Goal: Transaction & Acquisition: Purchase product/service

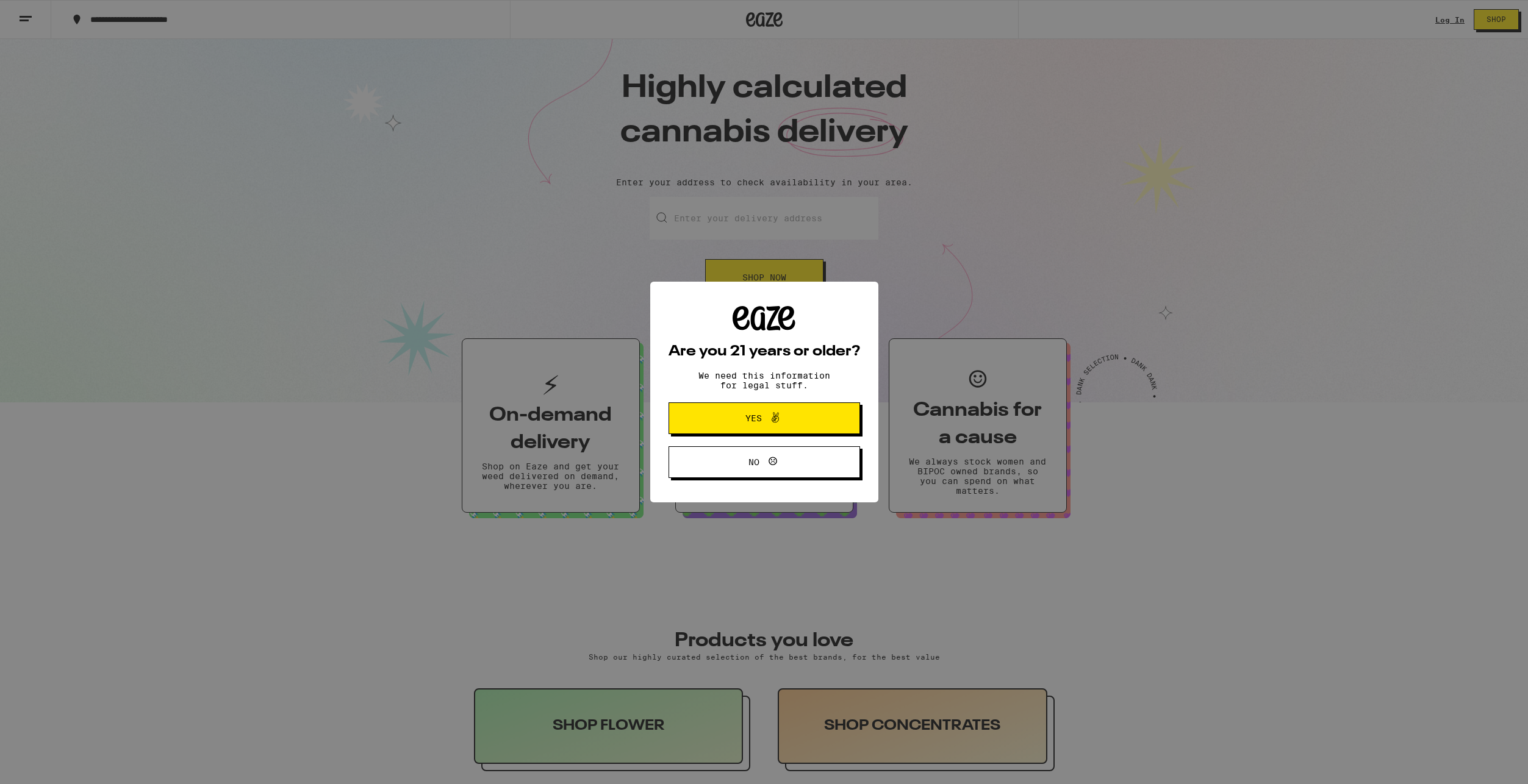
click at [764, 418] on span at bounding box center [772, 418] width 21 height 16
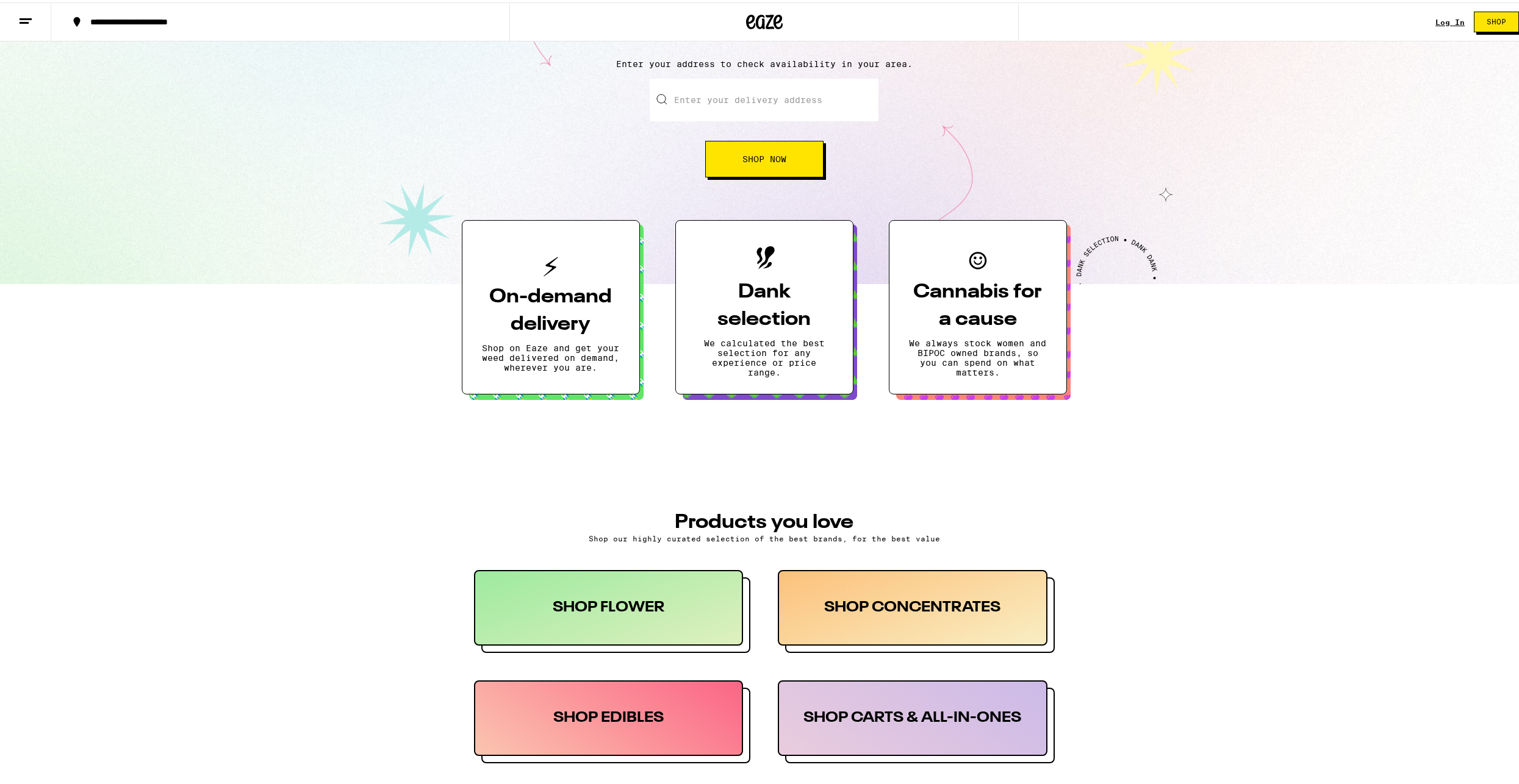
scroll to position [183, 0]
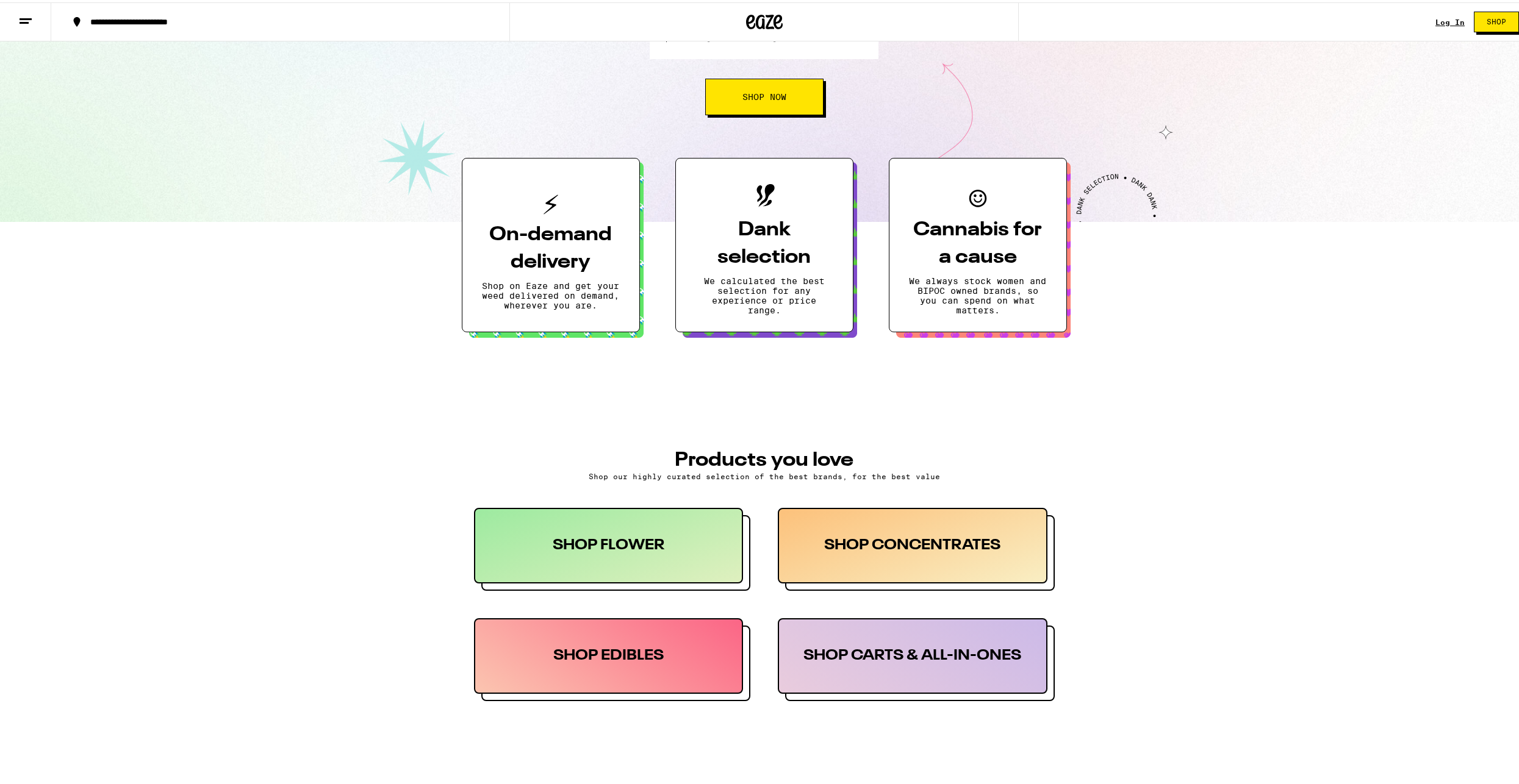
click at [870, 554] on div "SHOP CONCENTRATES" at bounding box center [912, 543] width 269 height 75
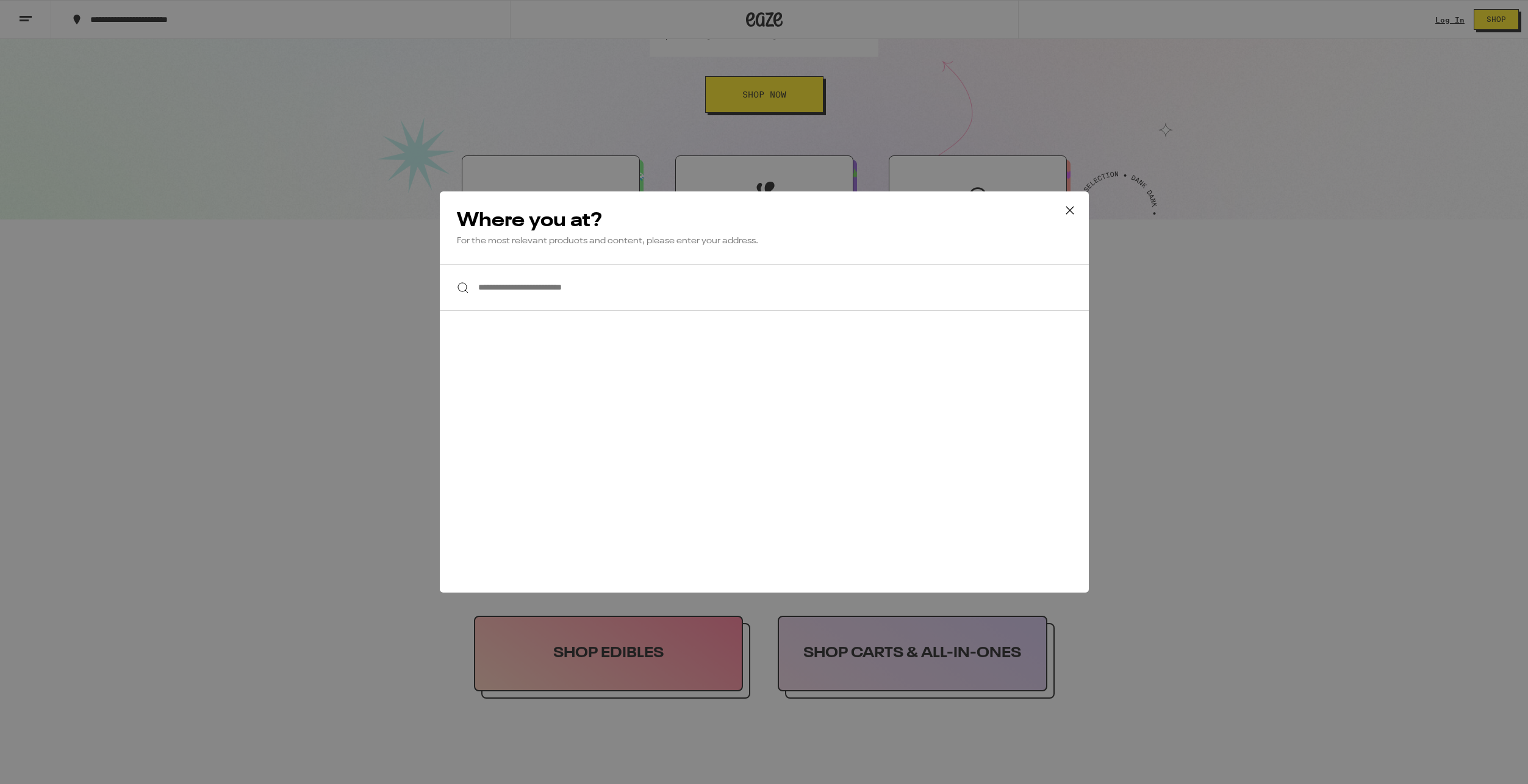
click at [539, 291] on input "**********" at bounding box center [765, 288] width 649 height 47
click at [1073, 206] on icon at bounding box center [1070, 211] width 18 height 18
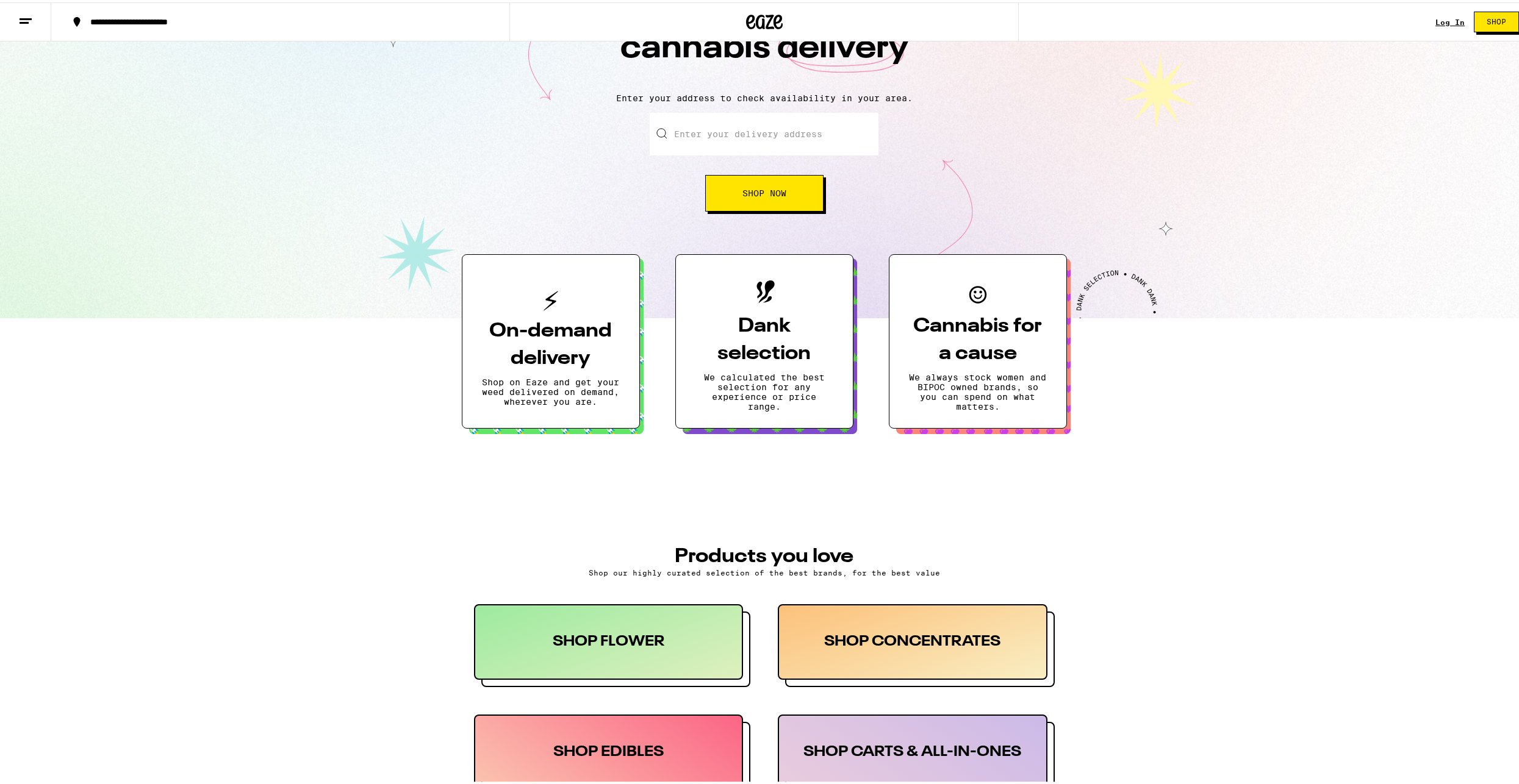
scroll to position [0, 0]
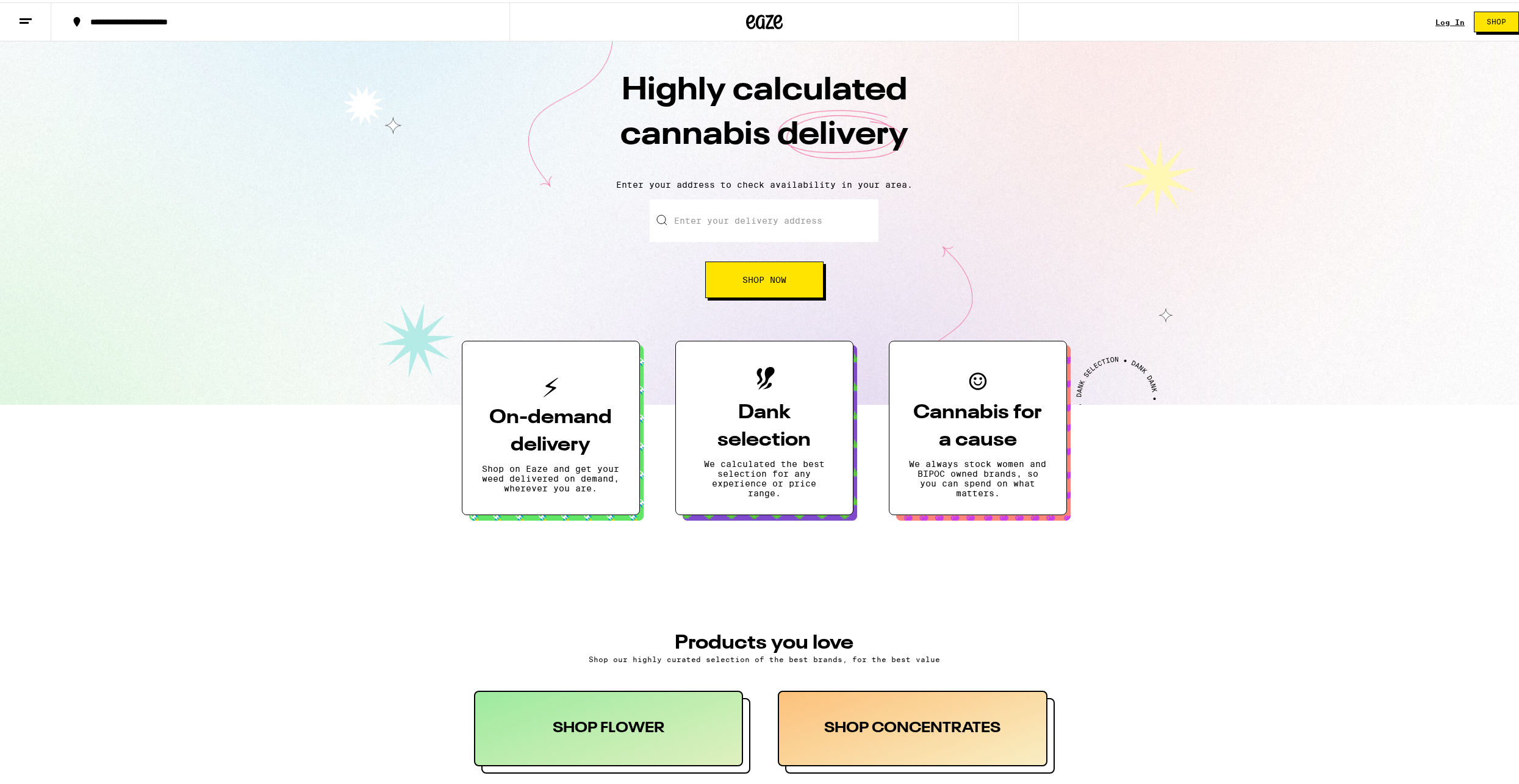
click at [762, 217] on input "Enter your delivery address" at bounding box center [763, 218] width 228 height 43
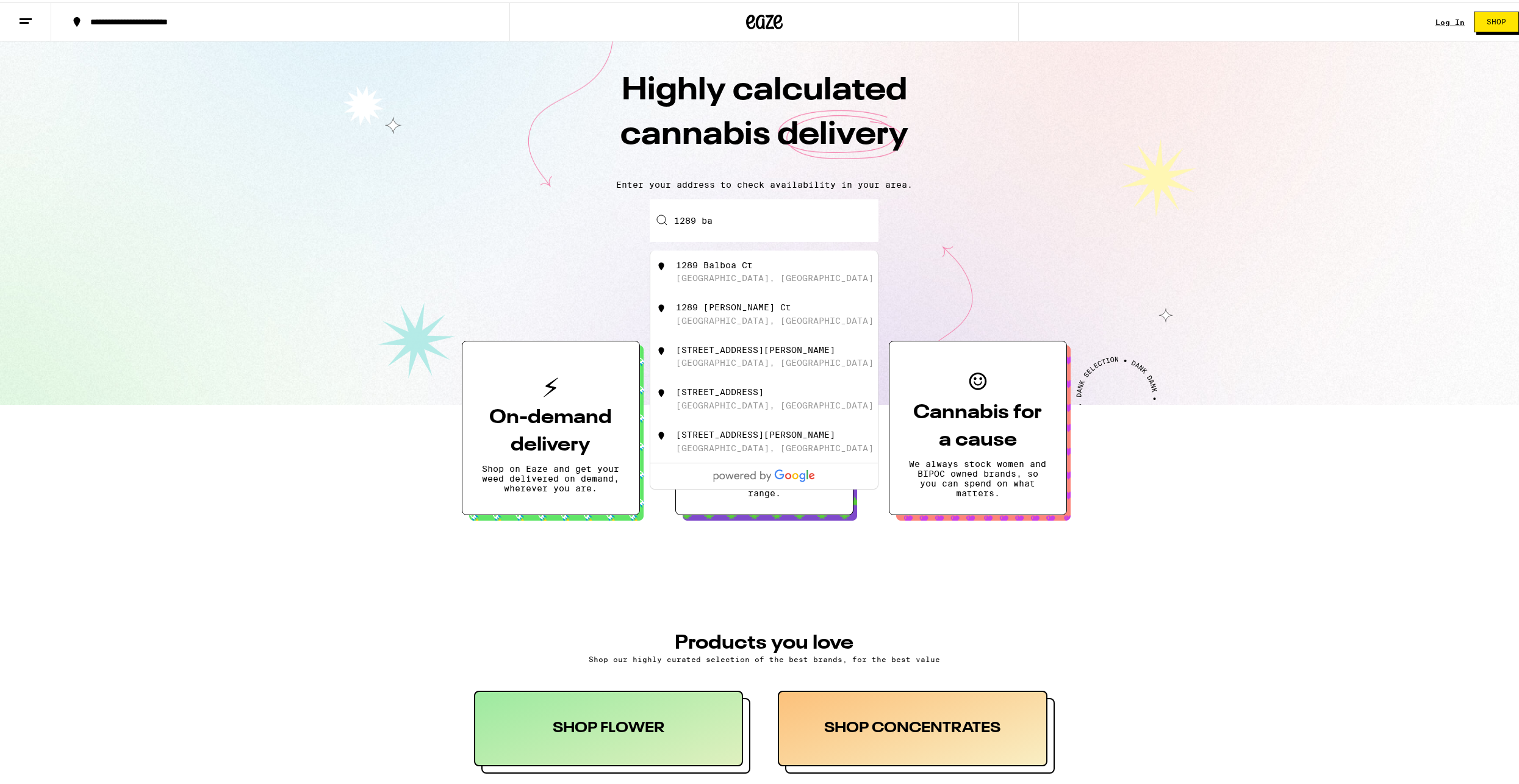
click at [762, 269] on div "1289 Balboa Ct Sunnyvale, CA" at bounding box center [785, 269] width 218 height 23
type input "1289 Balboa Ct, Sunnyvale, CA"
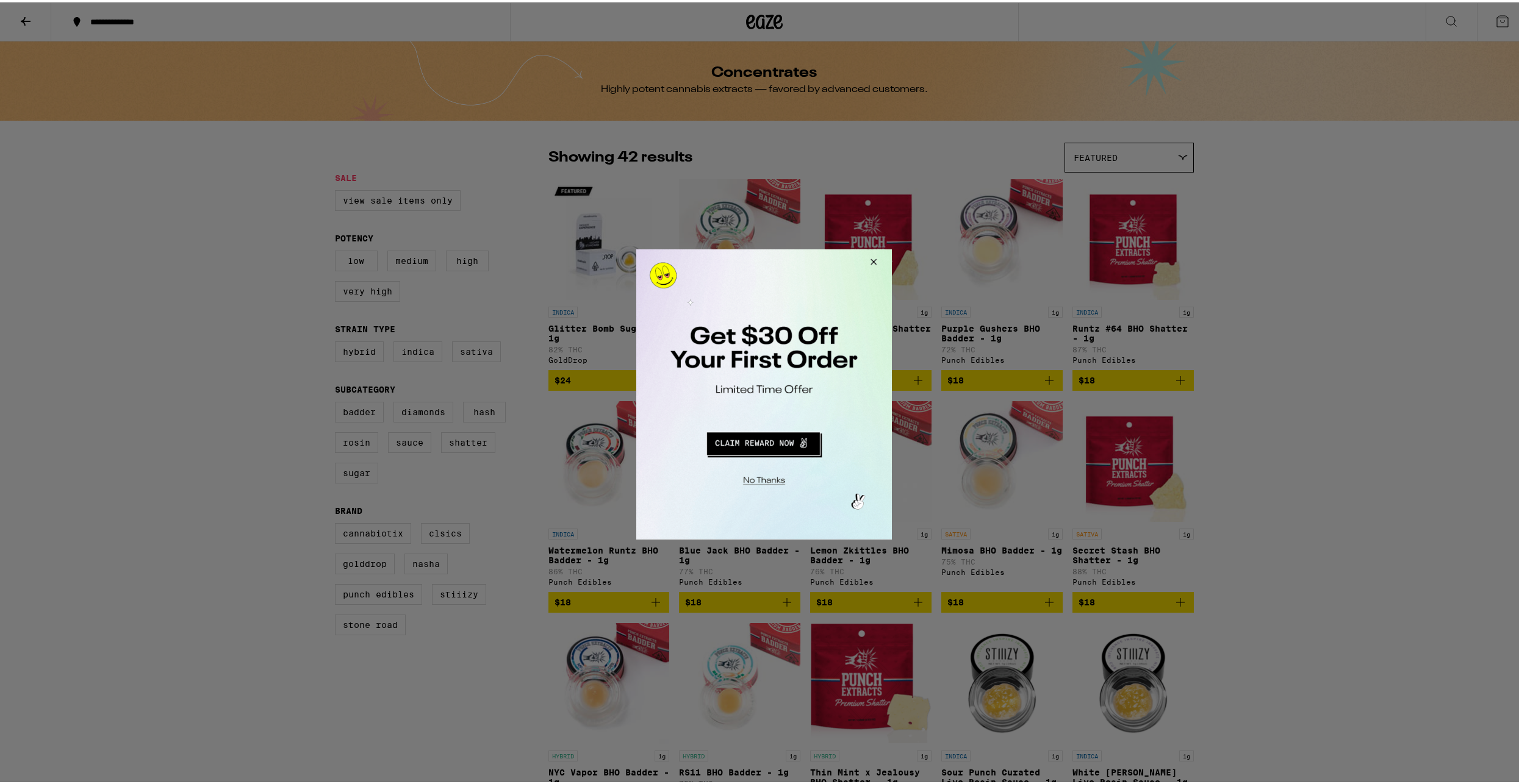
click at [875, 262] on button "Close Modal" at bounding box center [871, 263] width 33 height 29
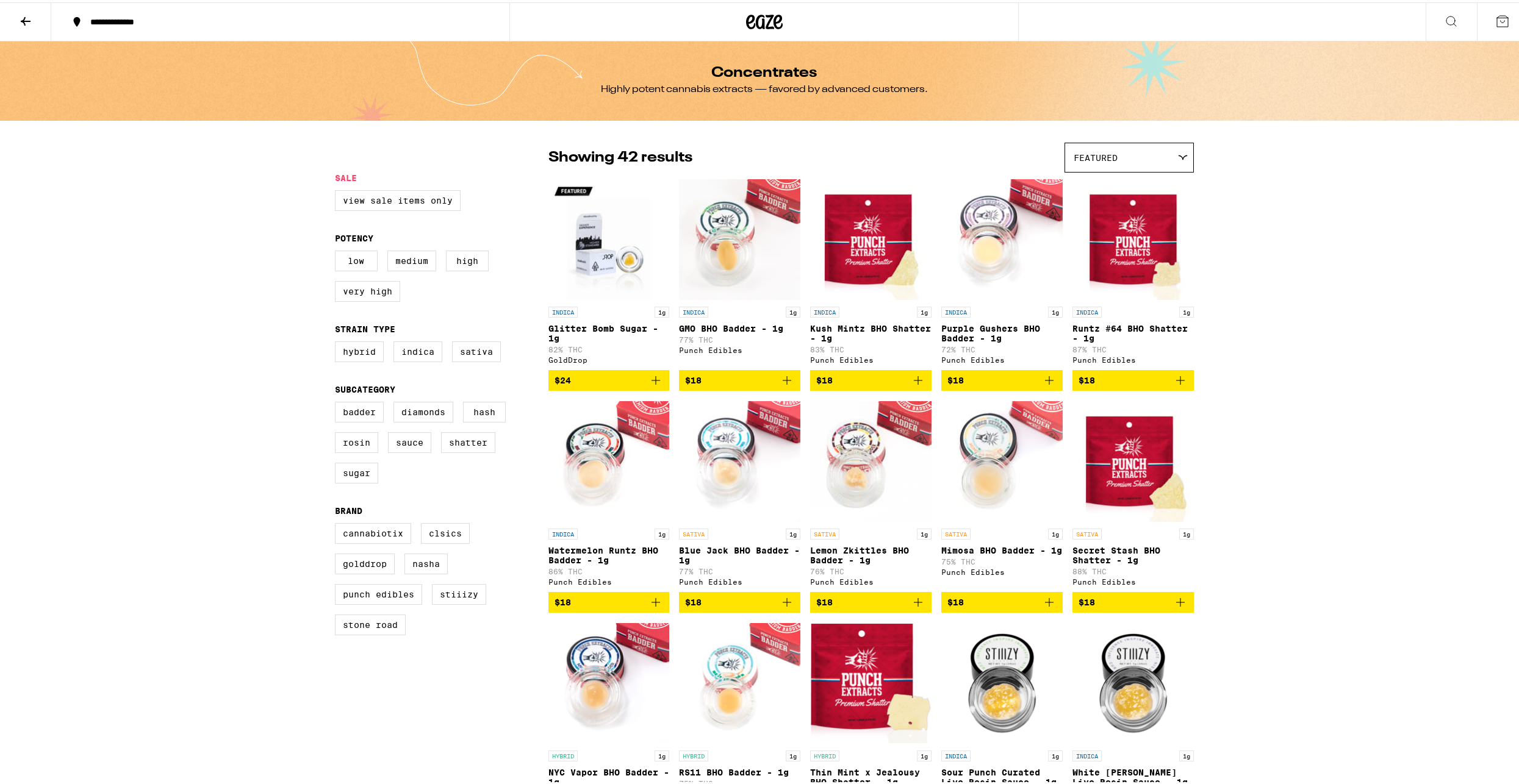
click at [18, 16] on button at bounding box center [25, 20] width 51 height 38
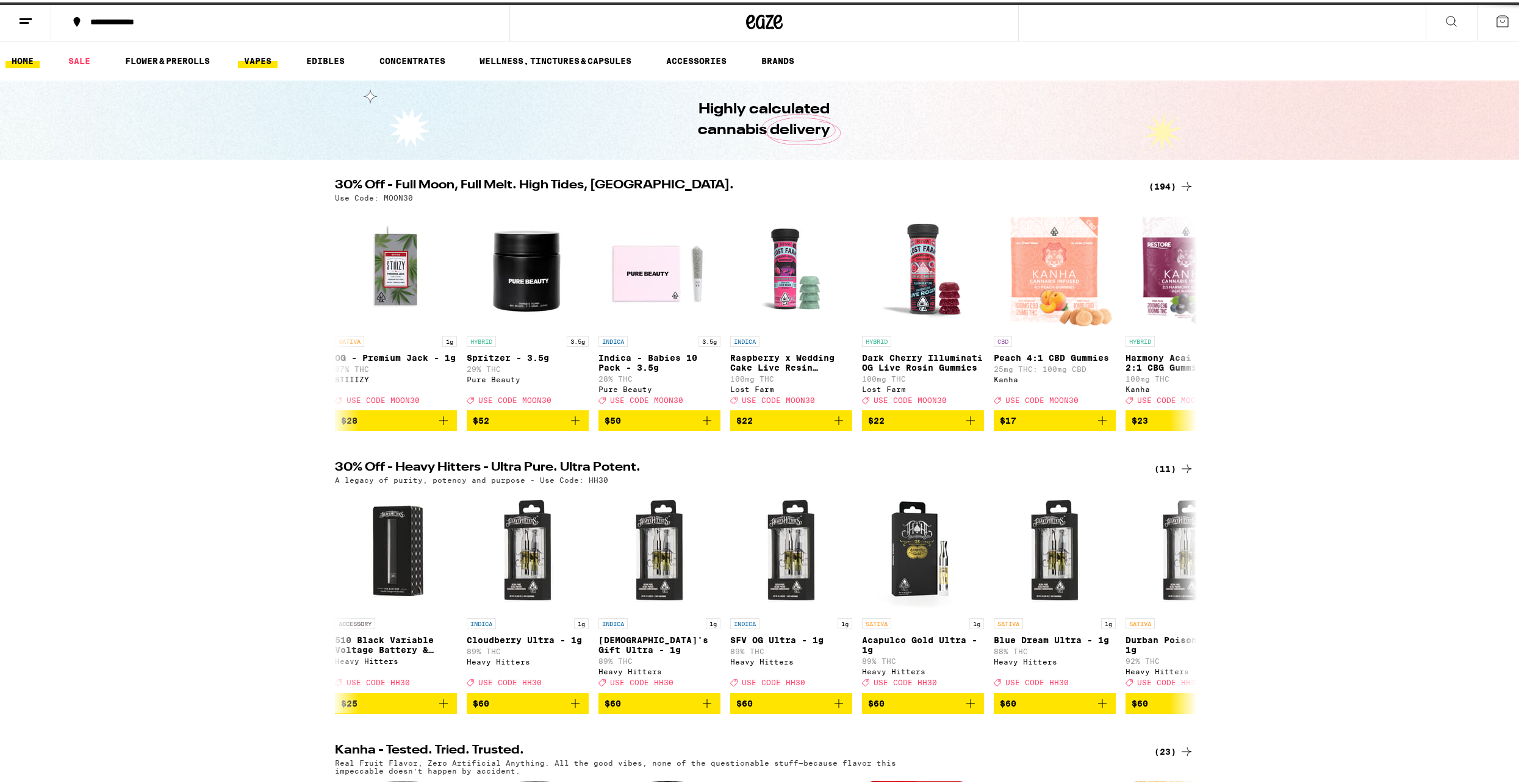
click at [249, 61] on link "VAPES" at bounding box center [257, 58] width 39 height 14
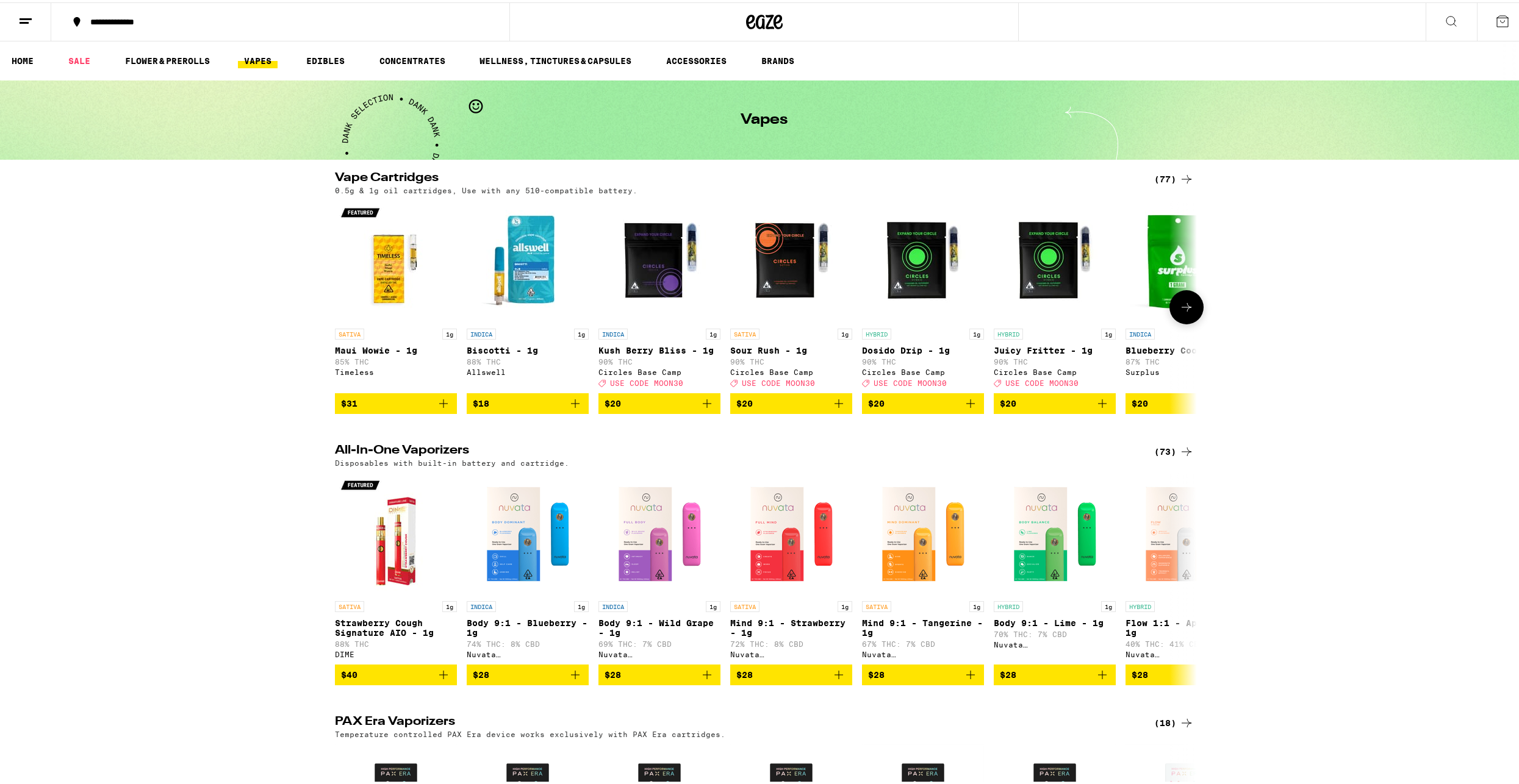
click at [1187, 309] on icon at bounding box center [1186, 305] width 14 height 14
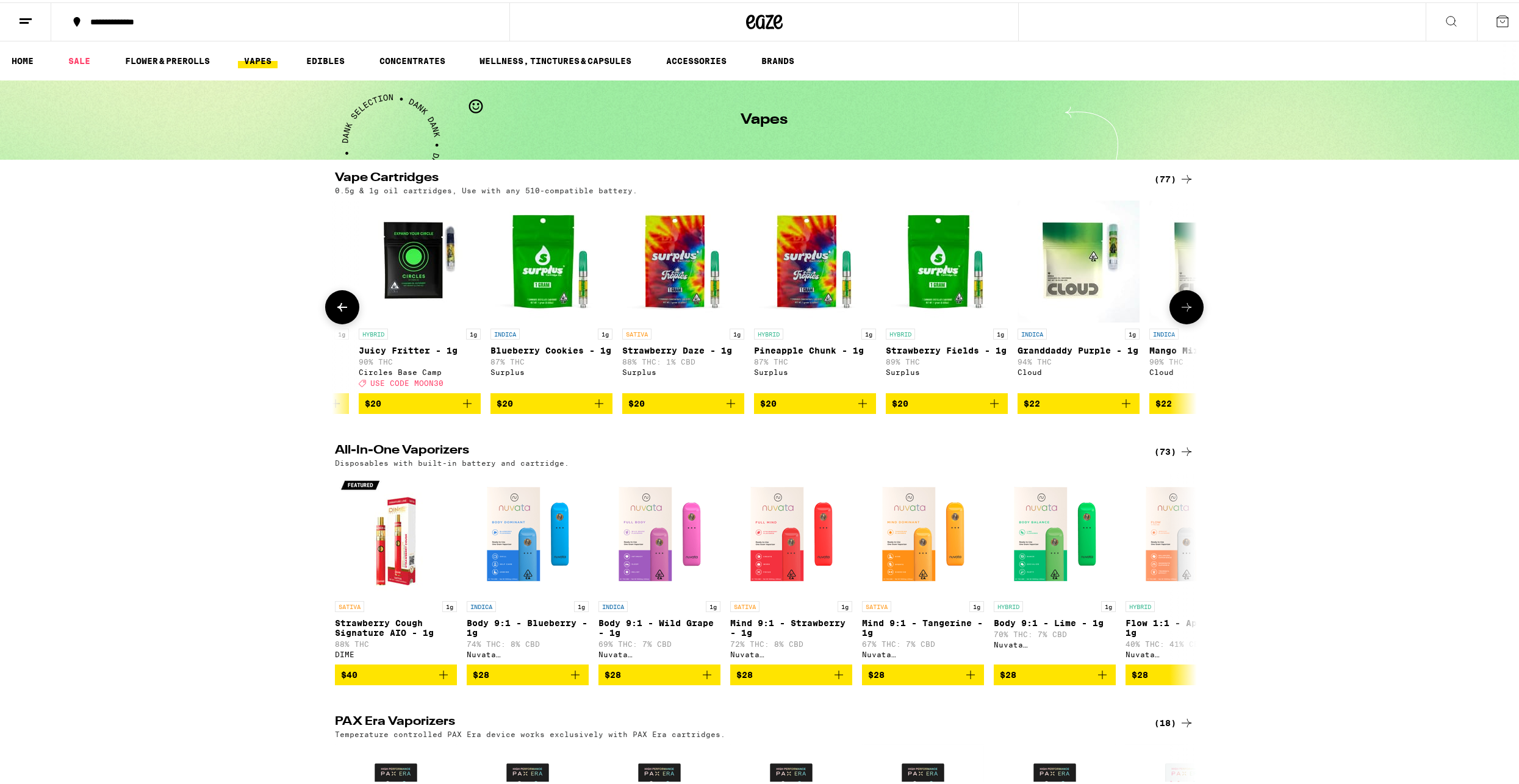
scroll to position [0, 726]
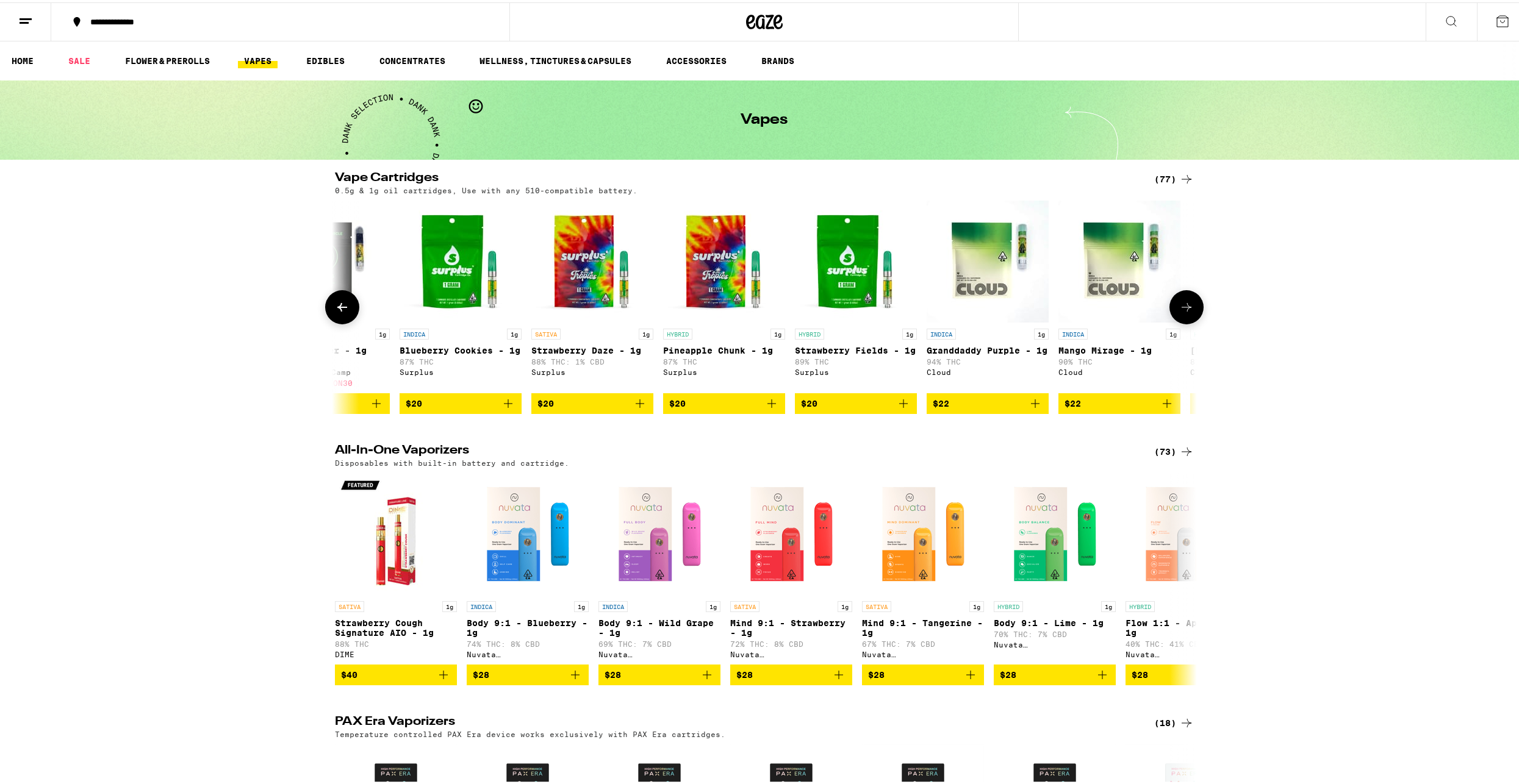
click at [1187, 309] on icon at bounding box center [1186, 305] width 14 height 14
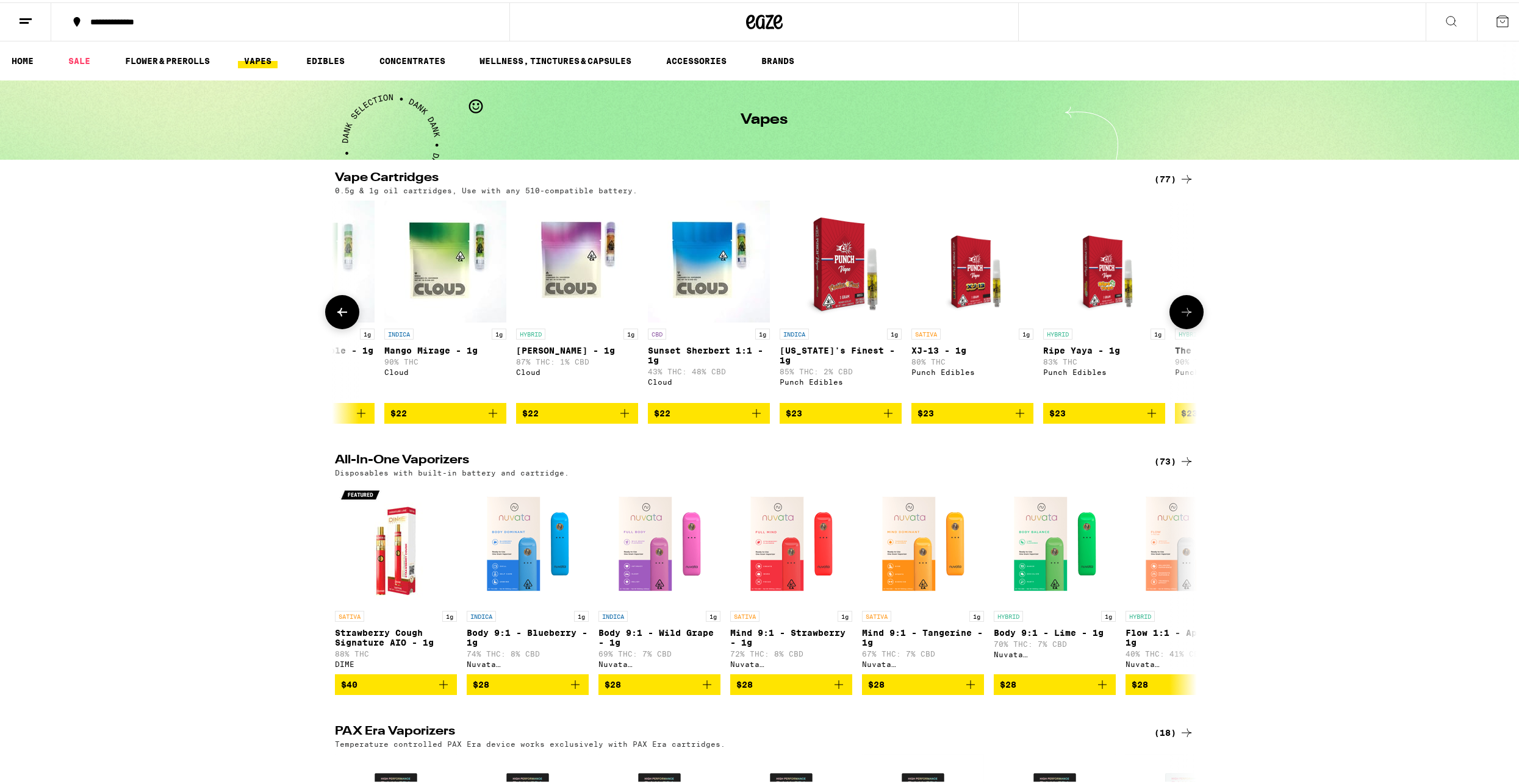
scroll to position [0, 1452]
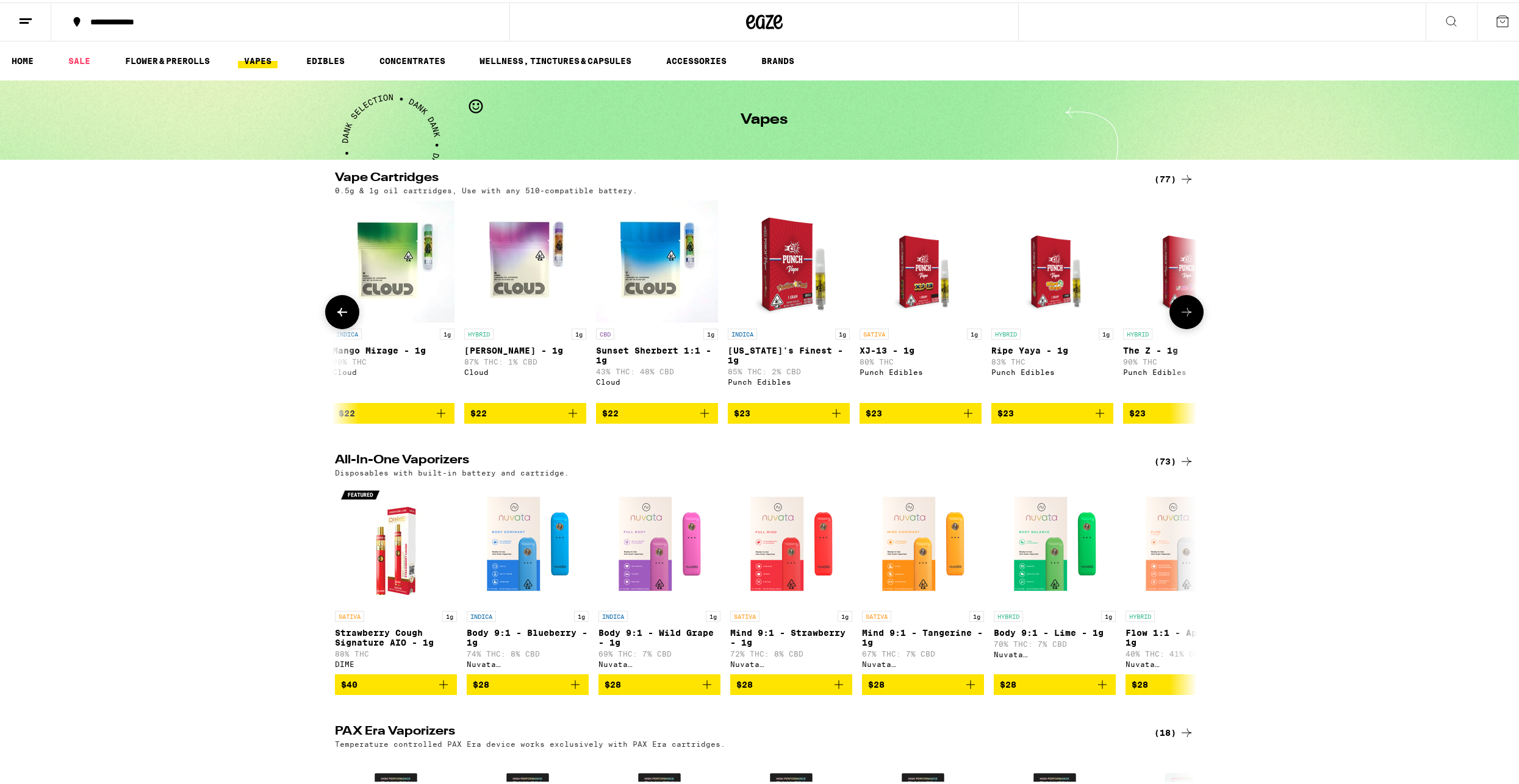
click at [702, 418] on icon "Add to bag" at bounding box center [704, 411] width 14 height 14
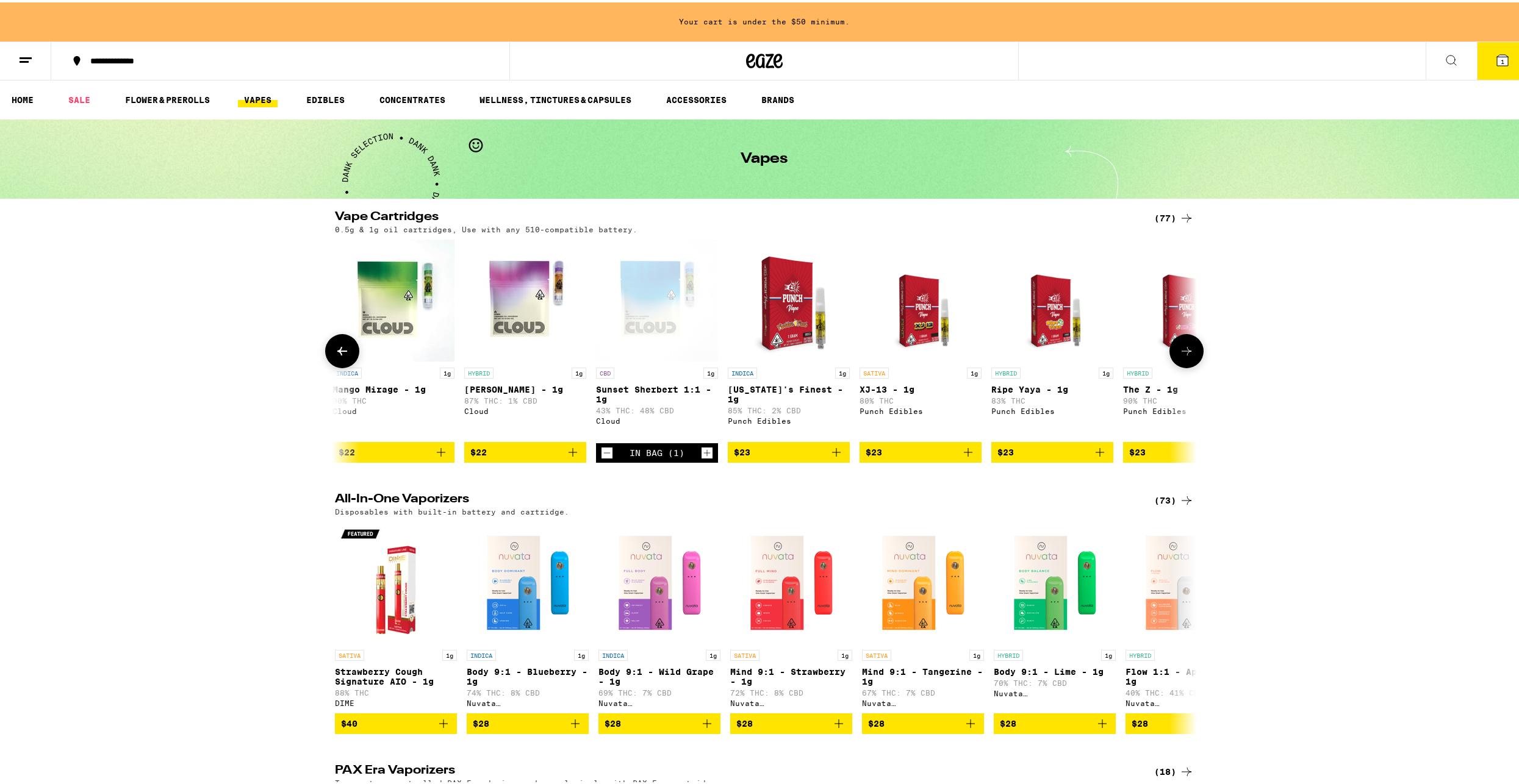
click at [705, 458] on icon "Increment" at bounding box center [706, 450] width 11 height 14
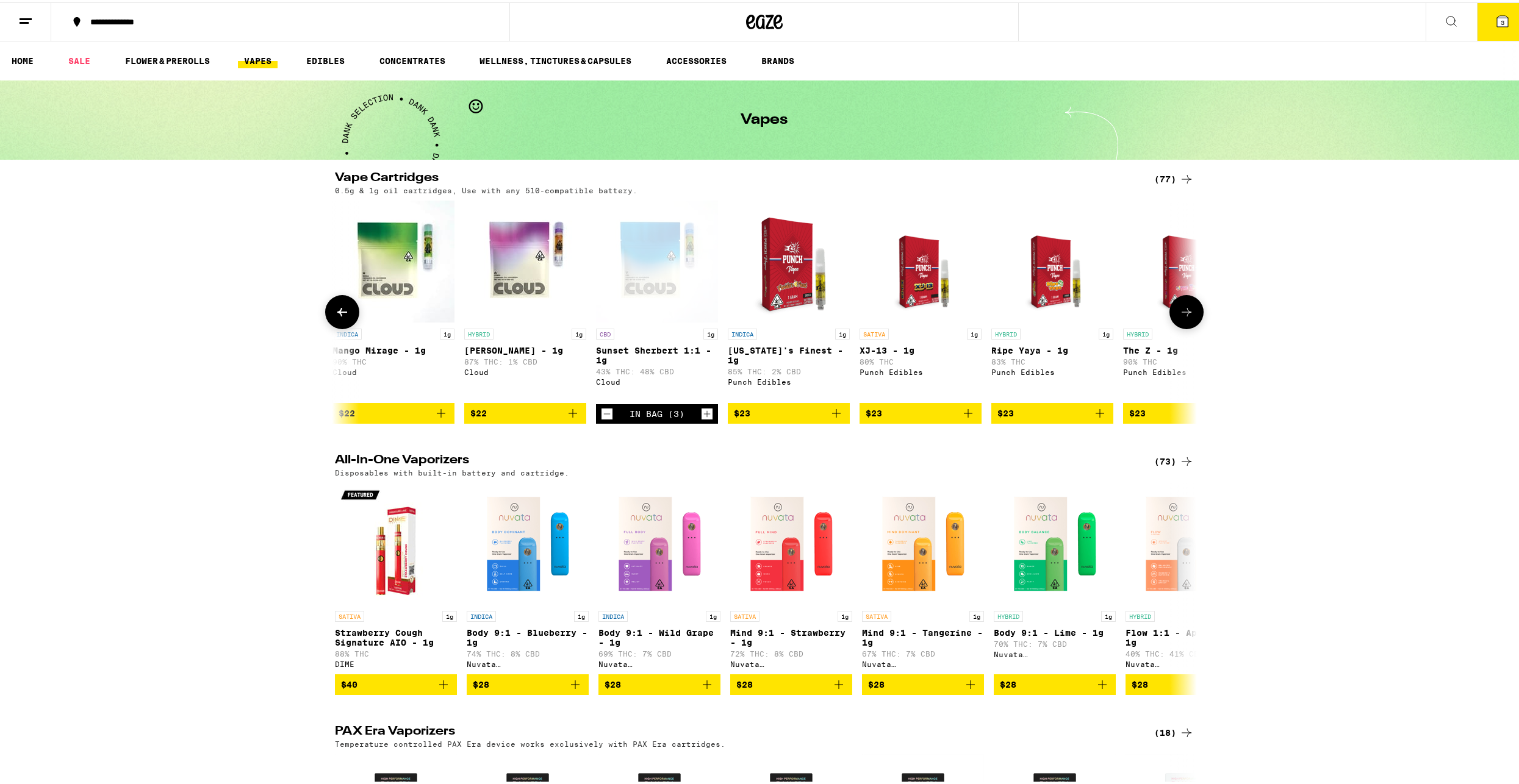
click at [1188, 307] on button at bounding box center [1186, 310] width 34 height 34
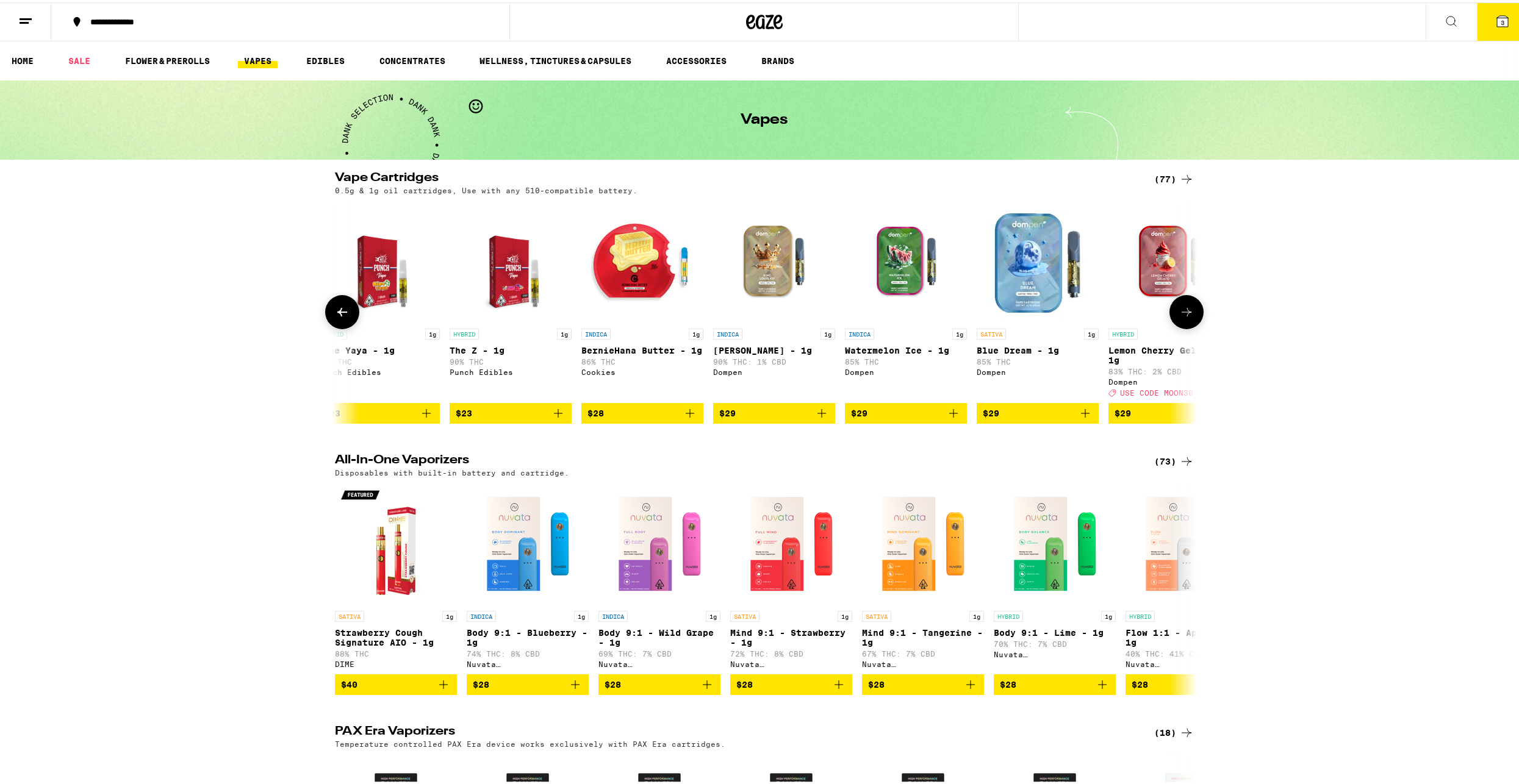
scroll to position [0, 2178]
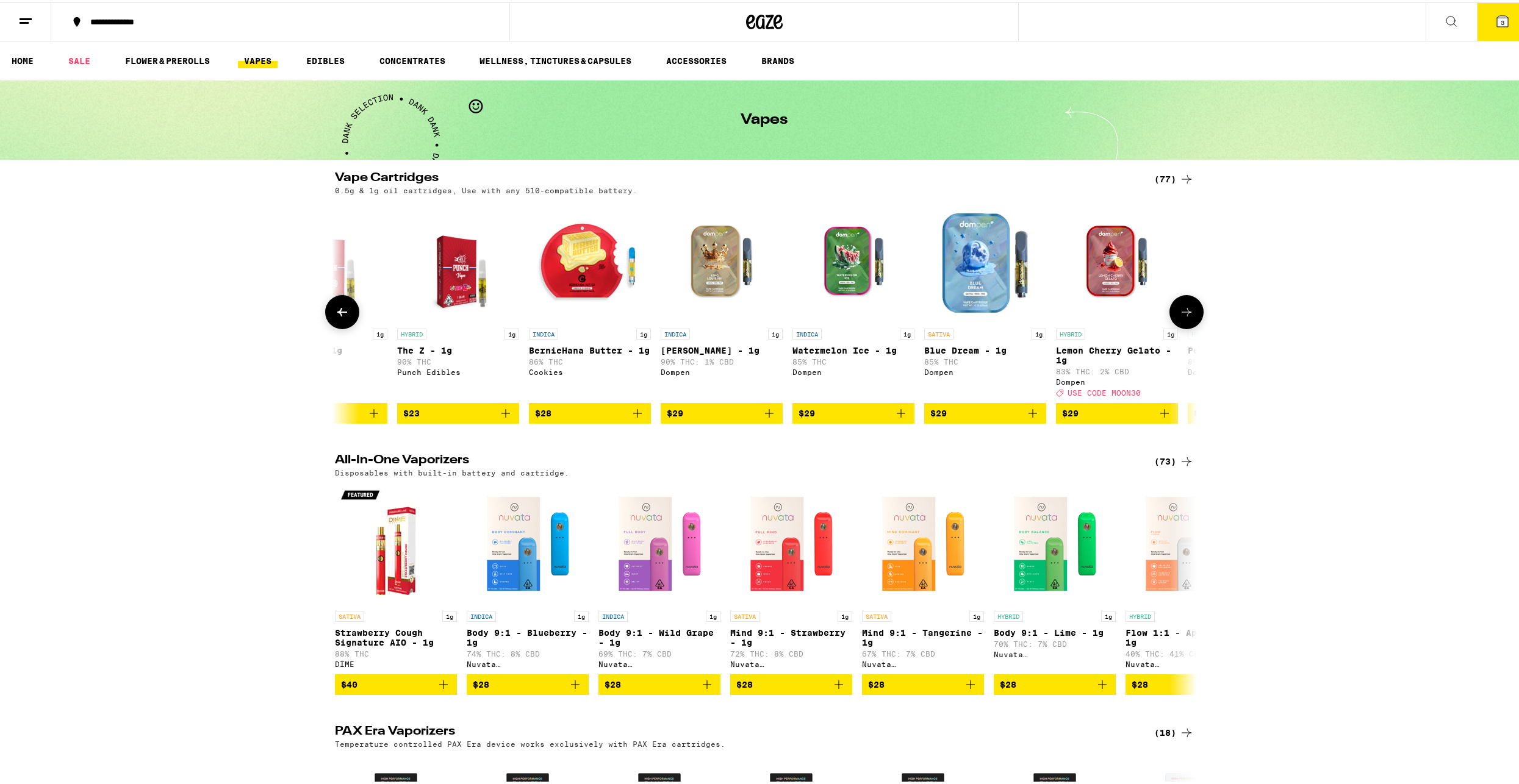
click at [1188, 307] on button at bounding box center [1186, 310] width 34 height 34
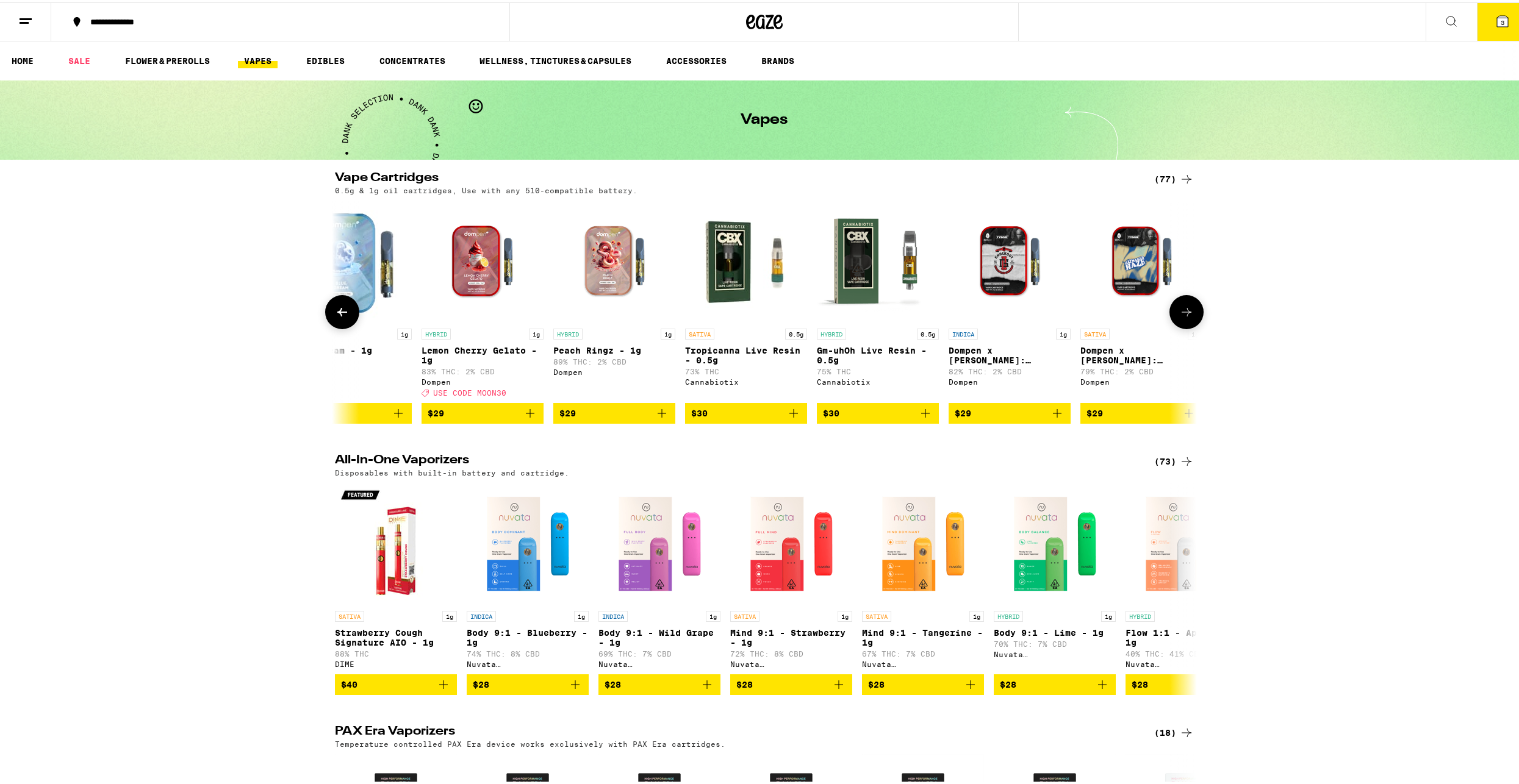
scroll to position [0, 2904]
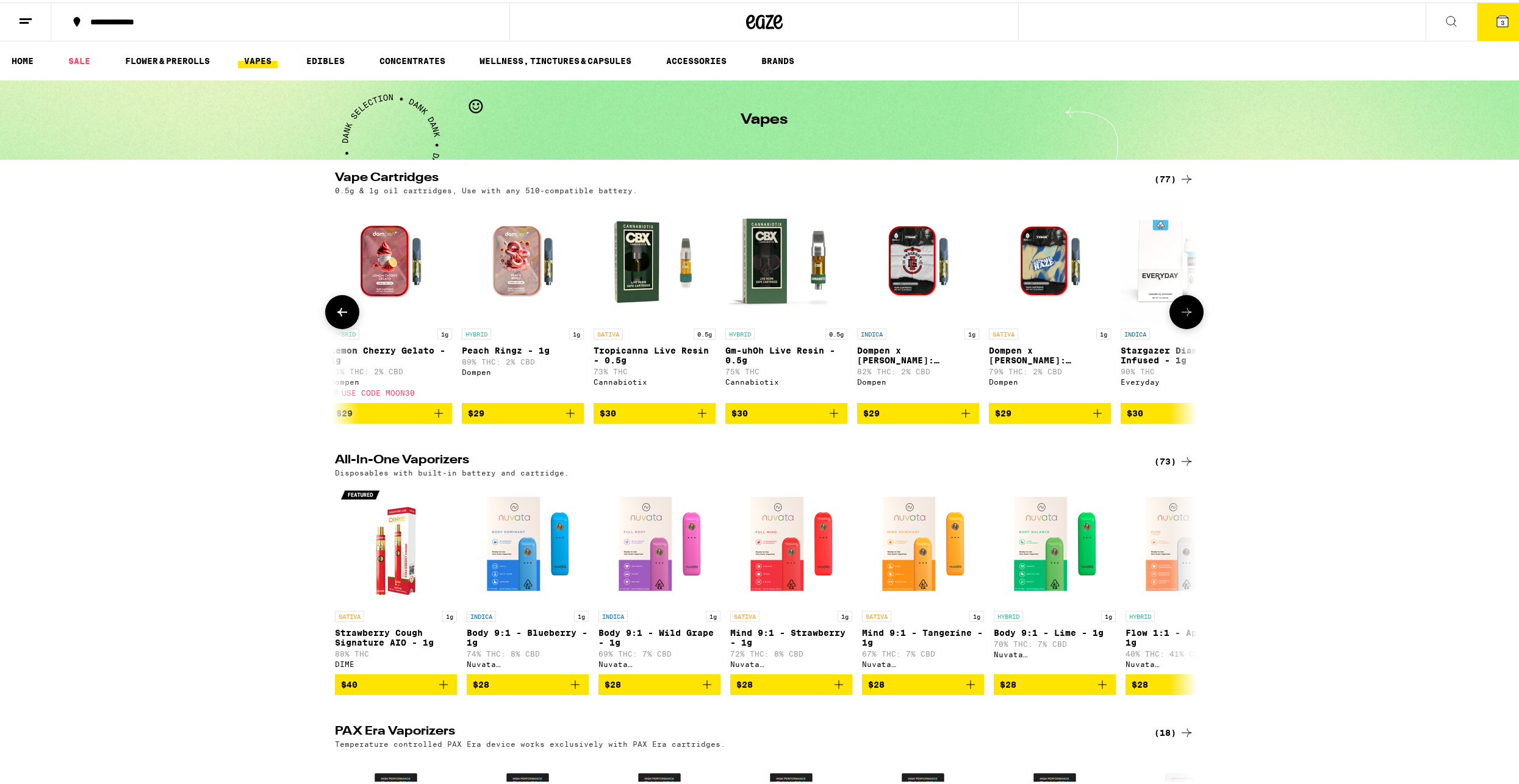
click at [1188, 307] on button at bounding box center [1186, 310] width 34 height 34
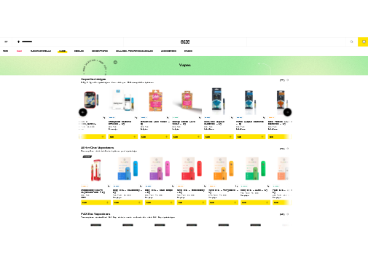
scroll to position [0, 4337]
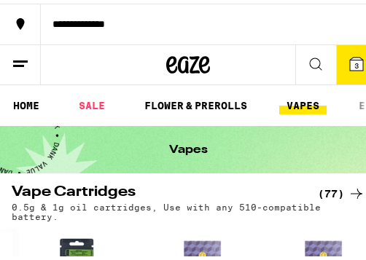
drag, startPoint x: 398, startPoint y: 152, endPoint x: 45, endPoint y: 26, distance: 374.4
click at [45, 26] on button "**********" at bounding box center [188, 20] width 377 height 41
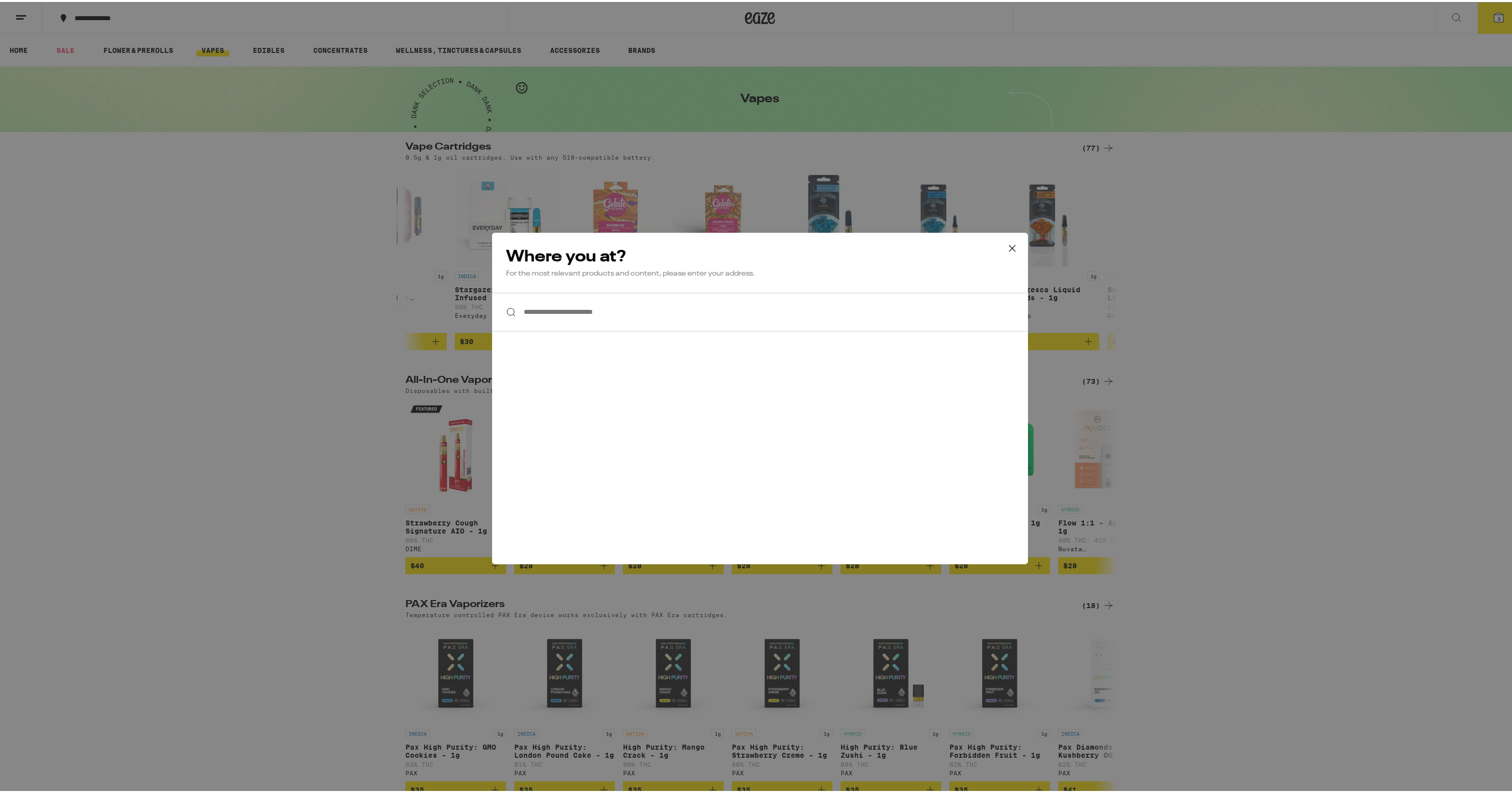
click at [645, 311] on input "**********" at bounding box center [760, 310] width 536 height 39
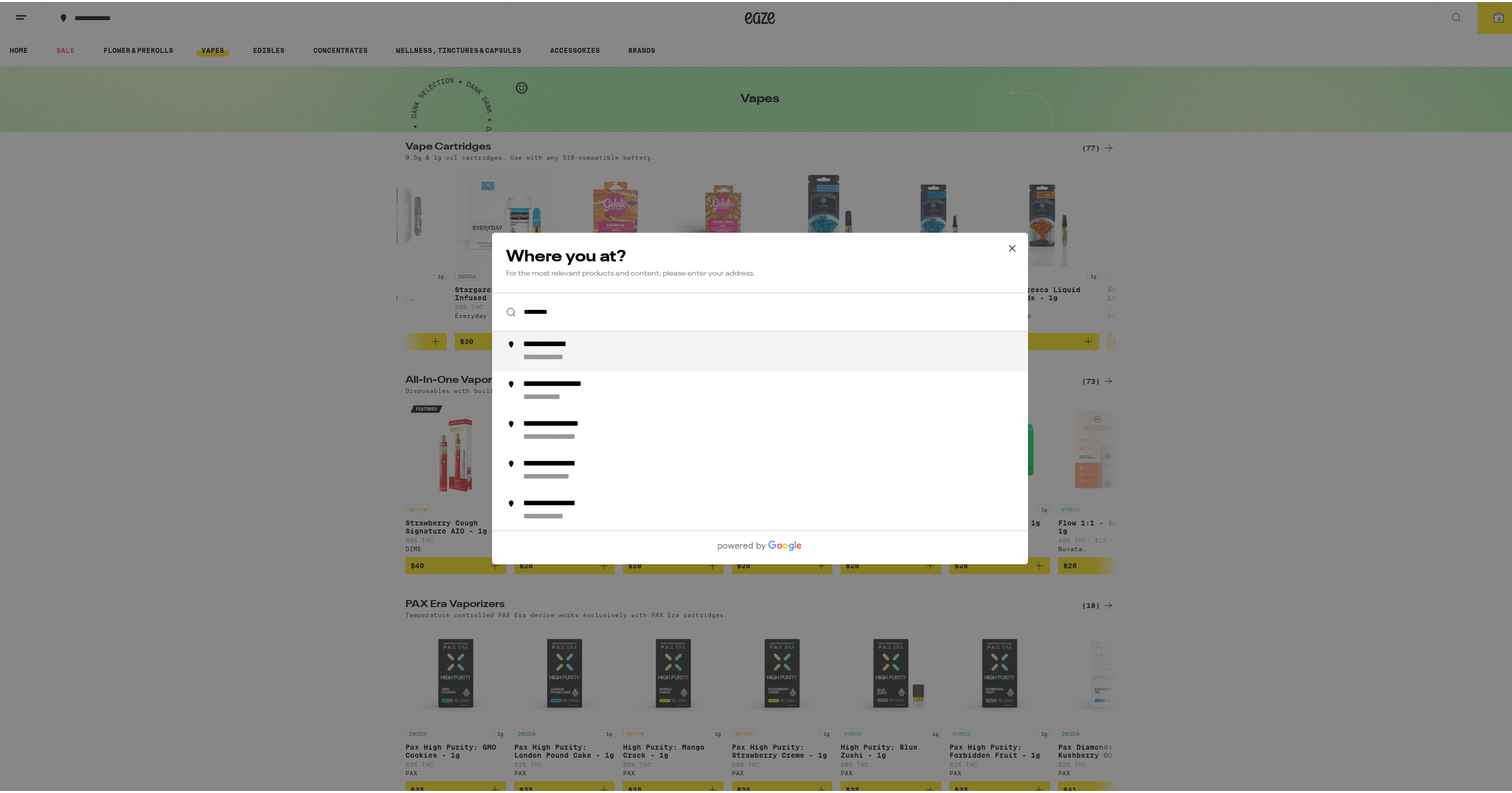
click at [594, 354] on div "**********" at bounding box center [780, 349] width 514 height 24
type input "**********"
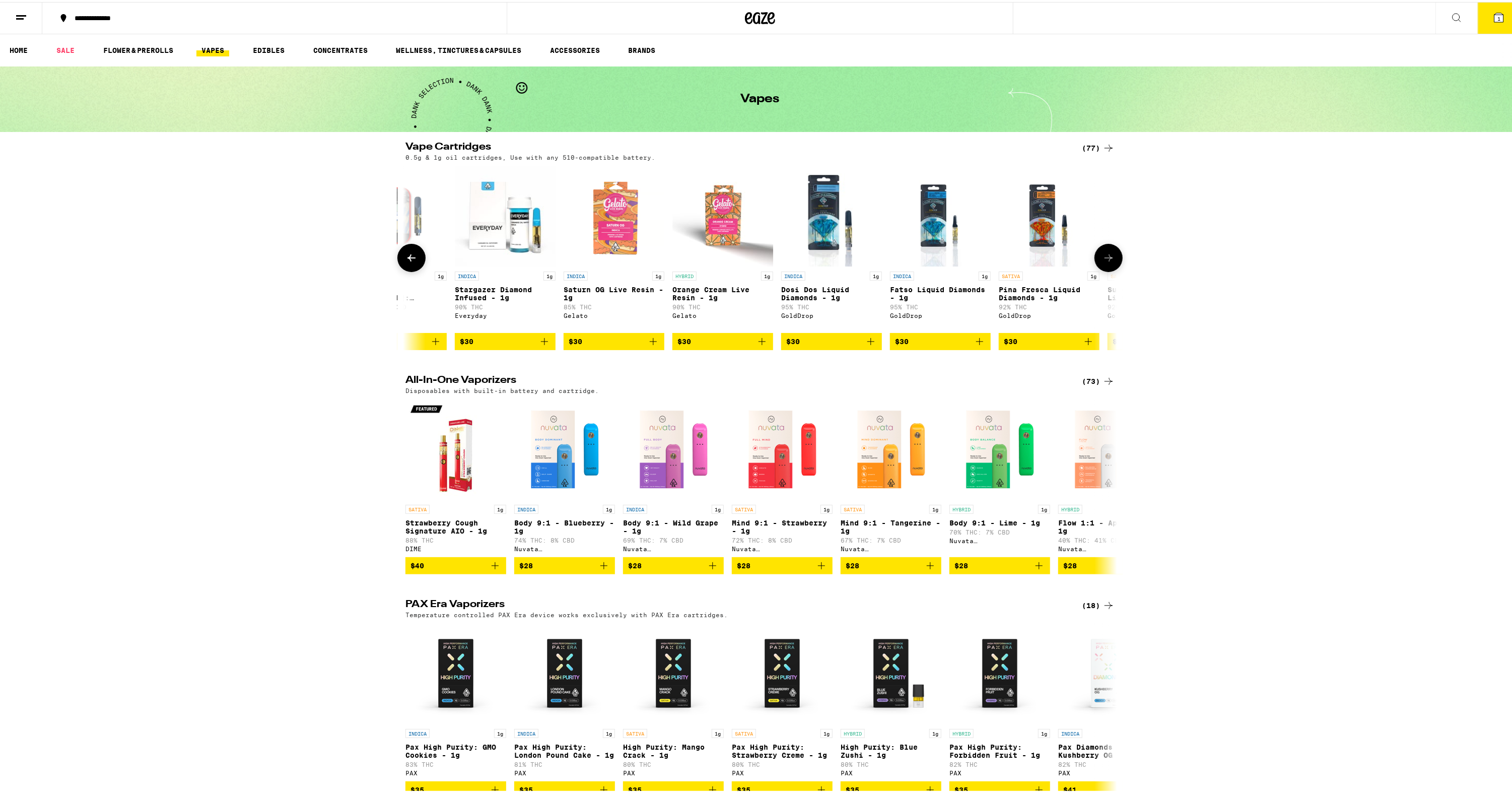
click at [1114, 264] on button at bounding box center [1108, 256] width 28 height 28
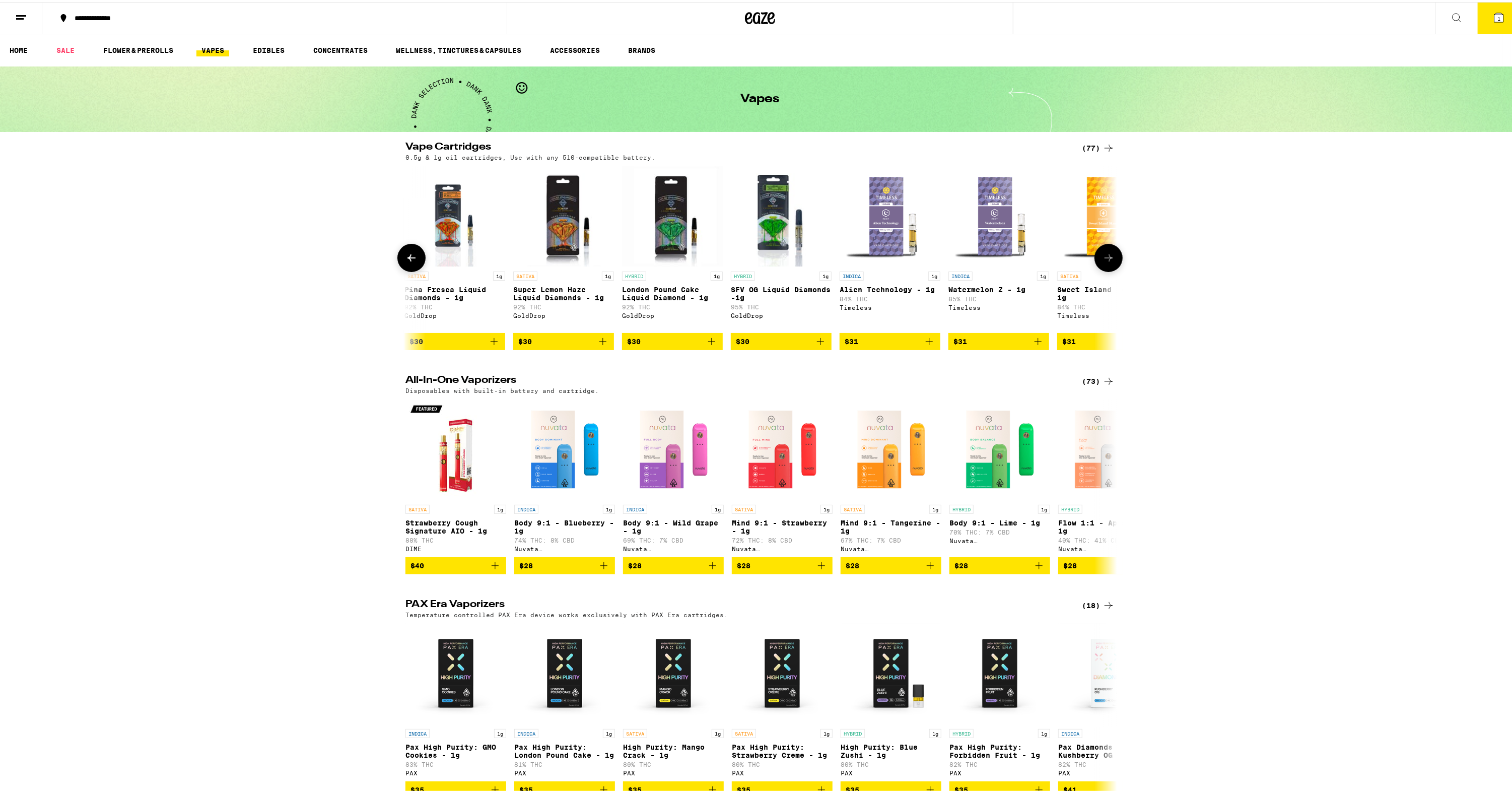
scroll to position [0, 3597]
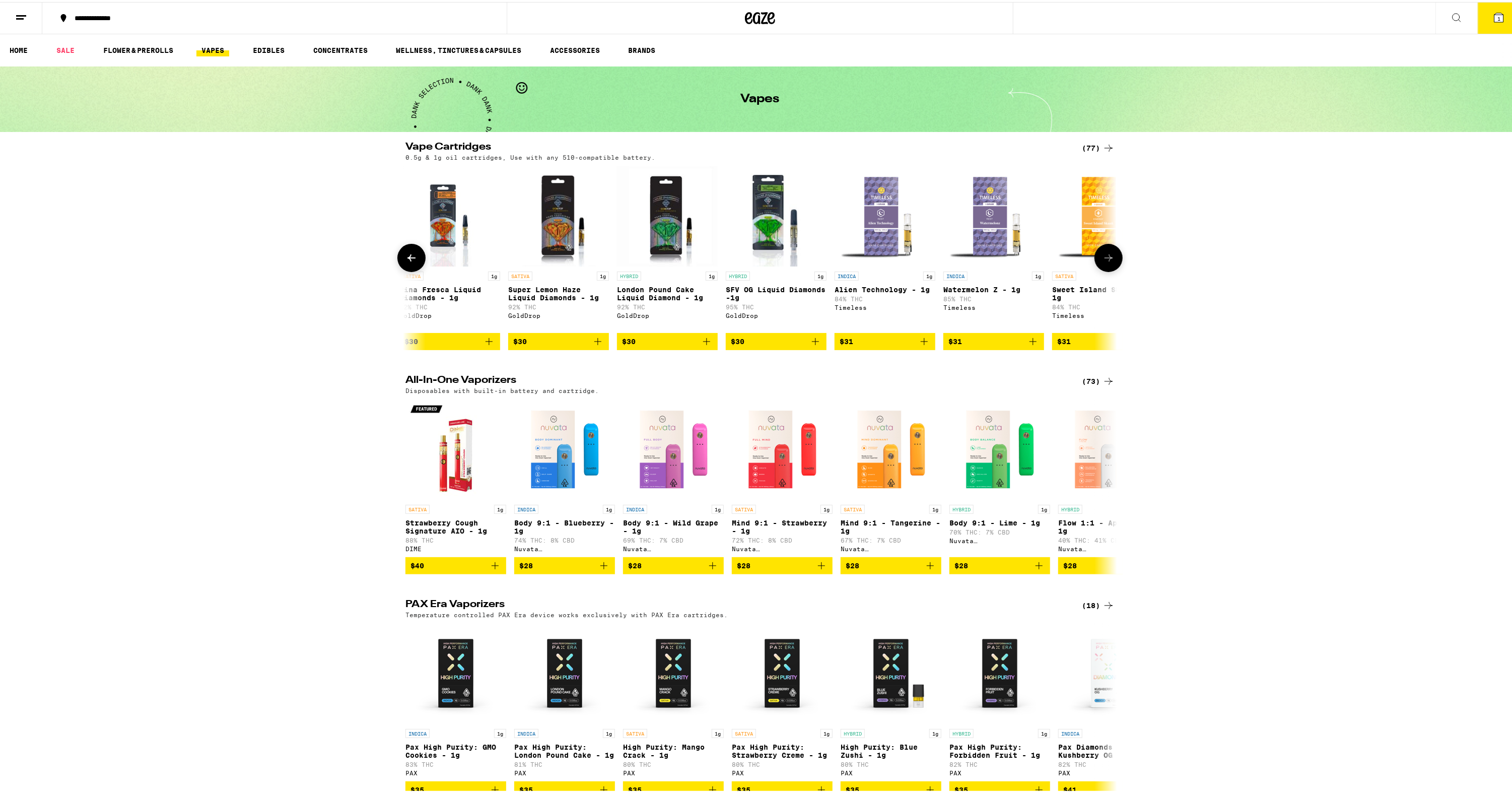
click at [1109, 257] on icon at bounding box center [1108, 256] width 12 height 12
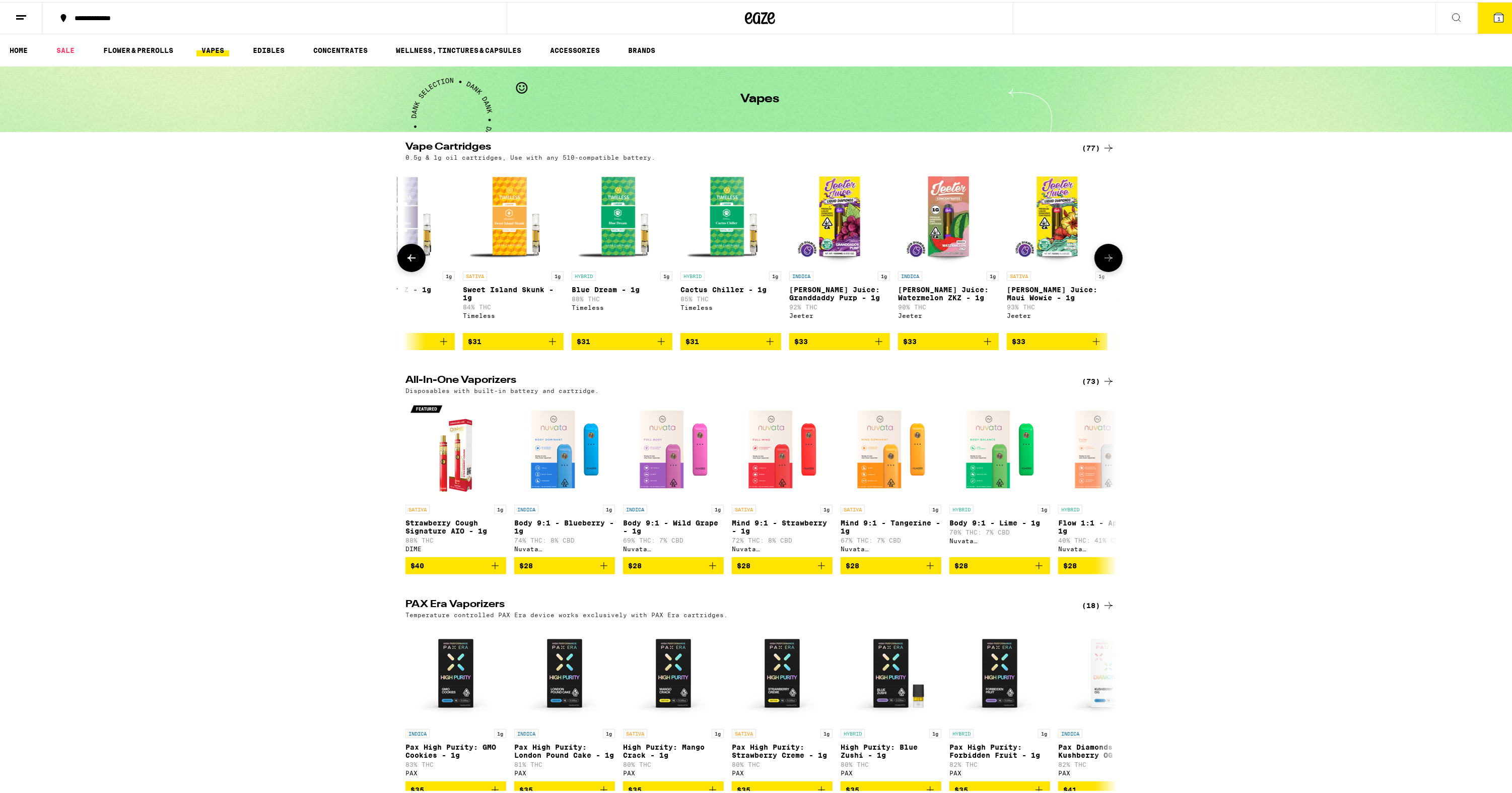
scroll to position [0, 4197]
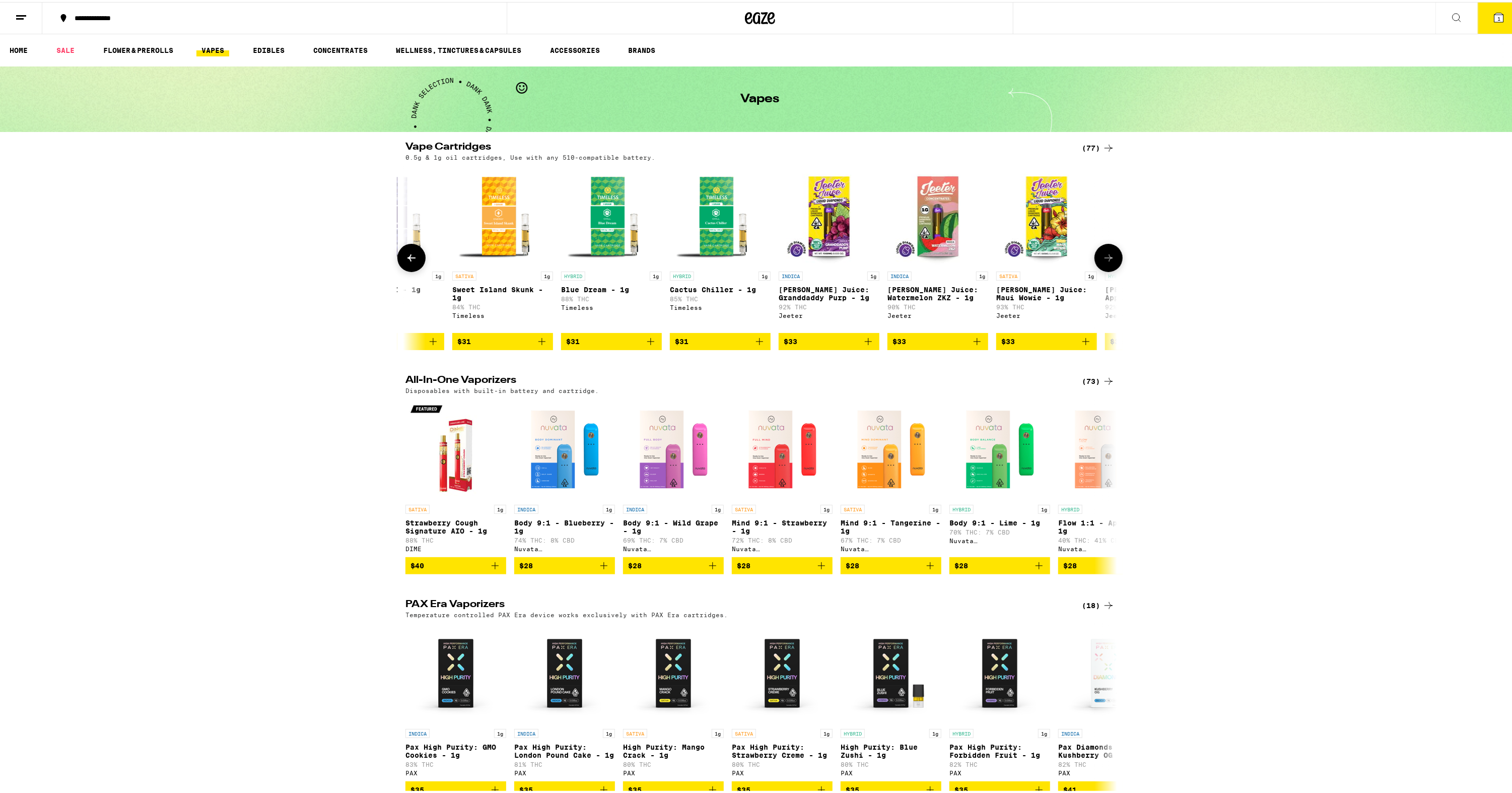
click at [1111, 265] on button at bounding box center [1108, 256] width 28 height 28
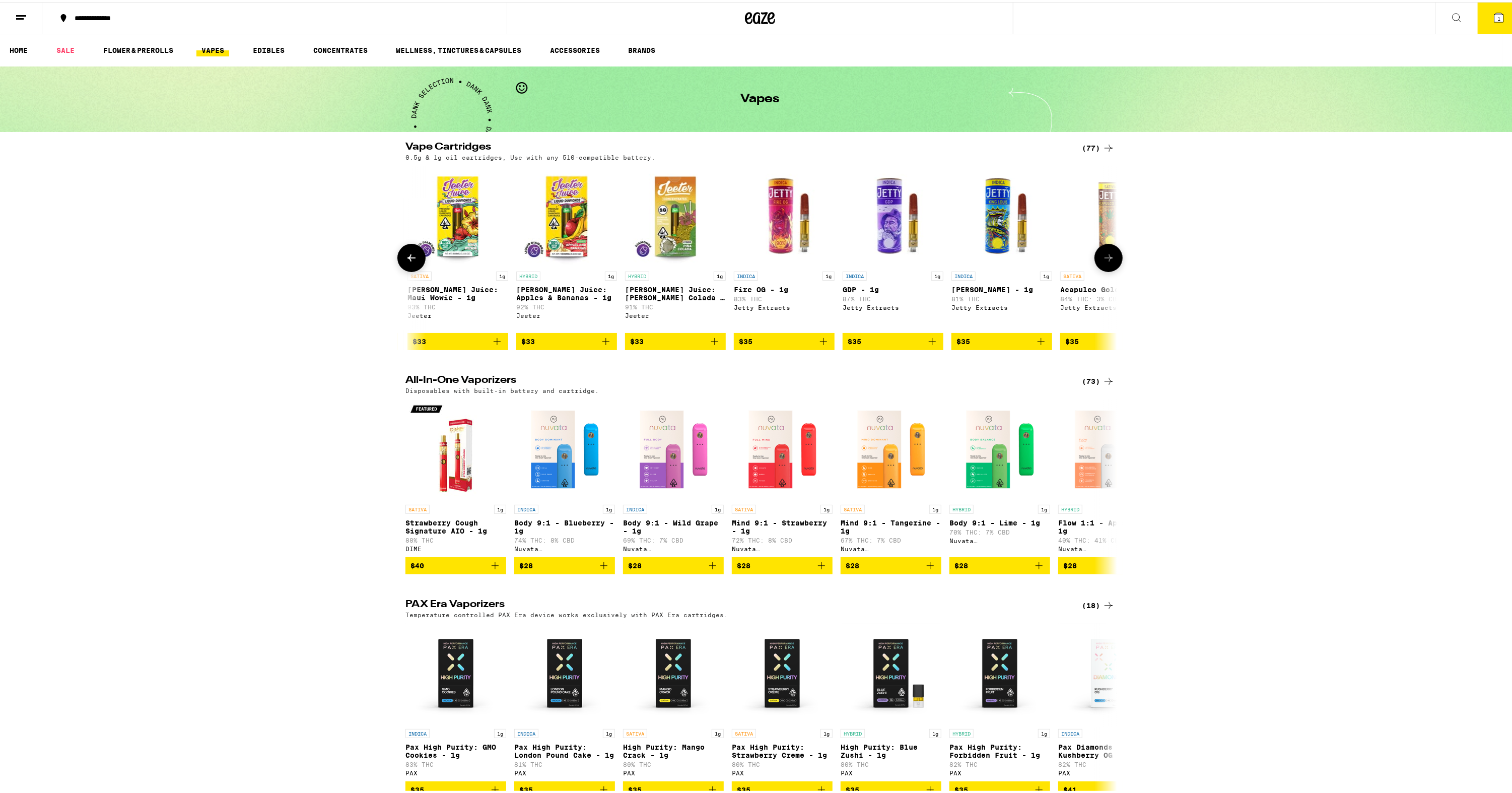
scroll to position [0, 4796]
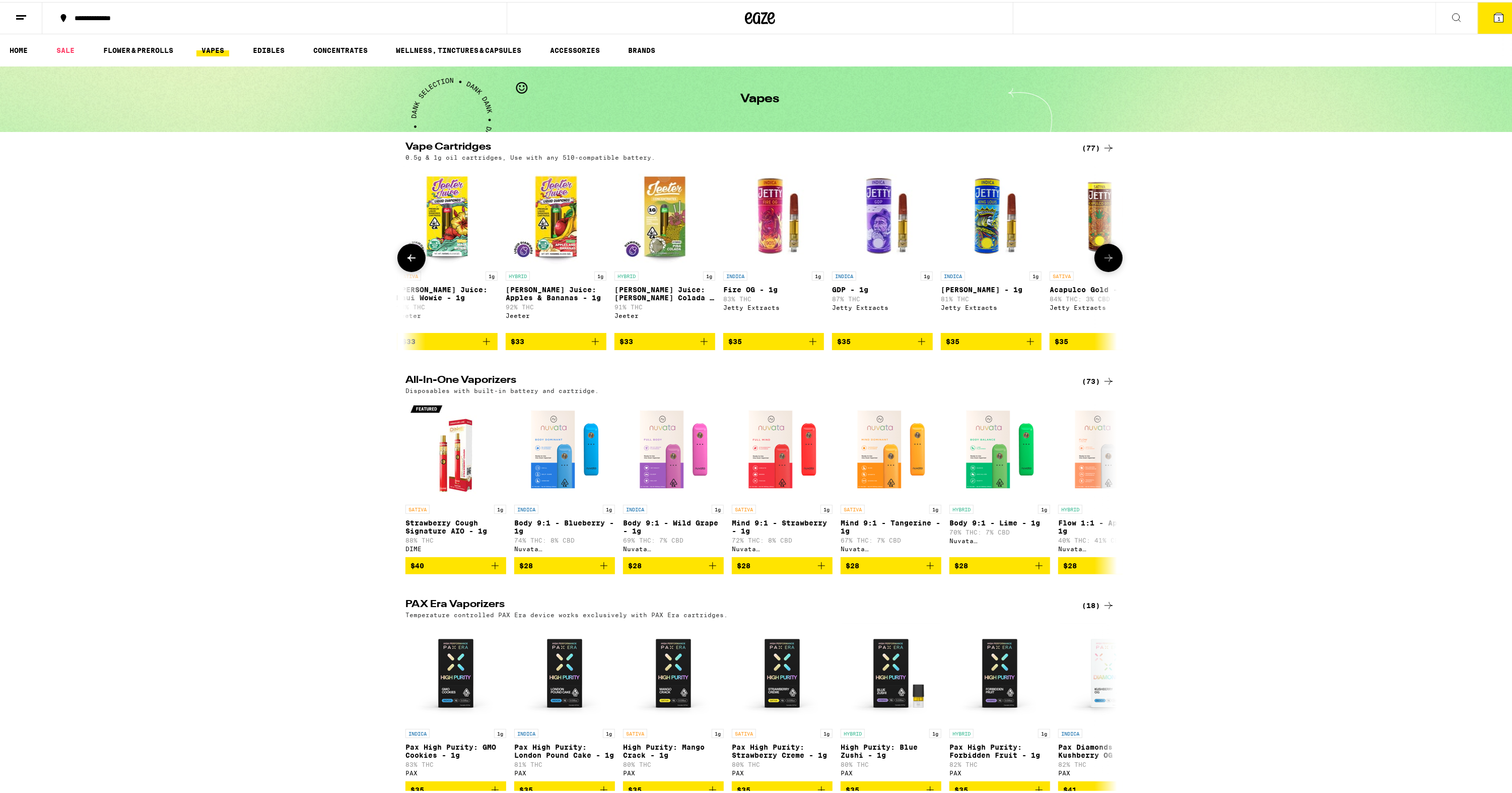
click at [1103, 257] on icon at bounding box center [1108, 256] width 12 height 12
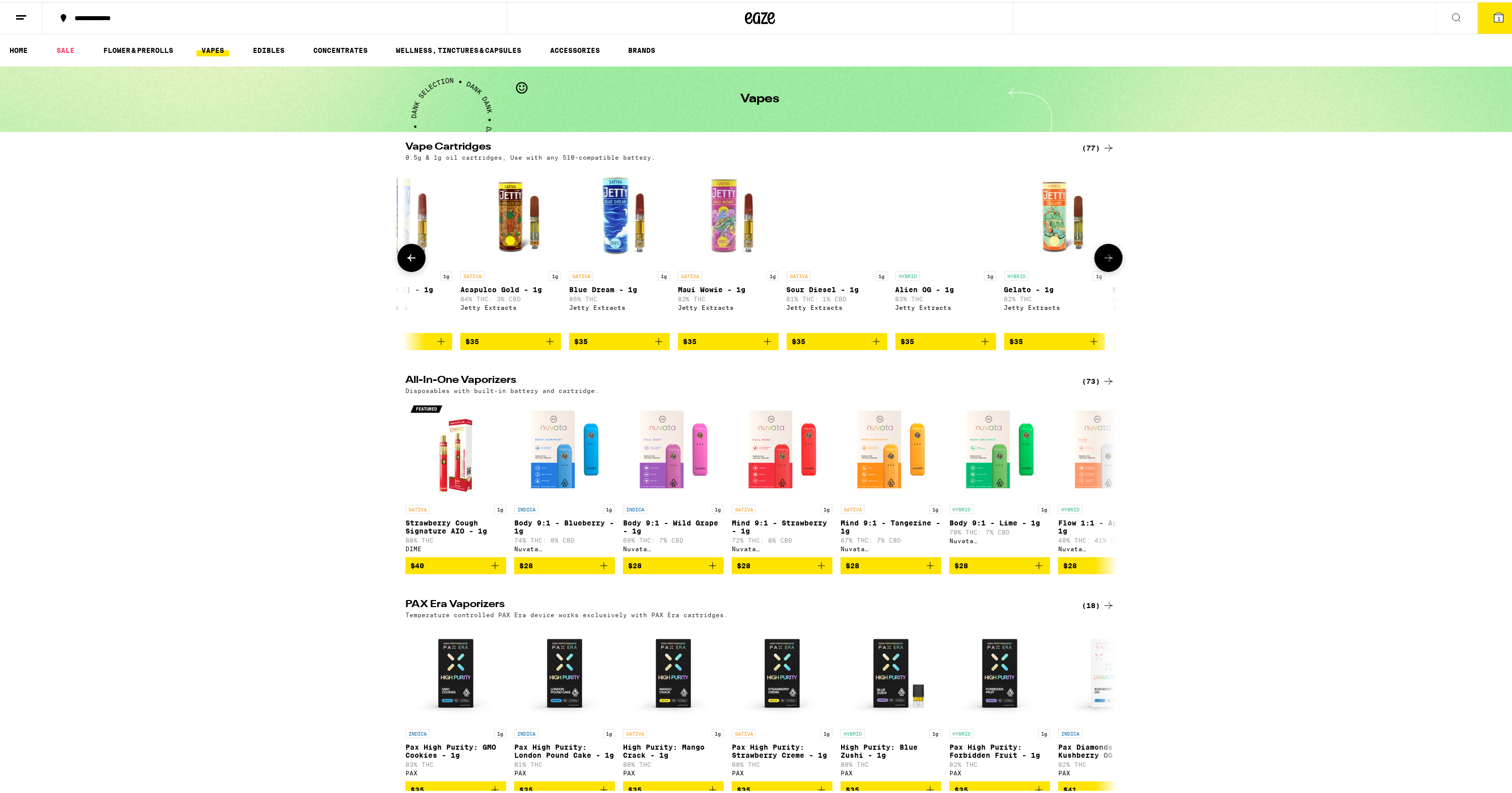
scroll to position [0, 5396]
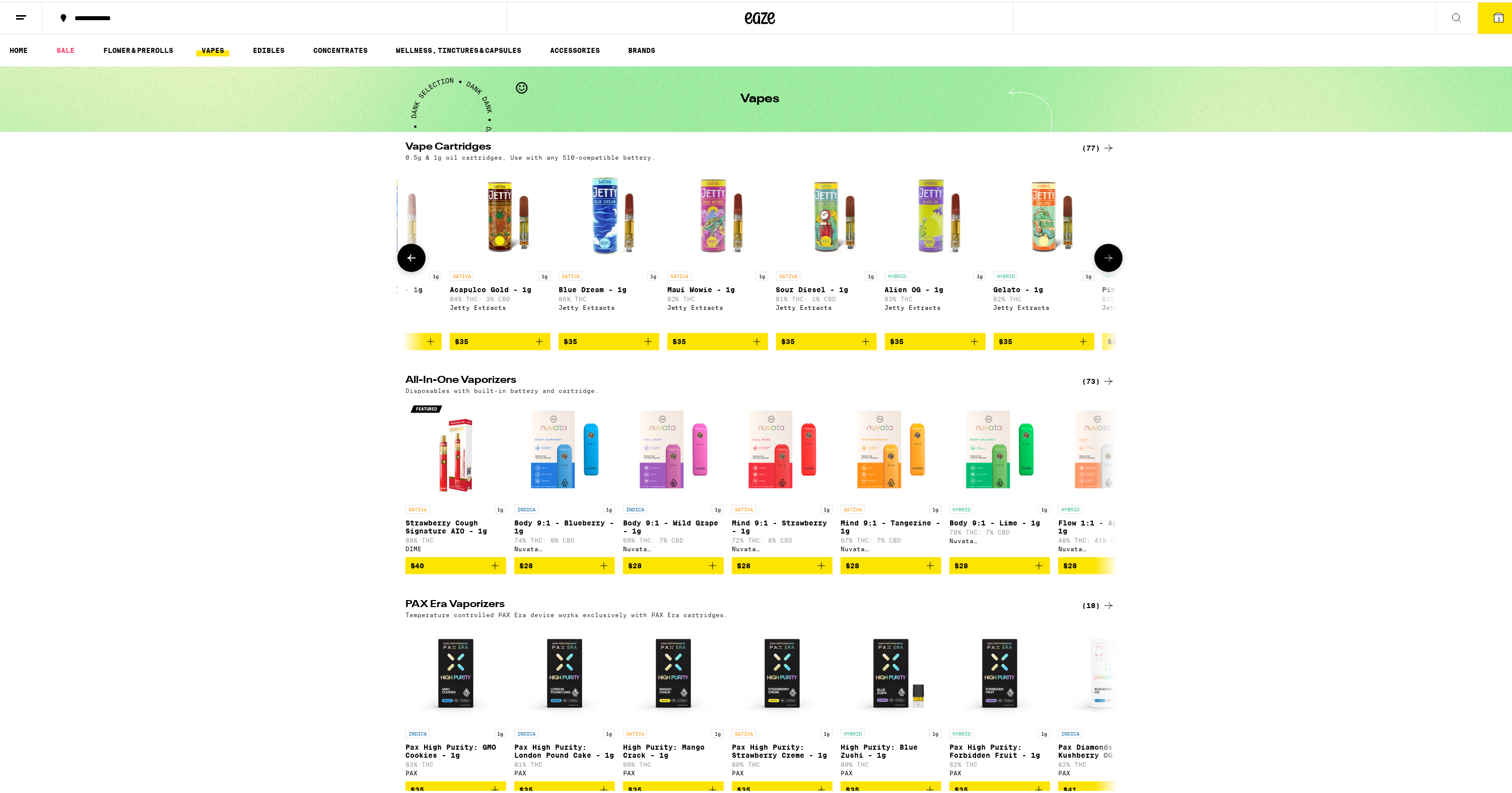
click at [1103, 257] on icon at bounding box center [1108, 256] width 12 height 12
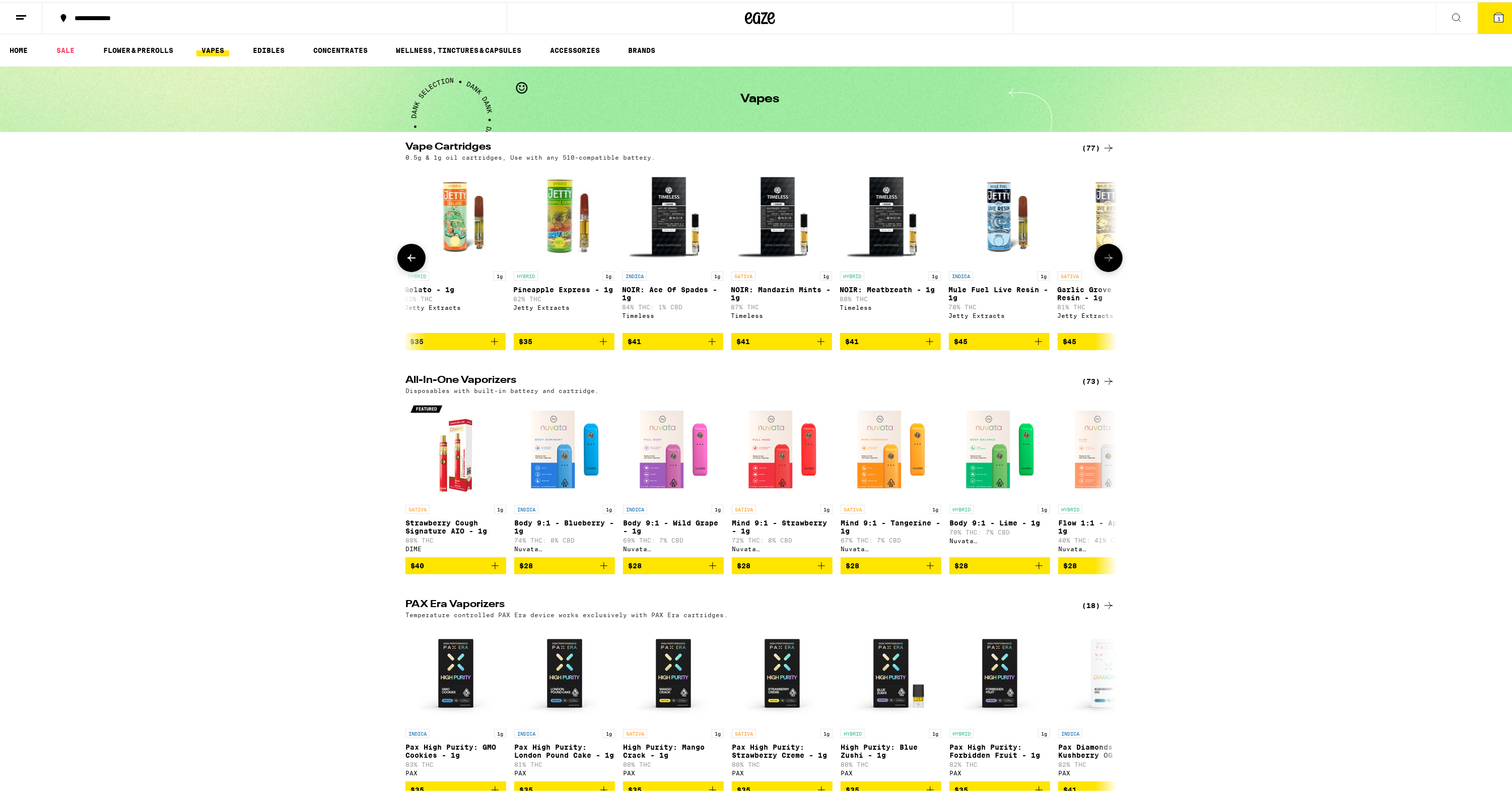
scroll to position [0, 5995]
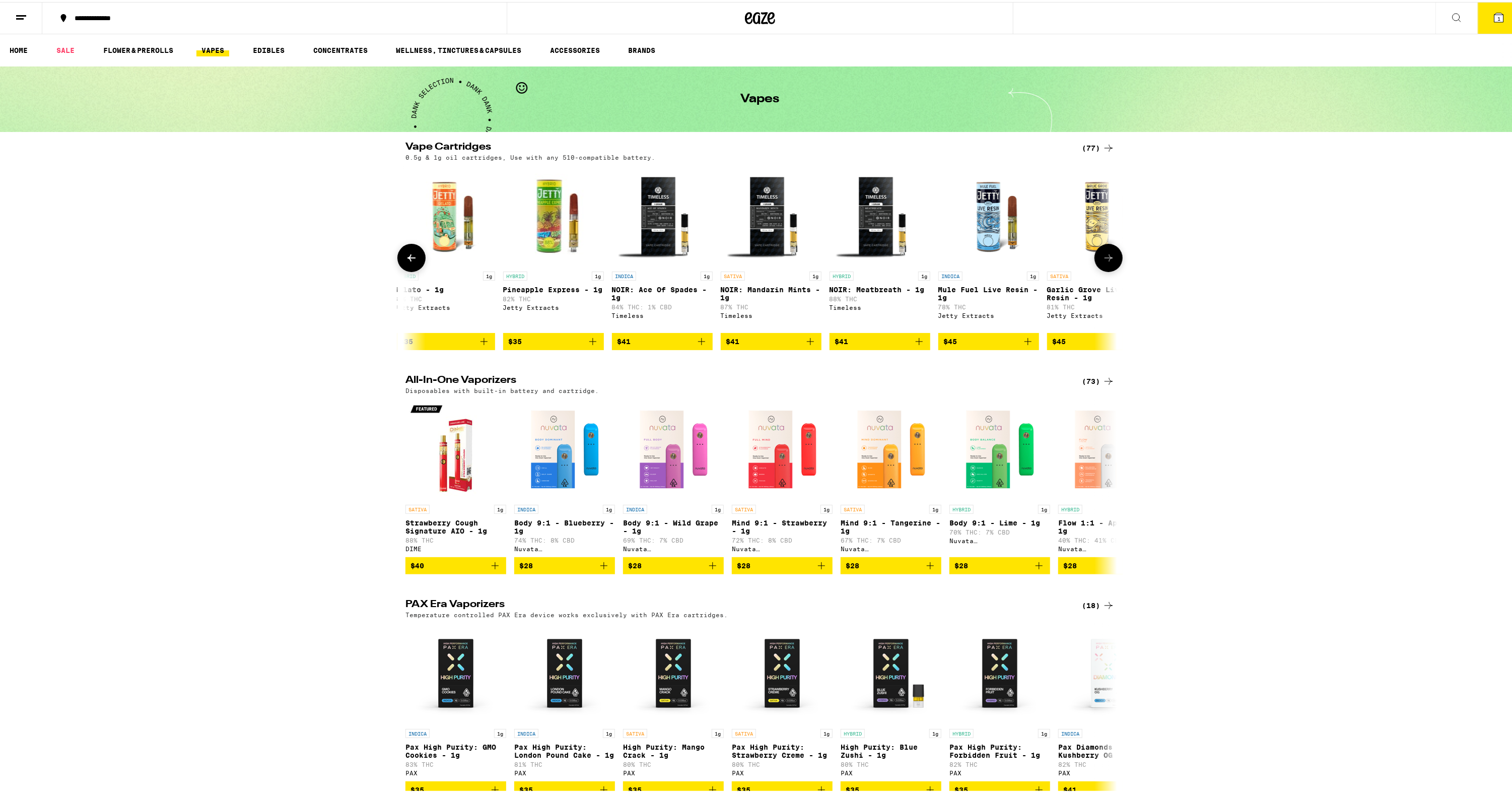
click at [1103, 257] on icon at bounding box center [1108, 256] width 12 height 12
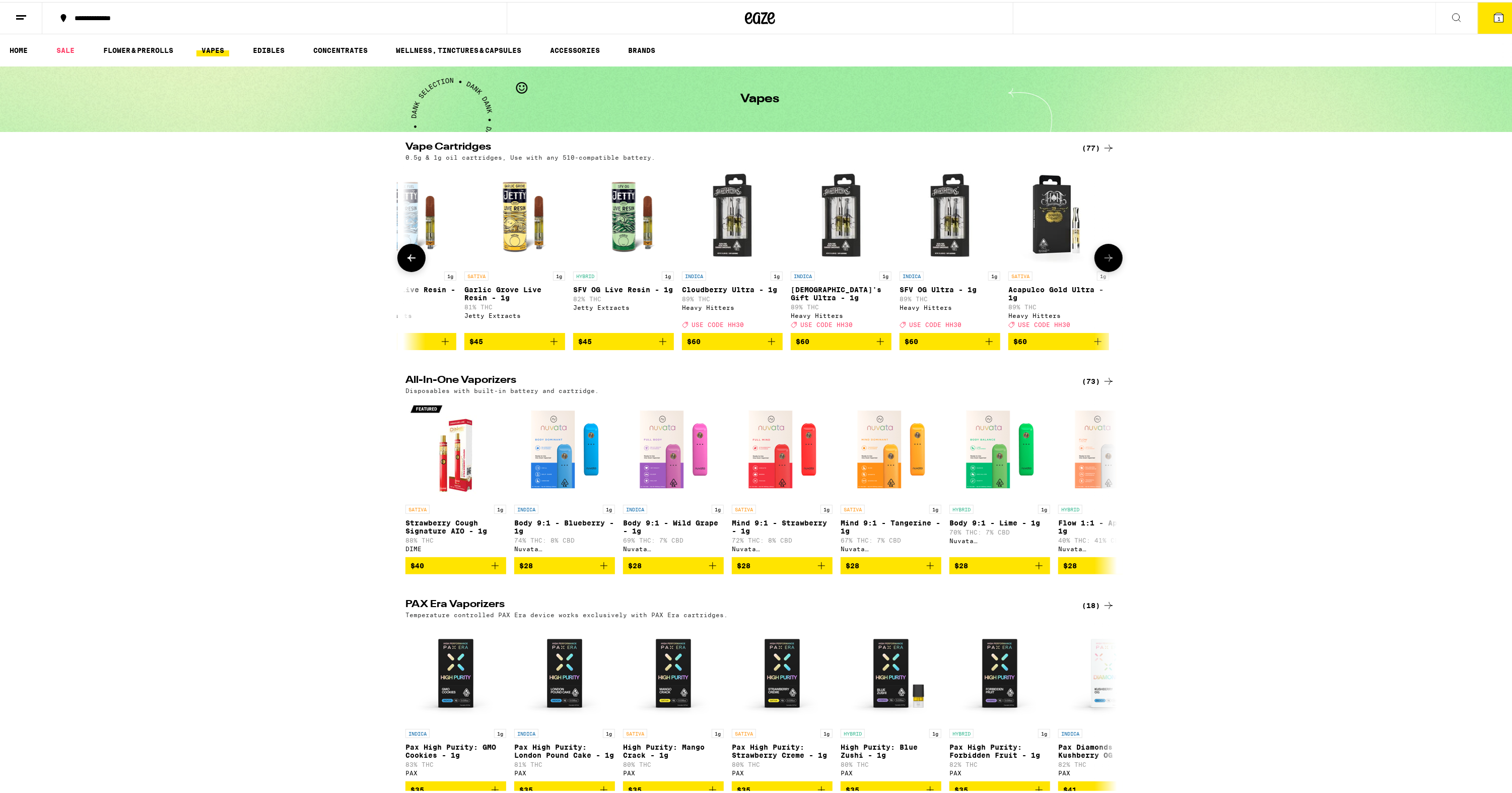
scroll to position [0, 6595]
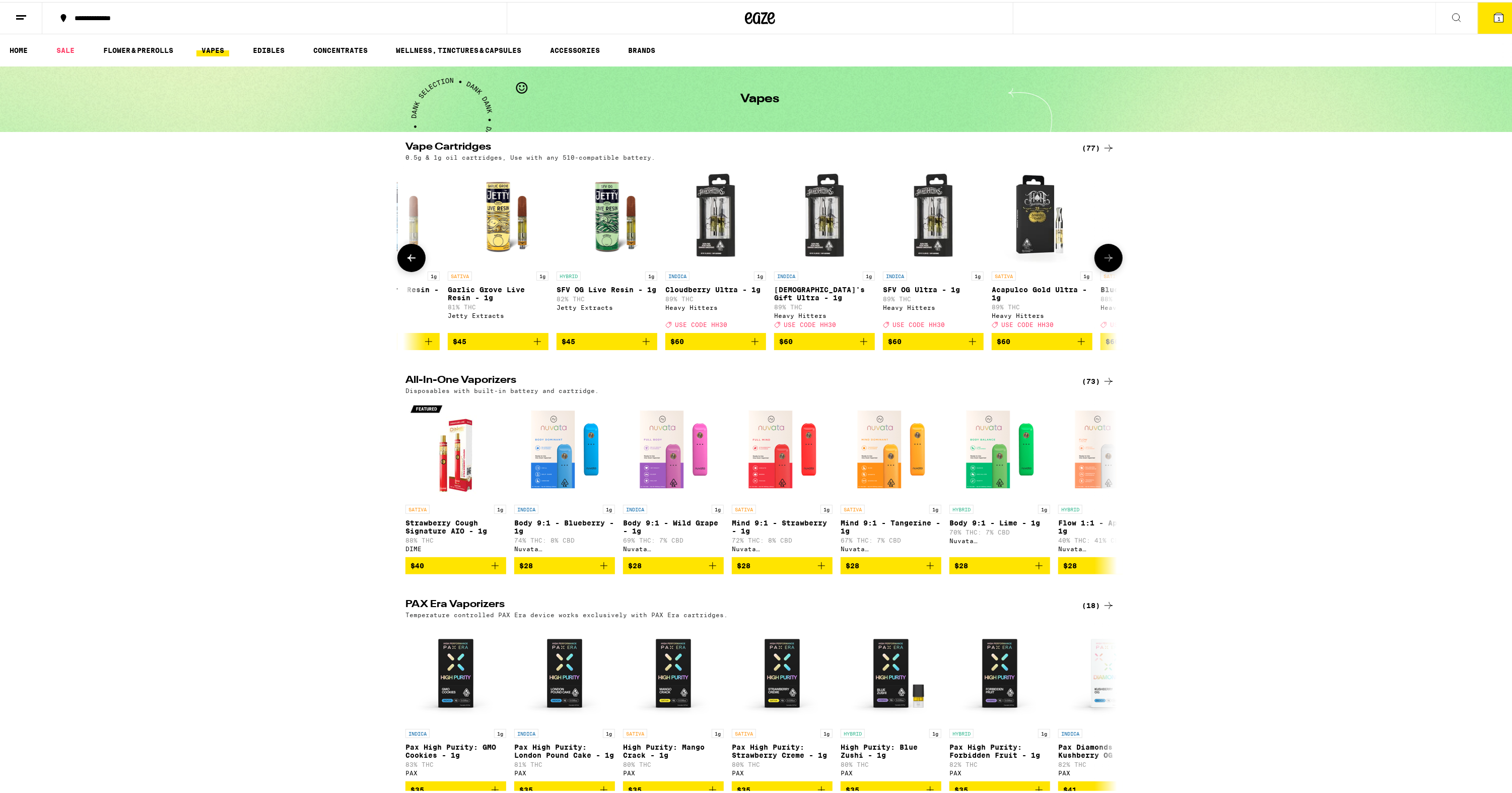
click at [1103, 257] on icon at bounding box center [1108, 256] width 12 height 12
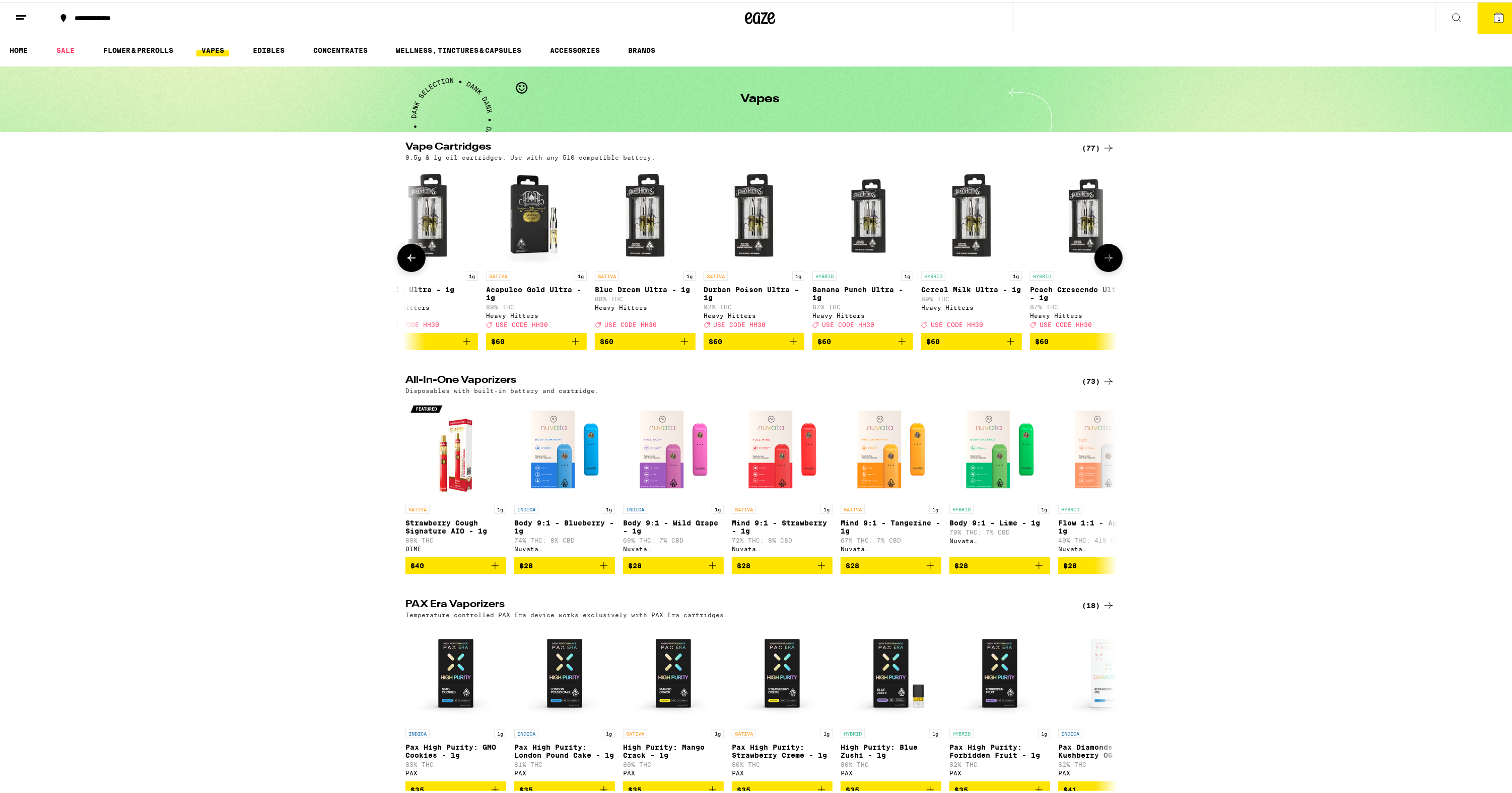
scroll to position [0, 7195]
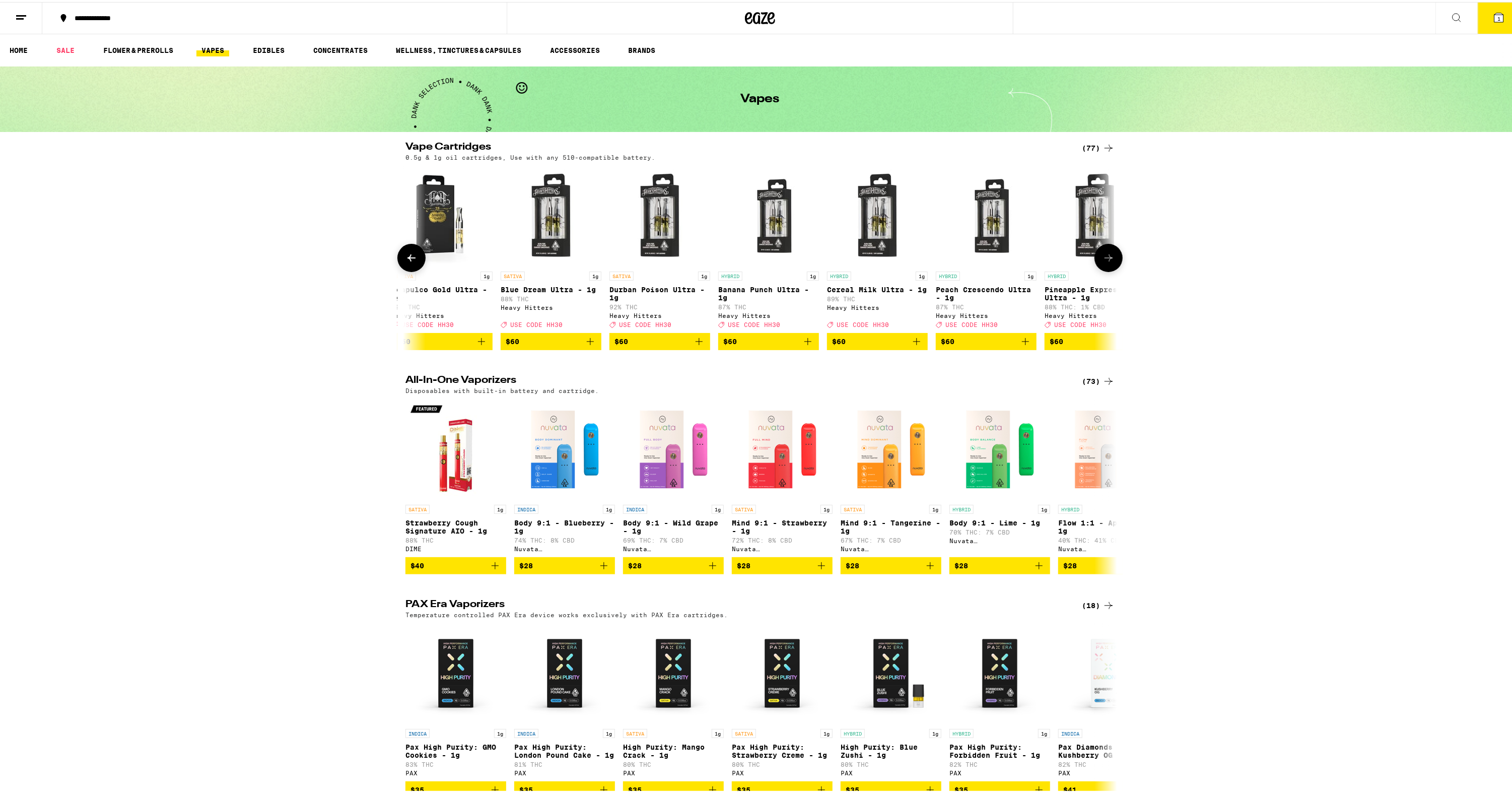
click at [1111, 258] on icon at bounding box center [1108, 256] width 12 height 12
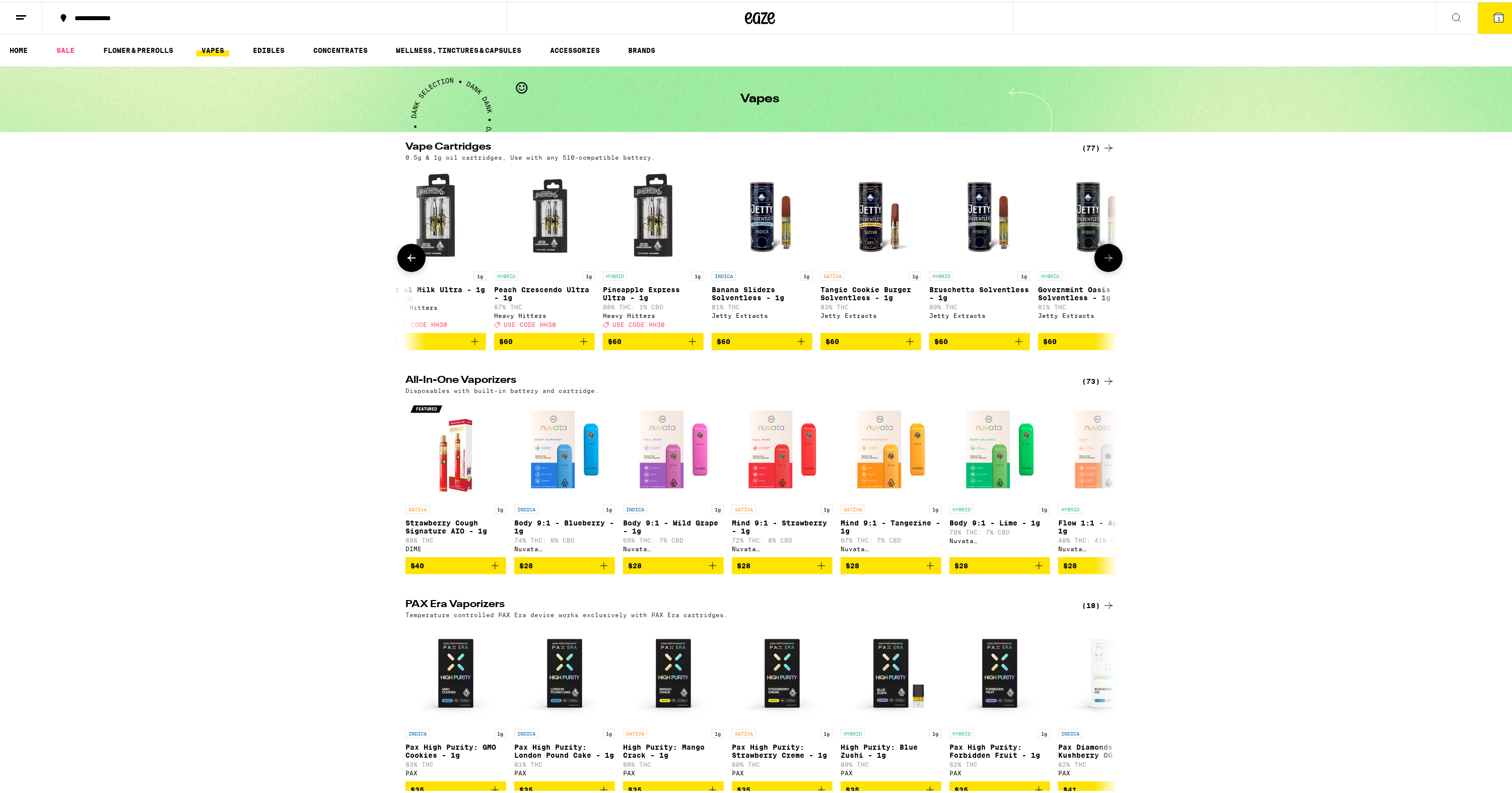
scroll to position [0, 7669]
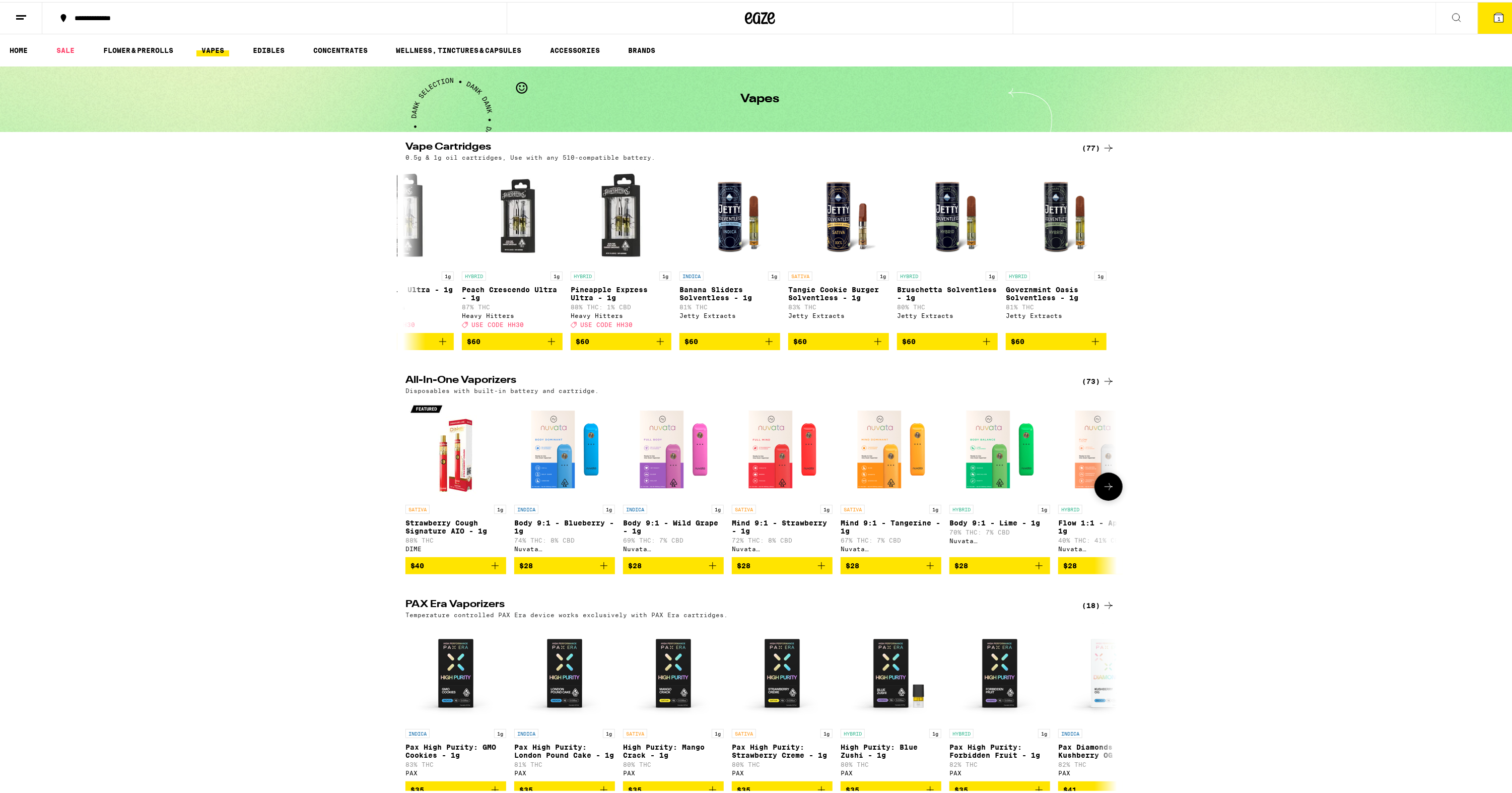
click at [1107, 491] on icon at bounding box center [1108, 485] width 12 height 12
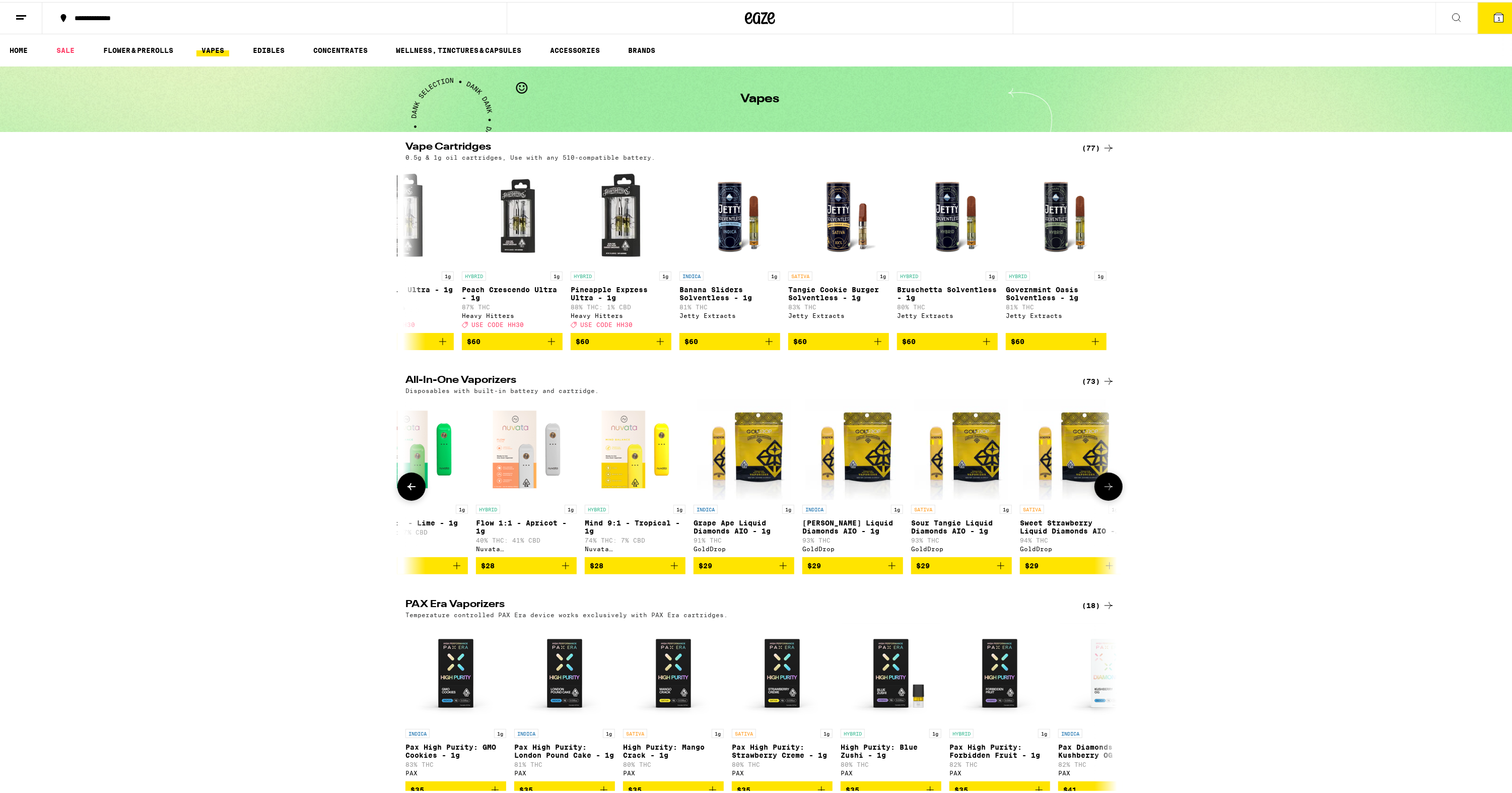
scroll to position [0, 599]
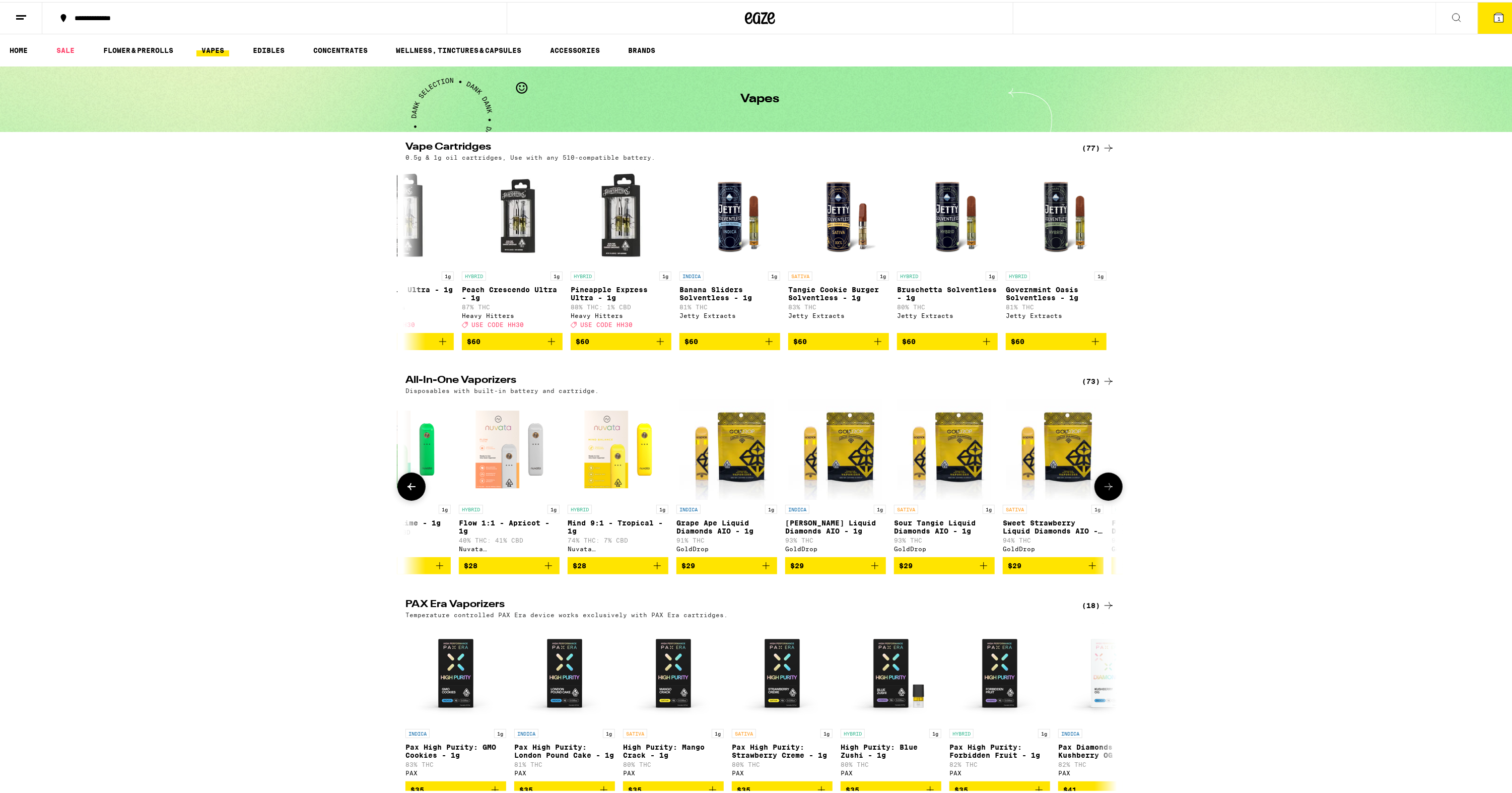
click at [1107, 491] on icon at bounding box center [1108, 485] width 12 height 12
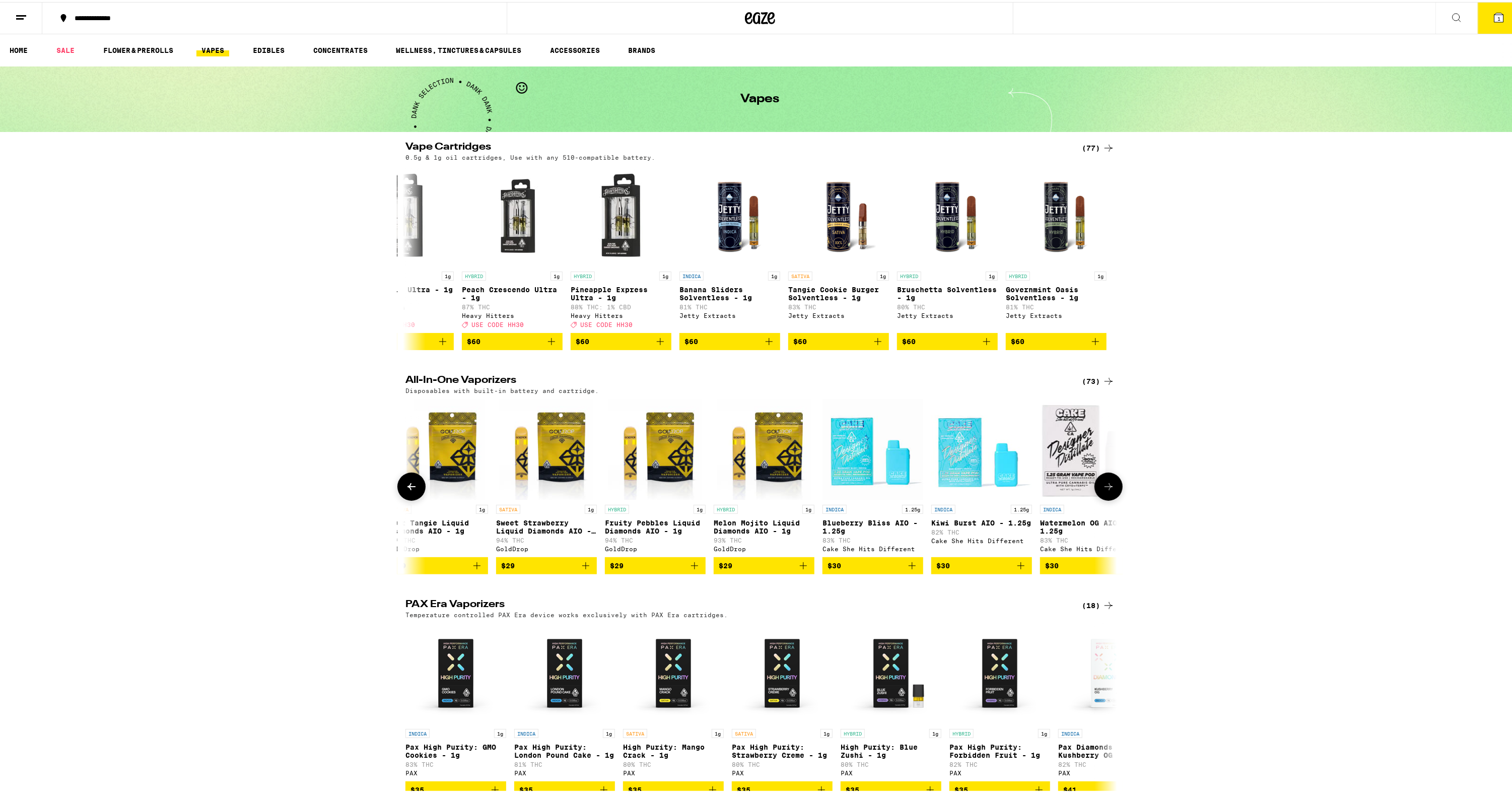
scroll to position [0, 1199]
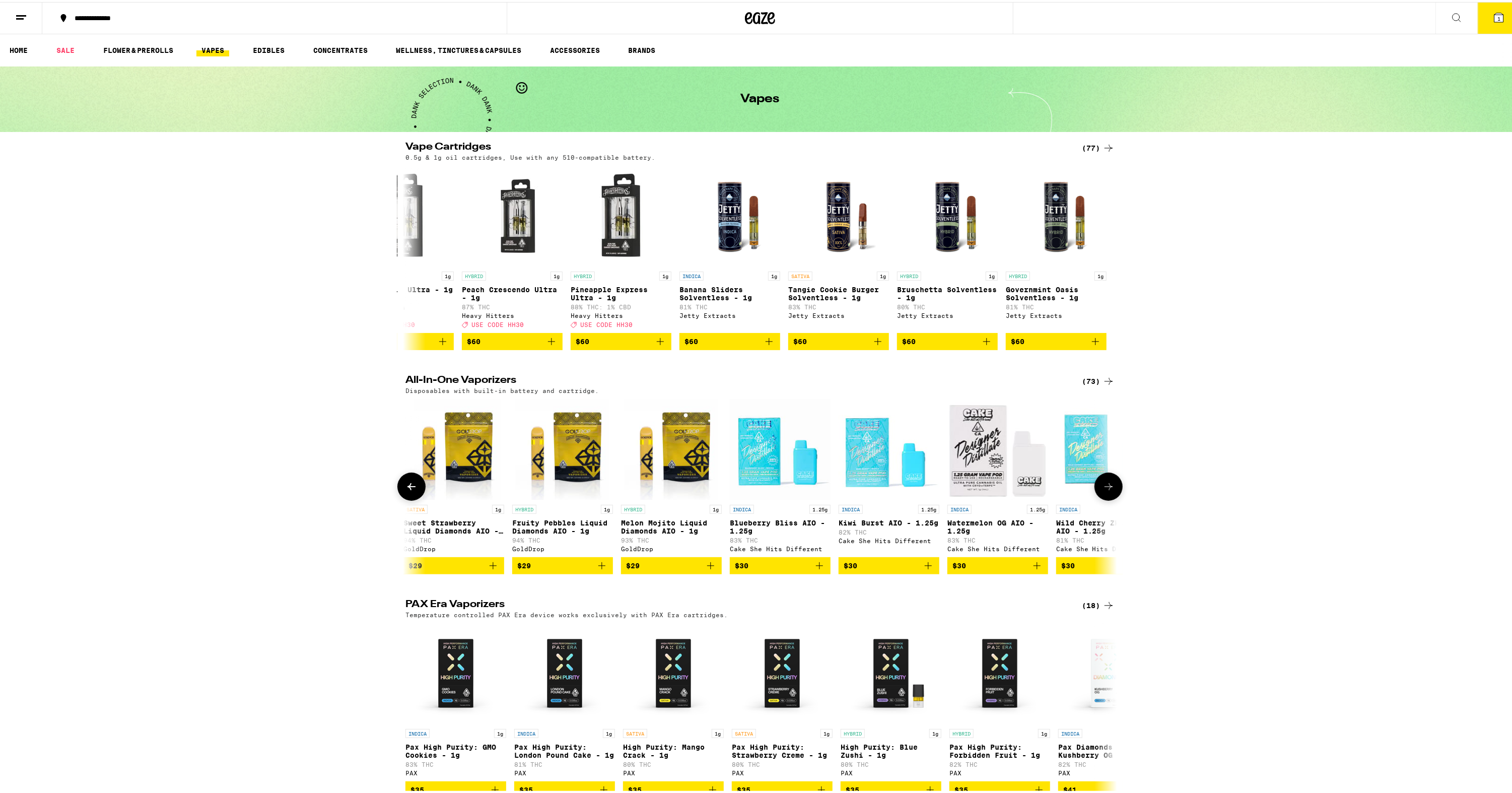
click at [1107, 491] on icon at bounding box center [1108, 485] width 12 height 12
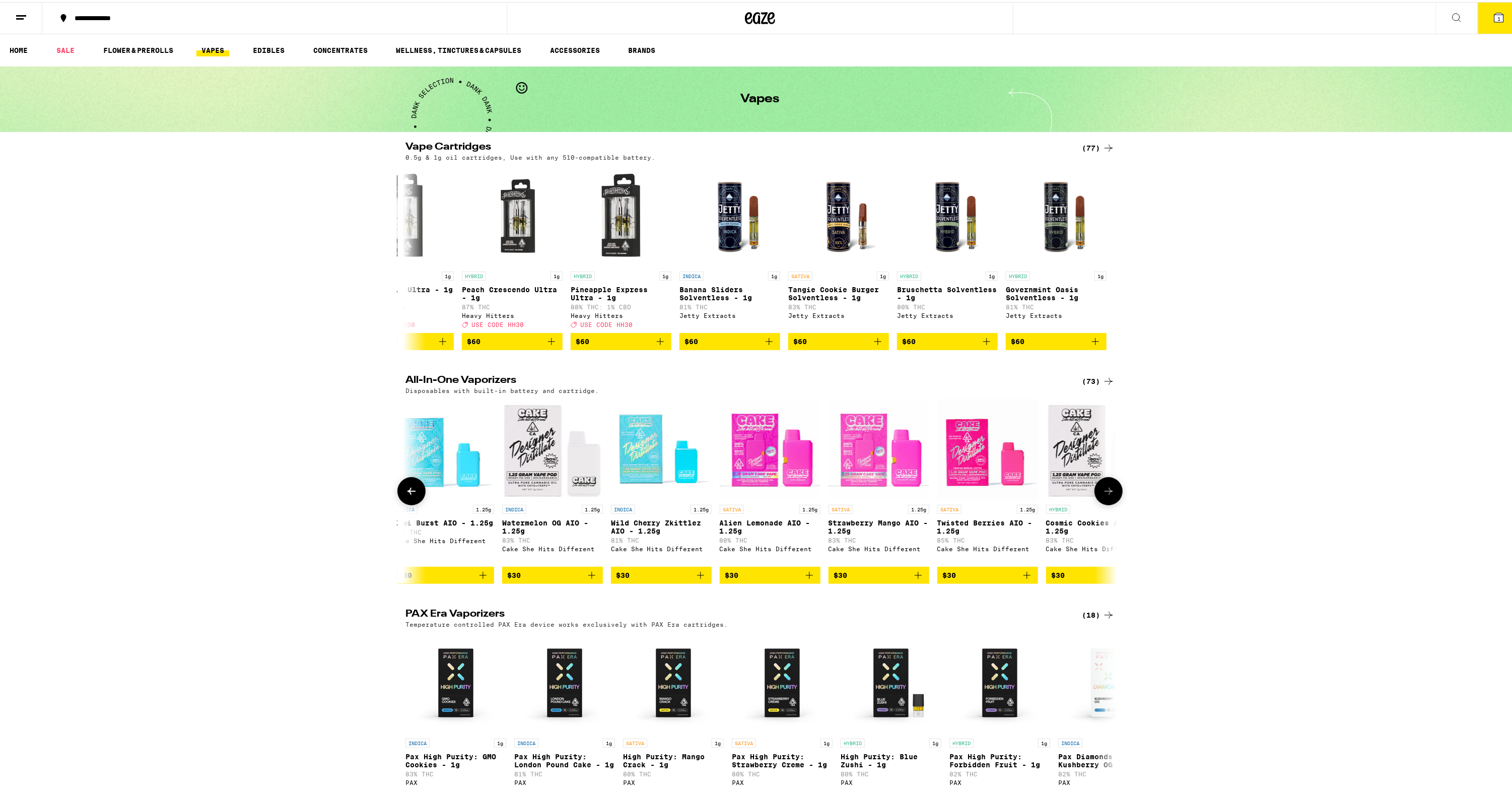
scroll to position [0, 1799]
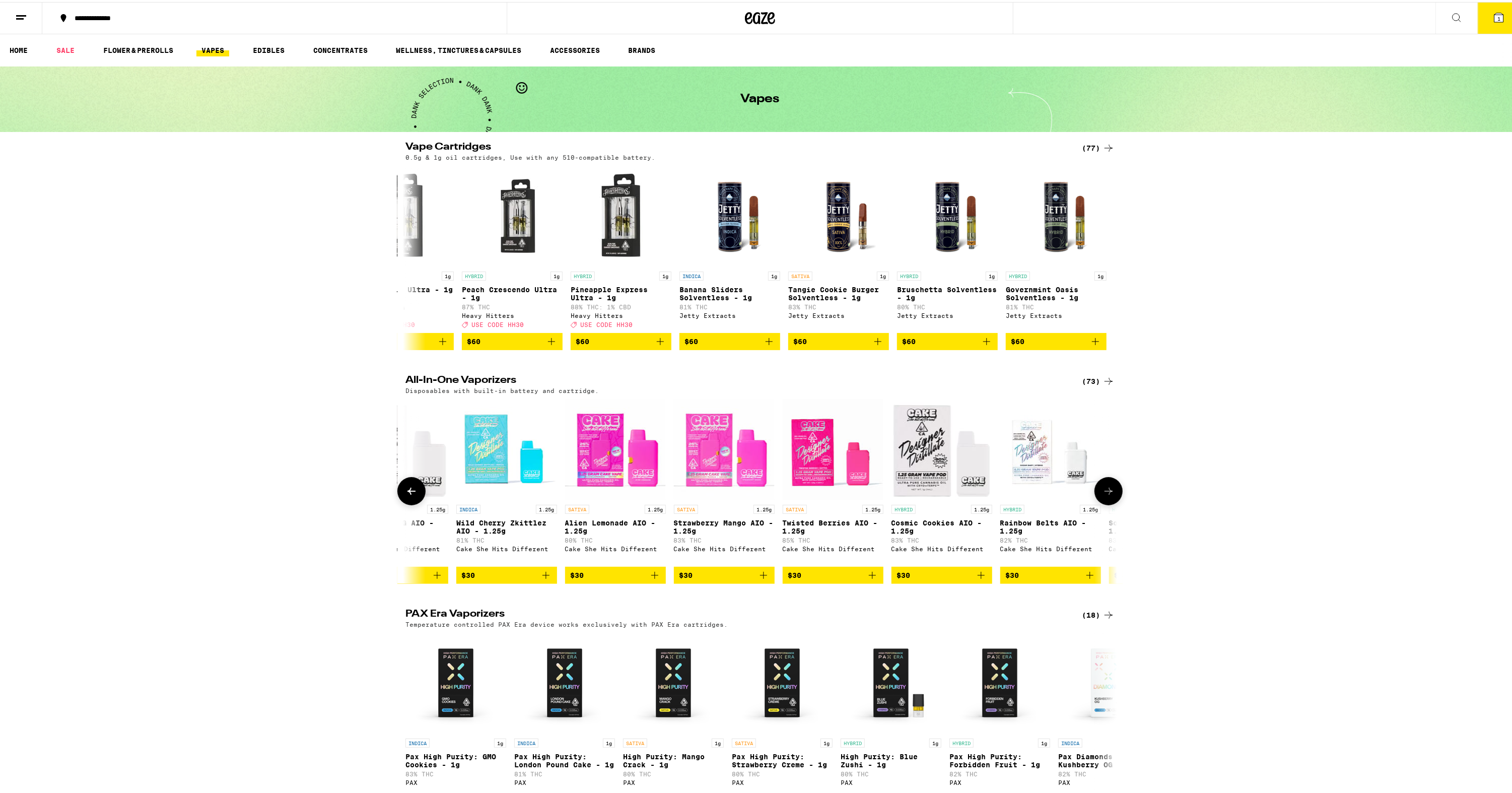
click at [1107, 494] on button at bounding box center [1108, 489] width 28 height 28
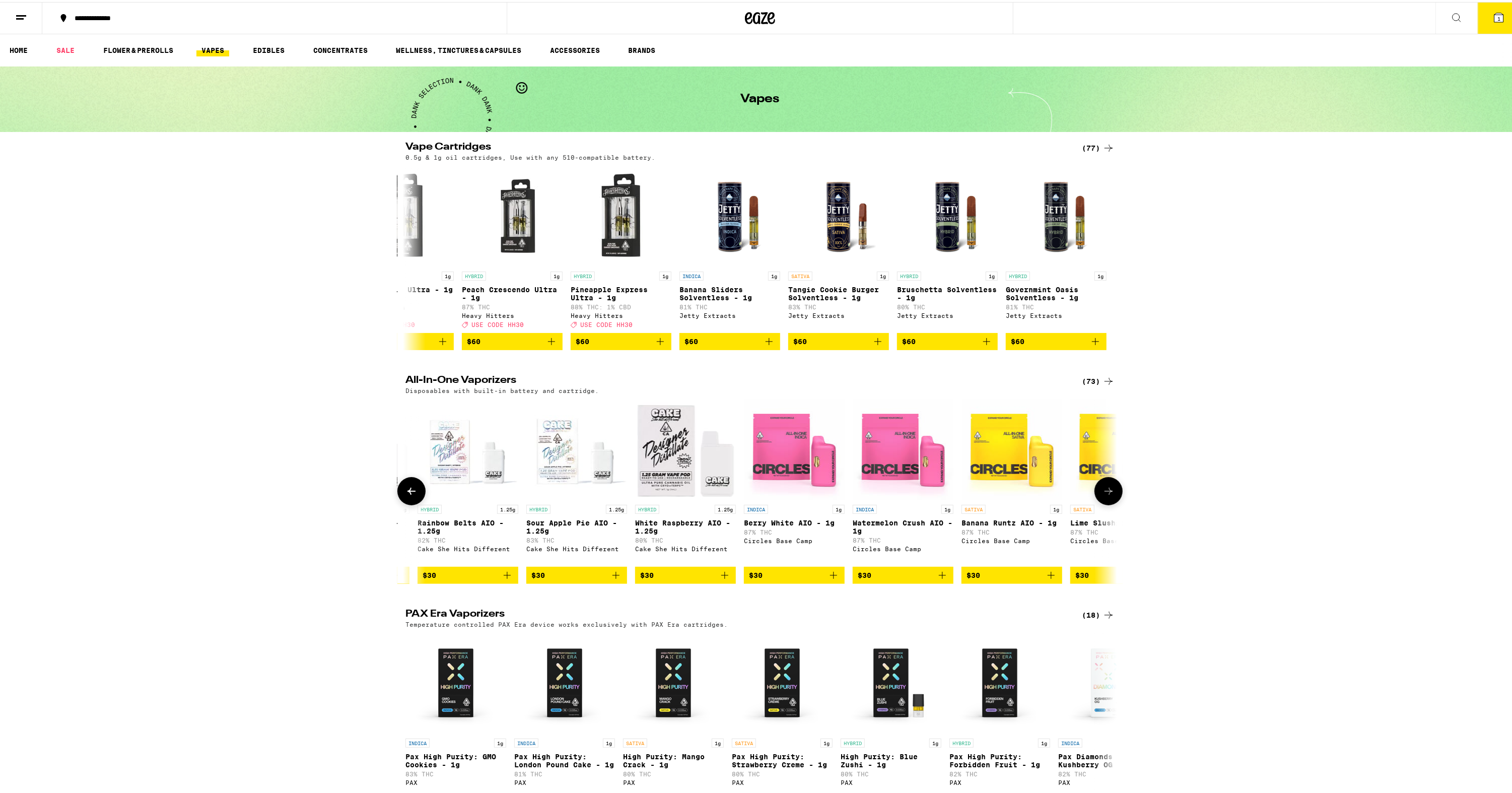
scroll to position [0, 2399]
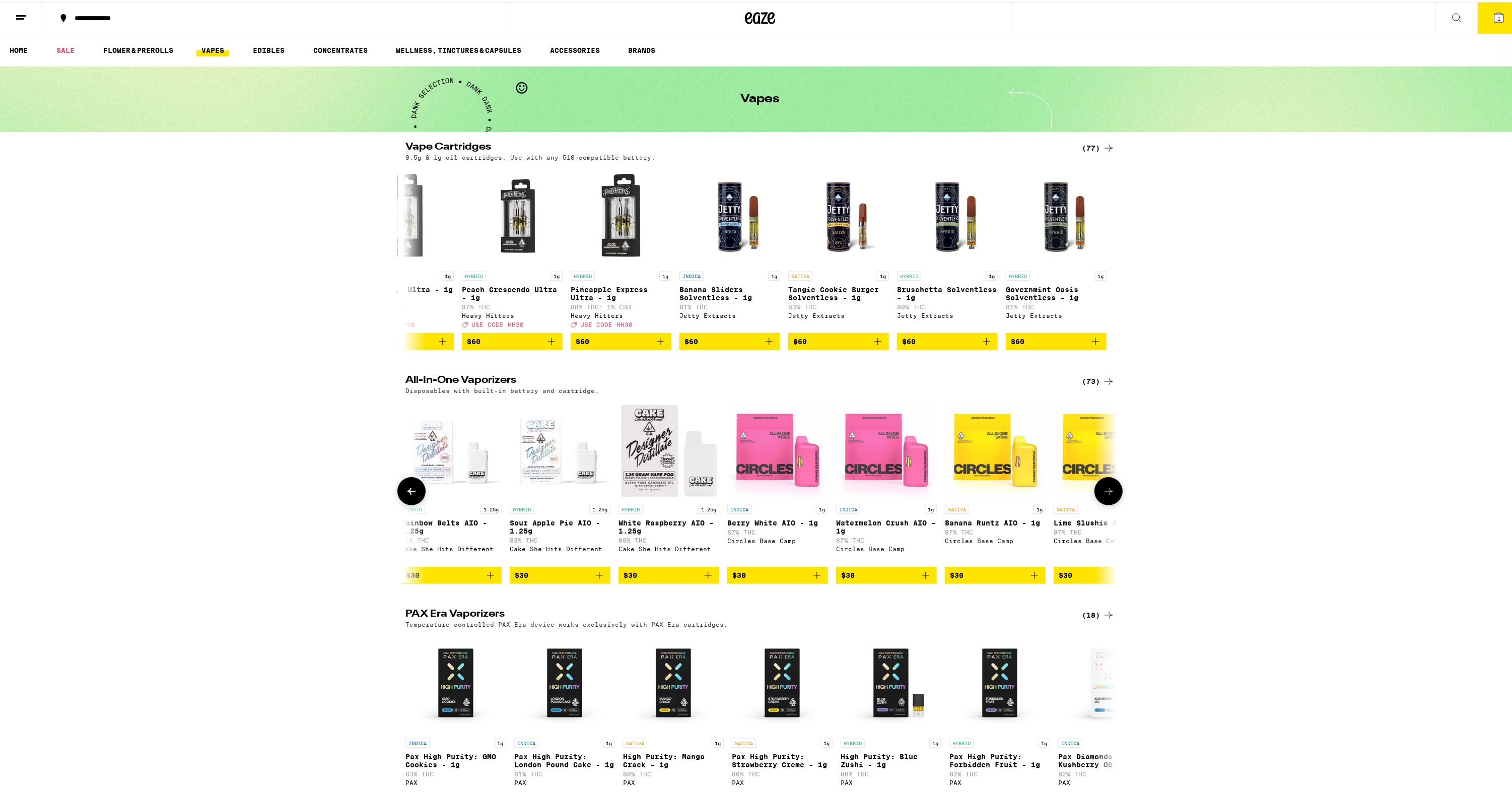
click at [1107, 493] on button at bounding box center [1108, 489] width 28 height 28
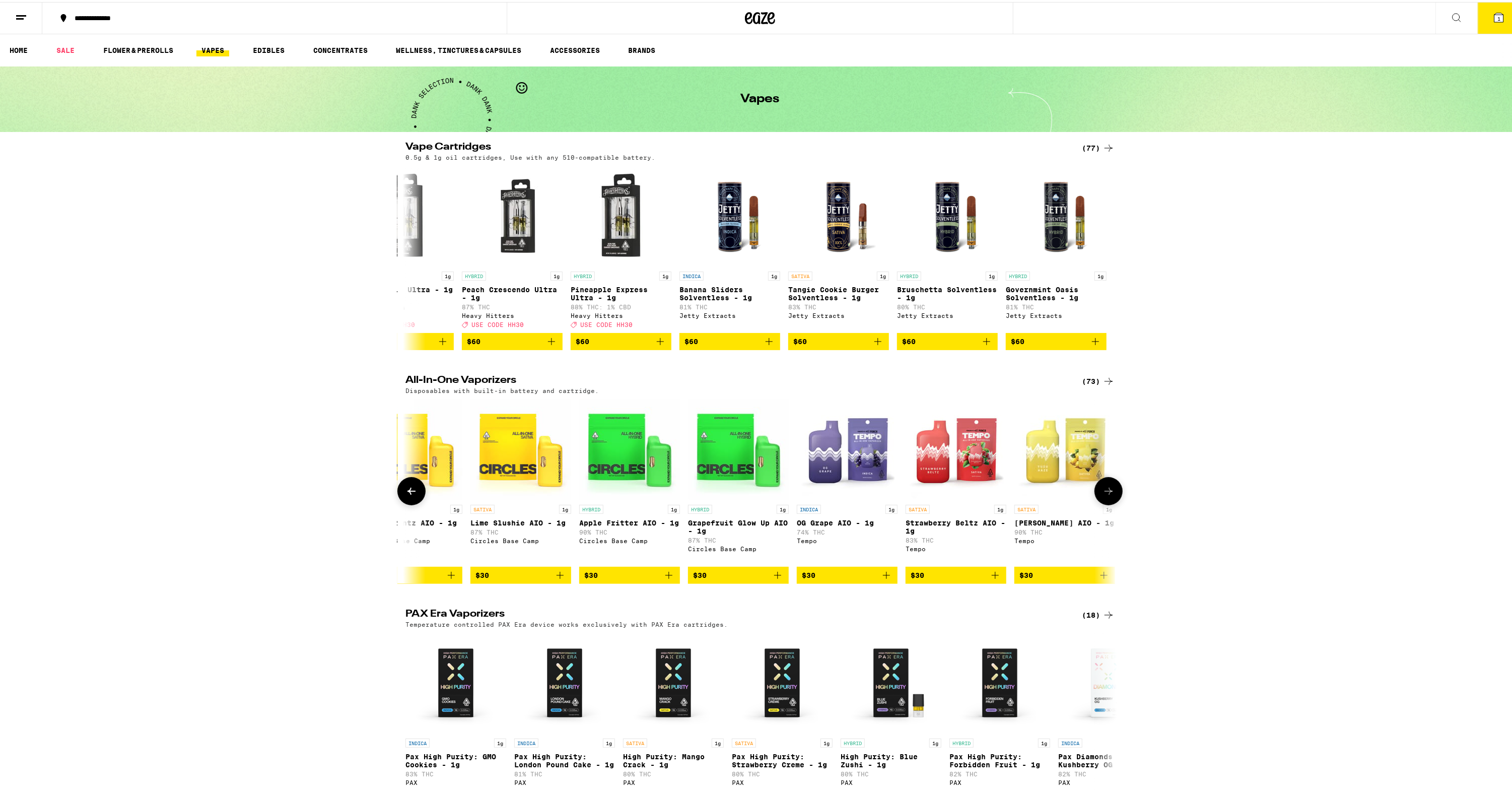
scroll to position [0, 2998]
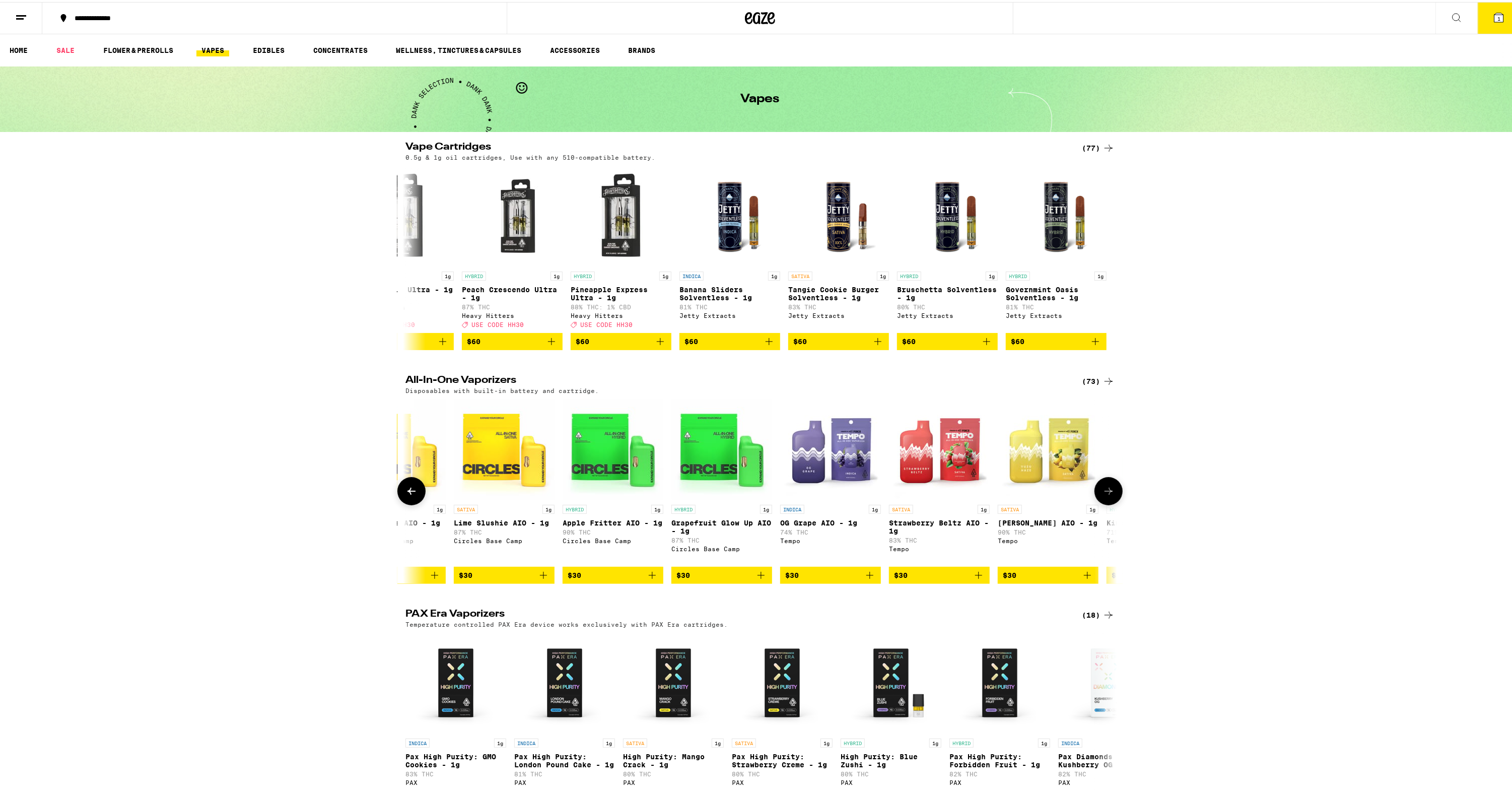
click at [1110, 496] on icon at bounding box center [1108, 489] width 12 height 12
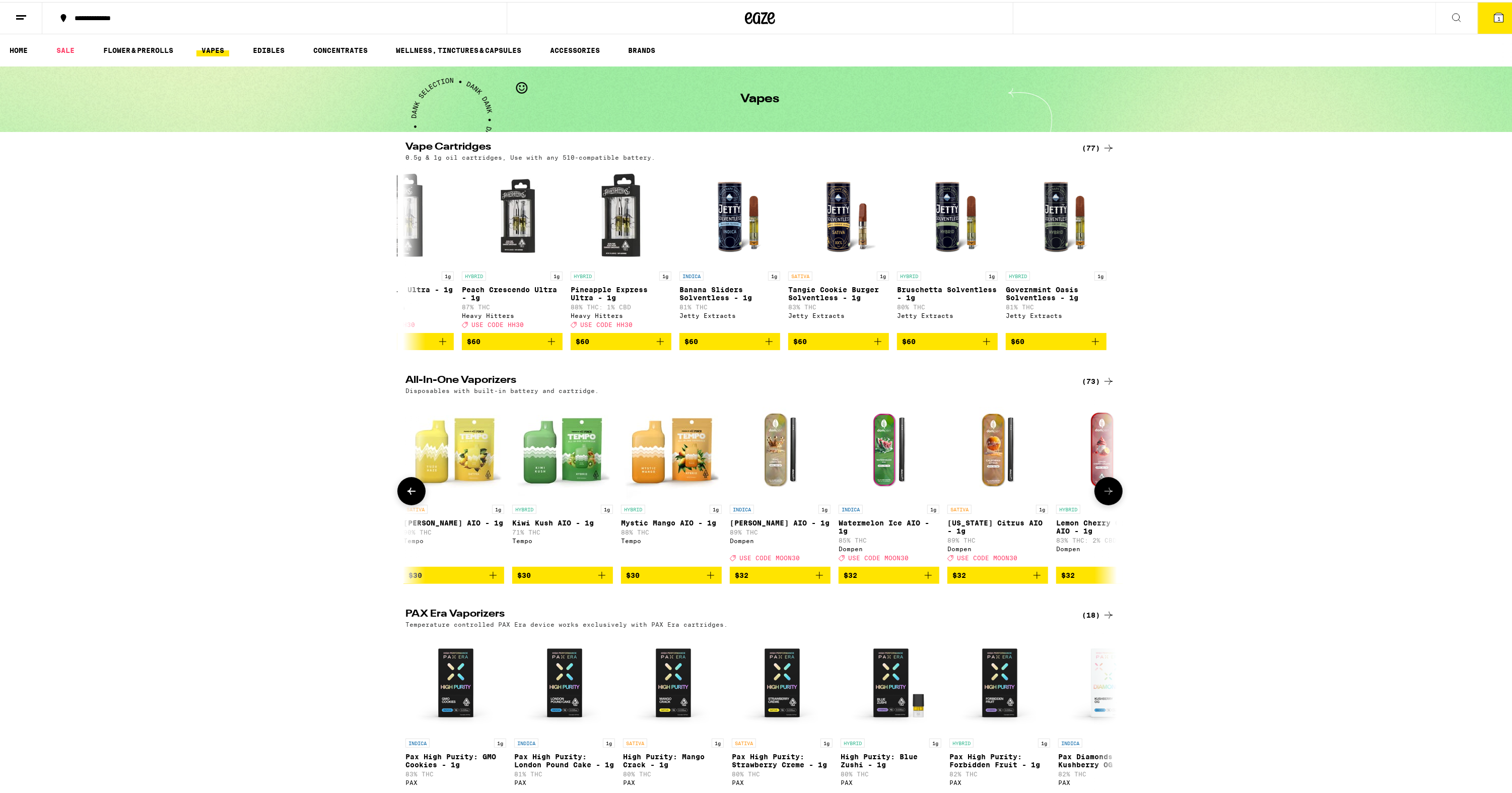
scroll to position [0, 3598]
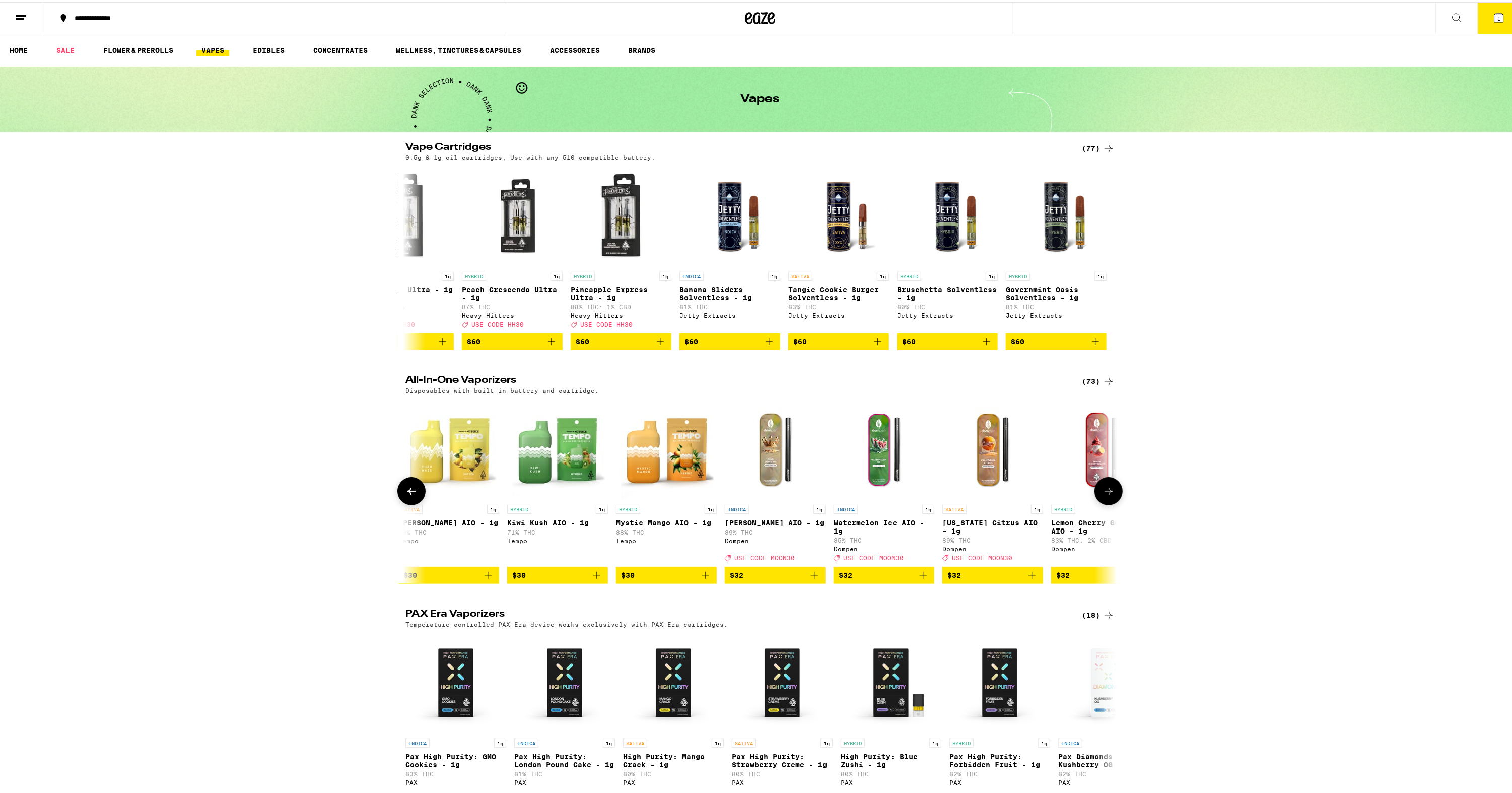
click at [1111, 499] on button at bounding box center [1108, 489] width 28 height 28
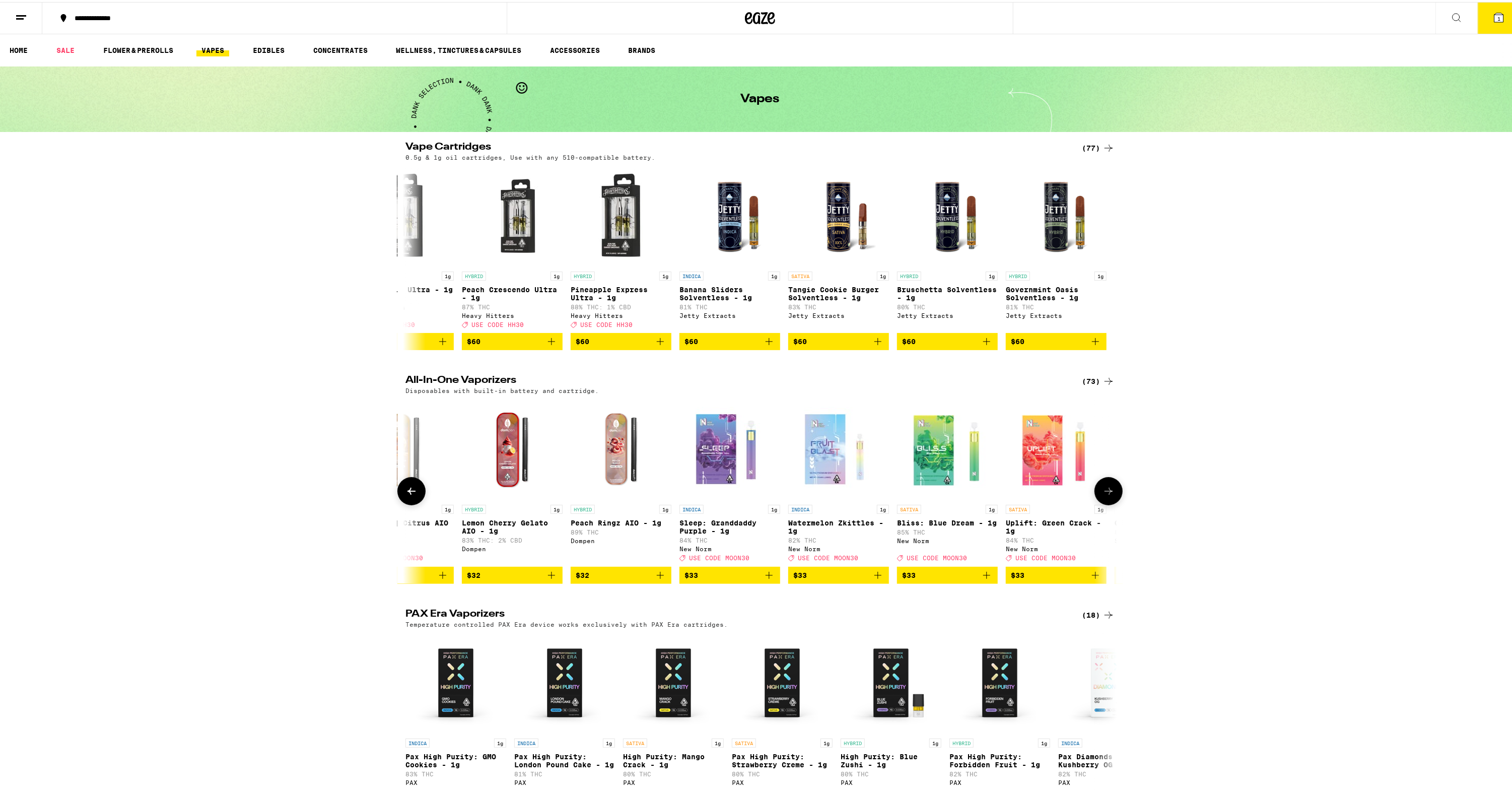
scroll to position [0, 4197]
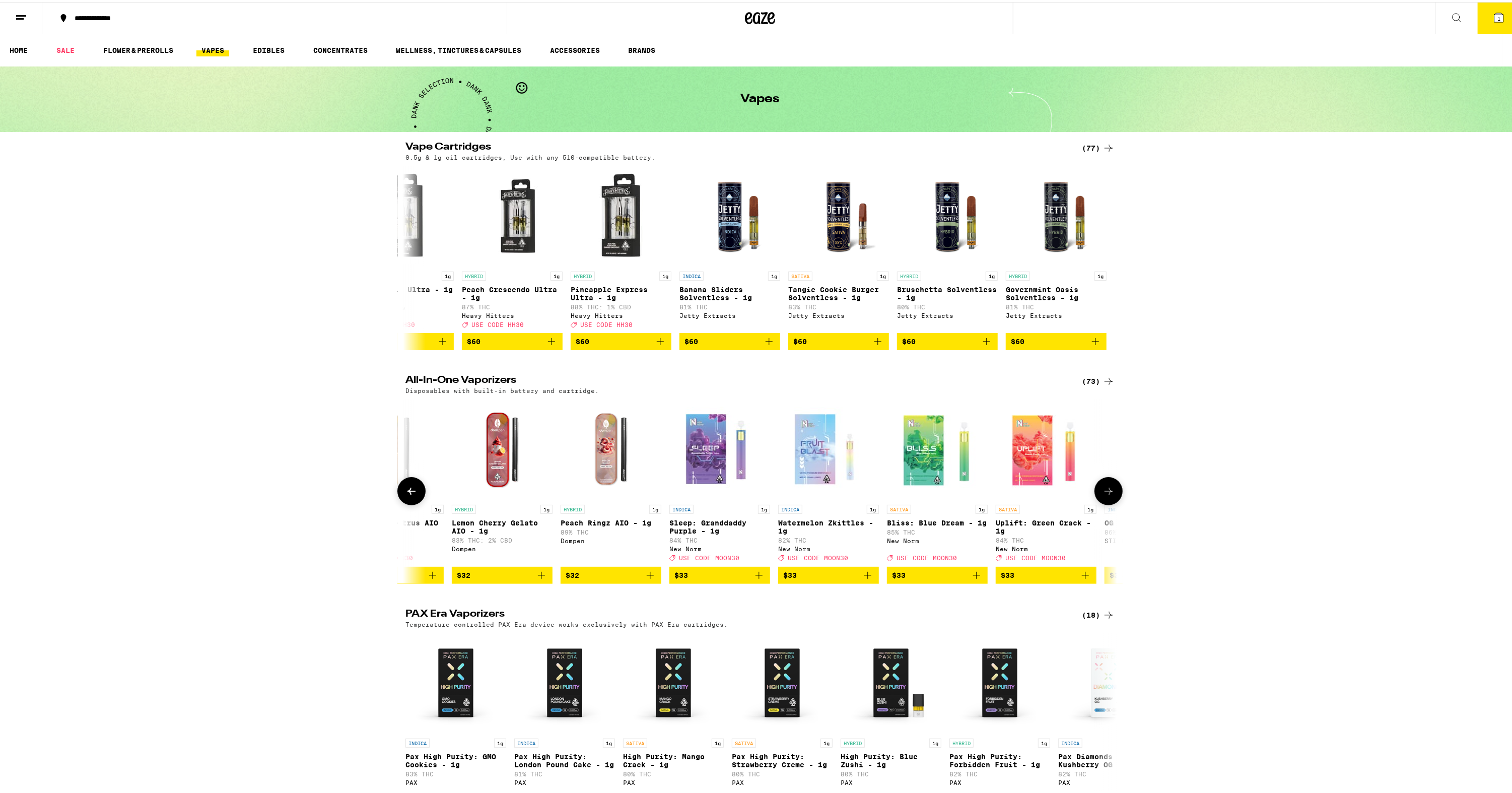
click at [1111, 499] on button at bounding box center [1108, 489] width 28 height 28
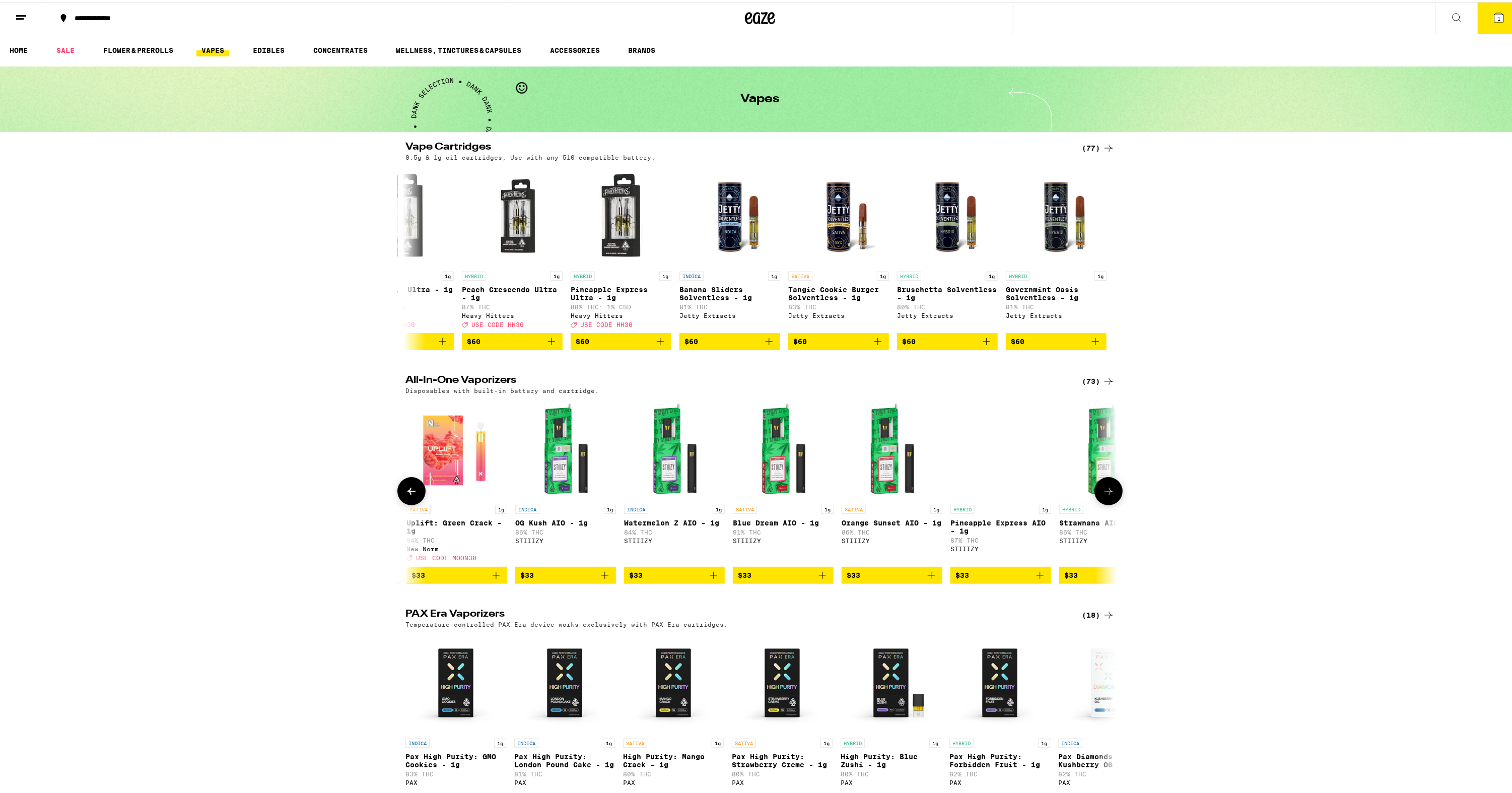
scroll to position [0, 4797]
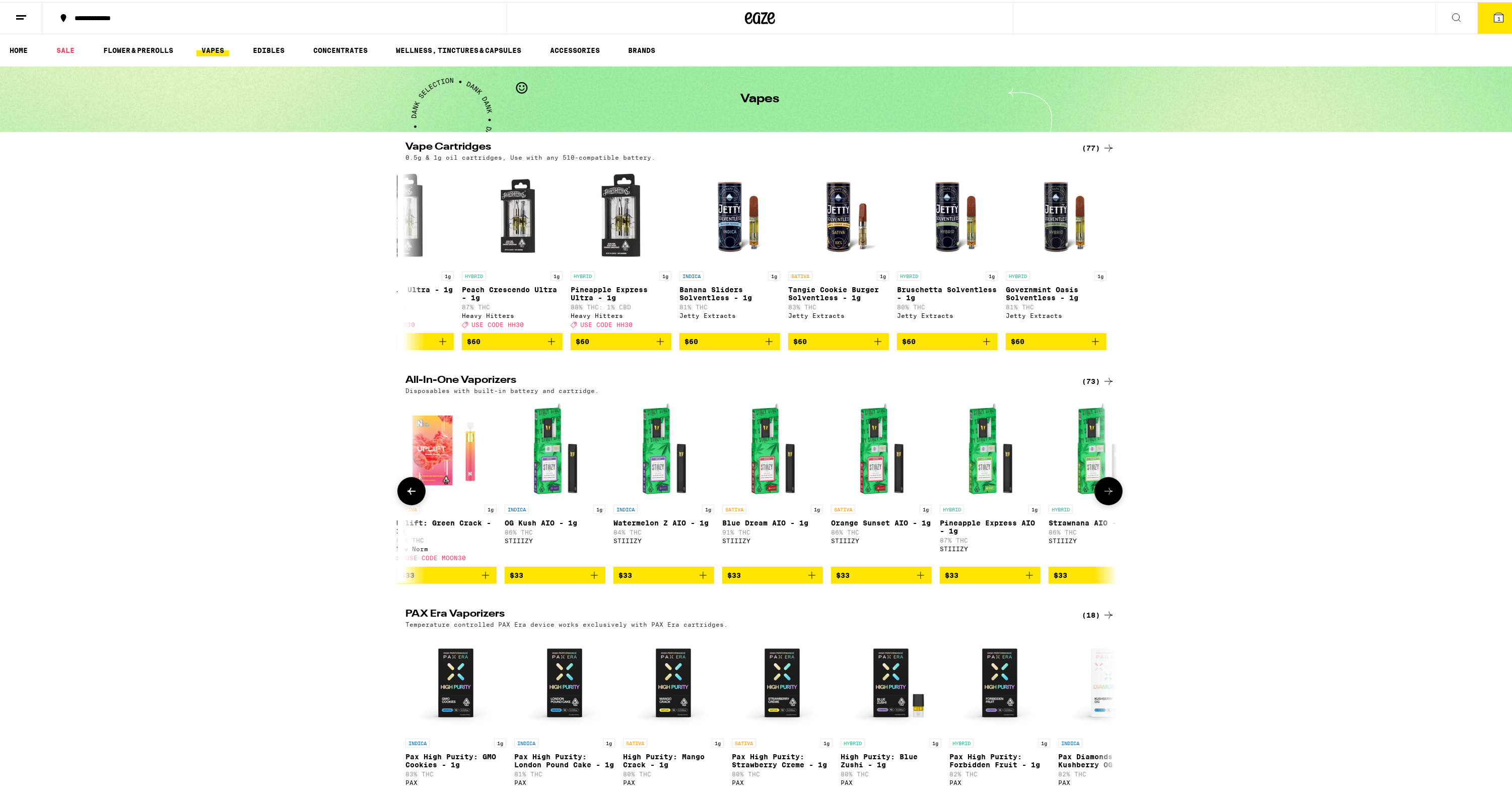
click at [1111, 501] on button at bounding box center [1108, 489] width 28 height 28
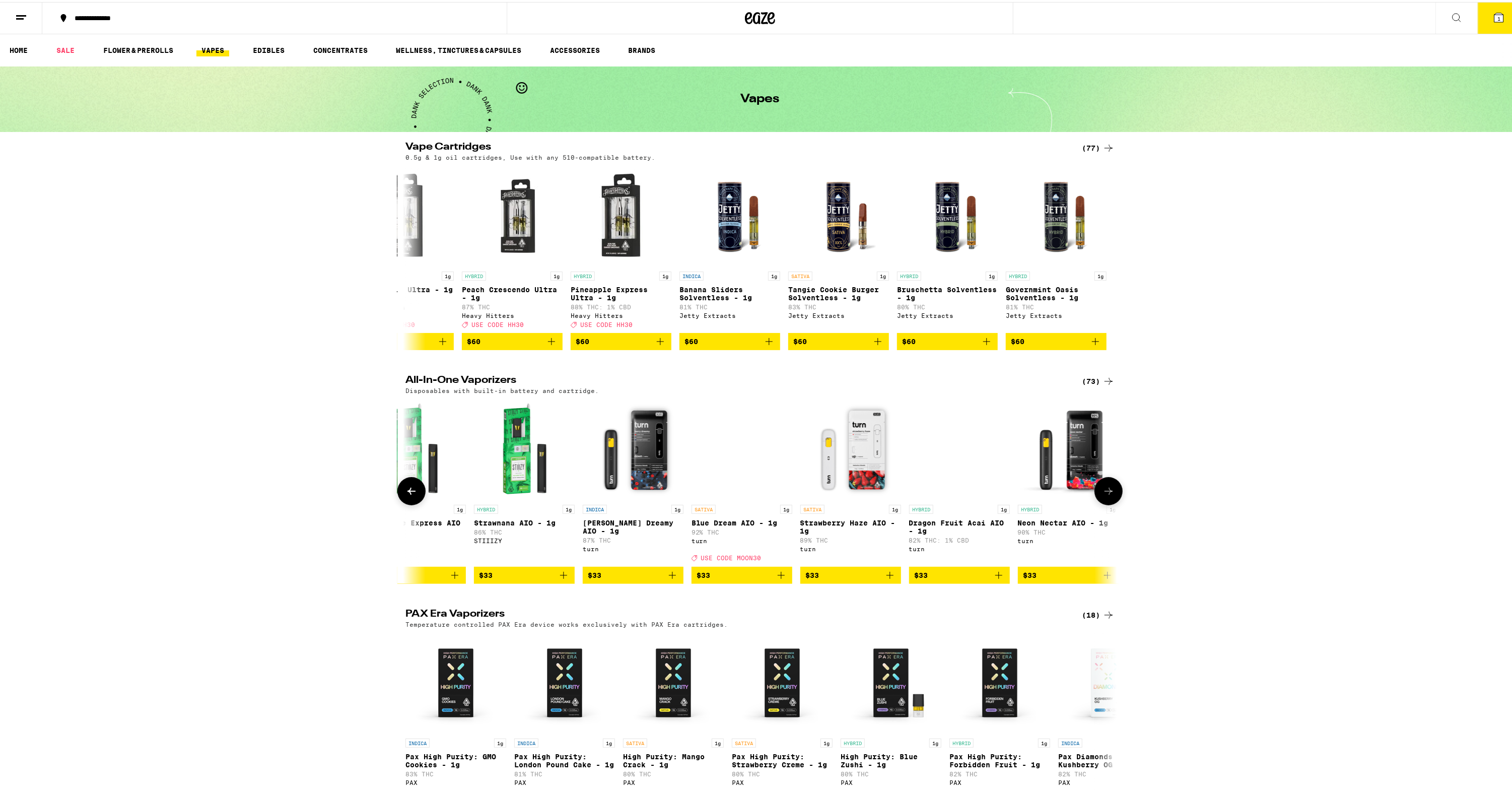
scroll to position [0, 5396]
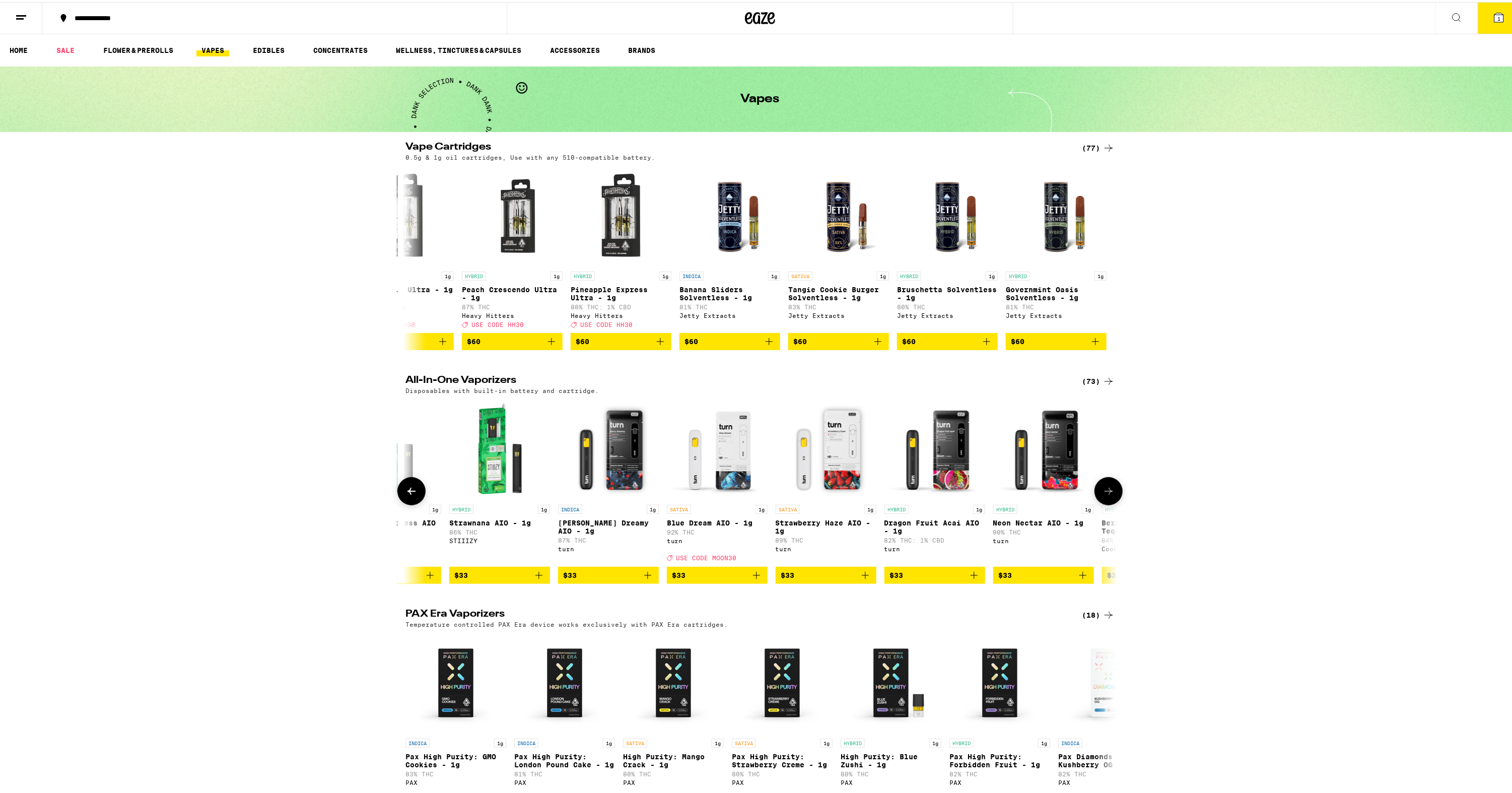
click at [1111, 503] on button at bounding box center [1108, 489] width 28 height 28
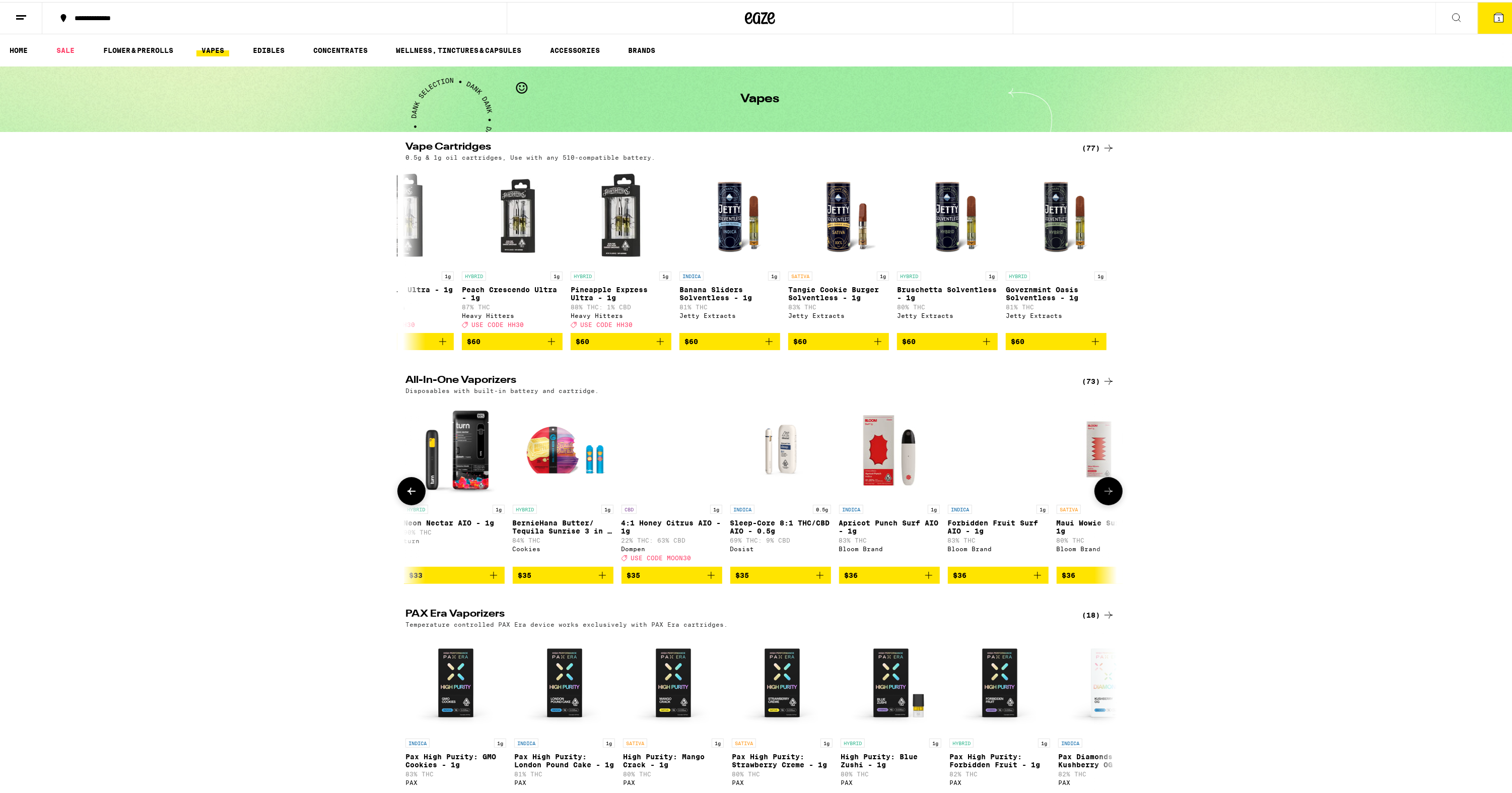
scroll to position [0, 5996]
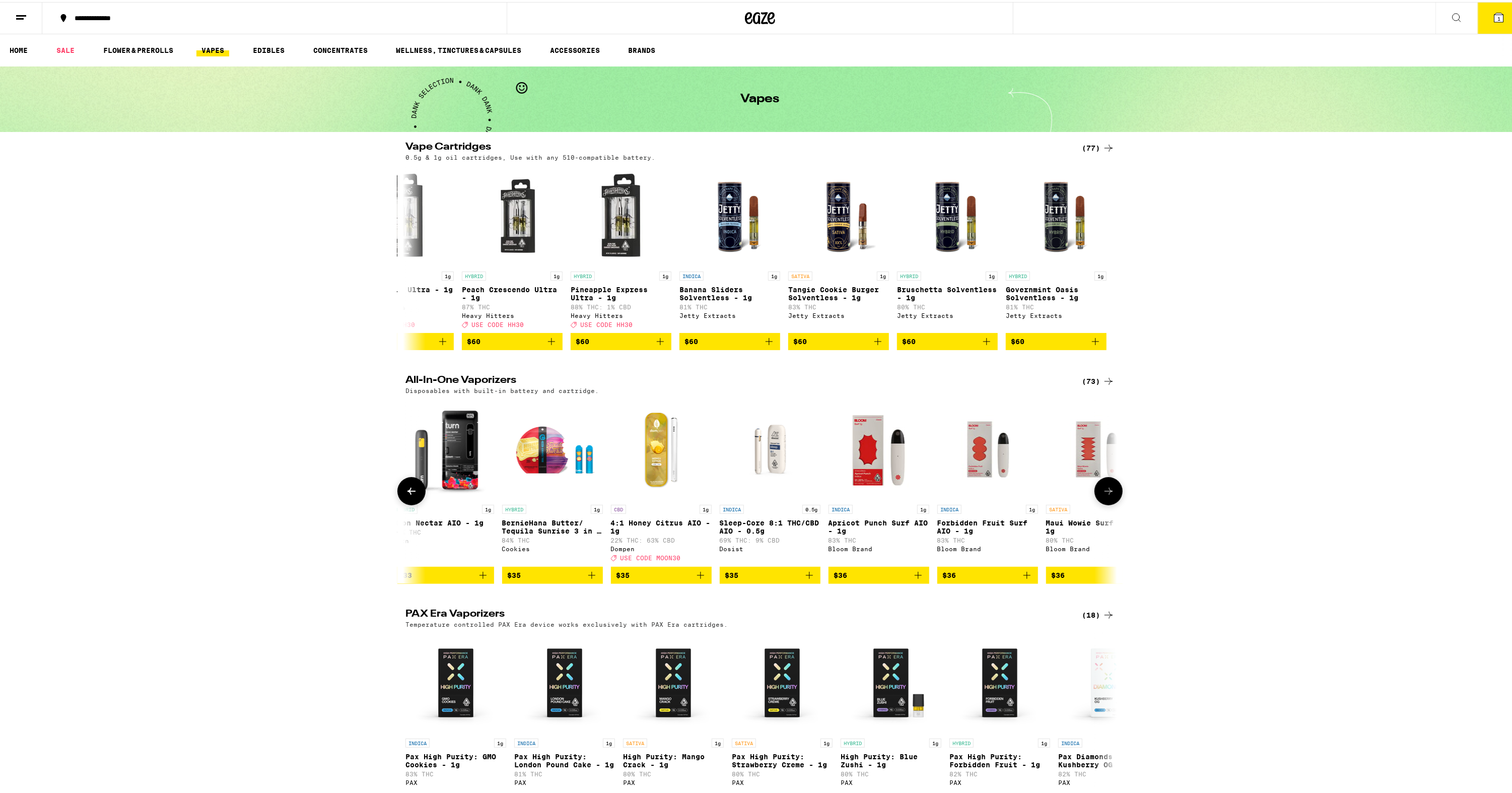
click at [397, 503] on button at bounding box center [411, 489] width 28 height 28
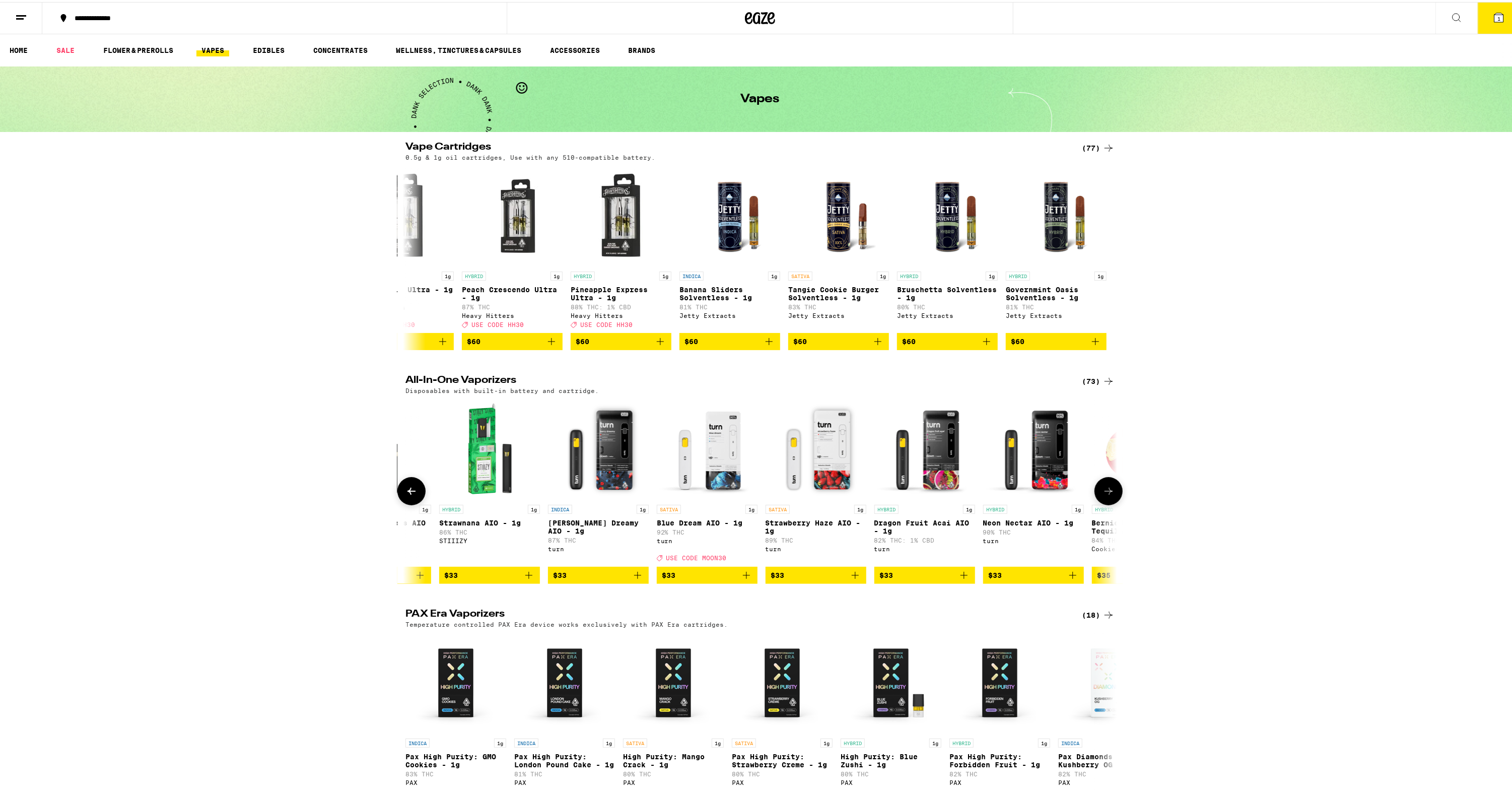
scroll to position [0, 5397]
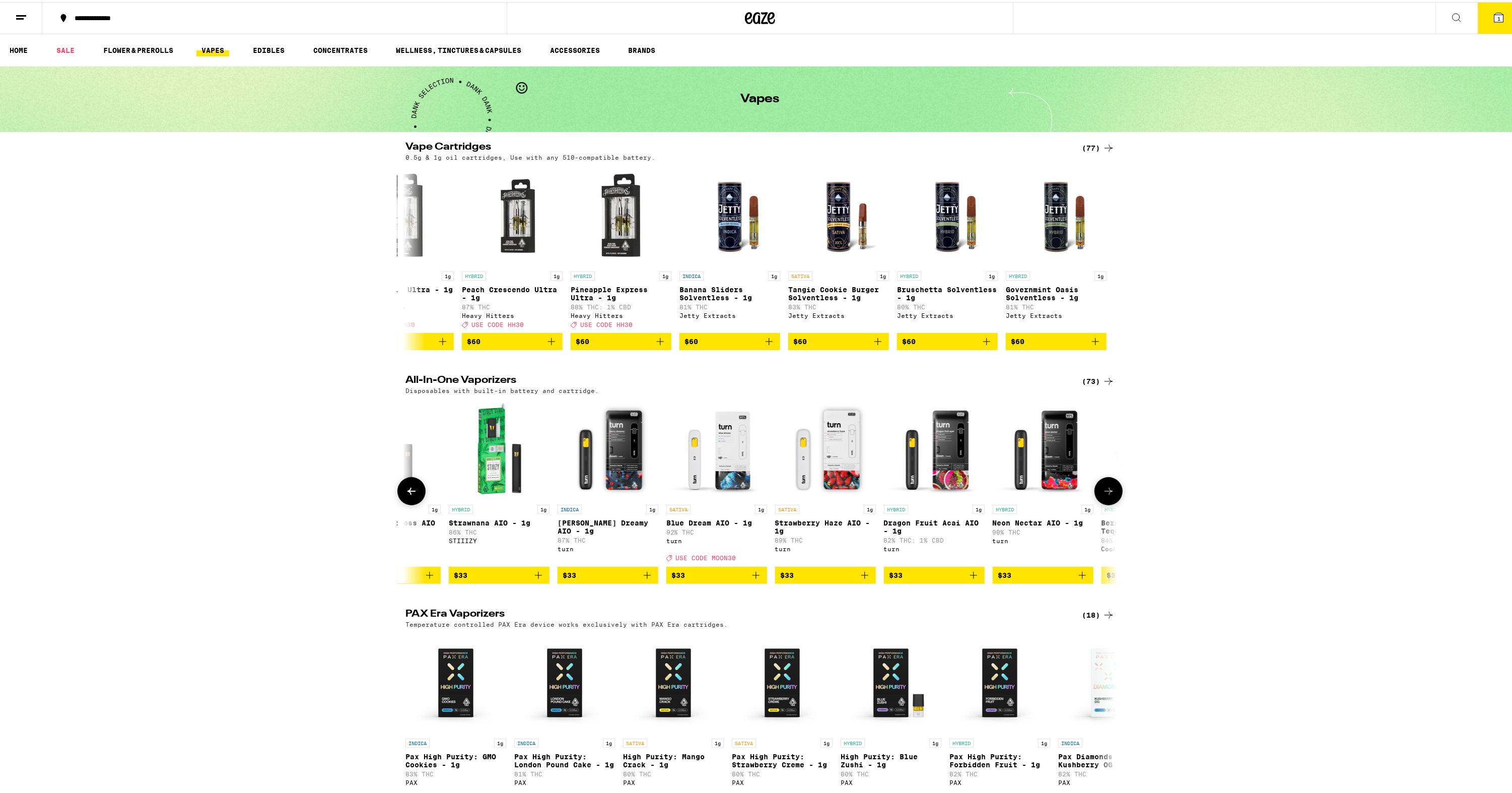
click at [1097, 501] on button at bounding box center [1108, 489] width 28 height 28
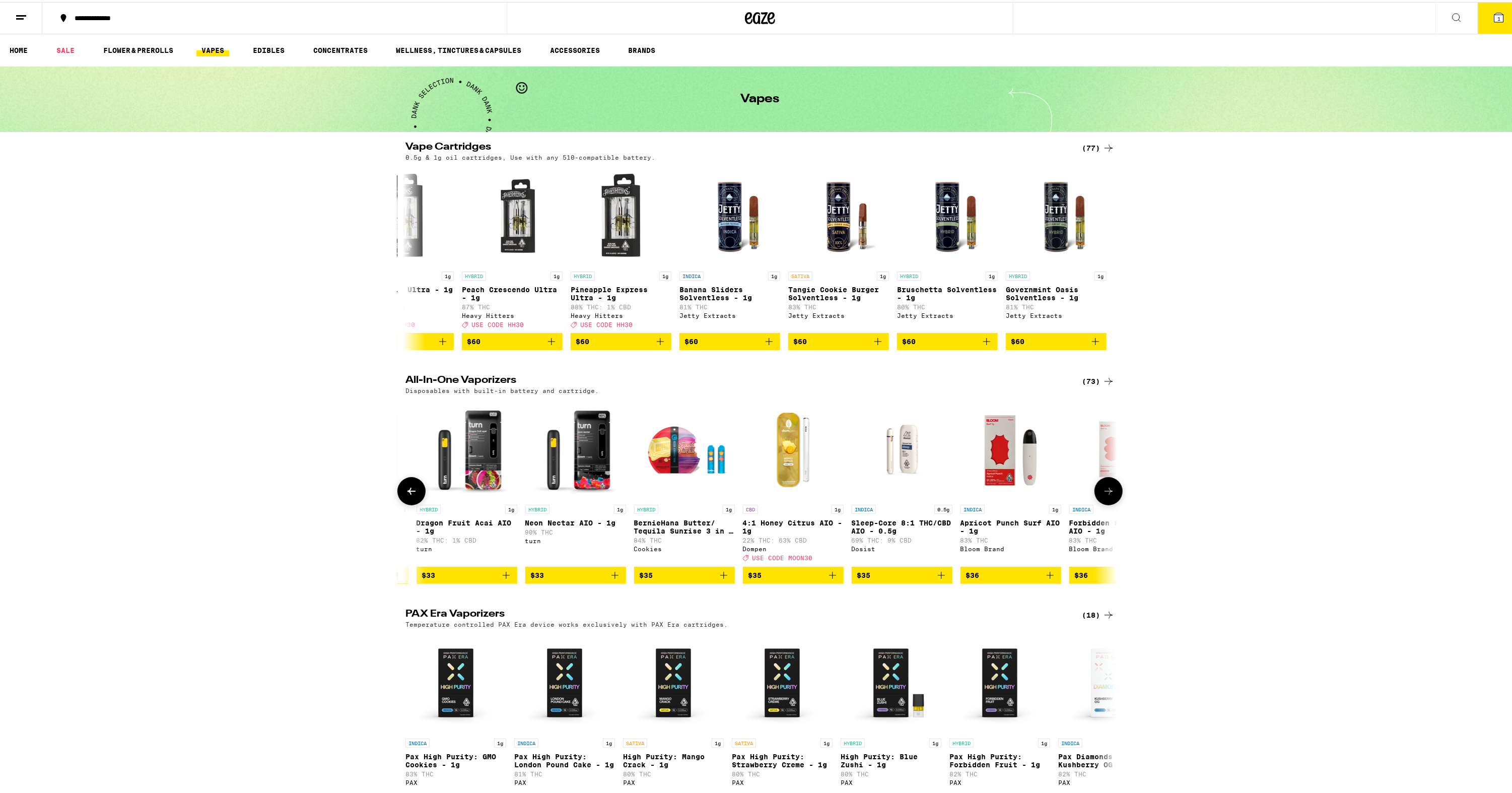
scroll to position [0, 5996]
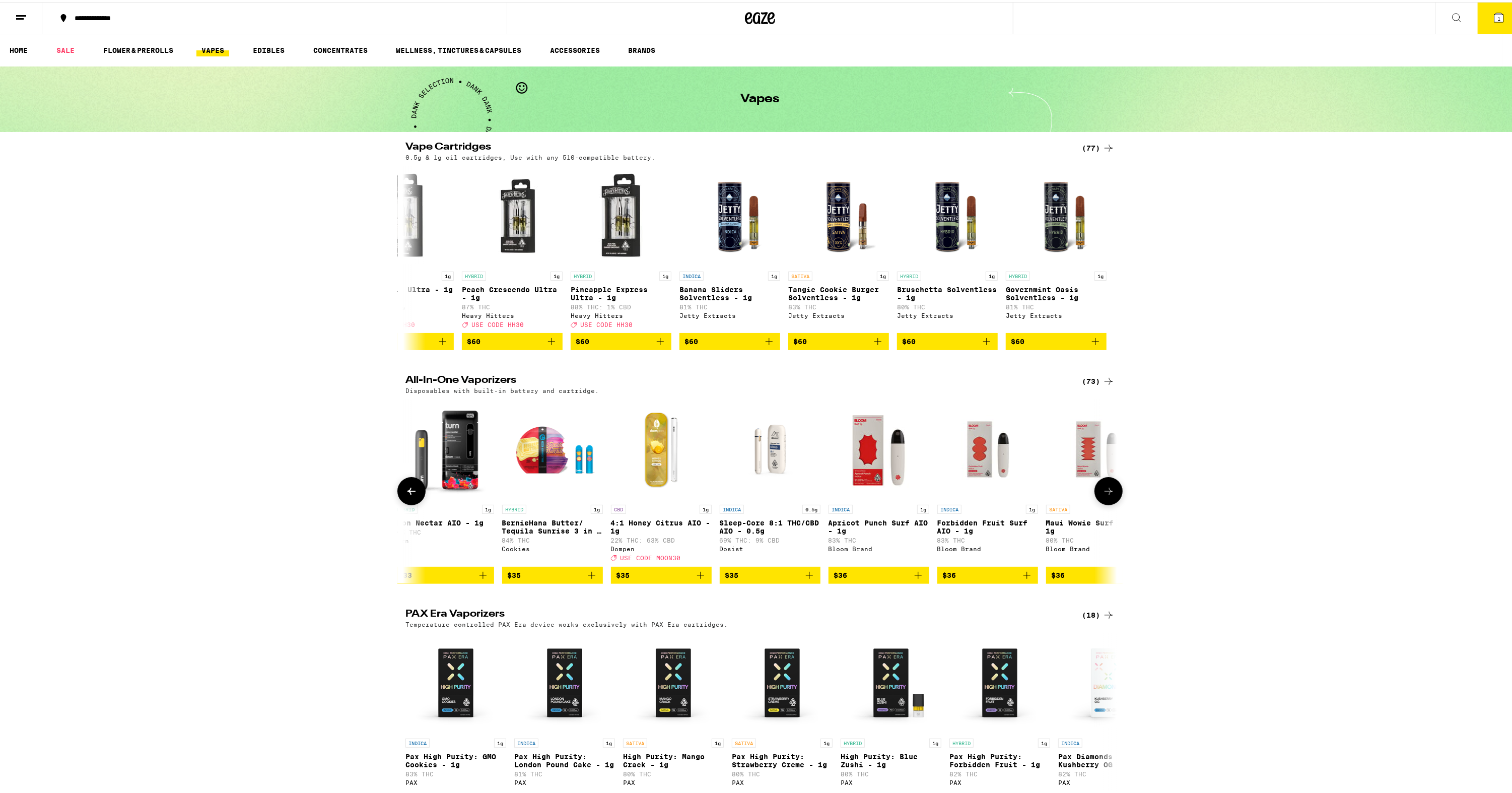
click at [413, 492] on button at bounding box center [411, 489] width 28 height 28
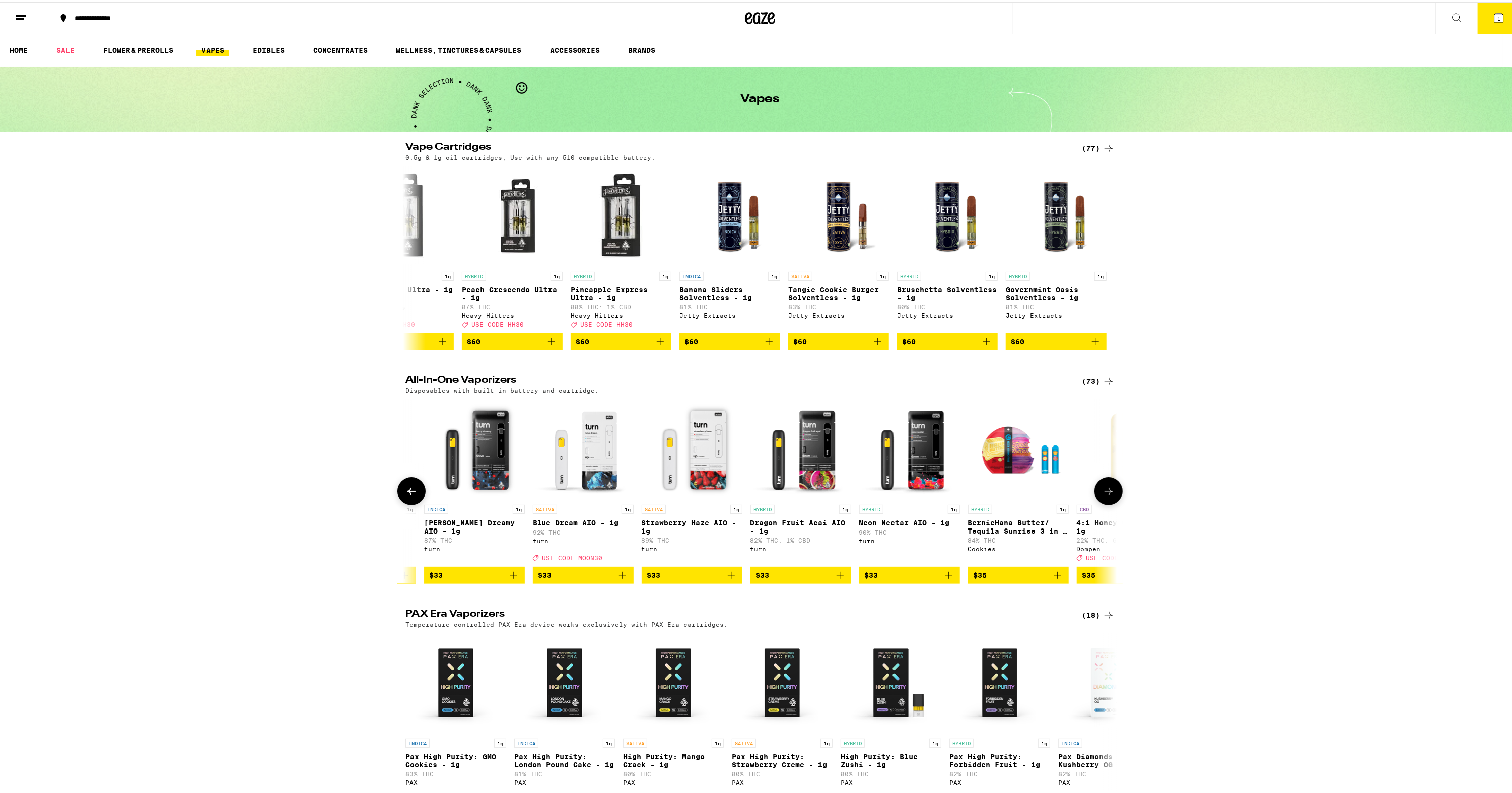
scroll to position [0, 5398]
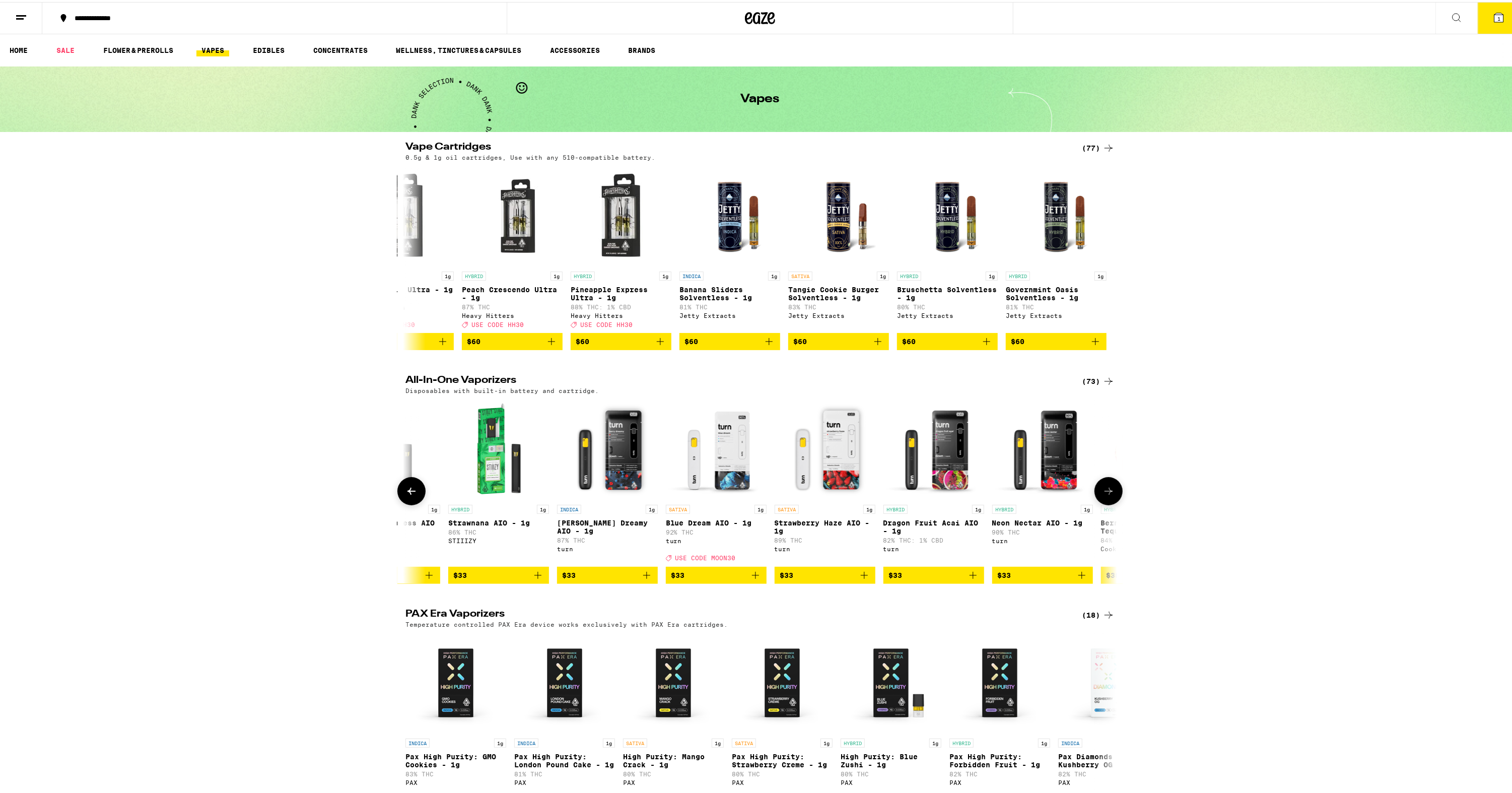
click at [1105, 496] on icon at bounding box center [1108, 489] width 12 height 12
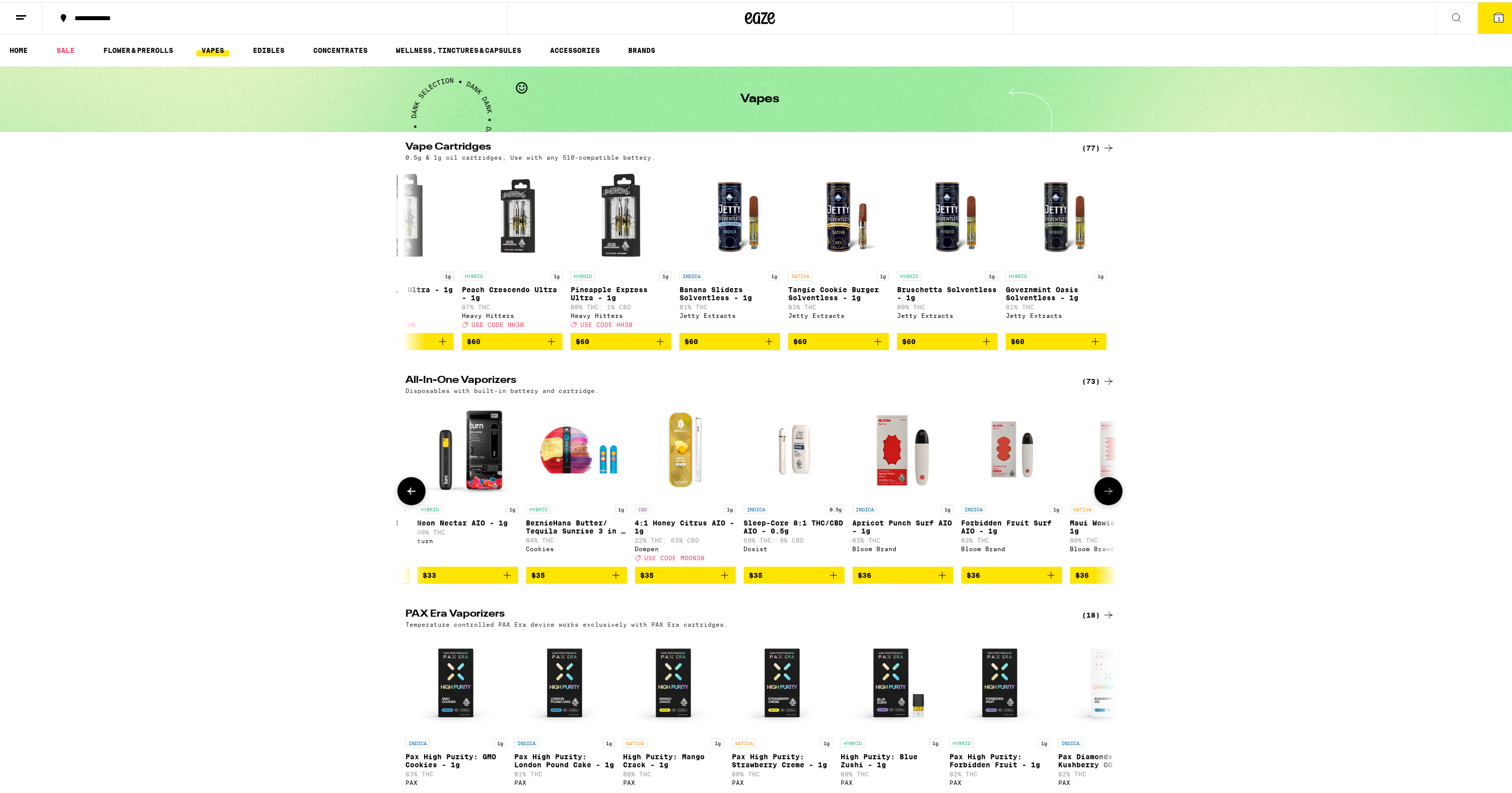
scroll to position [0, 5997]
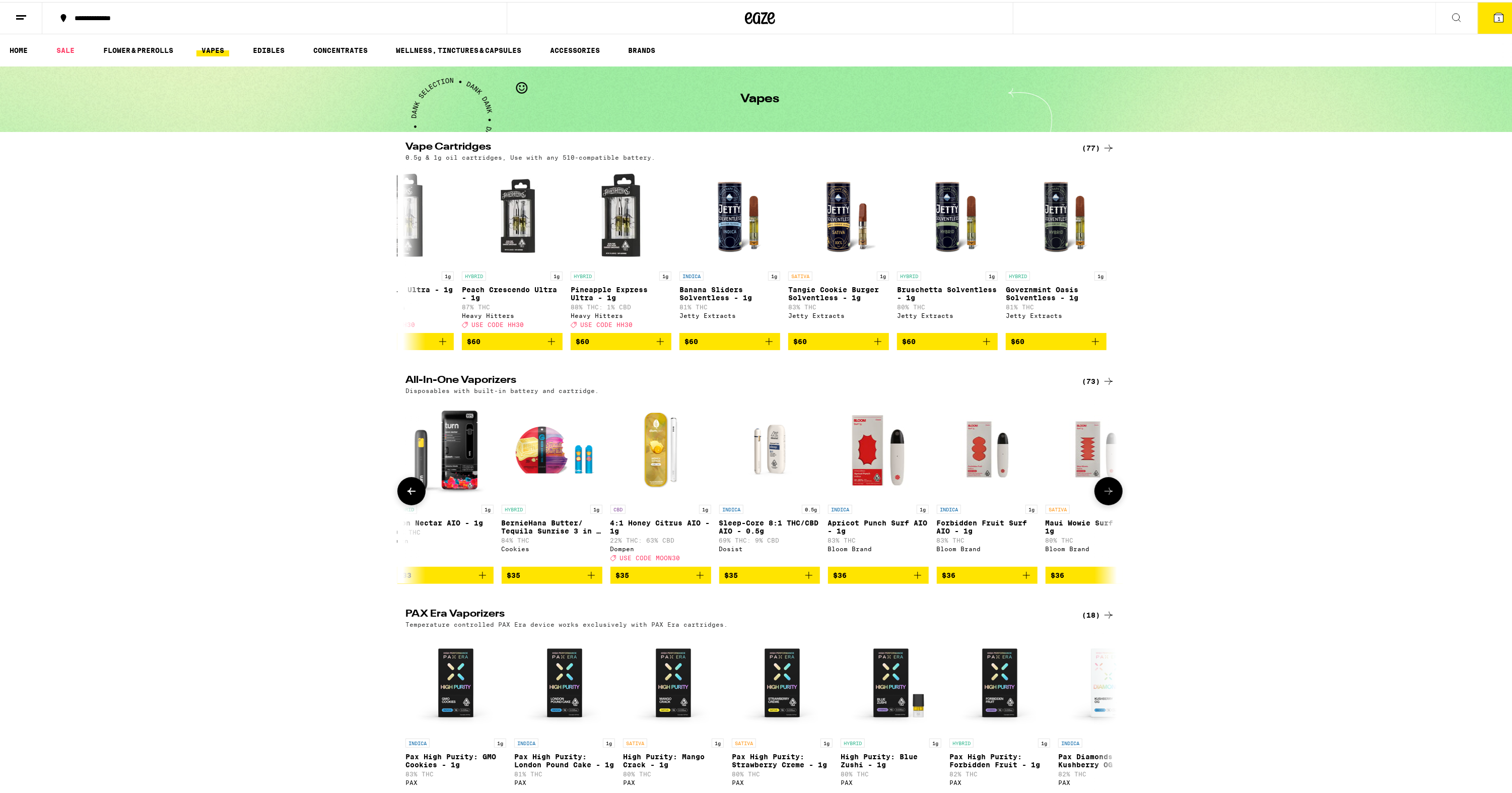
click at [1105, 496] on icon at bounding box center [1108, 489] width 12 height 12
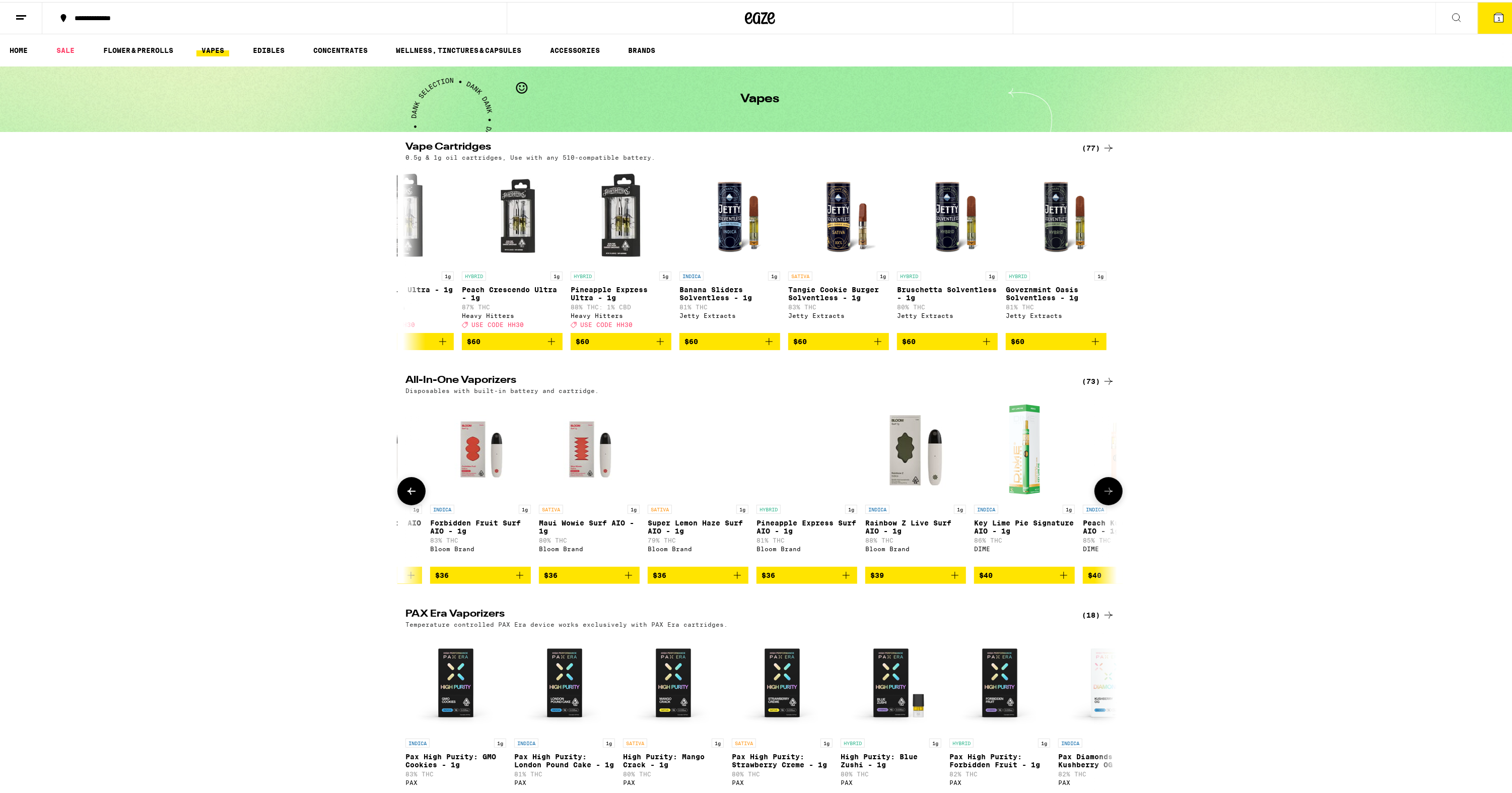
scroll to position [0, 6597]
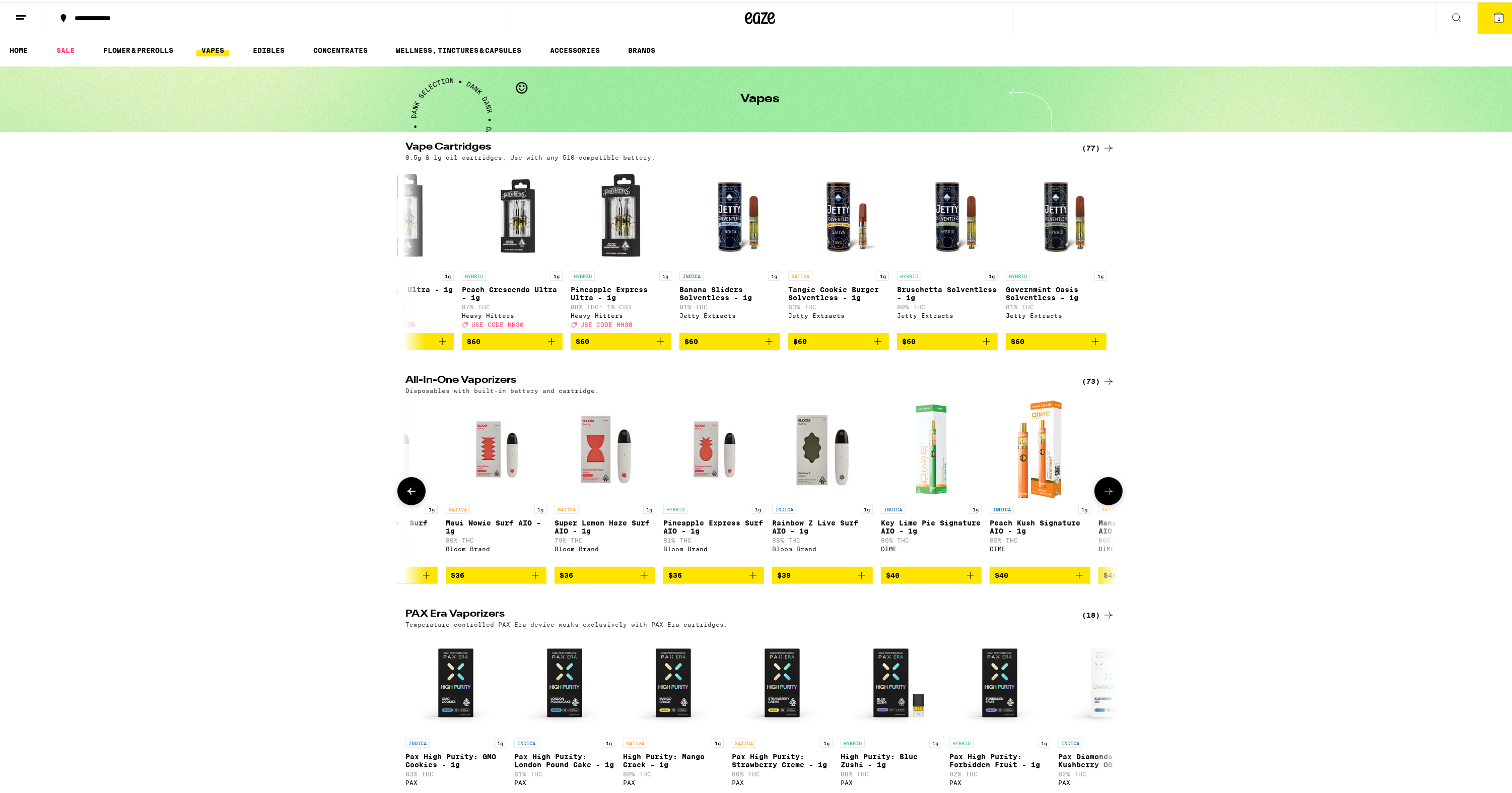
click at [1105, 496] on icon at bounding box center [1108, 489] width 12 height 12
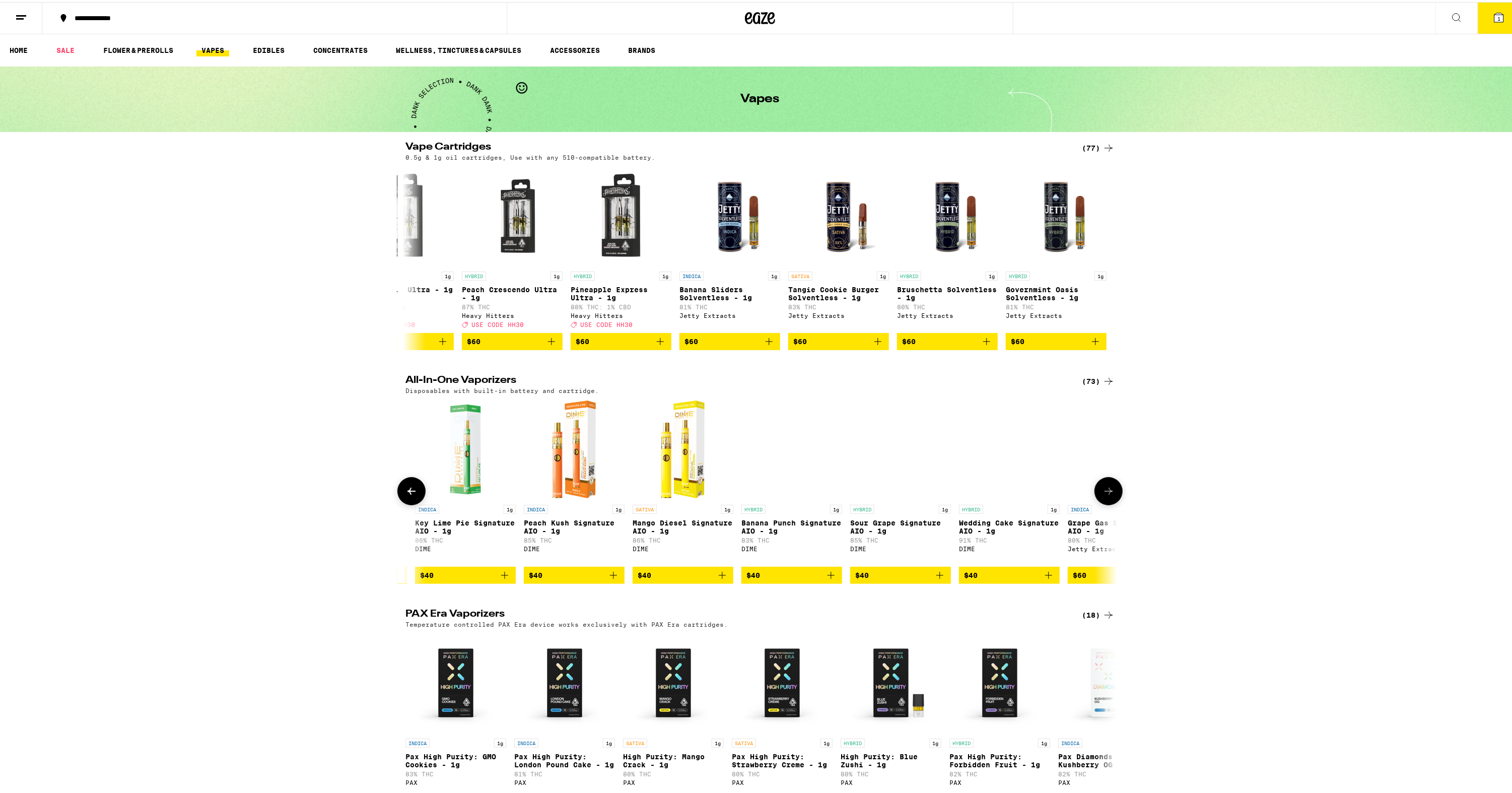
scroll to position [0, 7197]
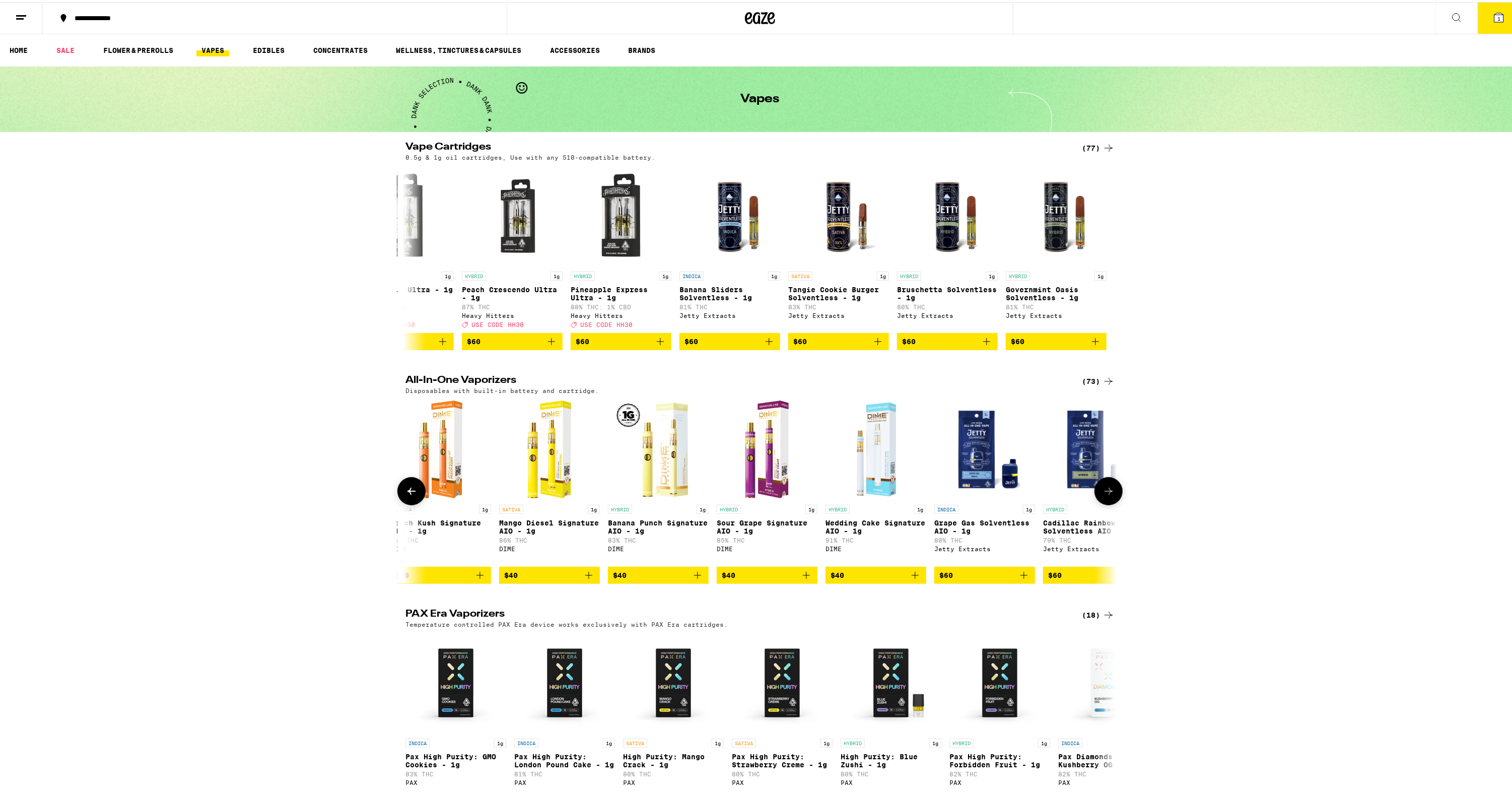
click at [1097, 503] on button at bounding box center [1108, 489] width 28 height 28
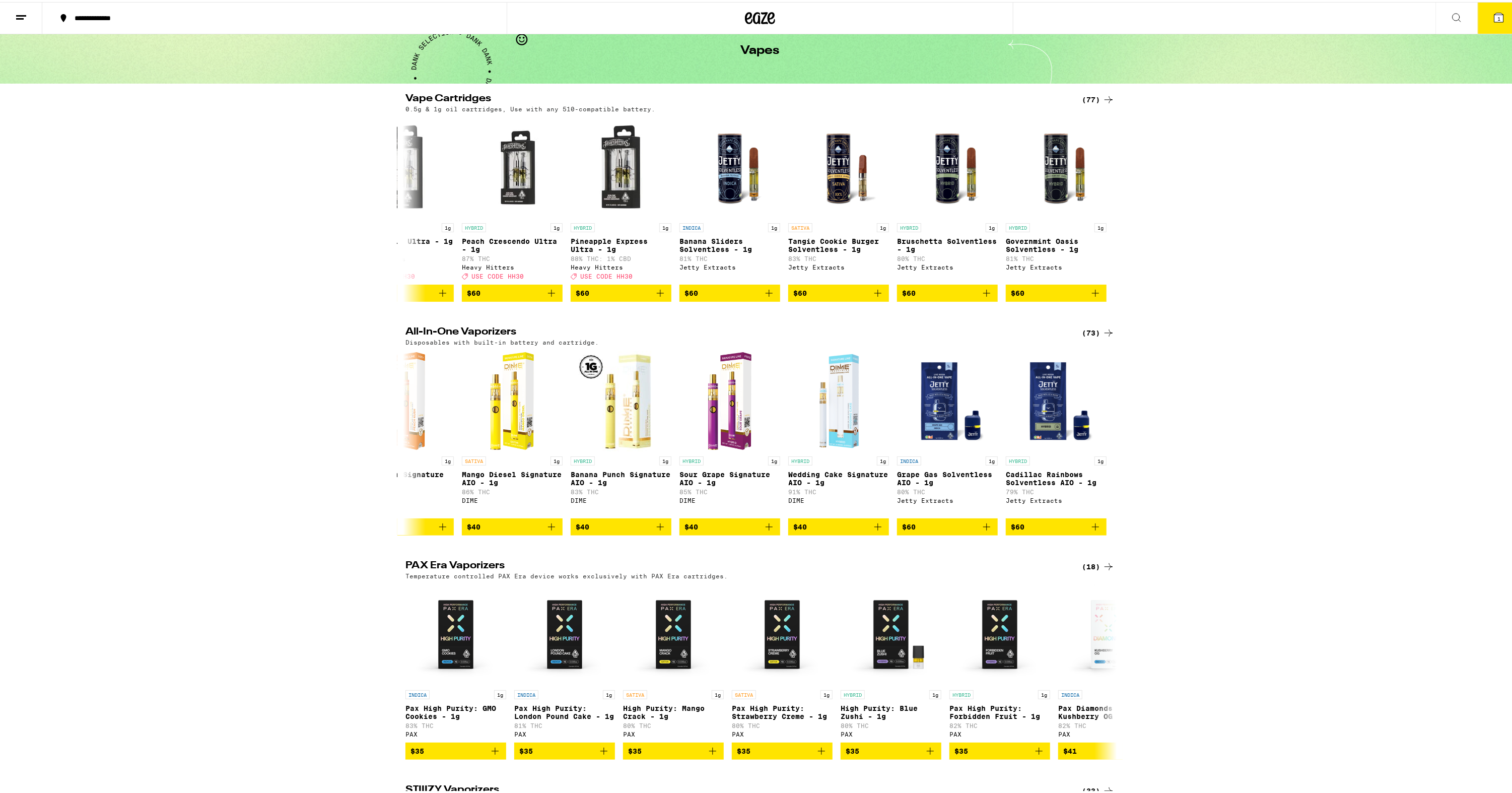
scroll to position [101, 0]
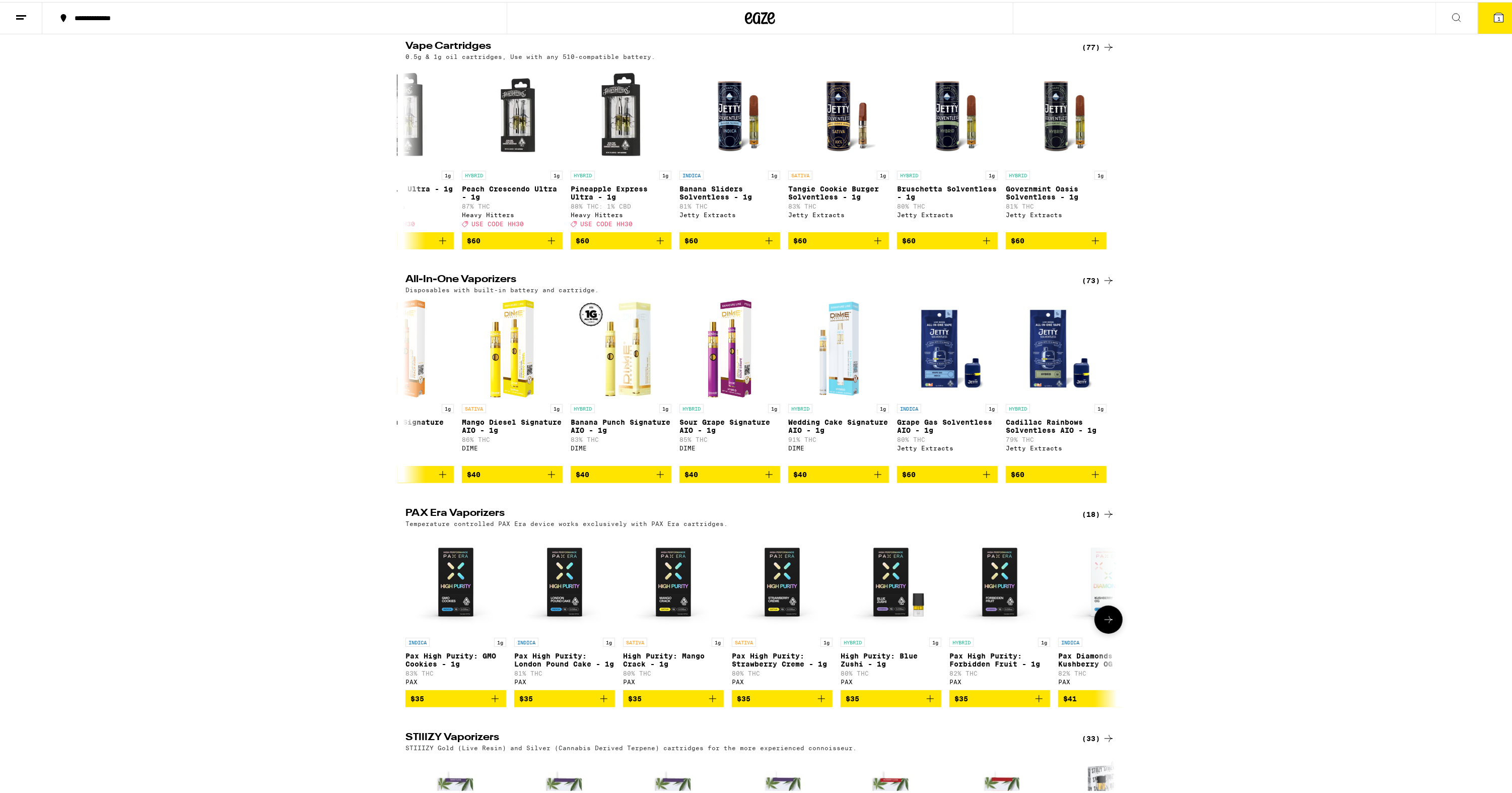
click at [1111, 624] on icon at bounding box center [1108, 617] width 12 height 12
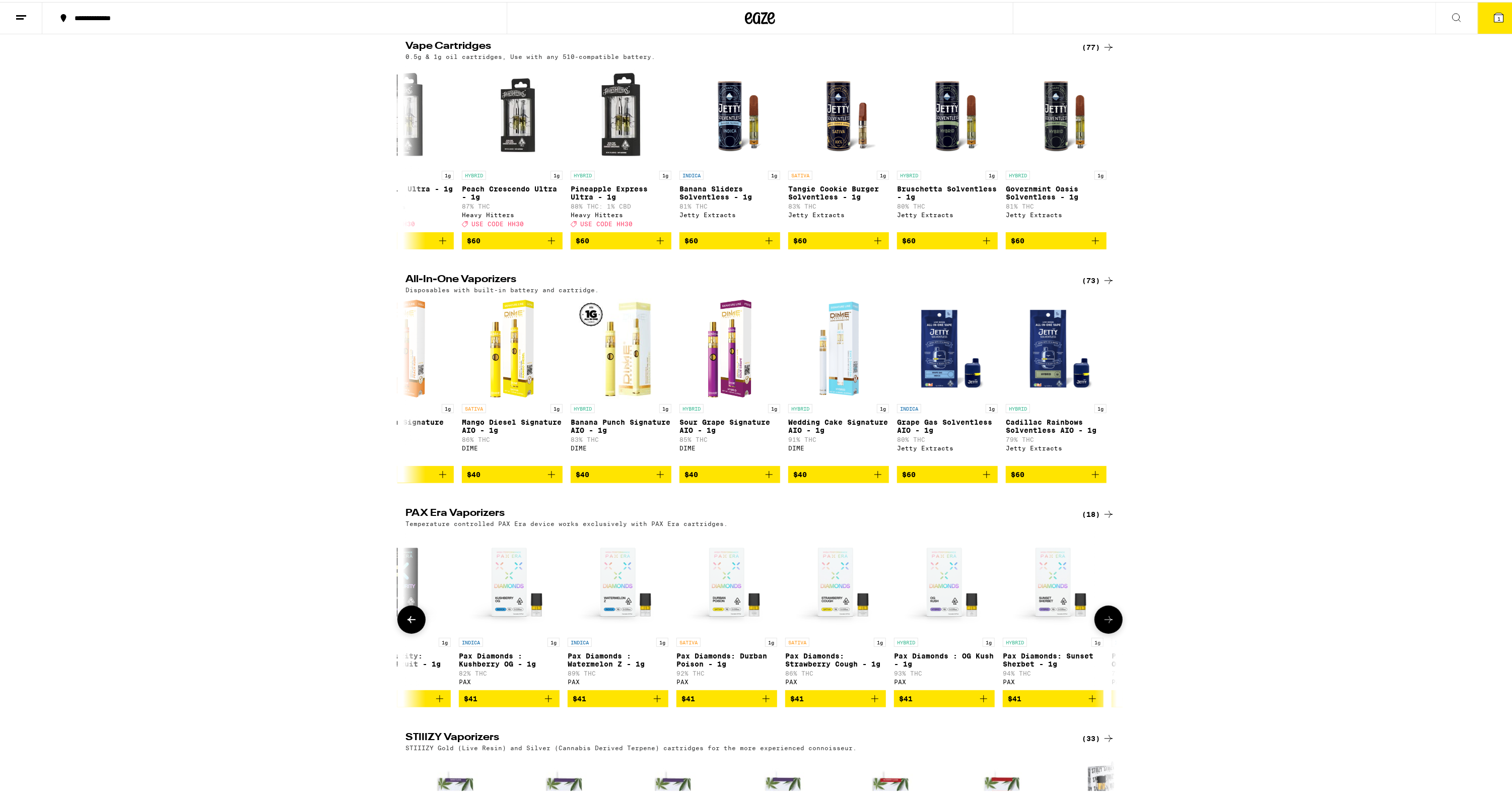
click at [1111, 624] on icon at bounding box center [1108, 617] width 12 height 12
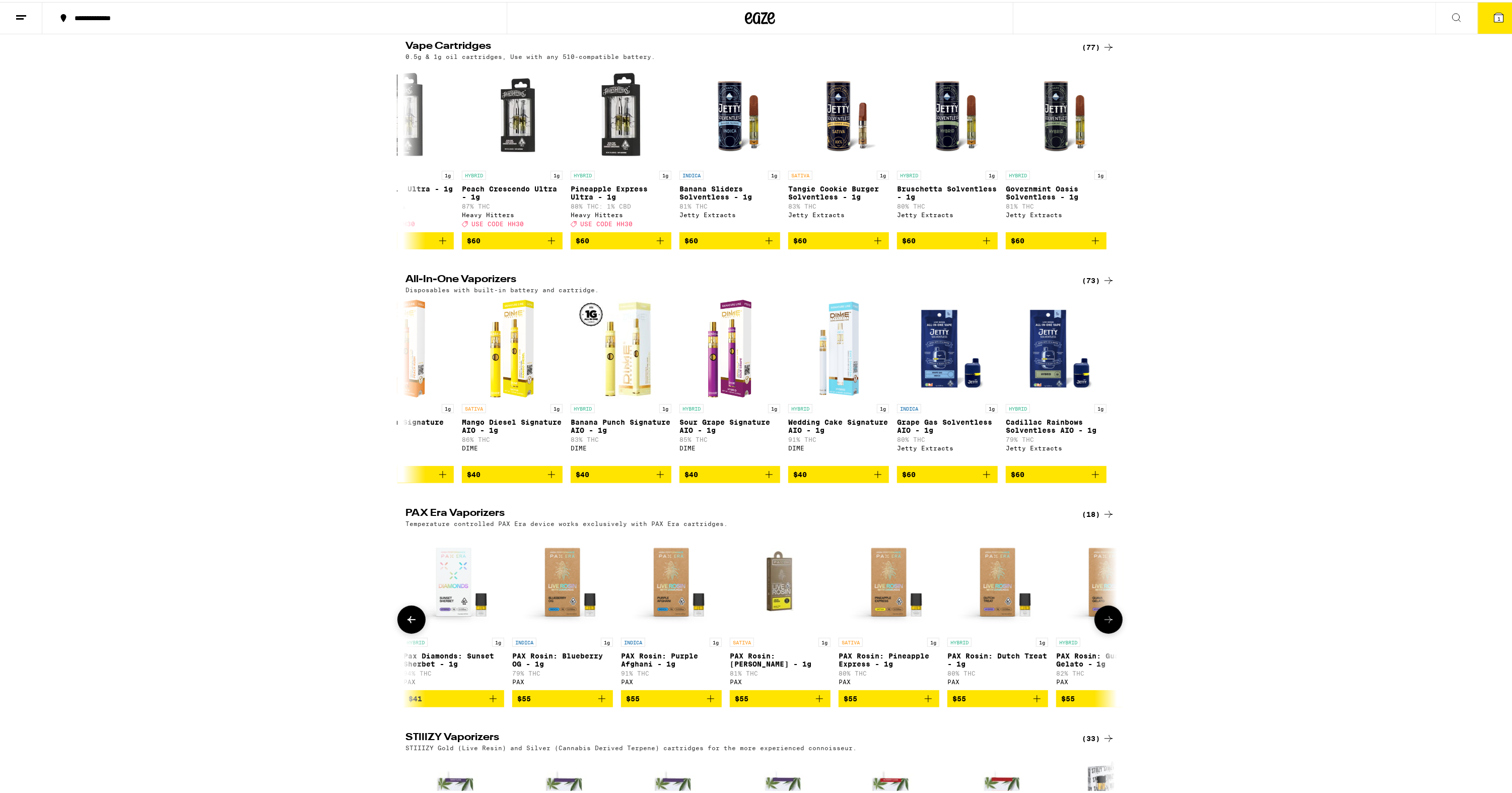
click at [1111, 624] on icon at bounding box center [1108, 617] width 12 height 12
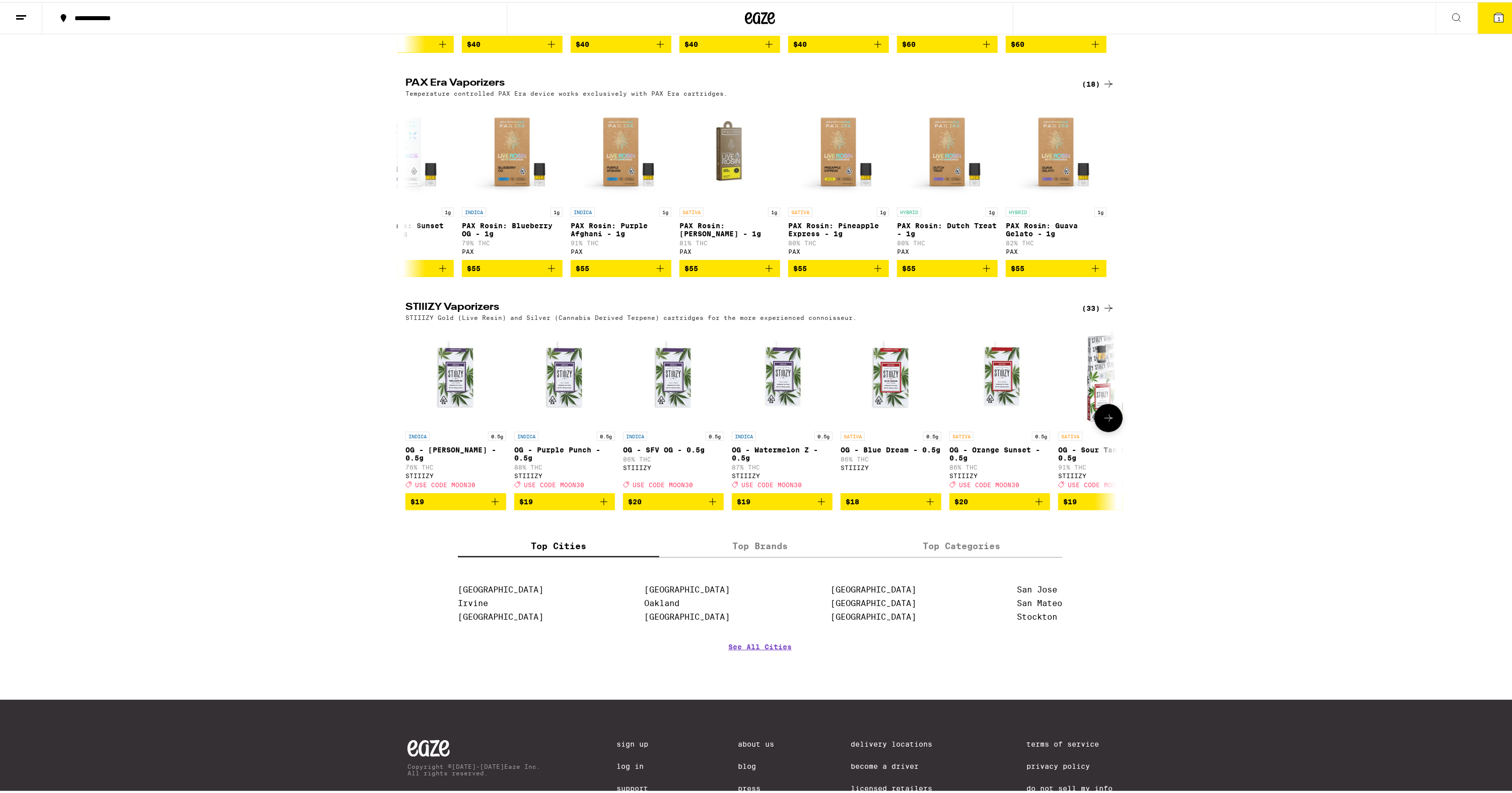
scroll to position [554, 0]
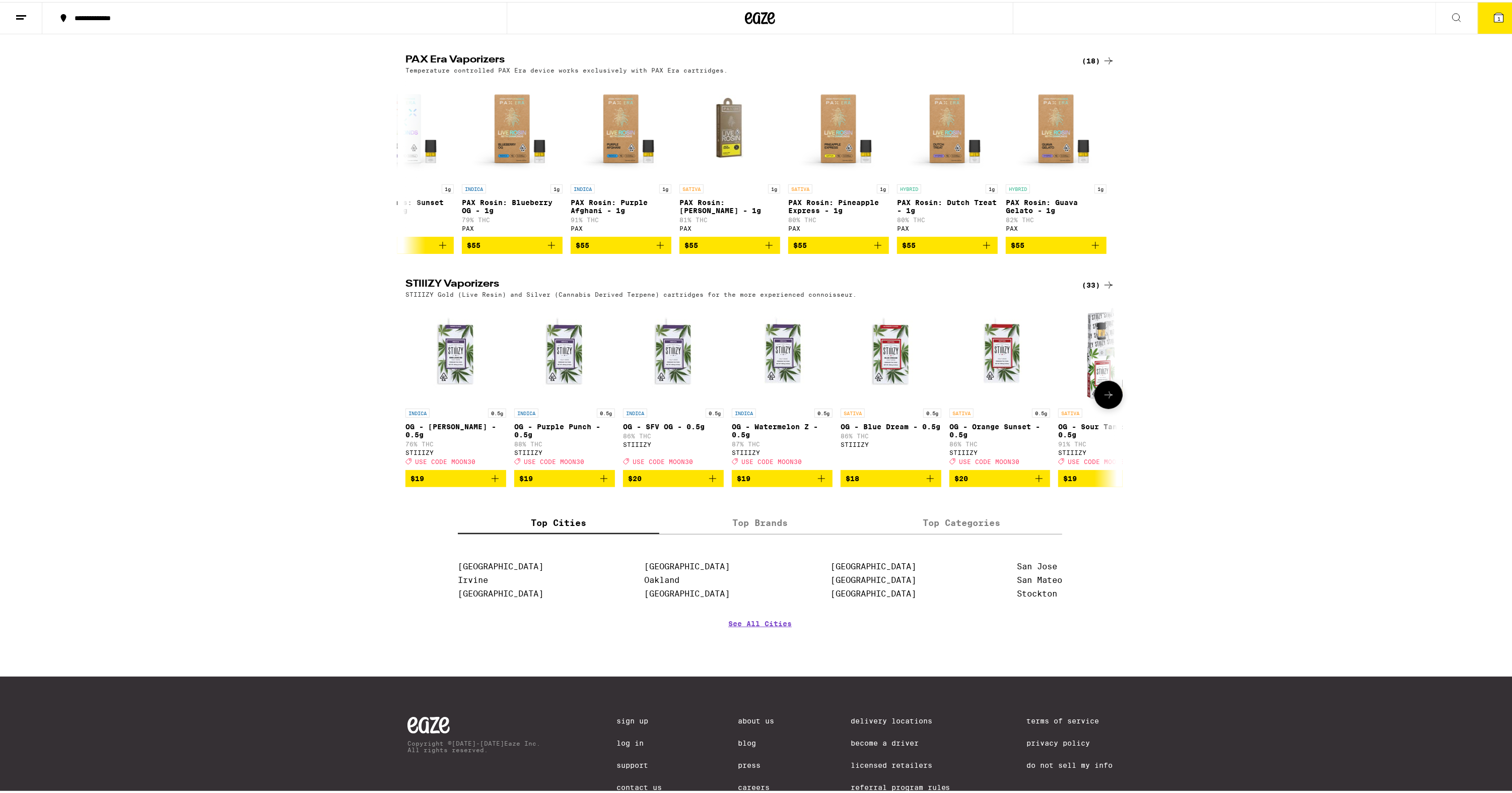
click at [1107, 399] on icon at bounding box center [1108, 393] width 12 height 12
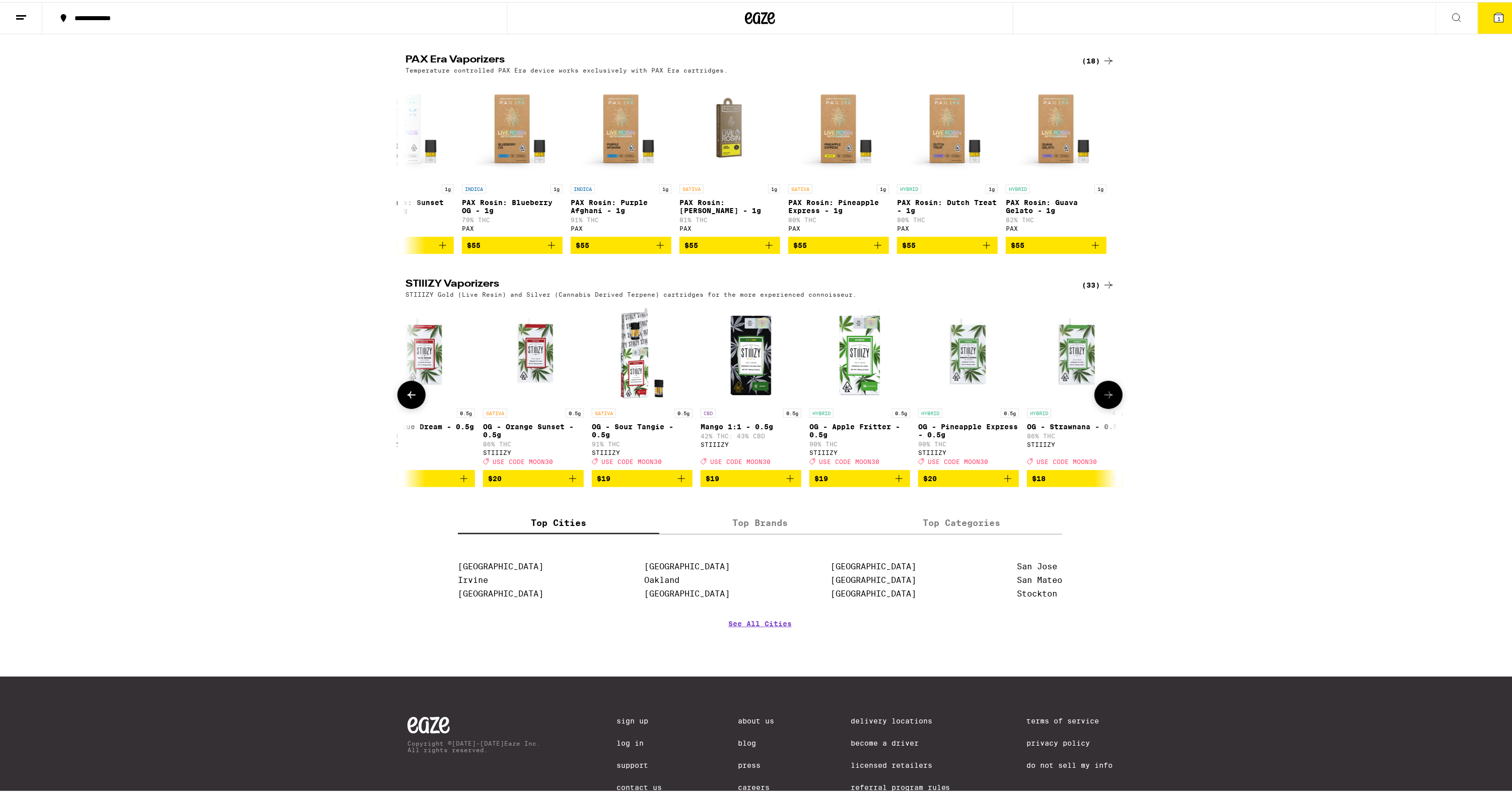
scroll to position [0, 599]
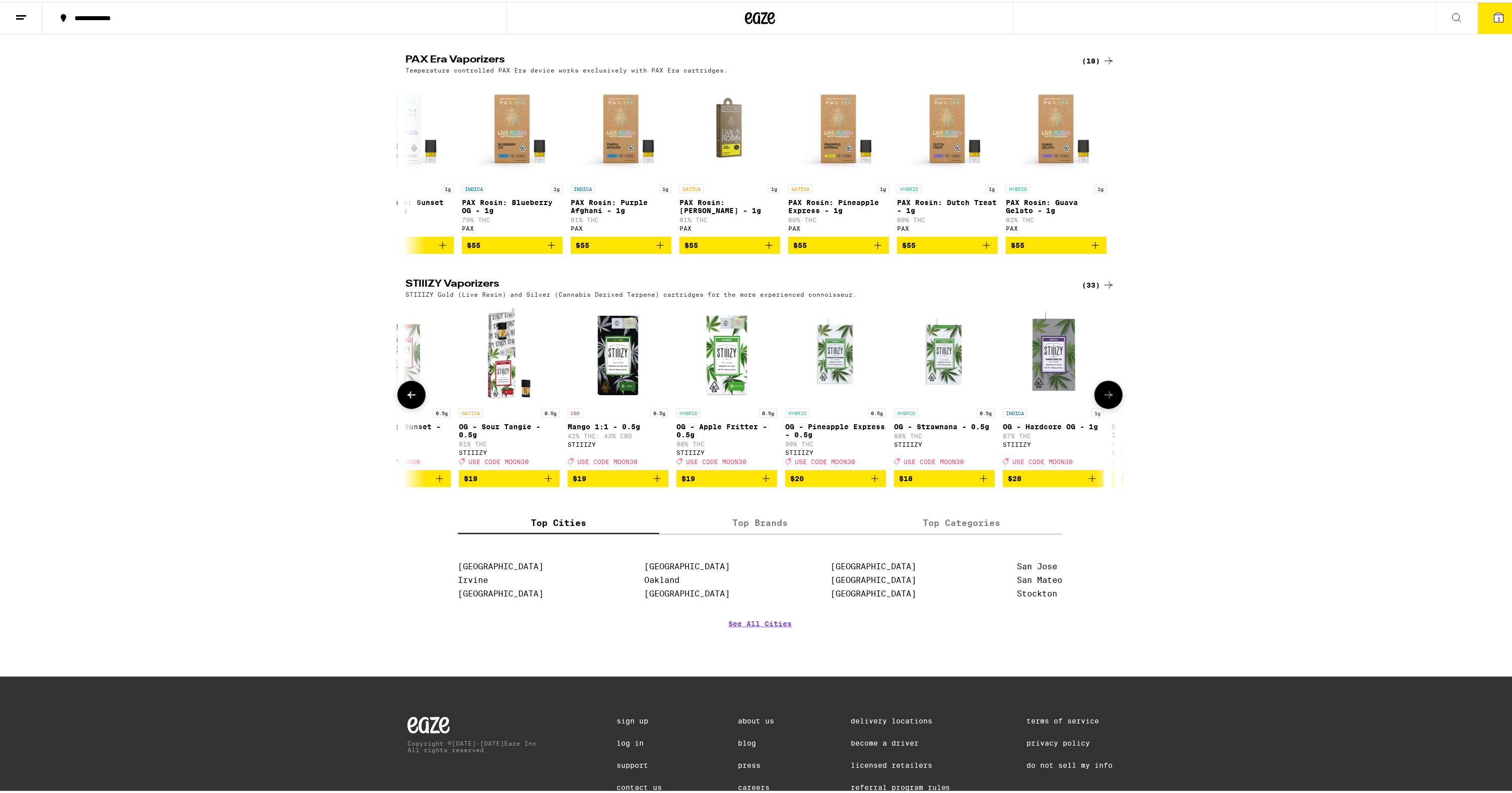
click at [655, 483] on icon "Add to bag" at bounding box center [657, 476] width 12 height 12
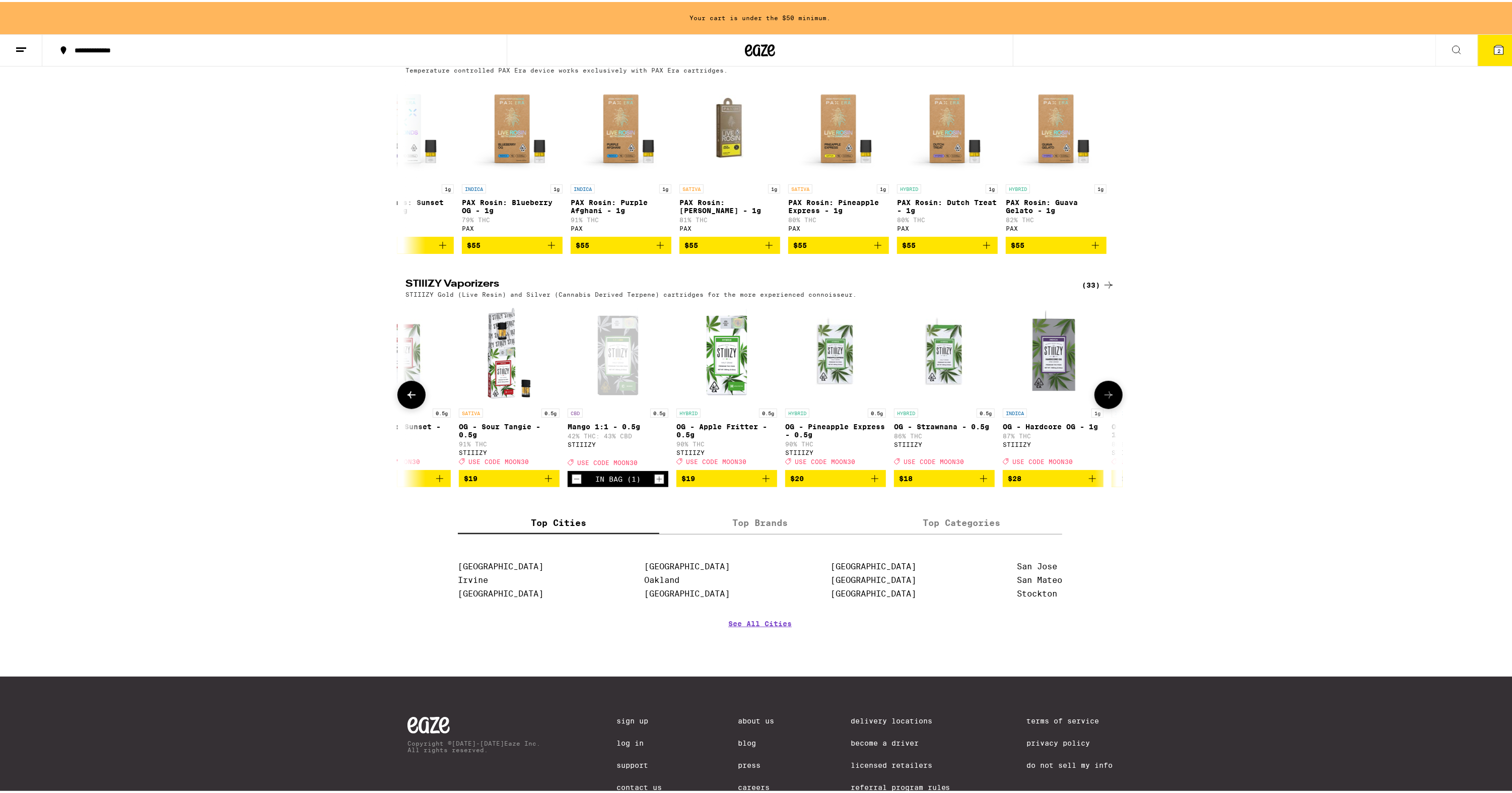
click at [657, 481] on icon "Increment" at bounding box center [660, 478] width 6 height 6
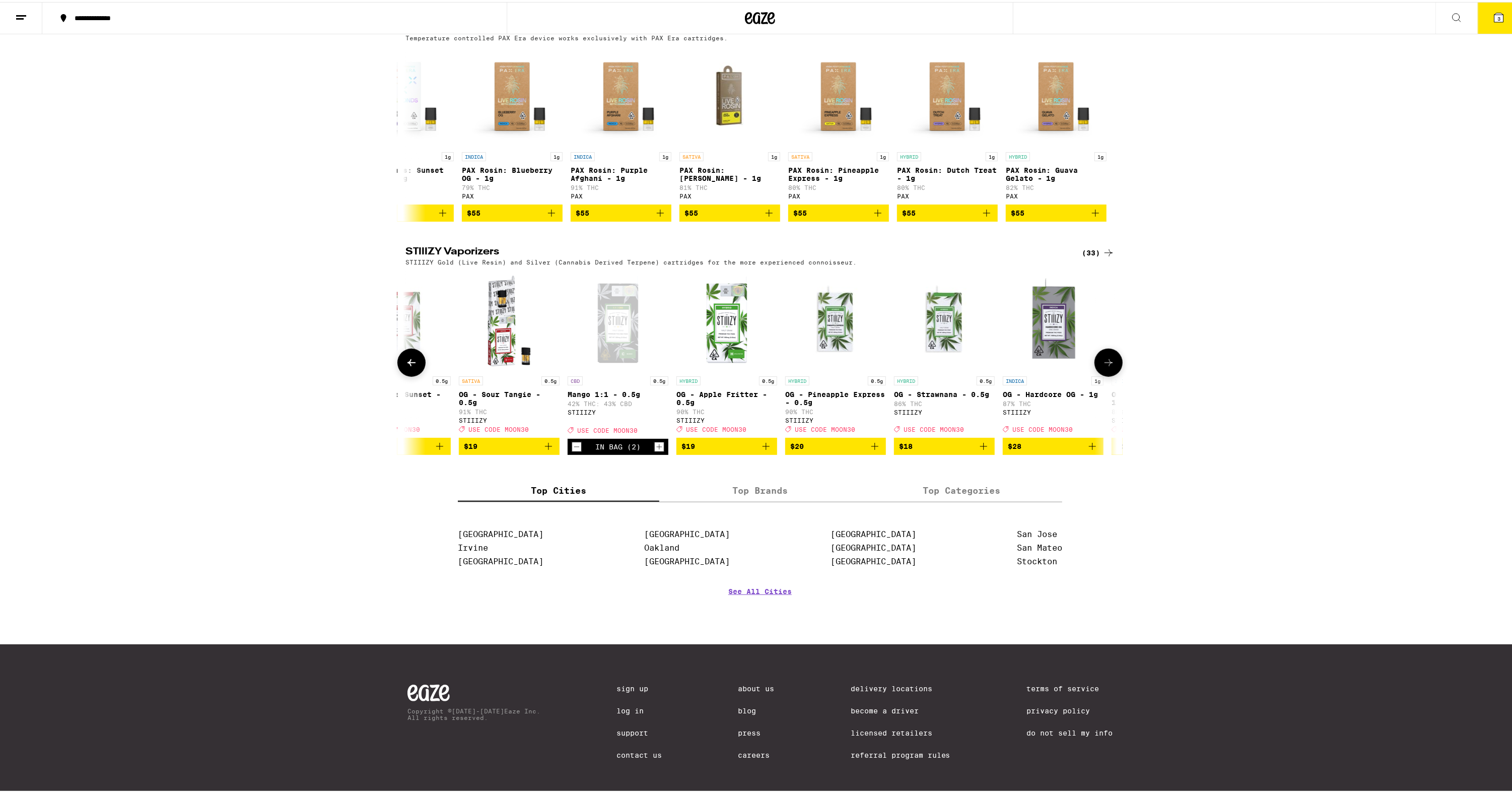
scroll to position [554, 0]
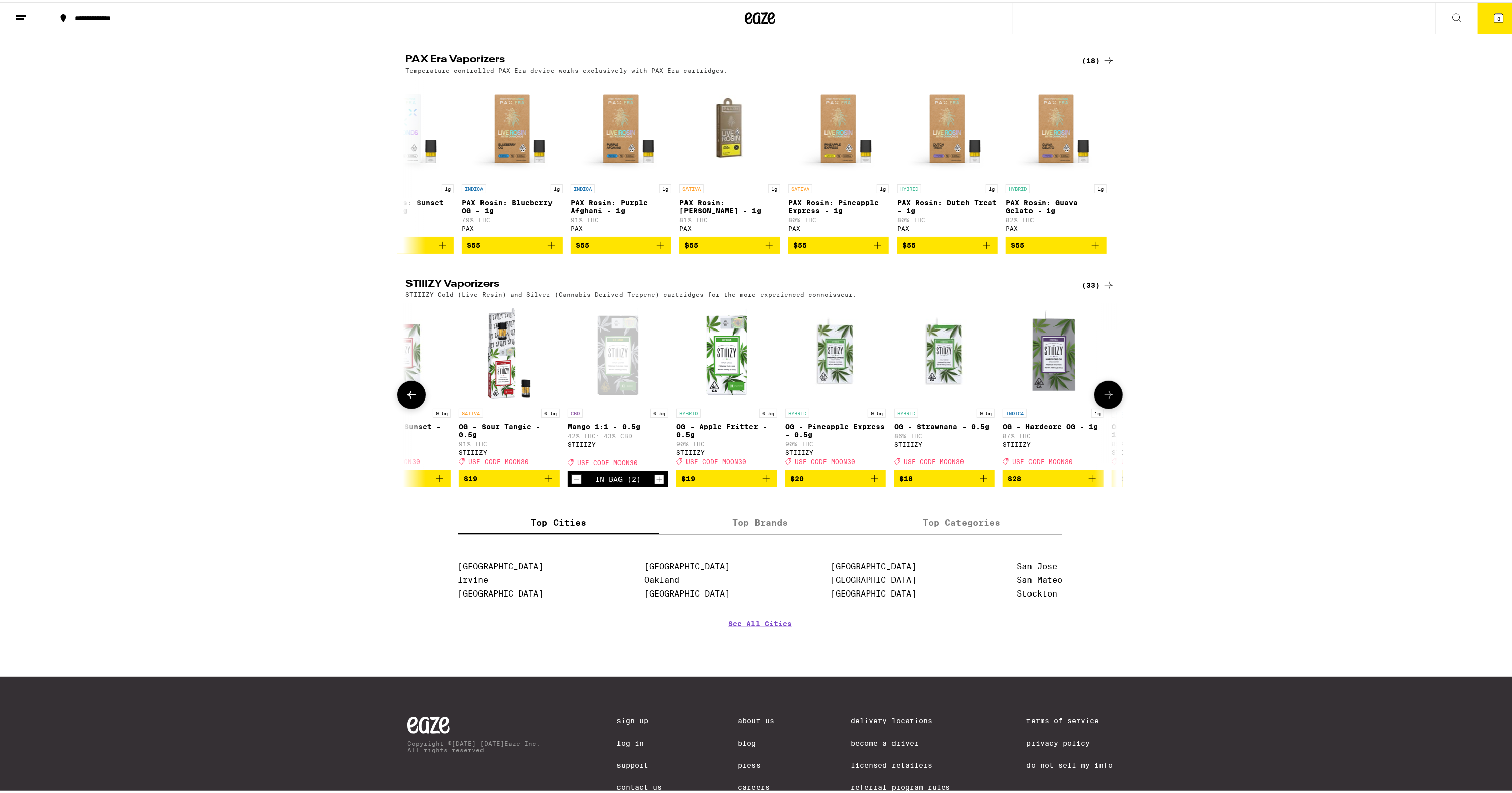
click at [1108, 399] on icon at bounding box center [1108, 393] width 12 height 12
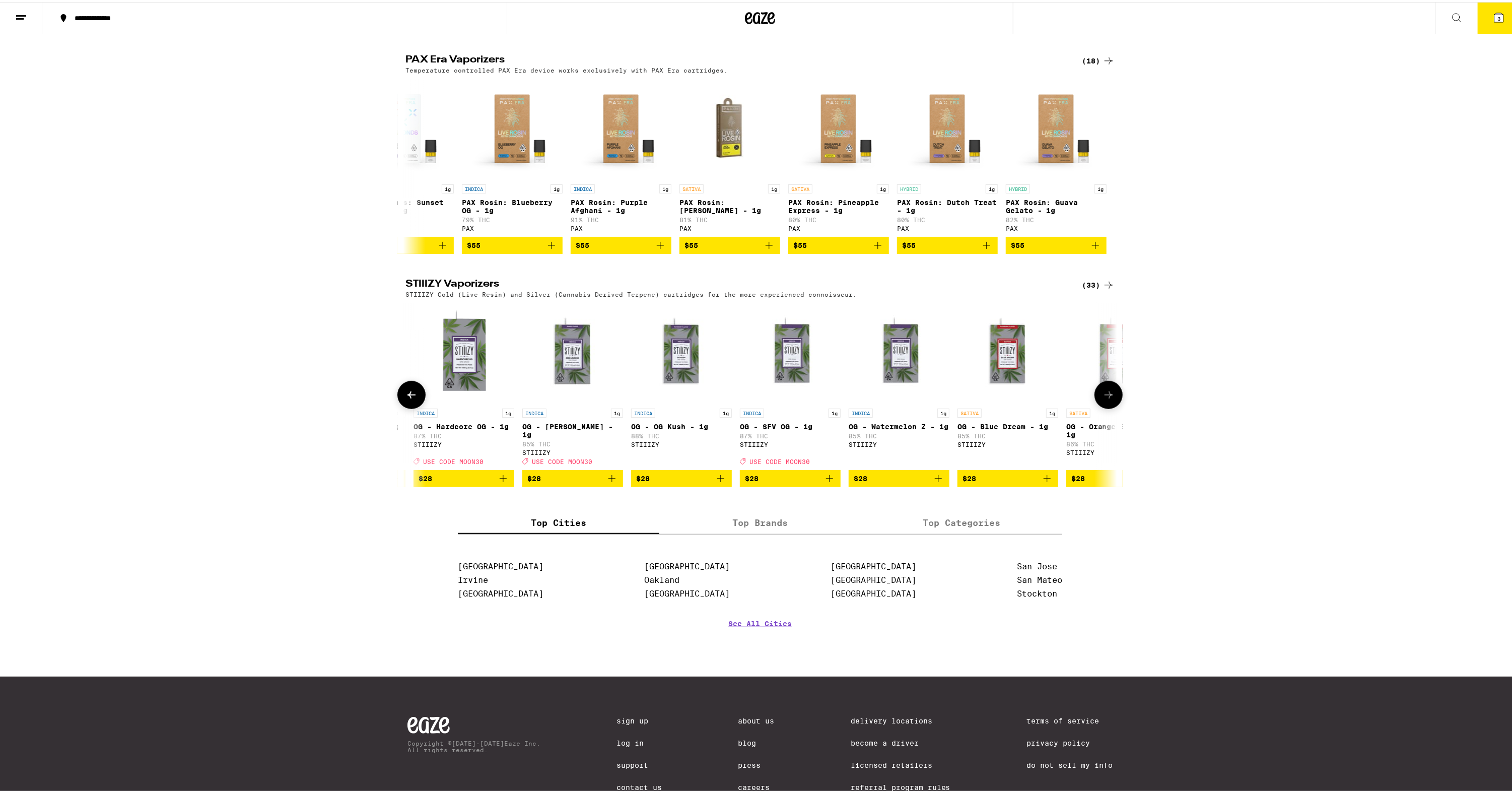
scroll to position [0, 1199]
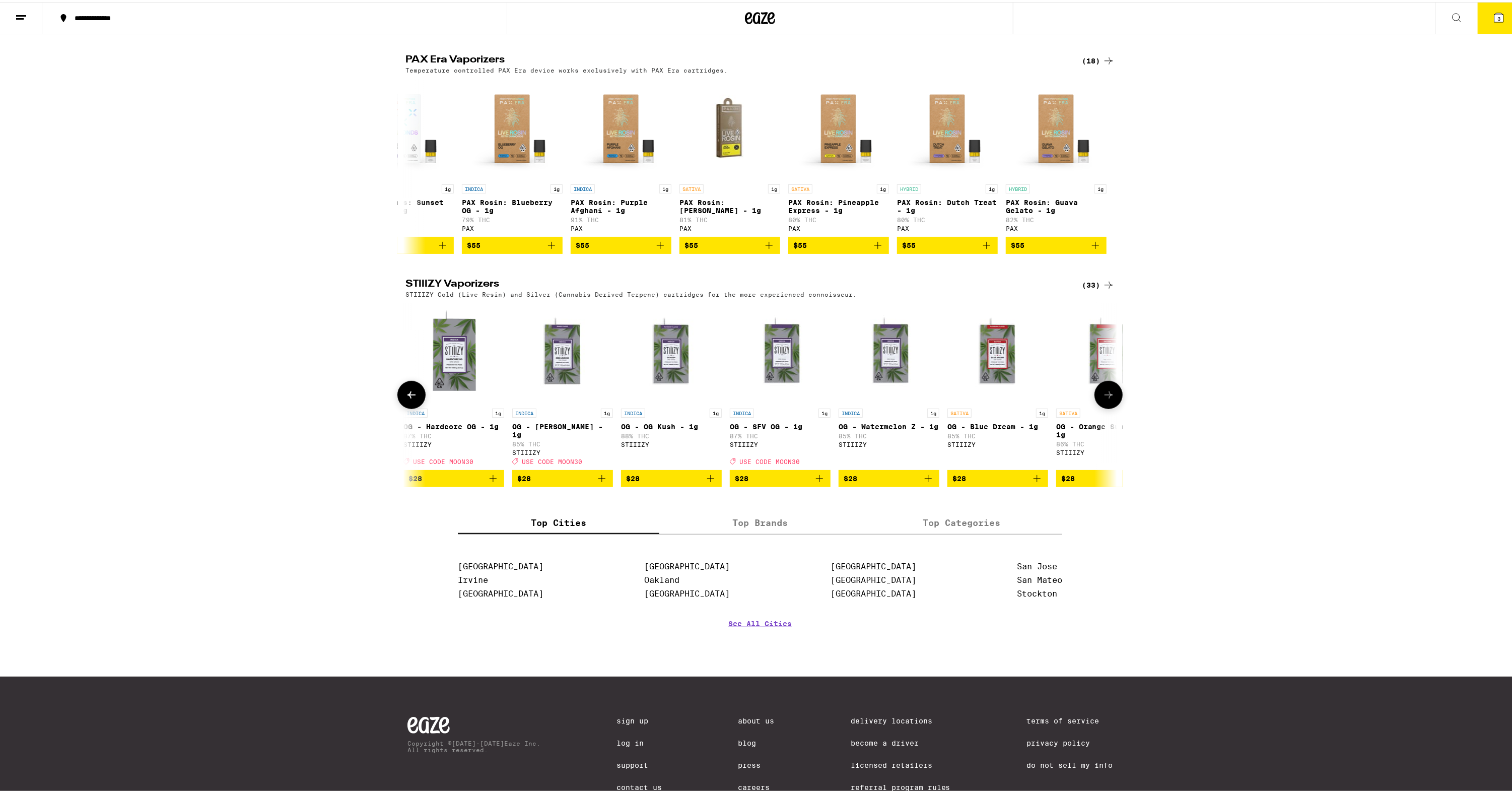
click at [1108, 399] on icon at bounding box center [1108, 393] width 12 height 12
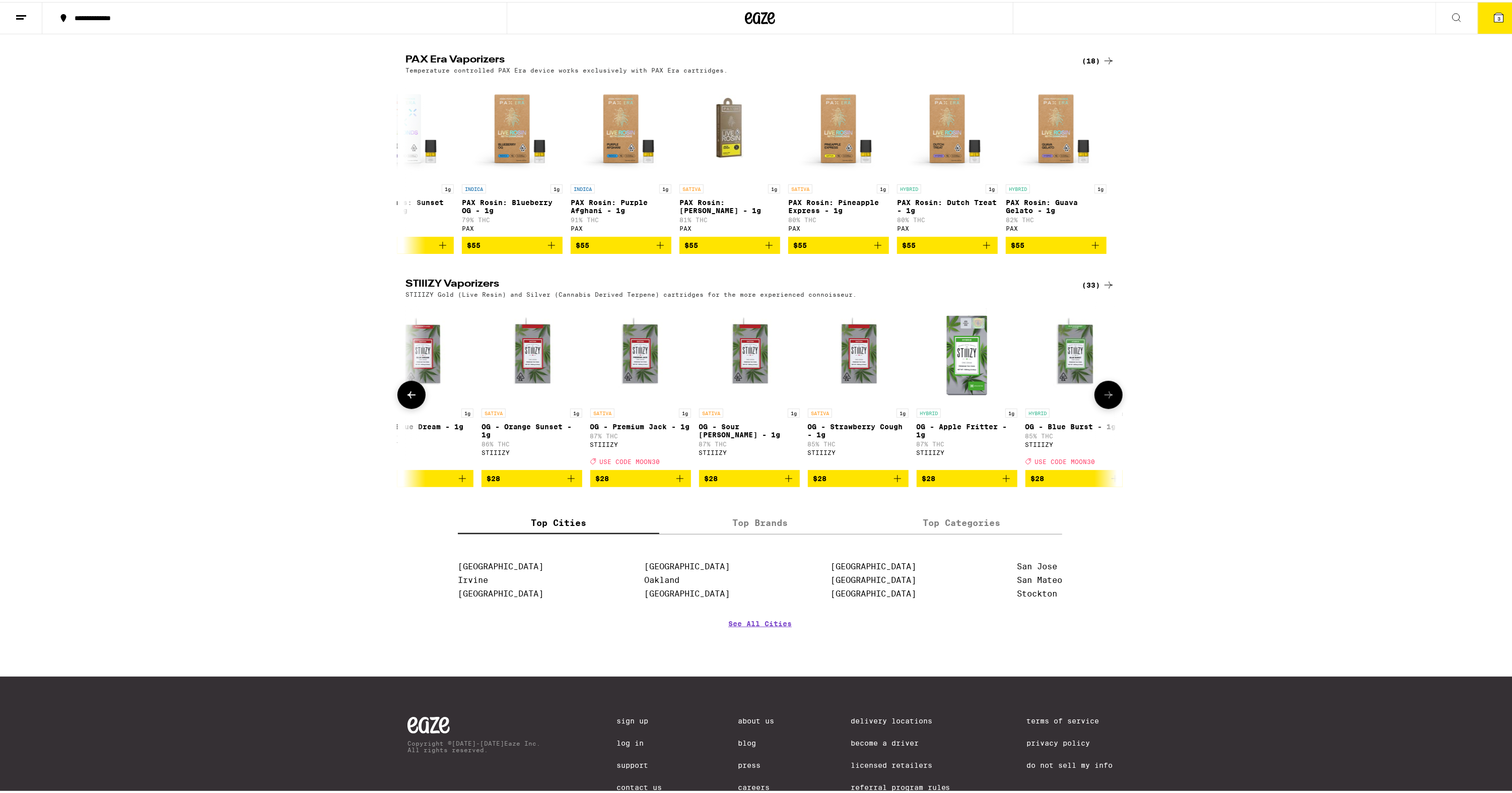
scroll to position [0, 1799]
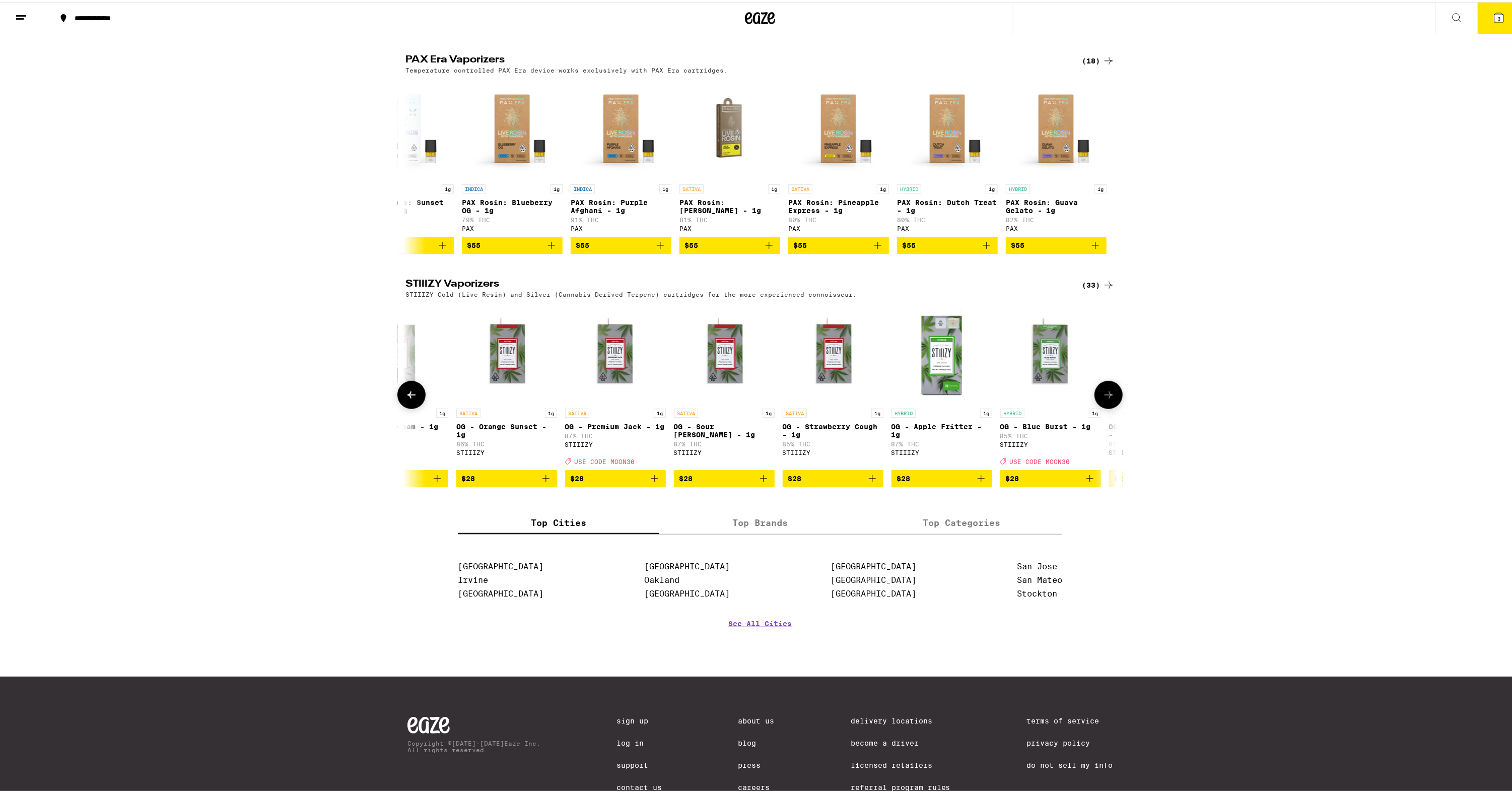
click at [1108, 399] on icon at bounding box center [1108, 393] width 12 height 12
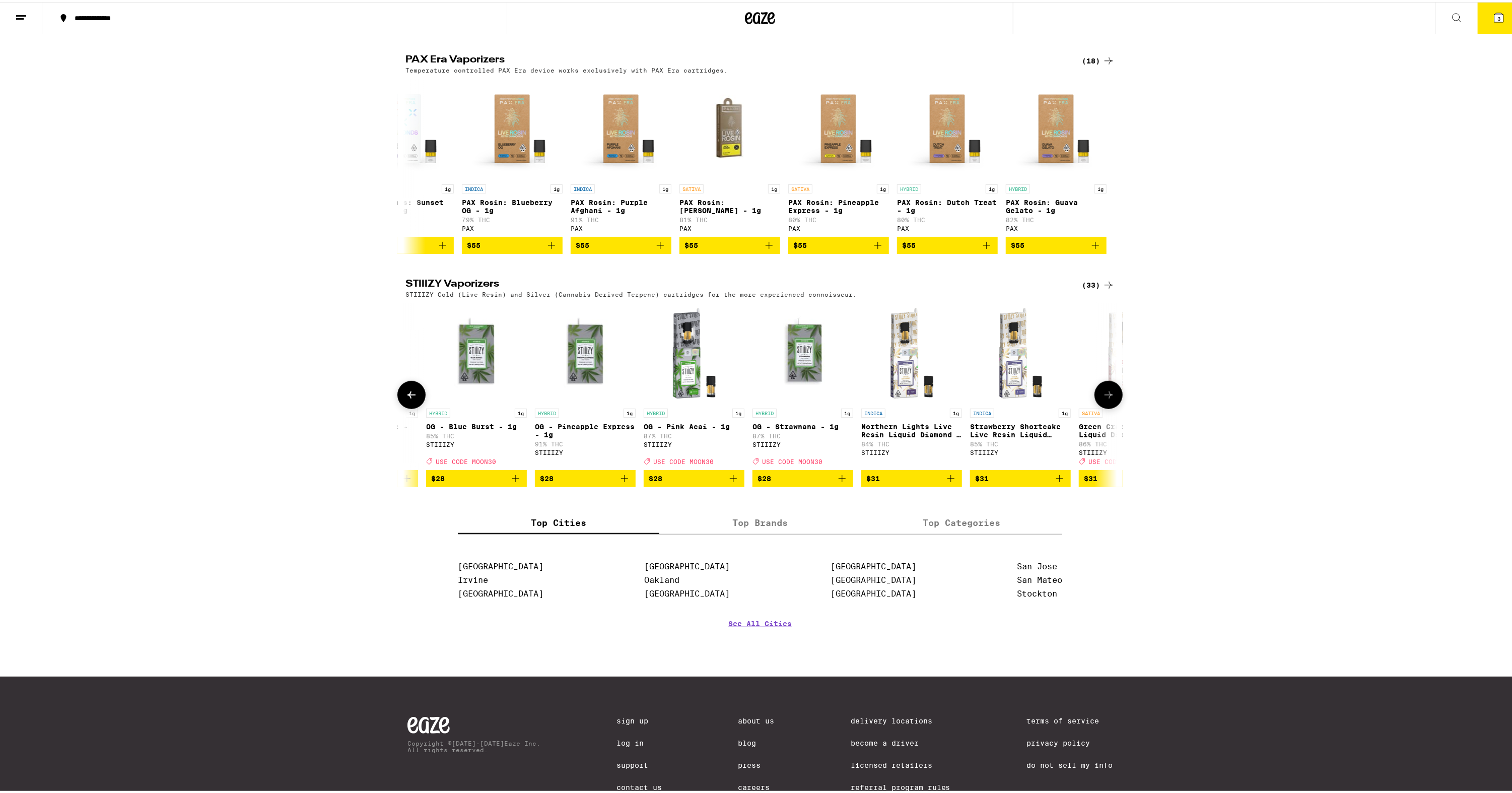
scroll to position [0, 2399]
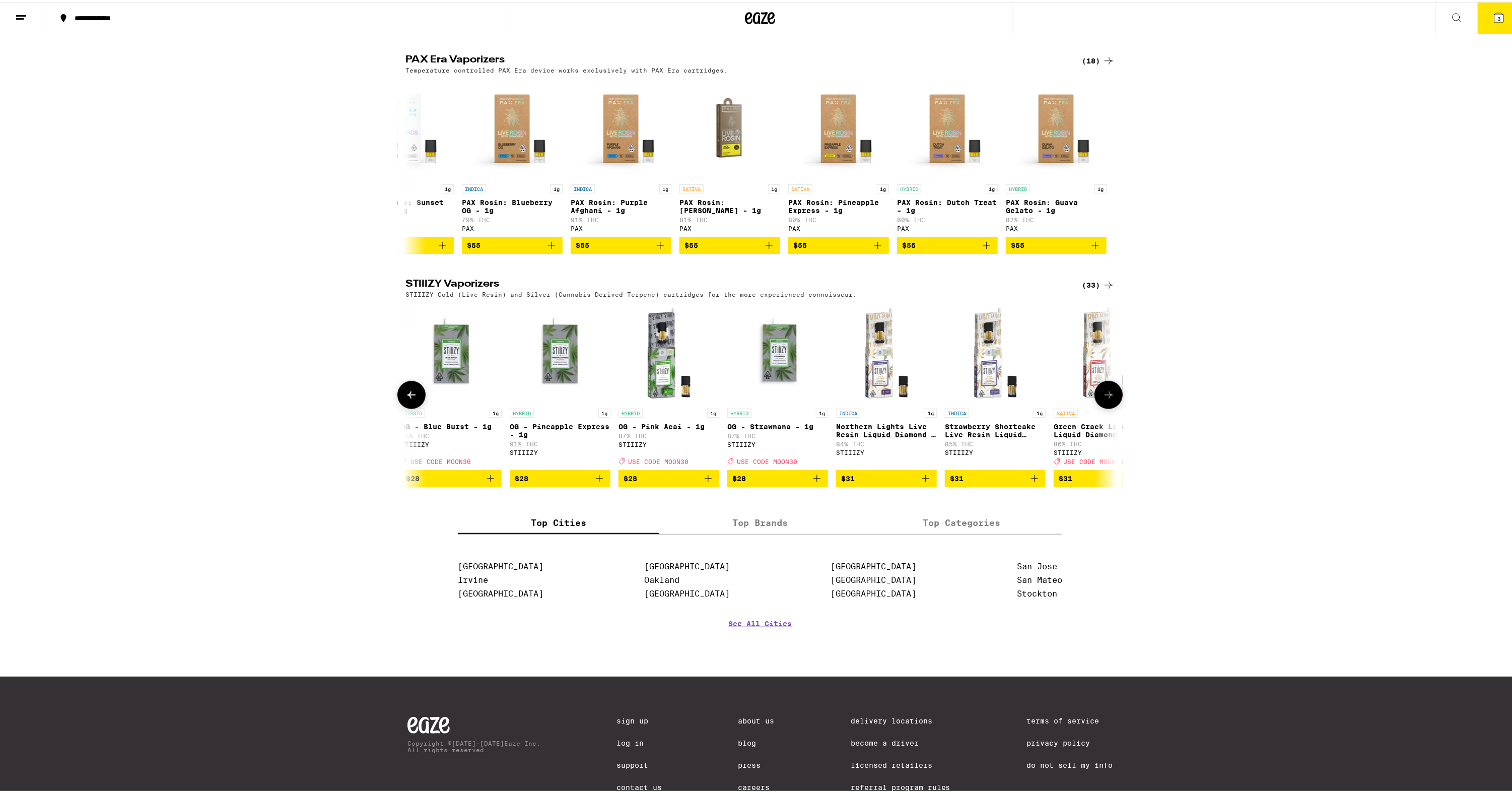
click at [1108, 399] on icon at bounding box center [1108, 393] width 12 height 12
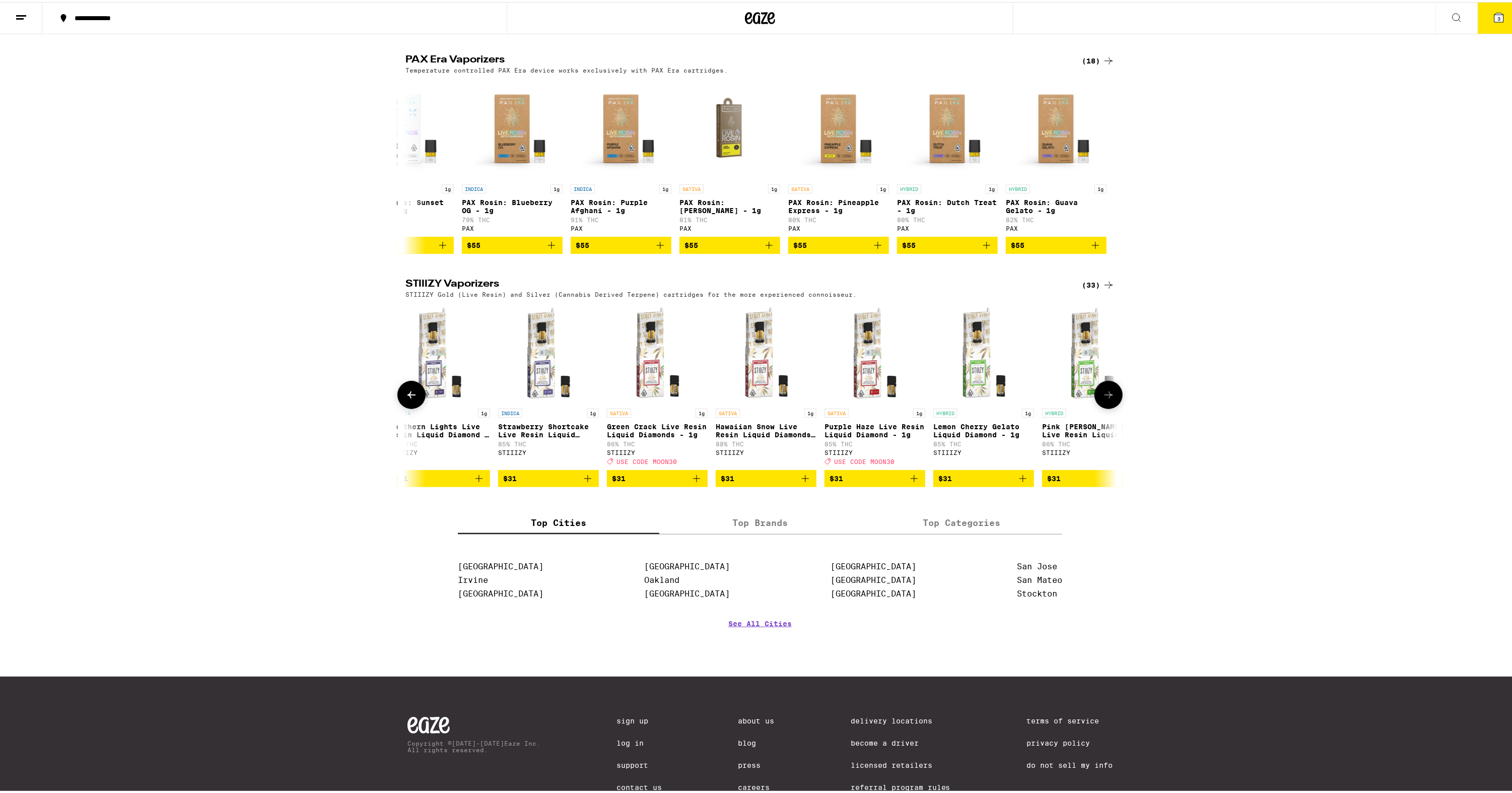
scroll to position [0, 2882]
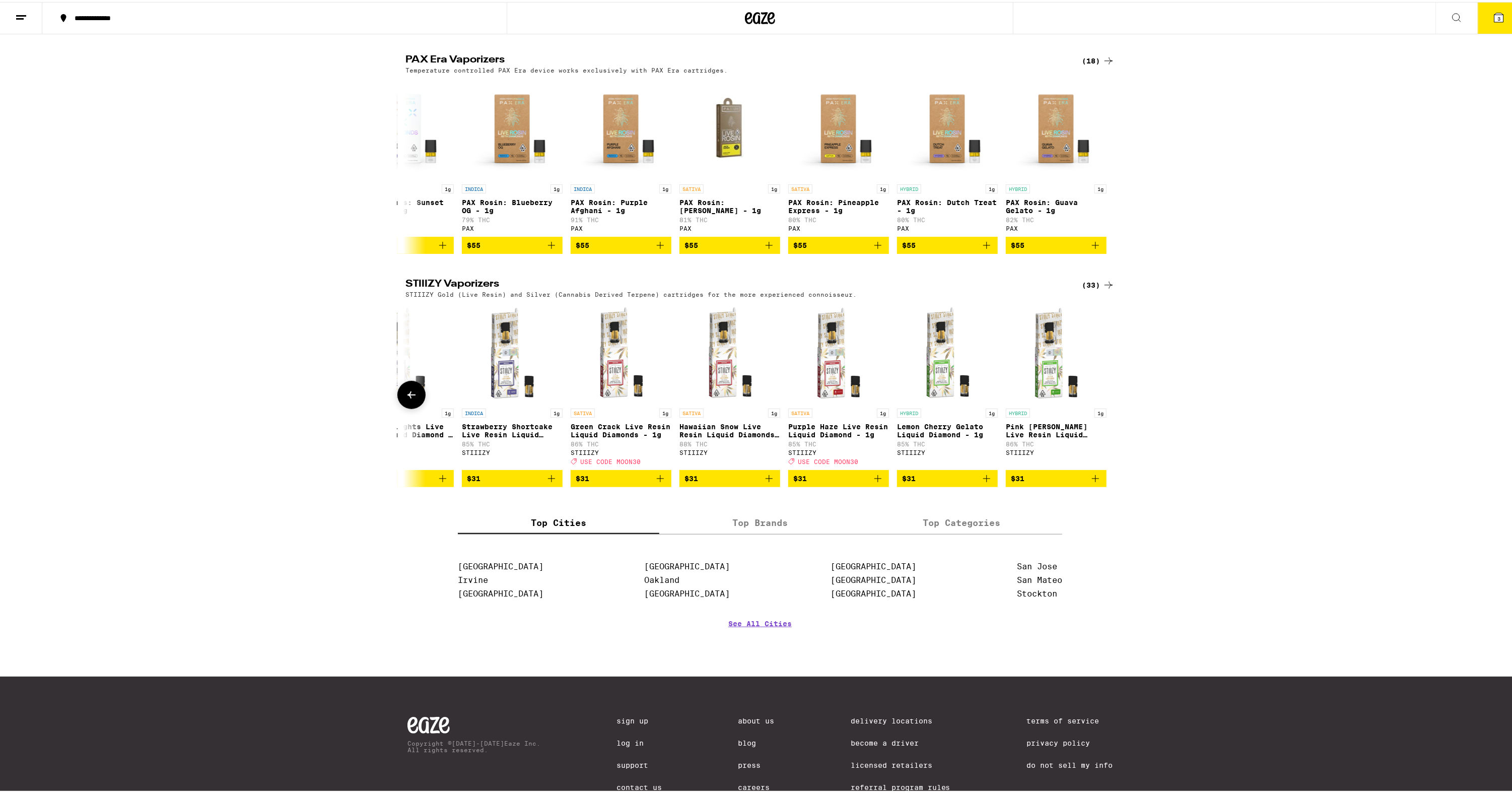
click at [415, 407] on button at bounding box center [411, 393] width 28 height 28
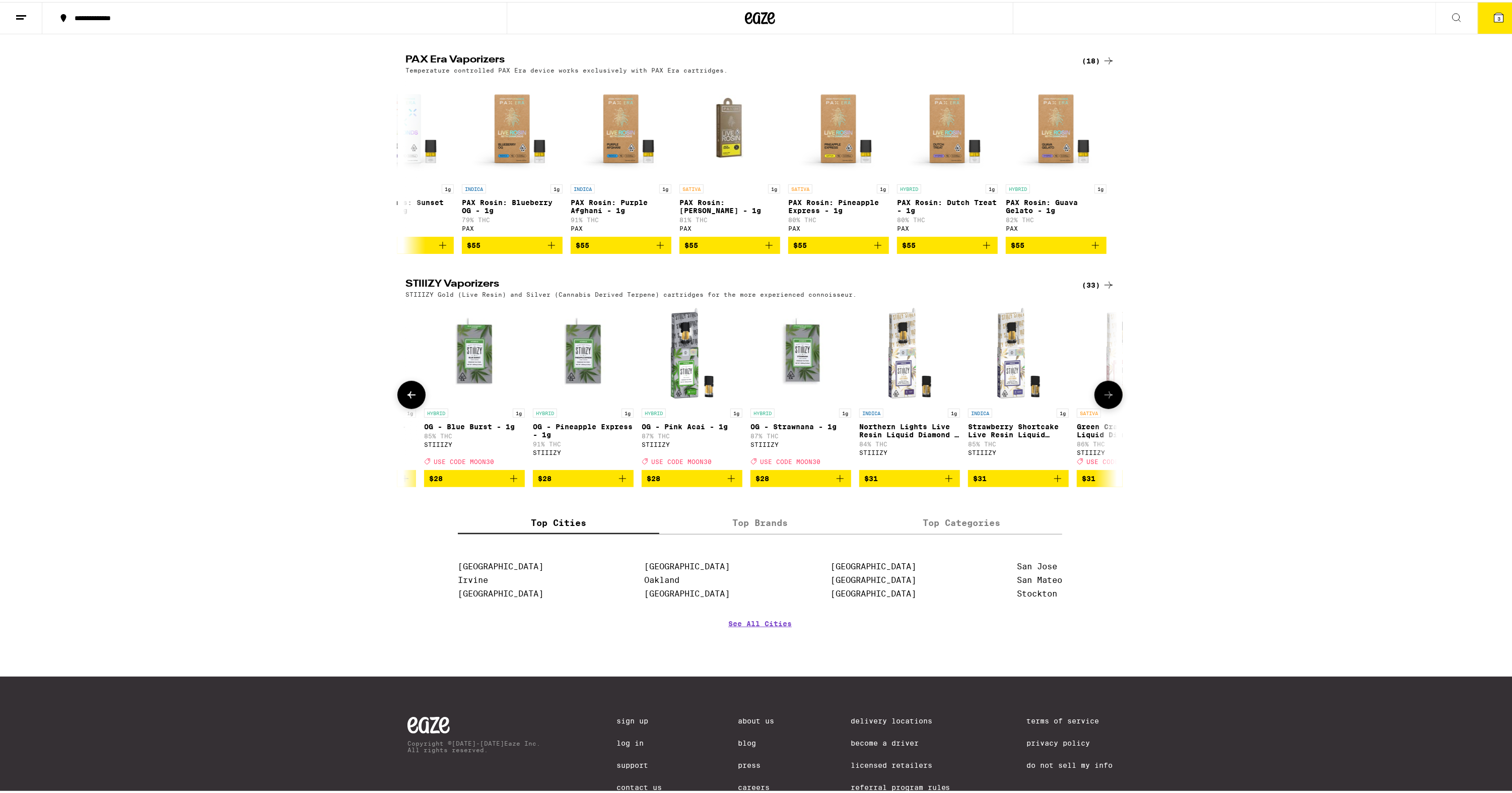
scroll to position [0, 2282]
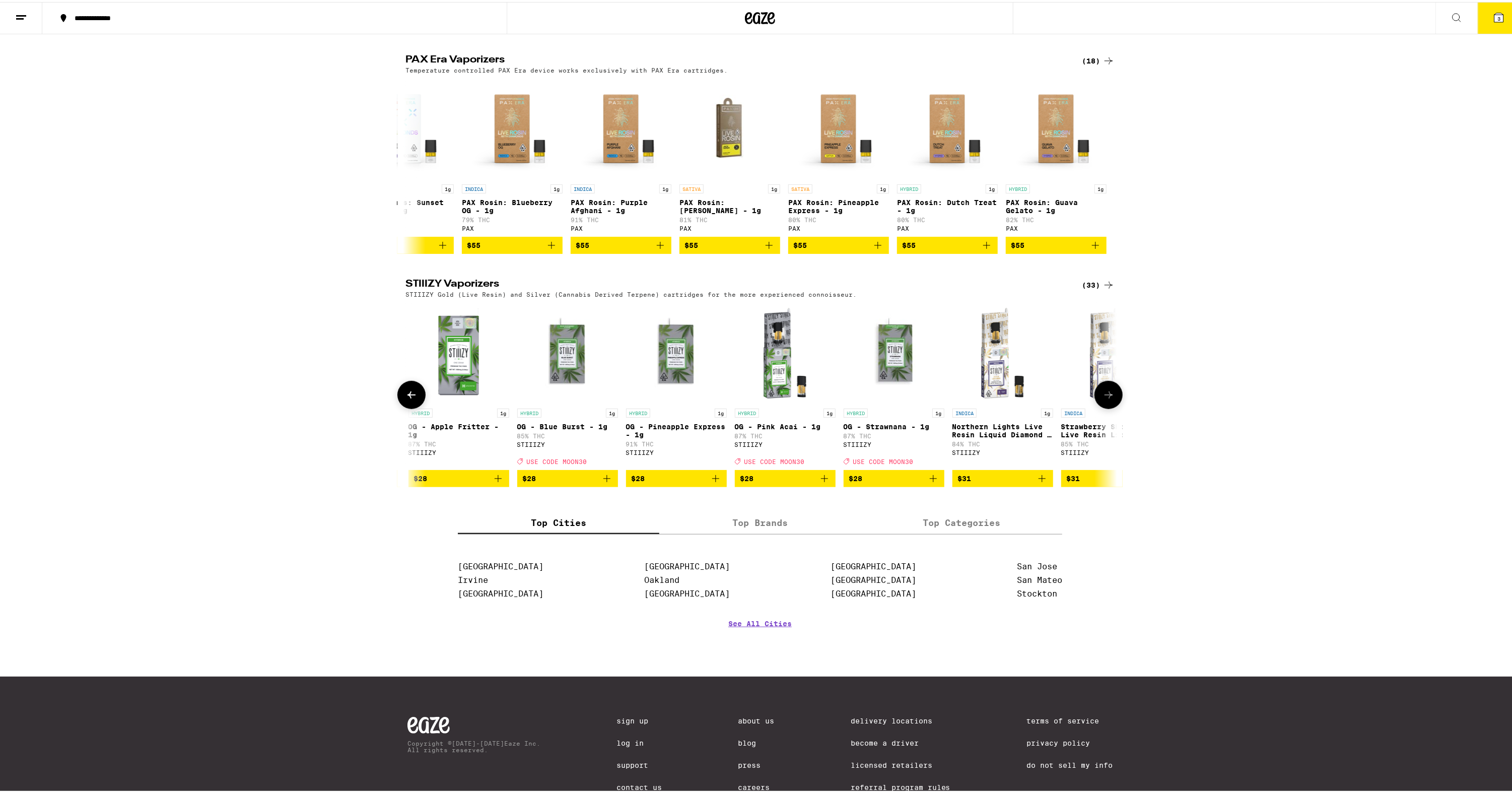
click at [413, 399] on icon at bounding box center [411, 393] width 12 height 12
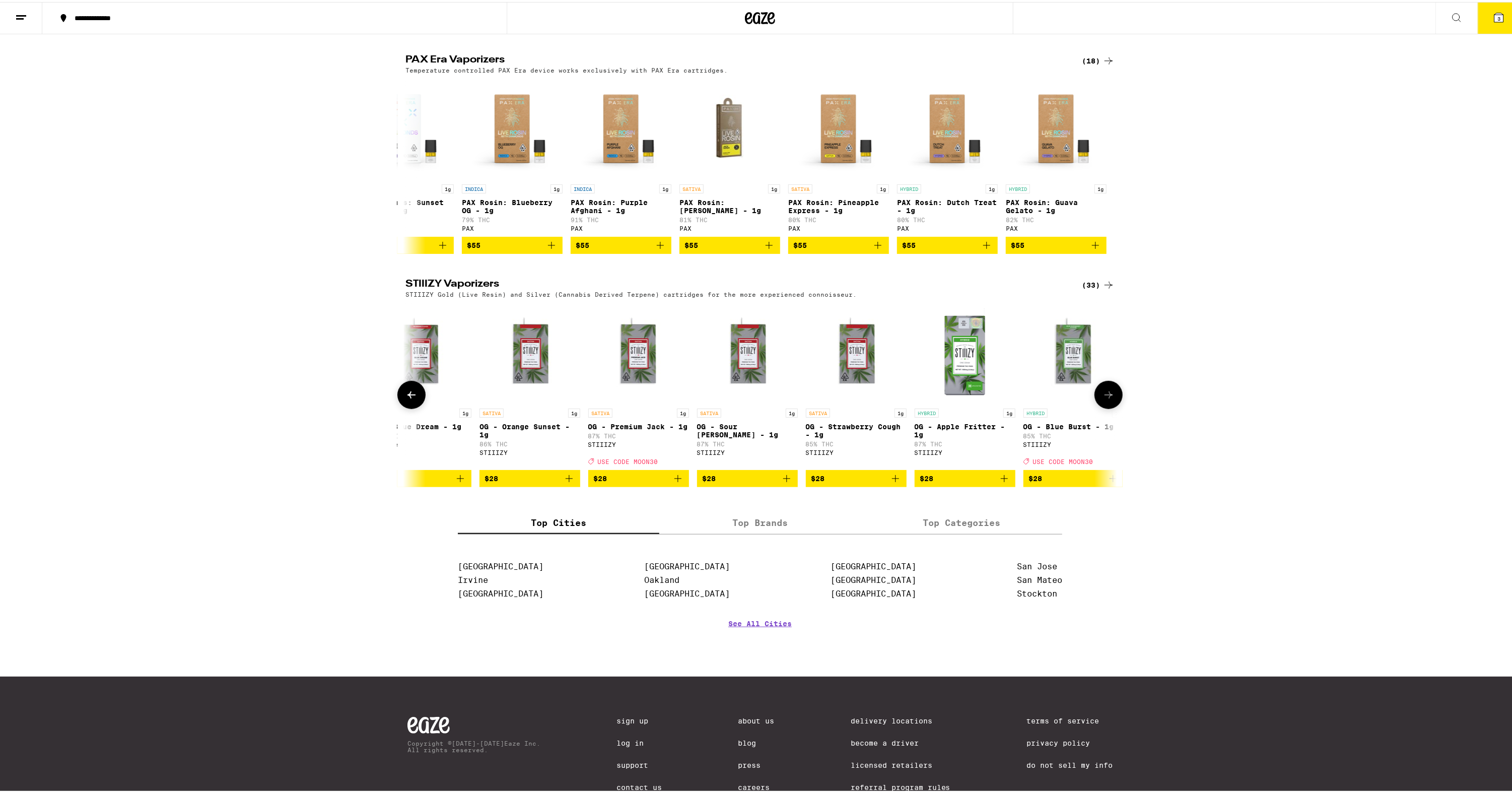
scroll to position [0, 1683]
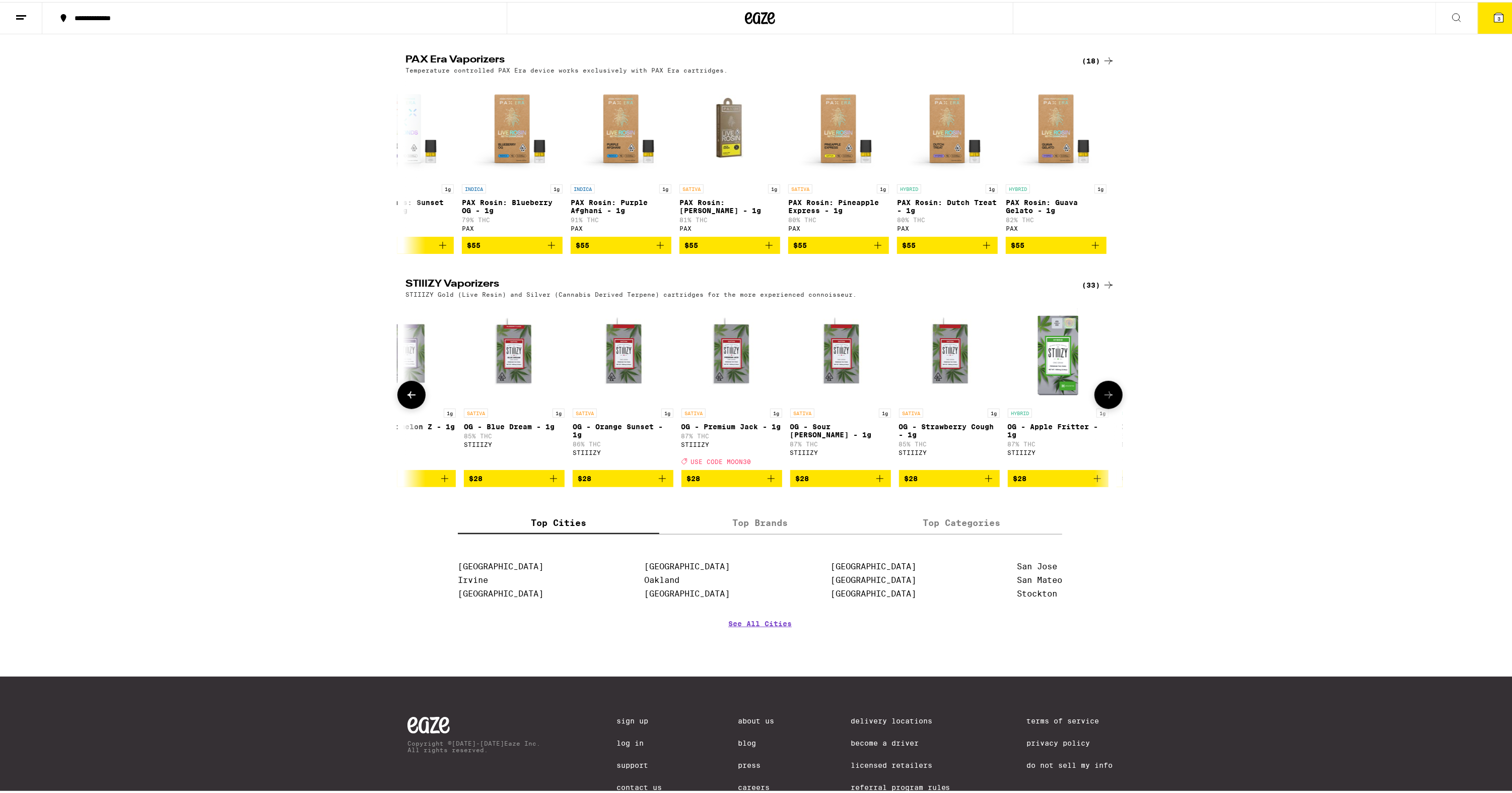
click at [406, 399] on icon at bounding box center [411, 393] width 12 height 12
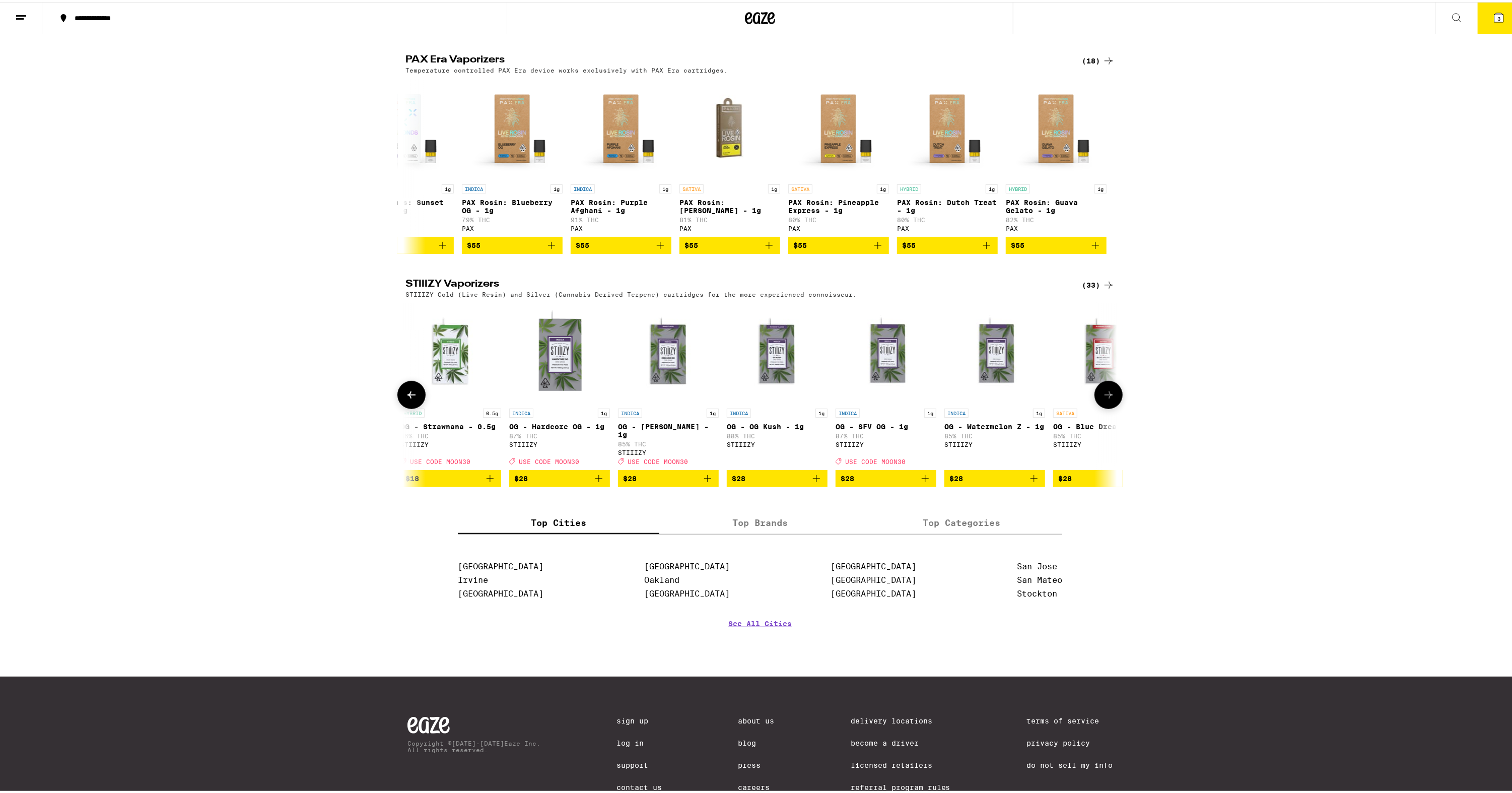
scroll to position [0, 1084]
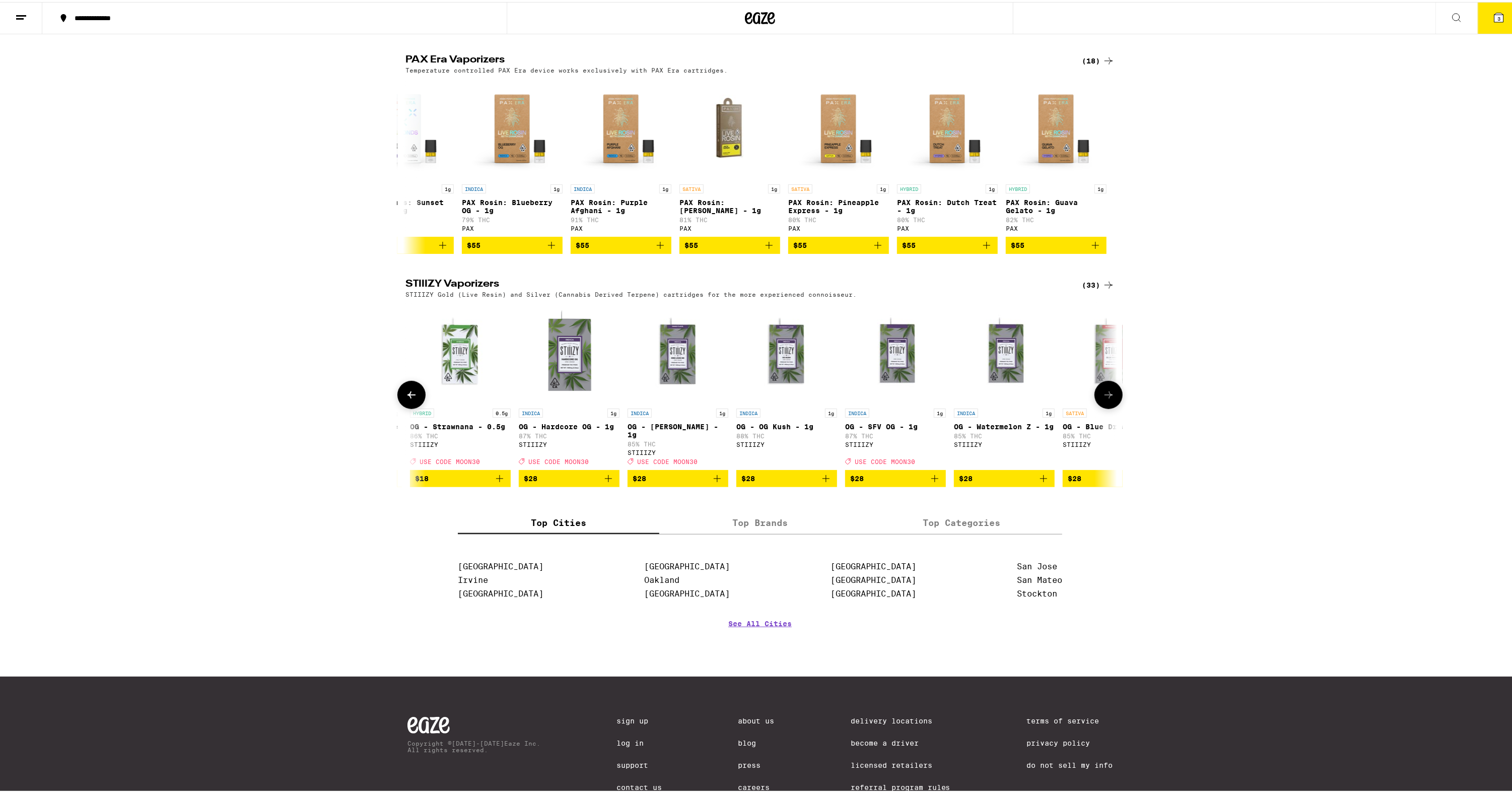
click at [406, 399] on icon at bounding box center [411, 393] width 12 height 12
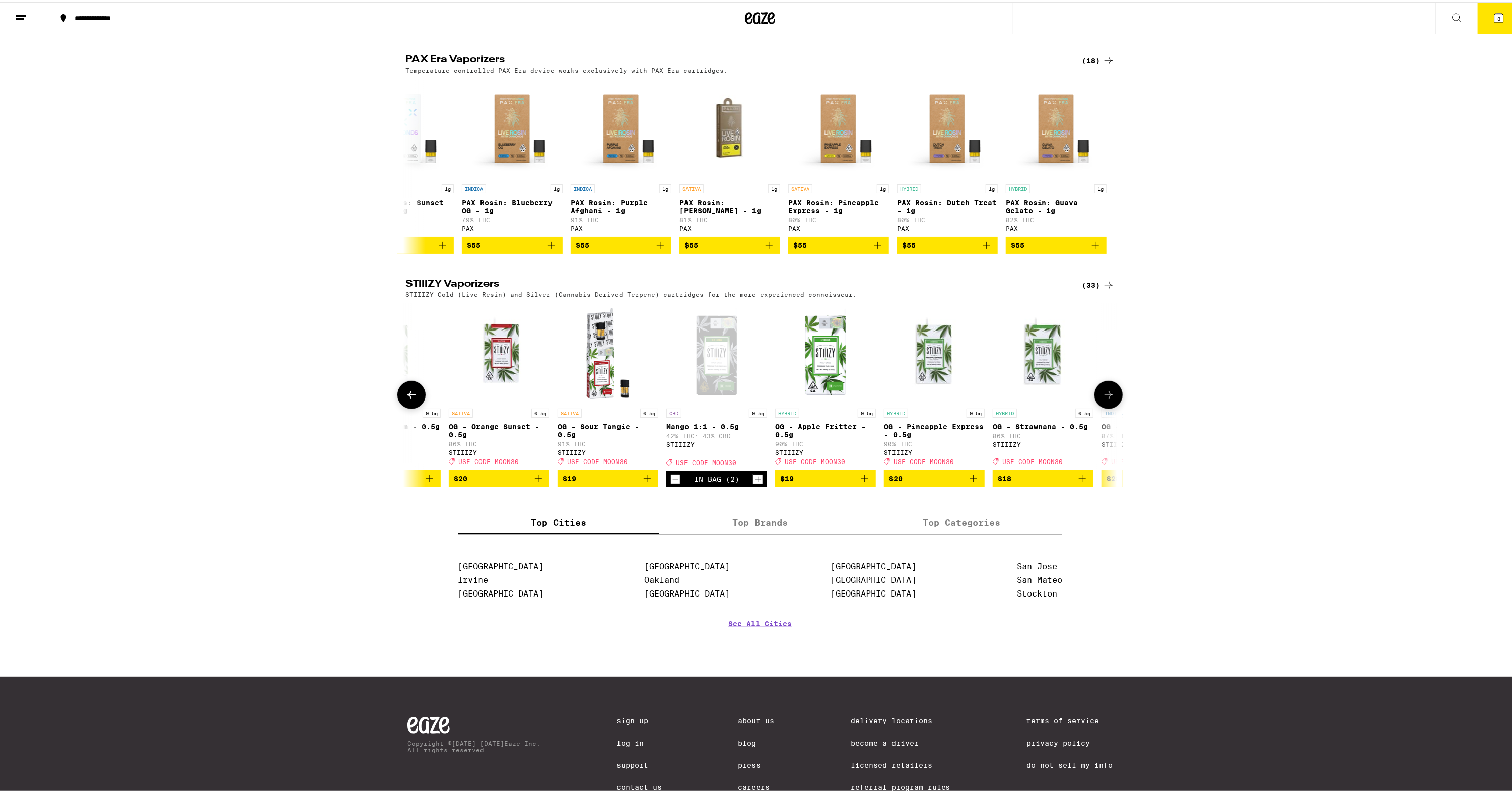
scroll to position [0, 484]
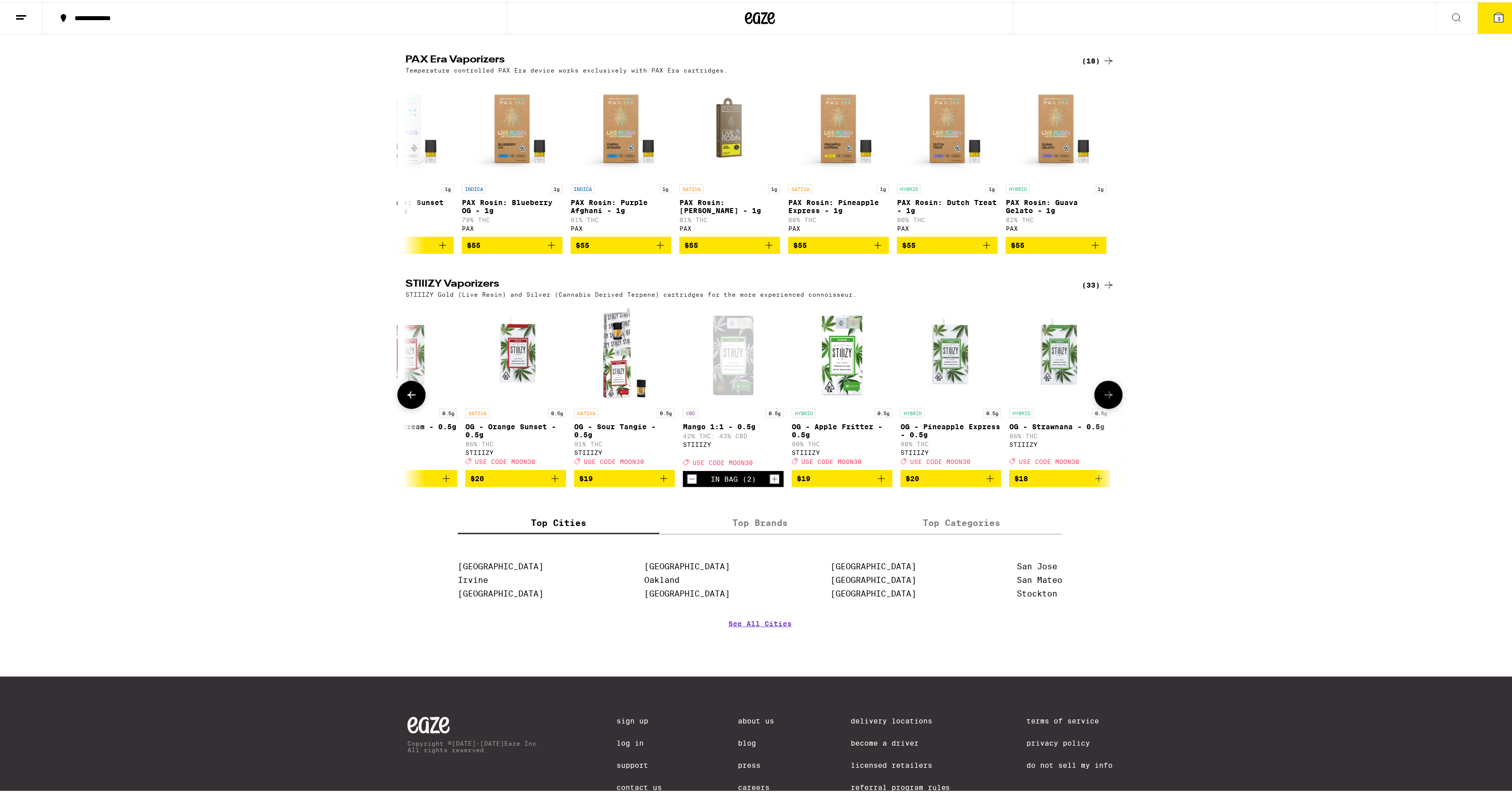
click at [406, 399] on icon at bounding box center [411, 393] width 12 height 12
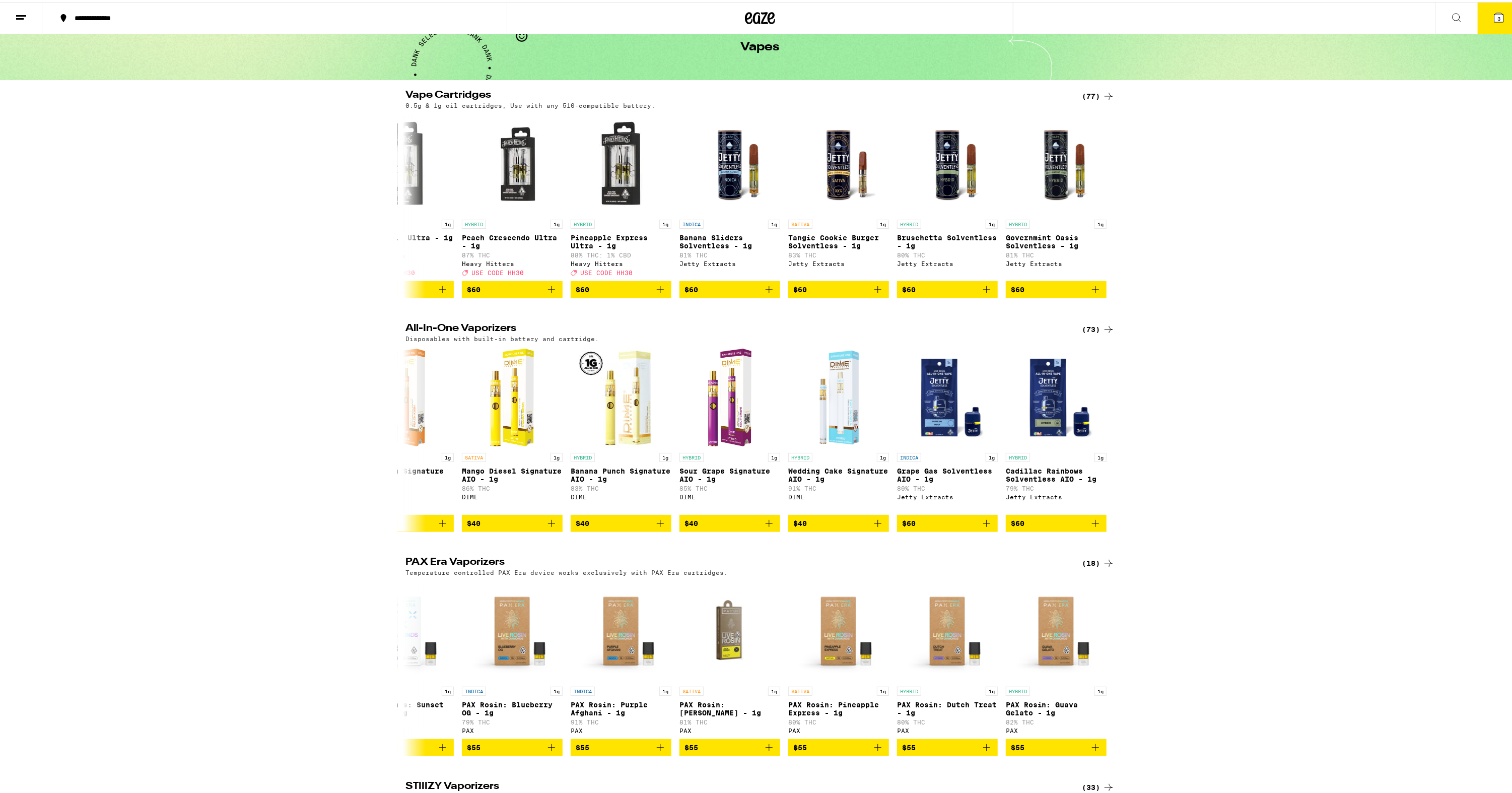
scroll to position [0, 0]
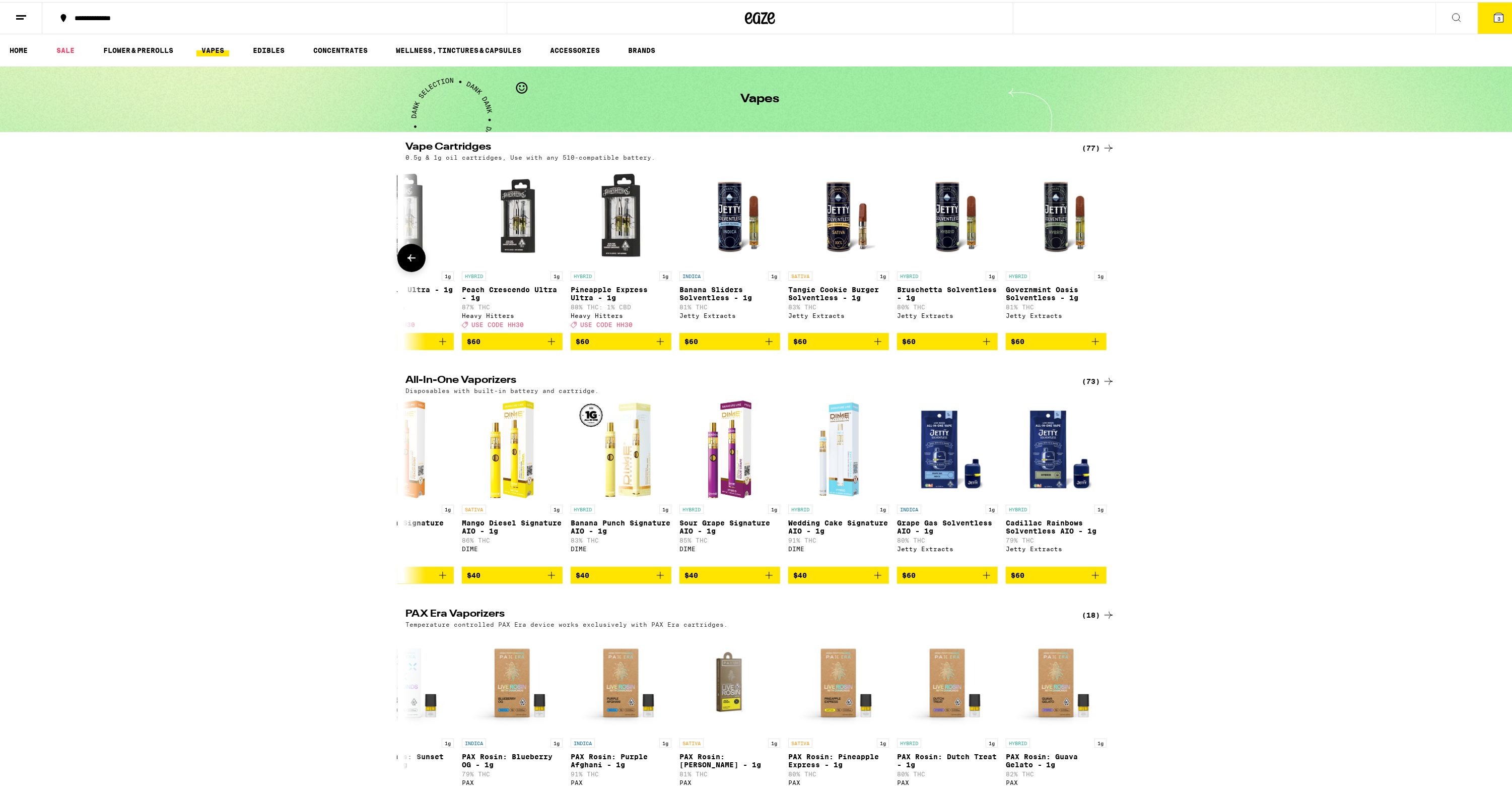
click at [406, 262] on icon at bounding box center [411, 256] width 12 height 12
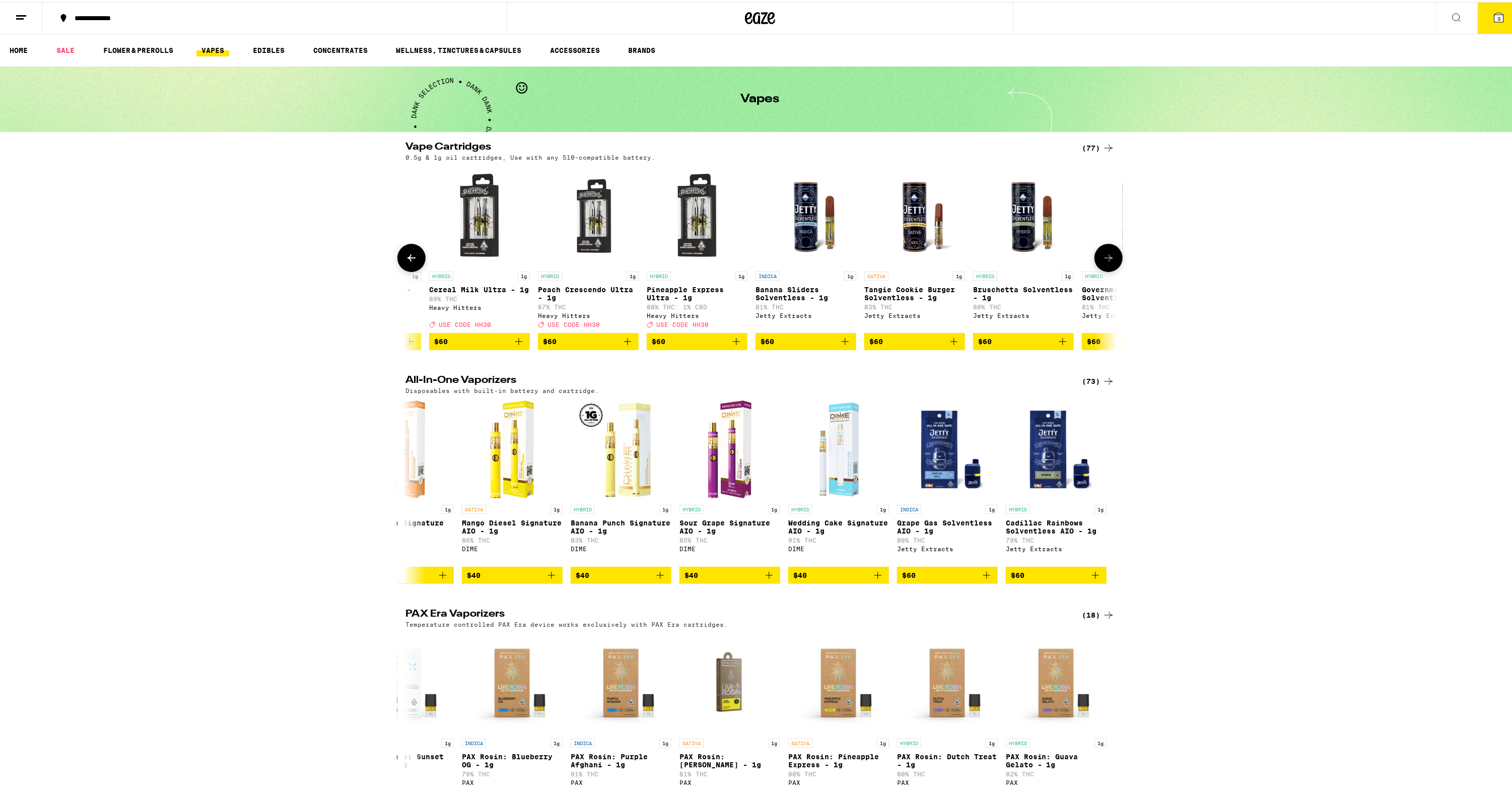
click at [406, 262] on icon at bounding box center [411, 256] width 12 height 12
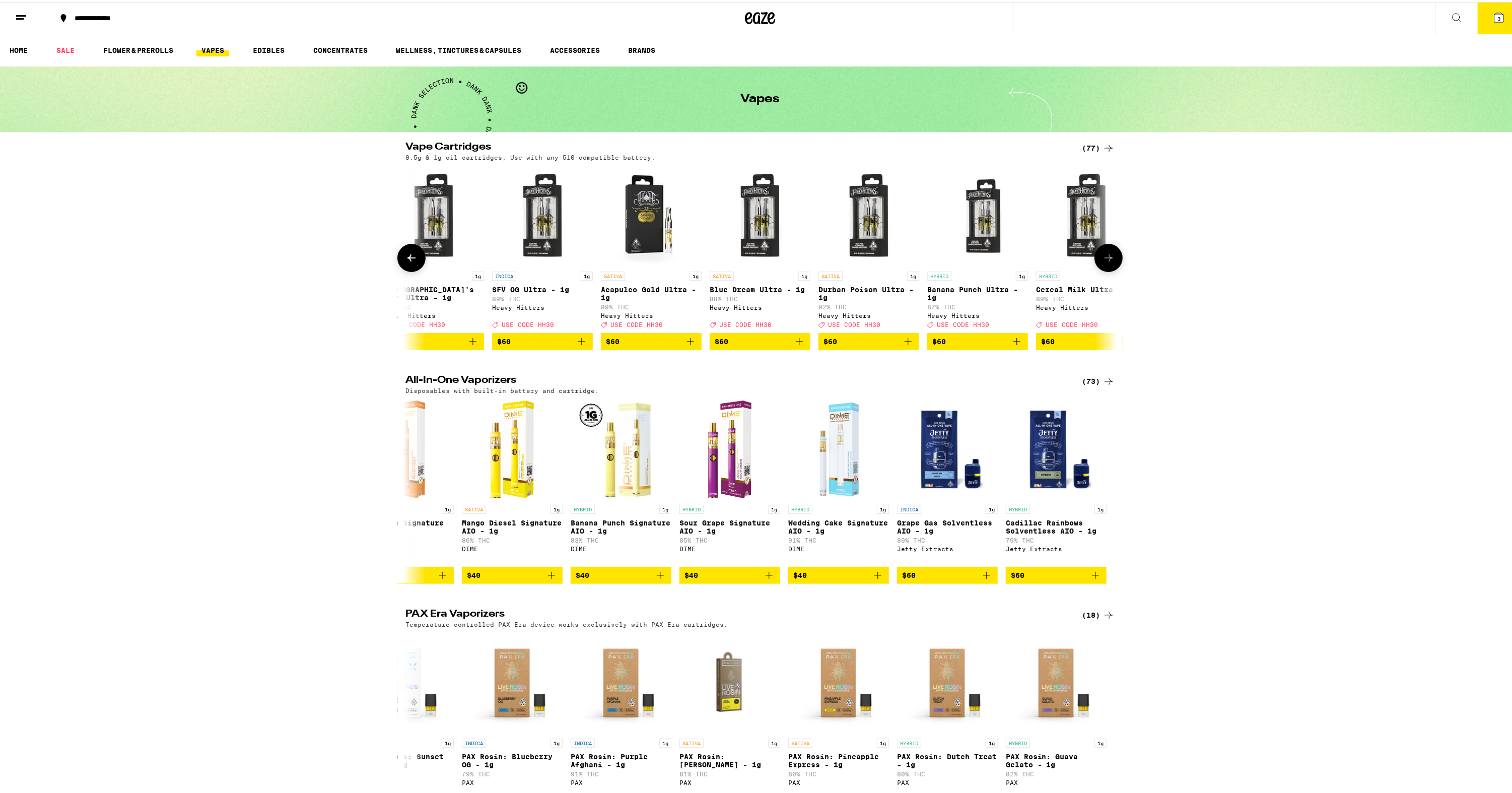
click at [406, 262] on icon at bounding box center [411, 256] width 12 height 12
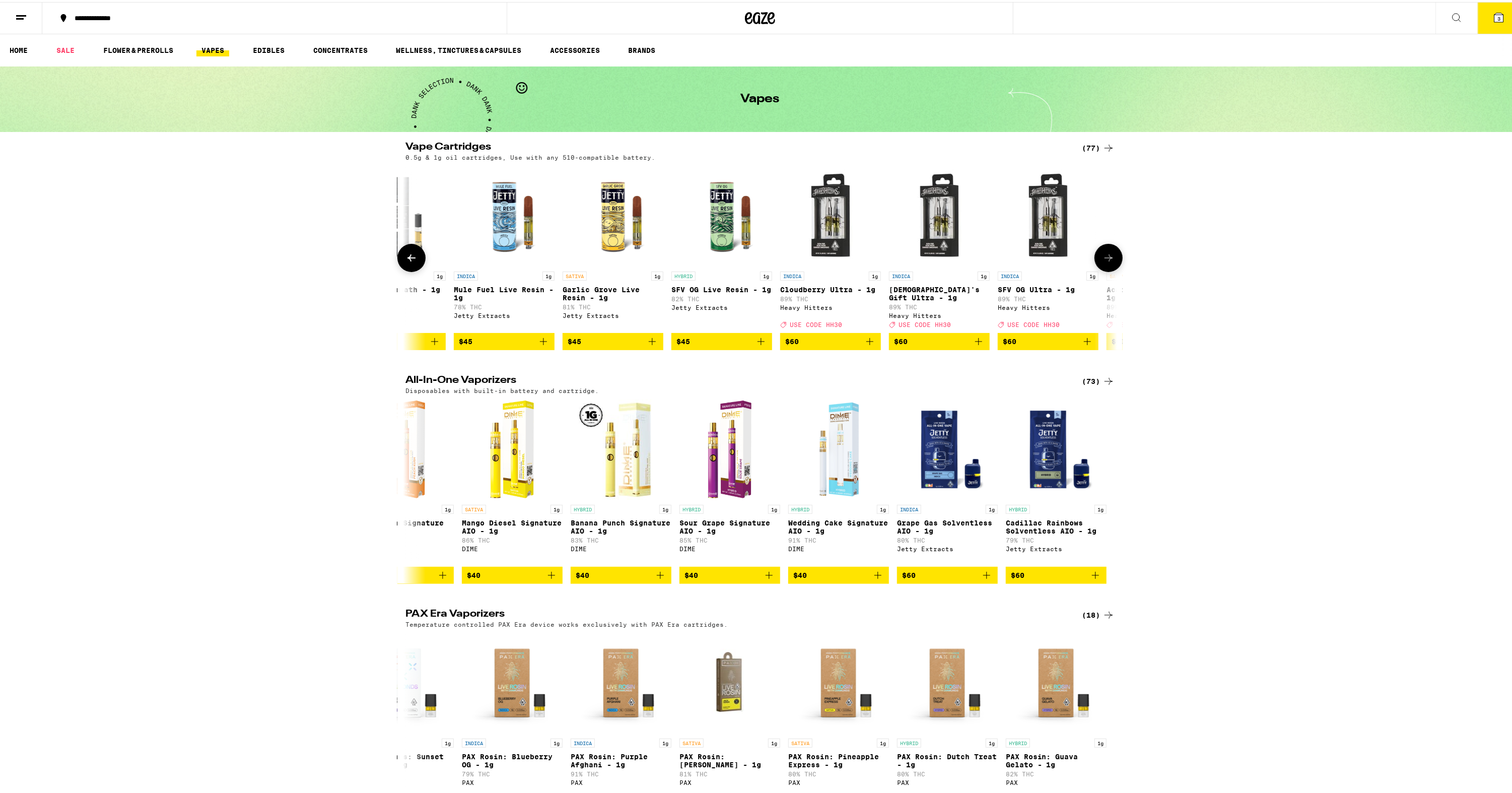
scroll to position [0, 6387]
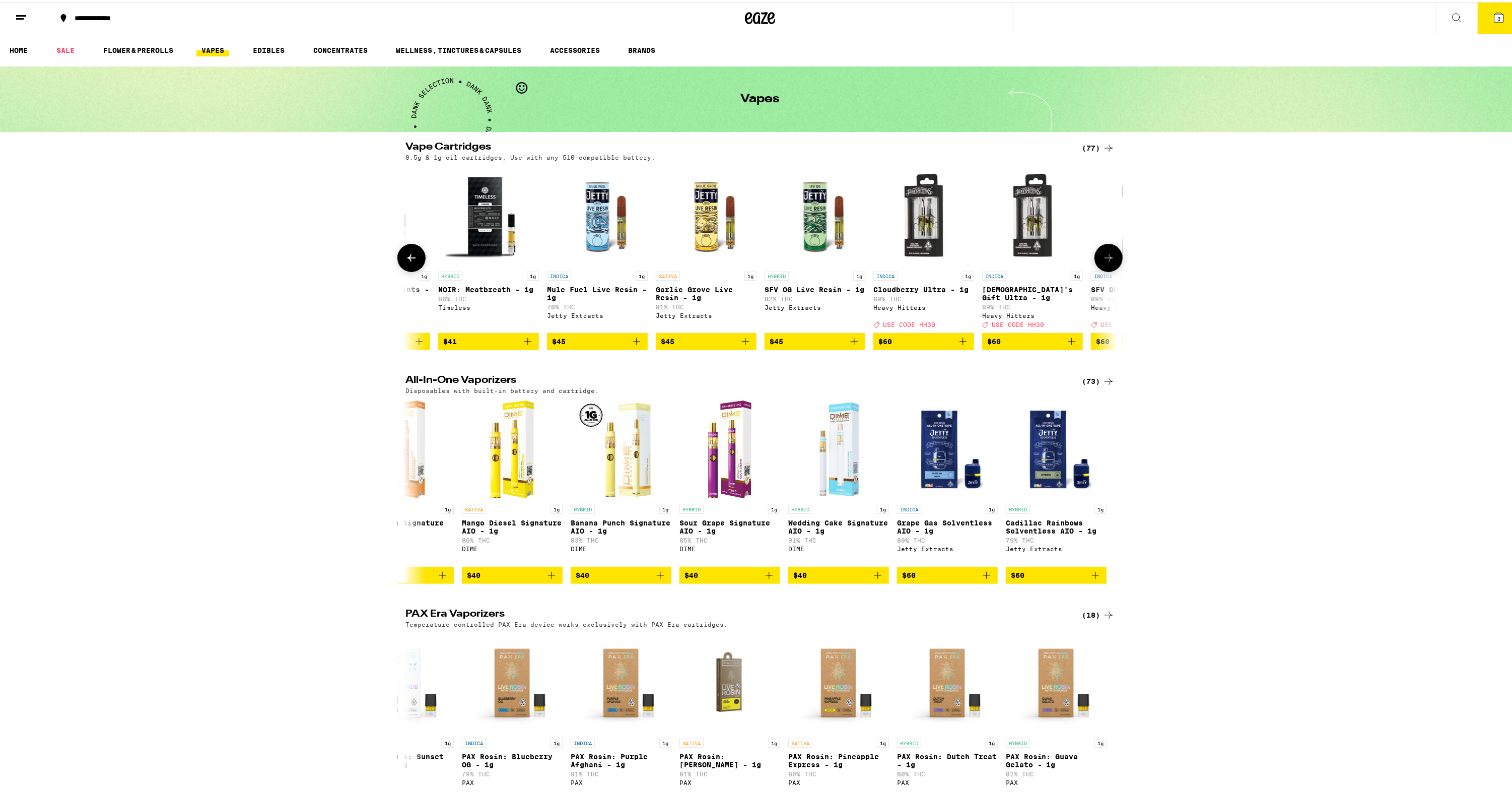
click at [406, 262] on icon at bounding box center [411, 256] width 12 height 12
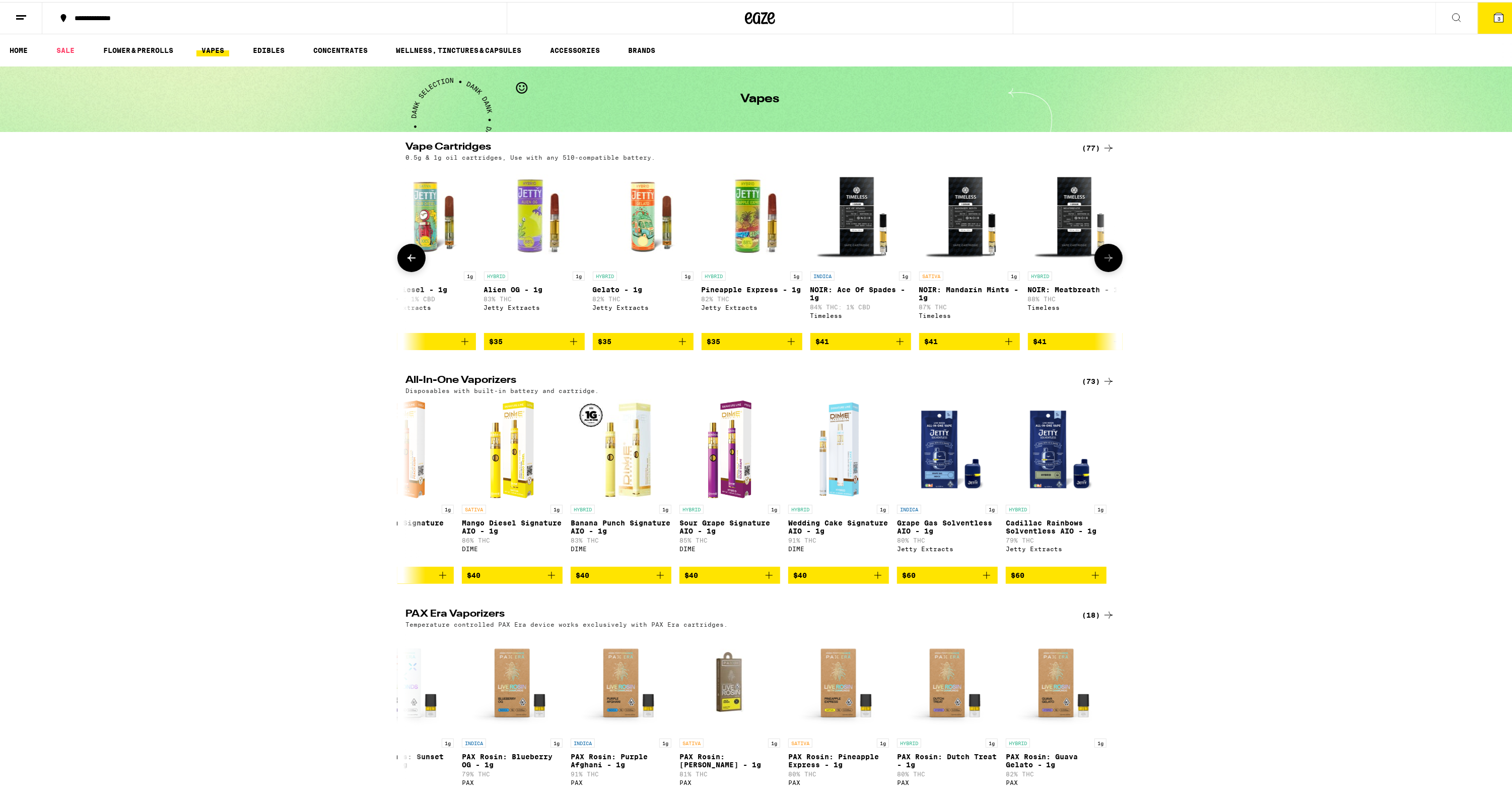
scroll to position [0, 5787]
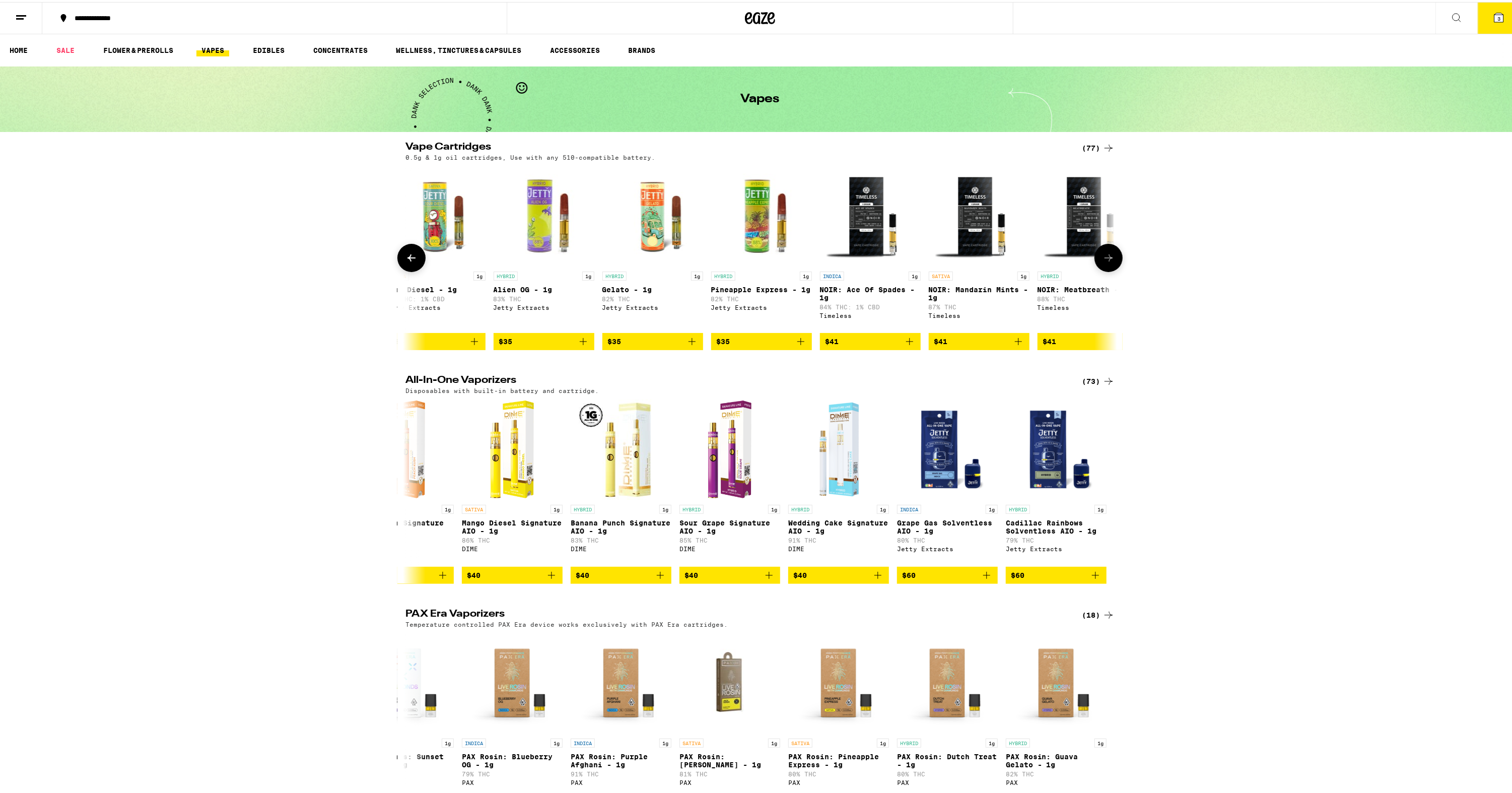
click at [406, 262] on icon at bounding box center [411, 256] width 12 height 12
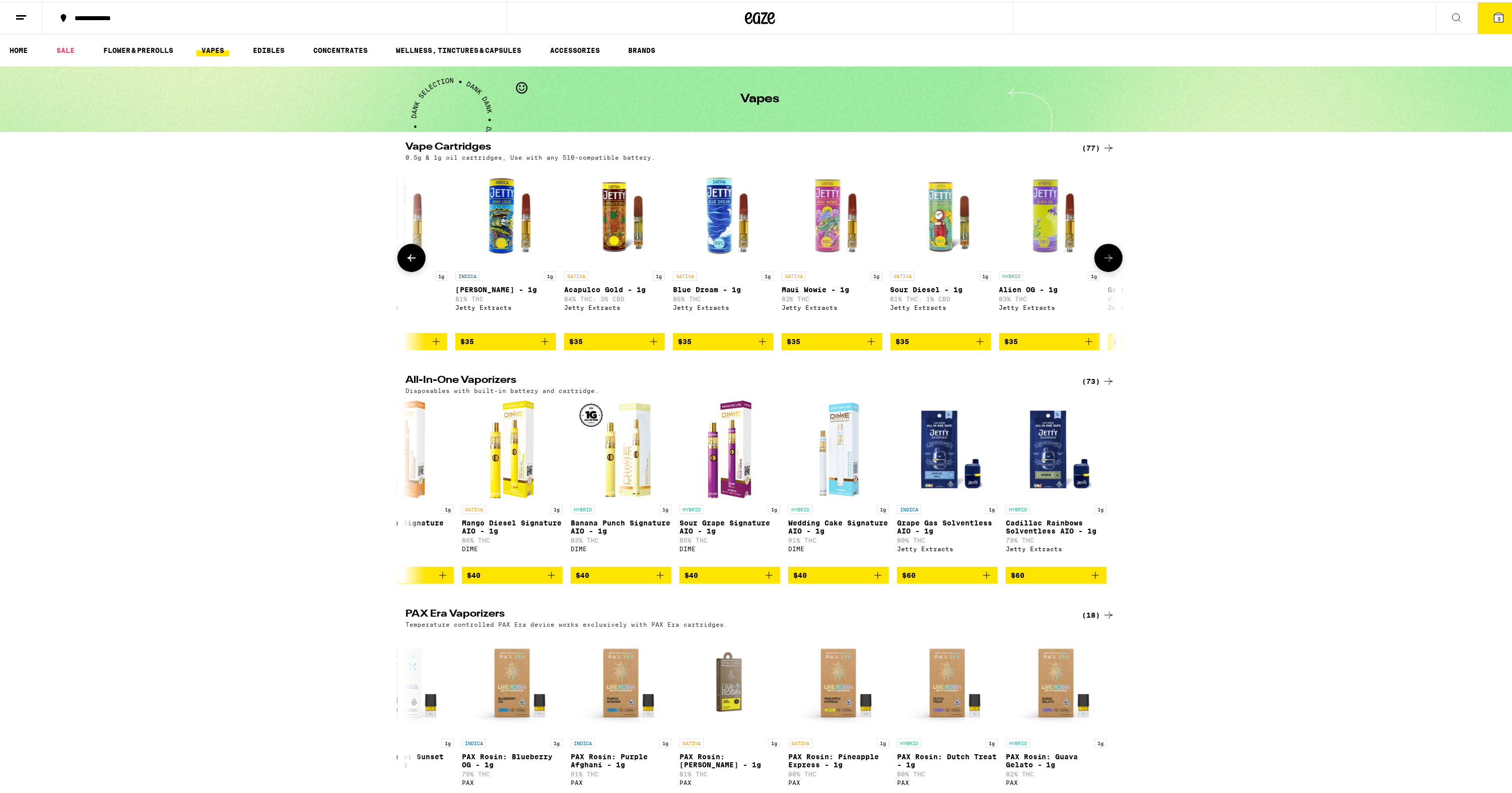
scroll to position [0, 5188]
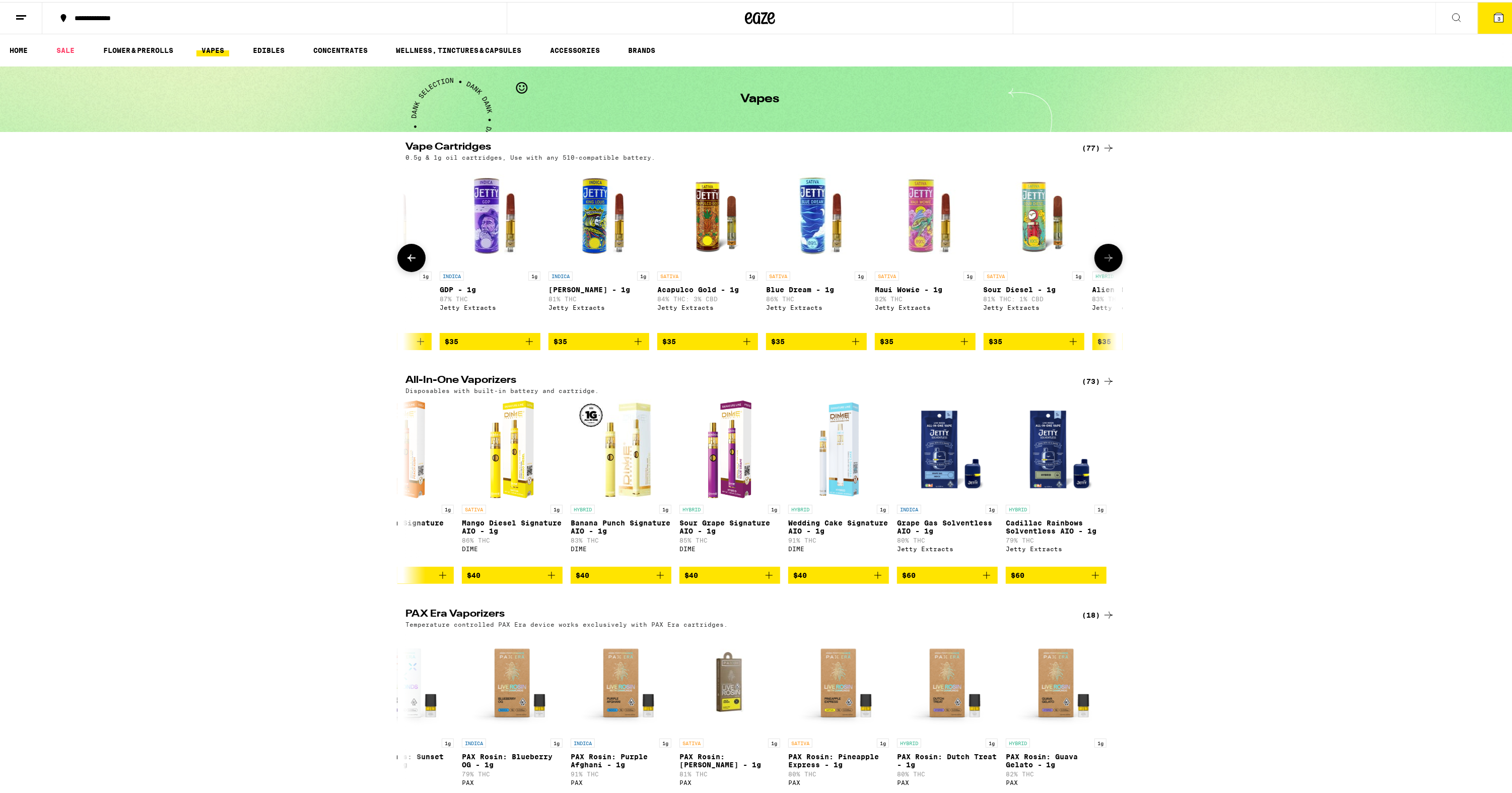
click at [406, 262] on icon at bounding box center [411, 256] width 12 height 12
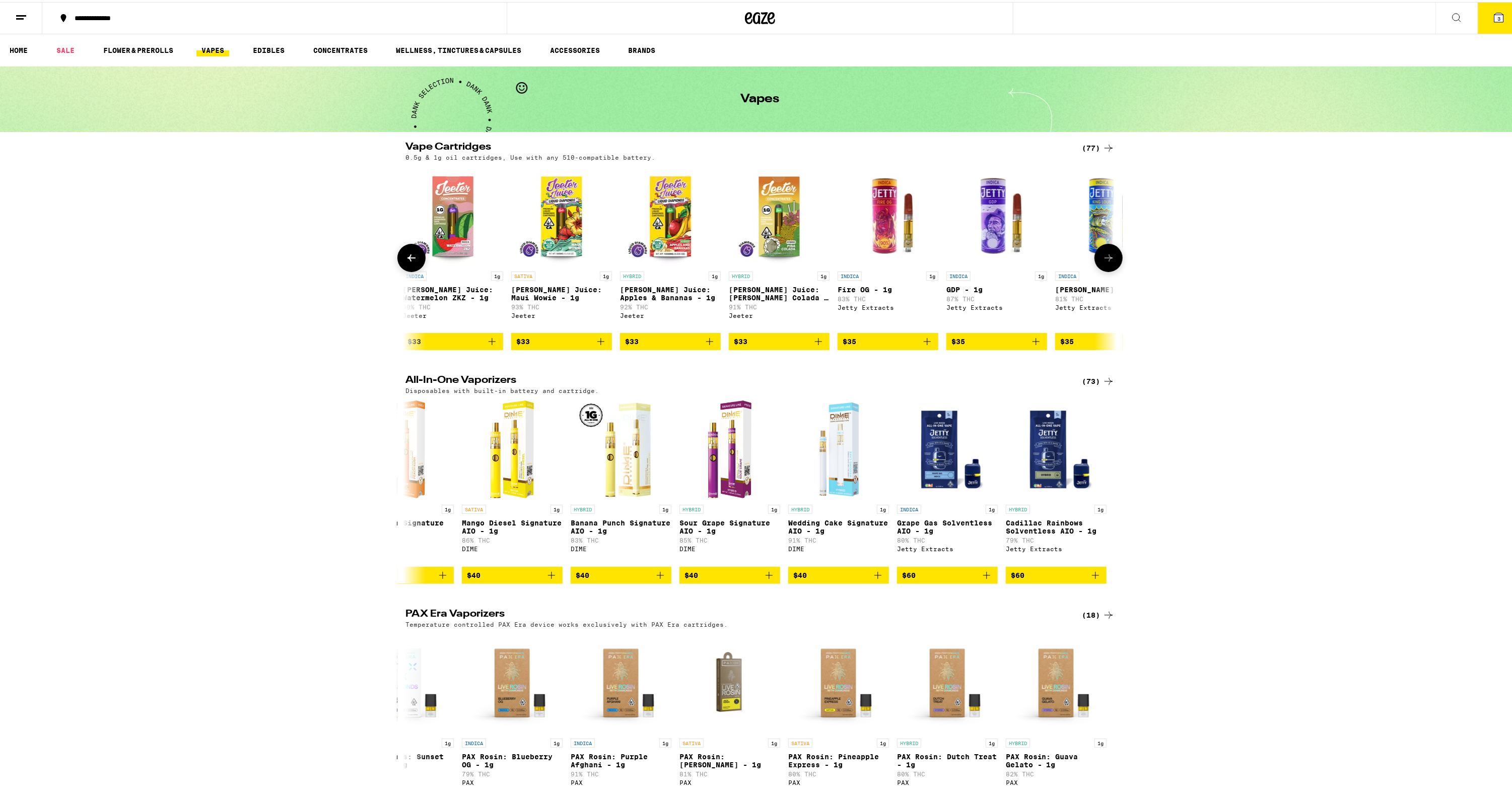
scroll to position [0, 4589]
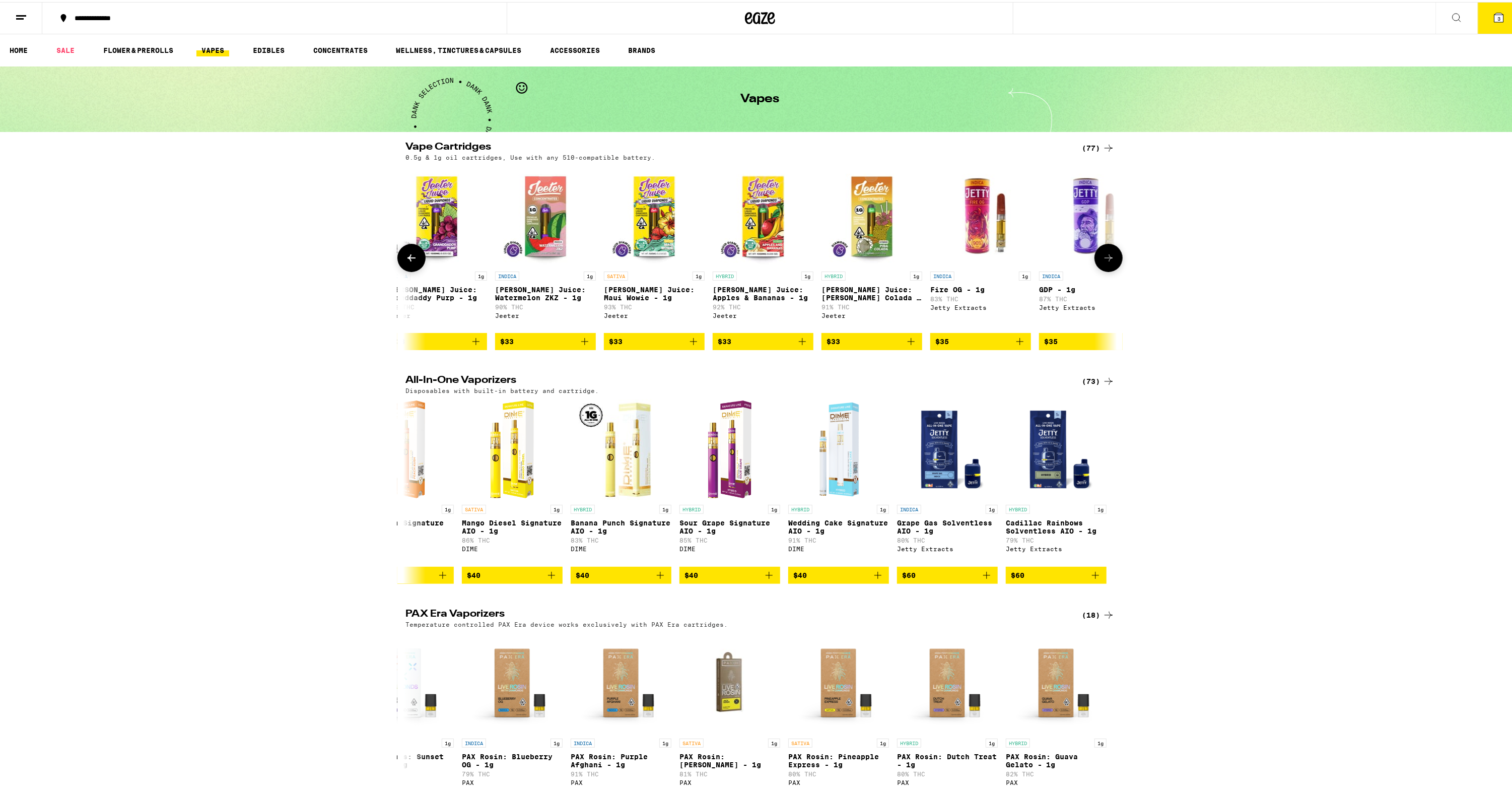
click at [408, 254] on icon at bounding box center [411, 256] width 12 height 12
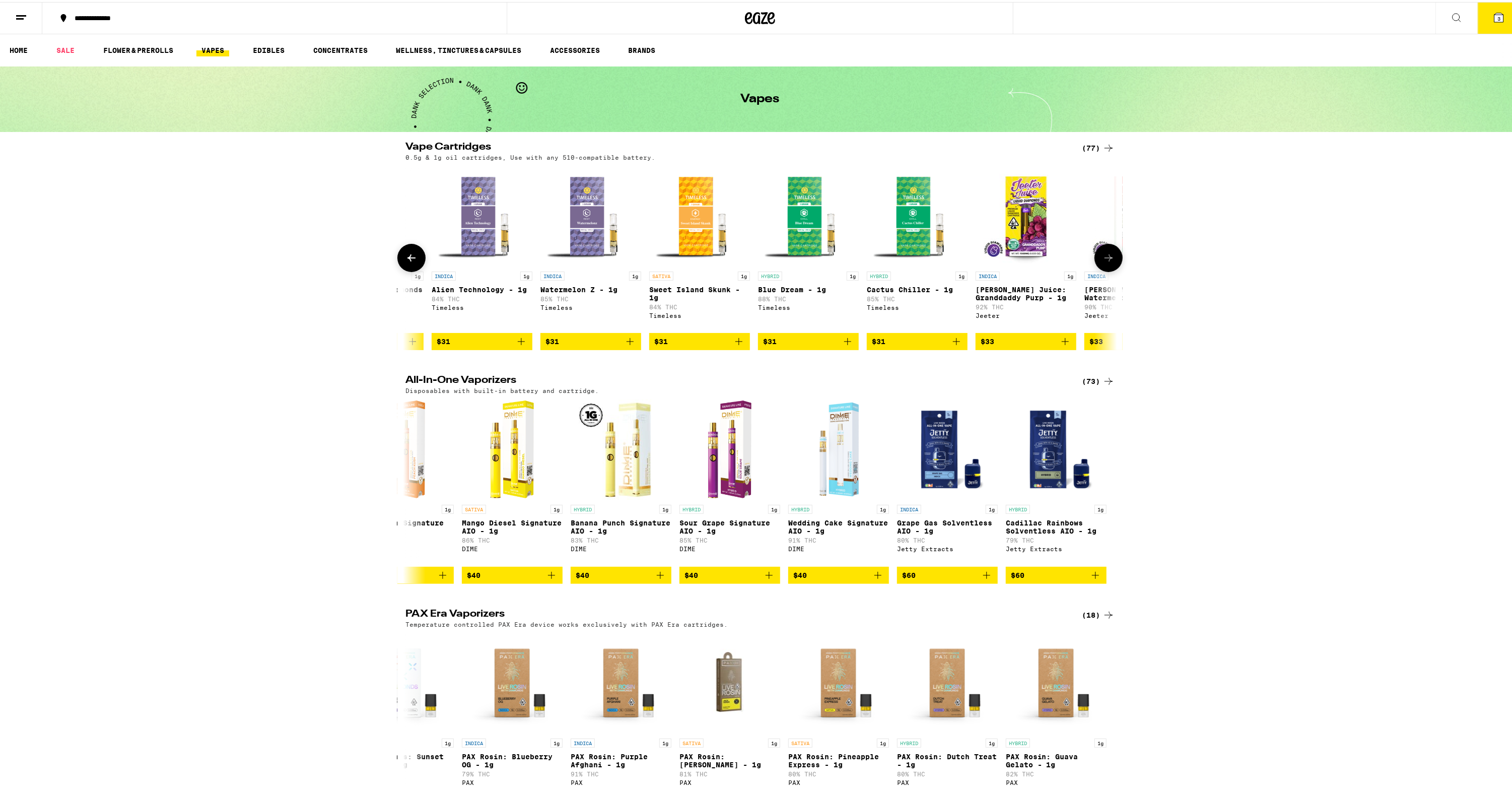
scroll to position [0, 3989]
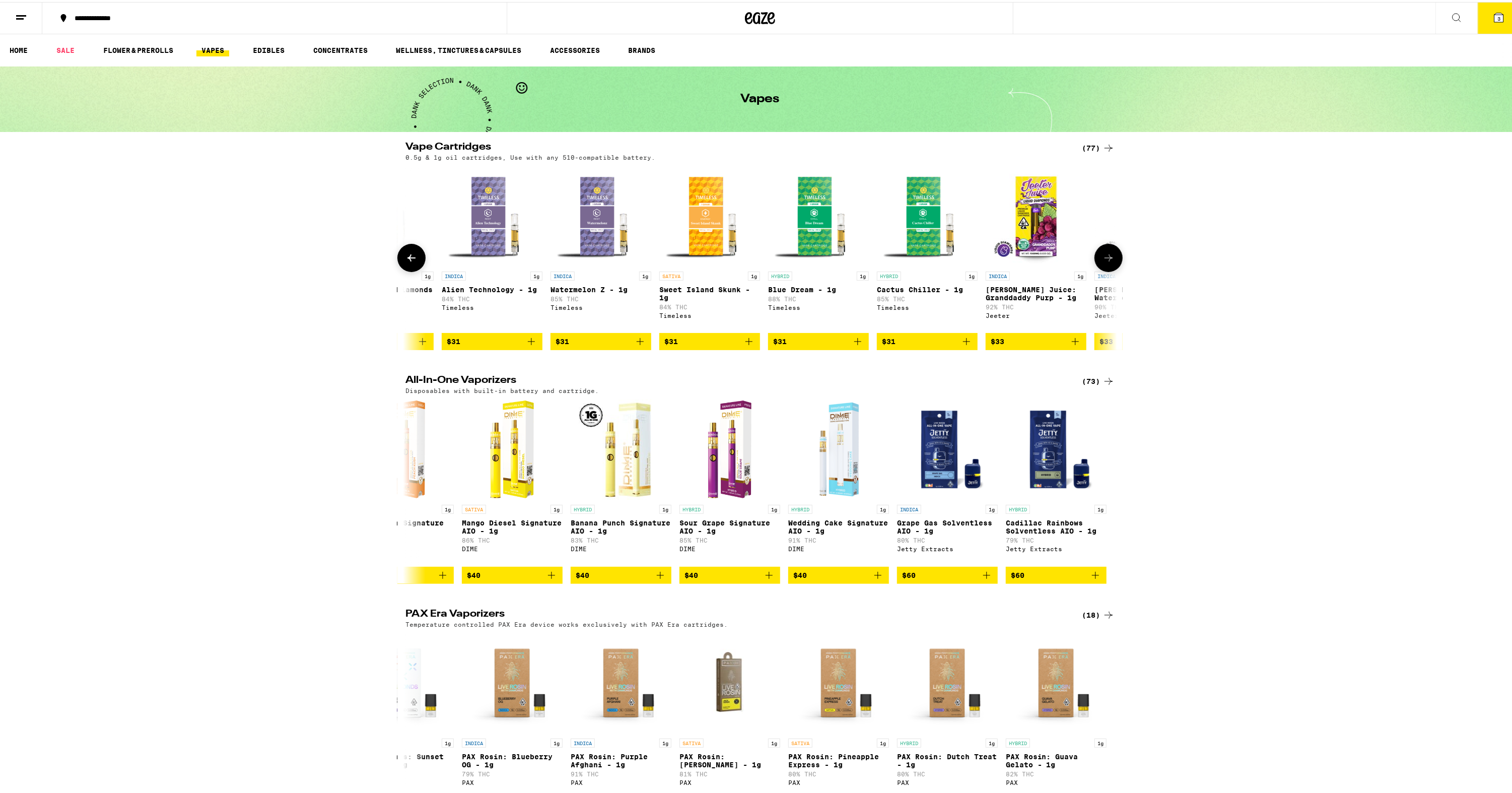
click at [401, 261] on button at bounding box center [411, 256] width 28 height 28
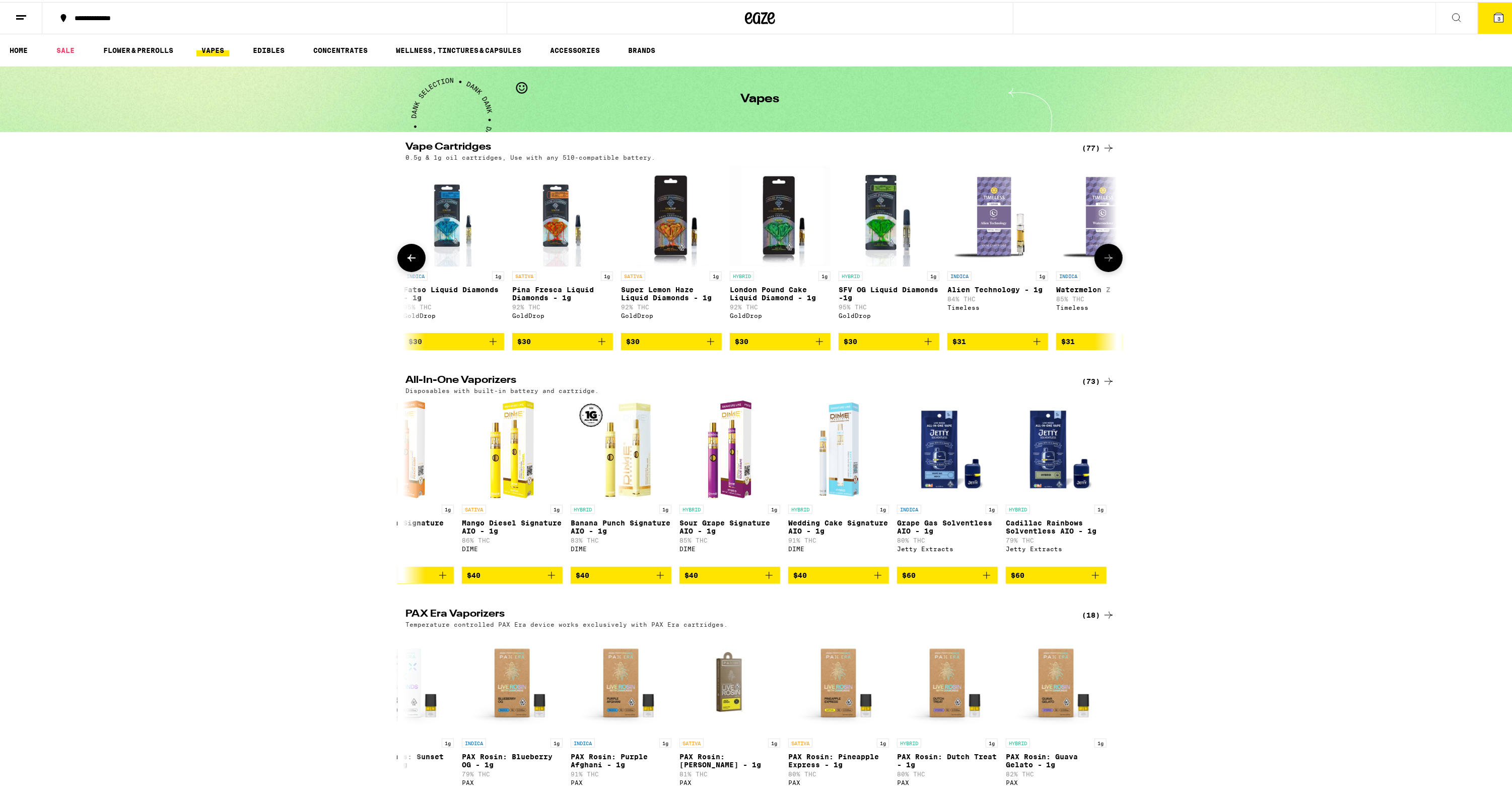
scroll to position [0, 3391]
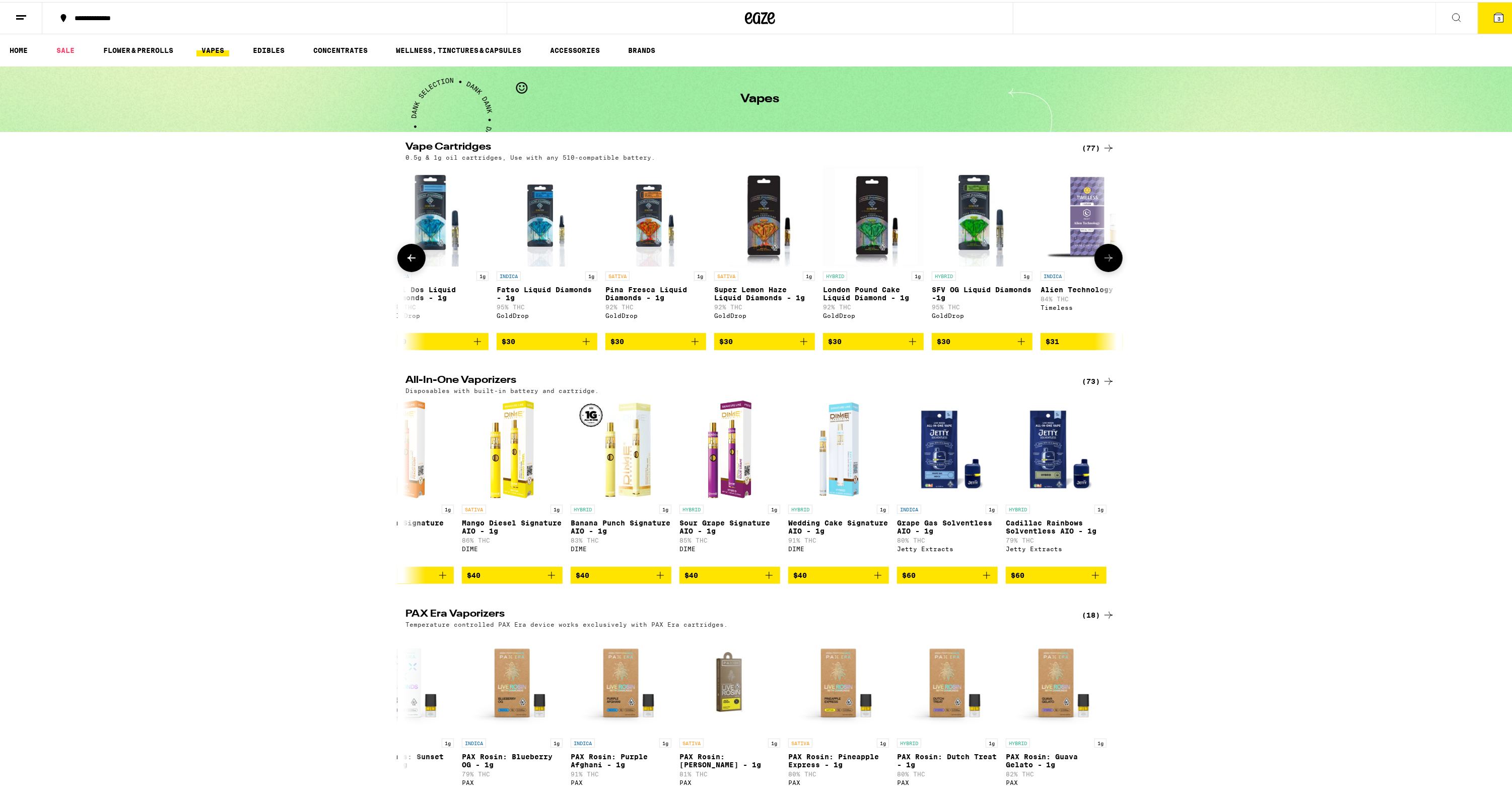
click at [417, 265] on button at bounding box center [411, 256] width 28 height 28
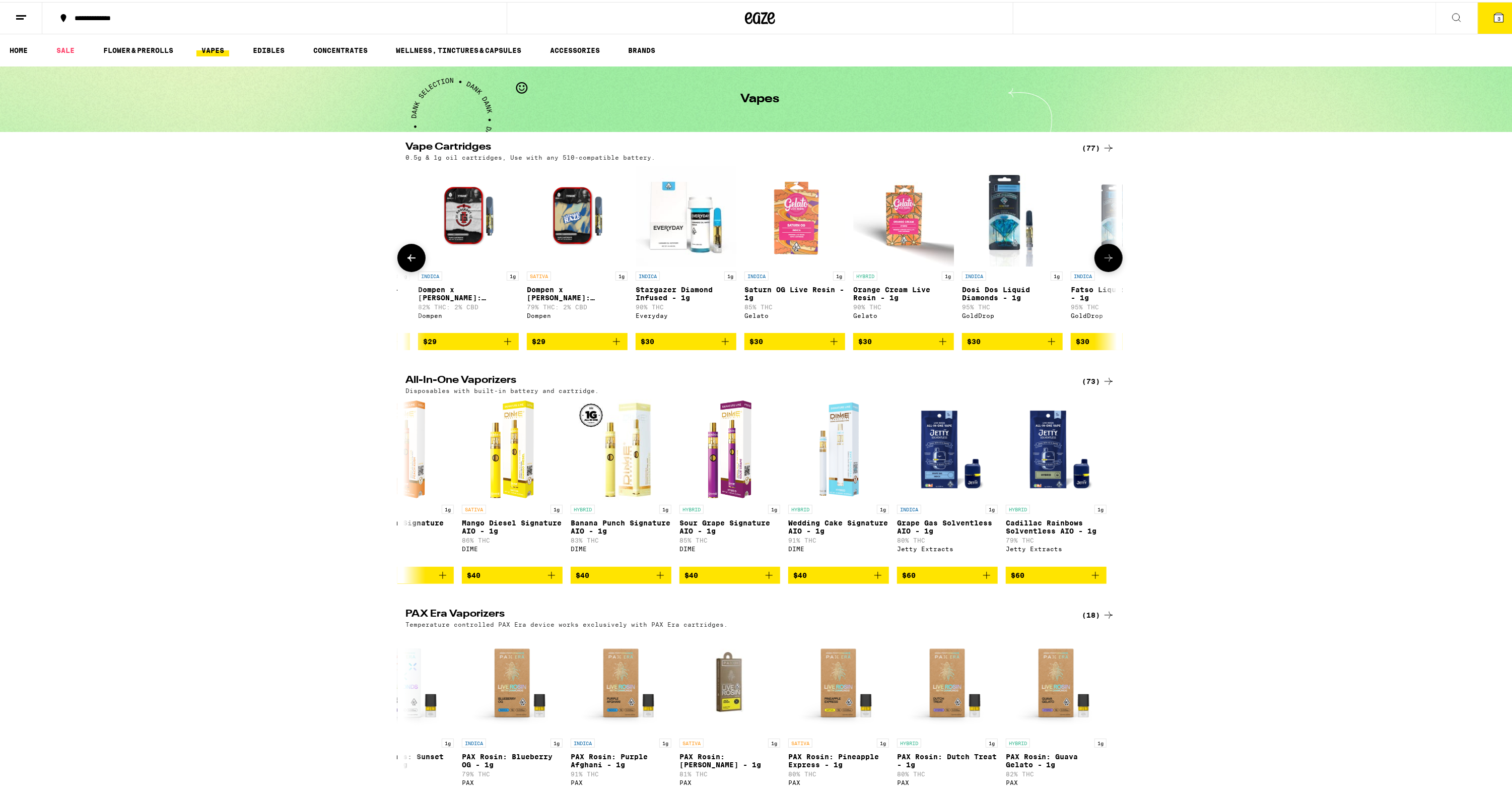
scroll to position [0, 2791]
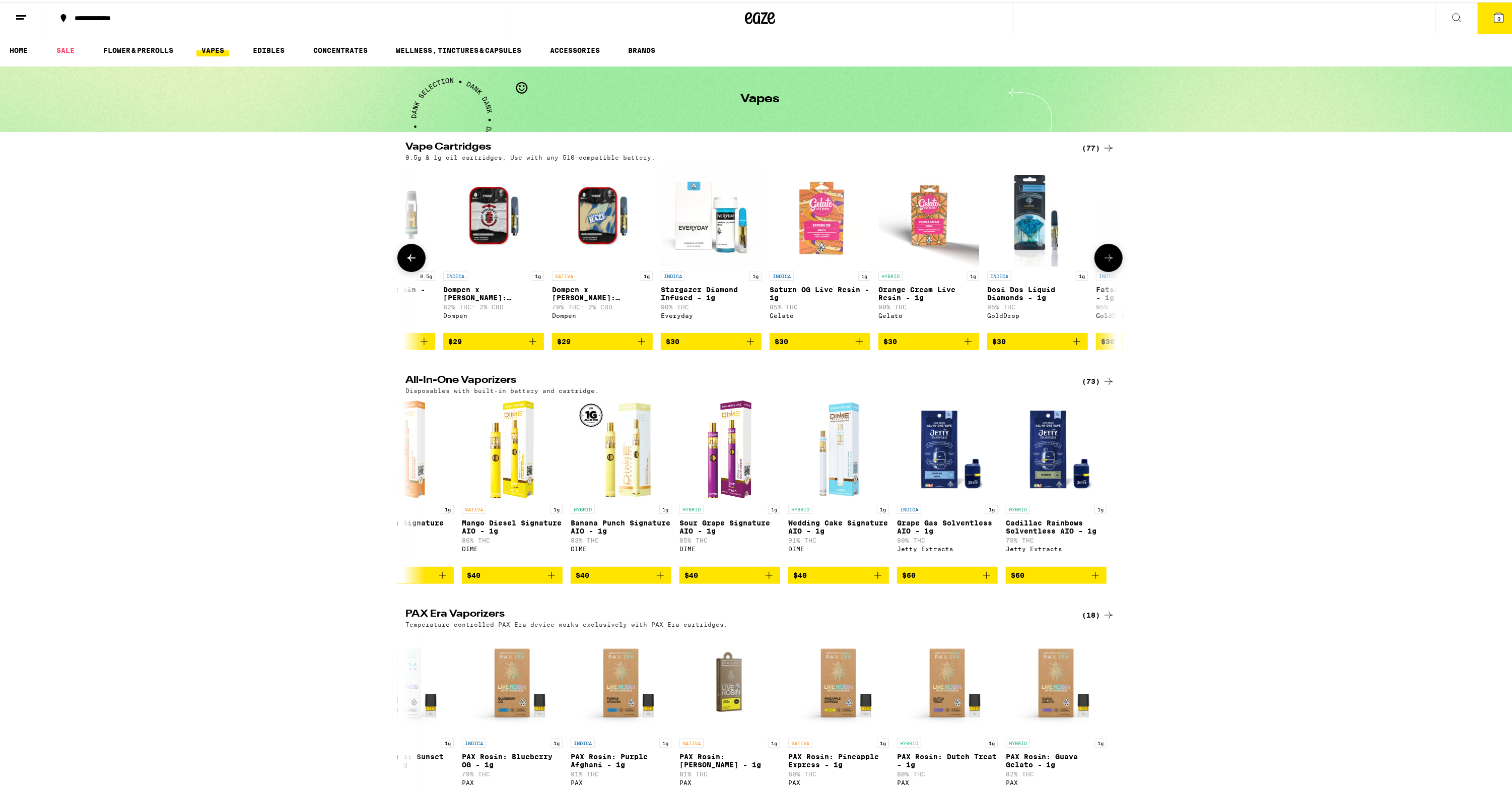
click at [409, 262] on icon at bounding box center [411, 256] width 12 height 12
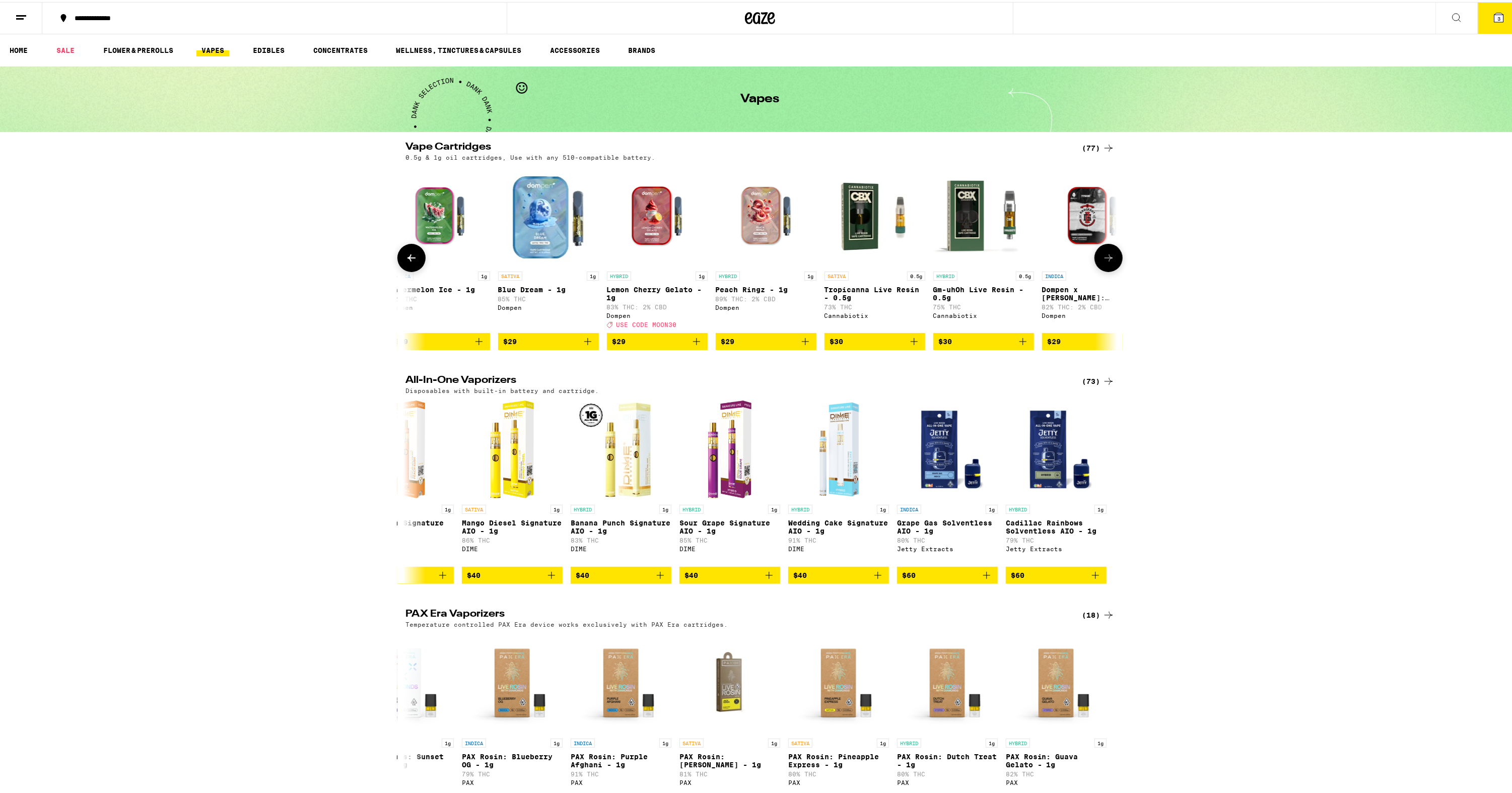
click at [409, 262] on icon at bounding box center [411, 256] width 12 height 12
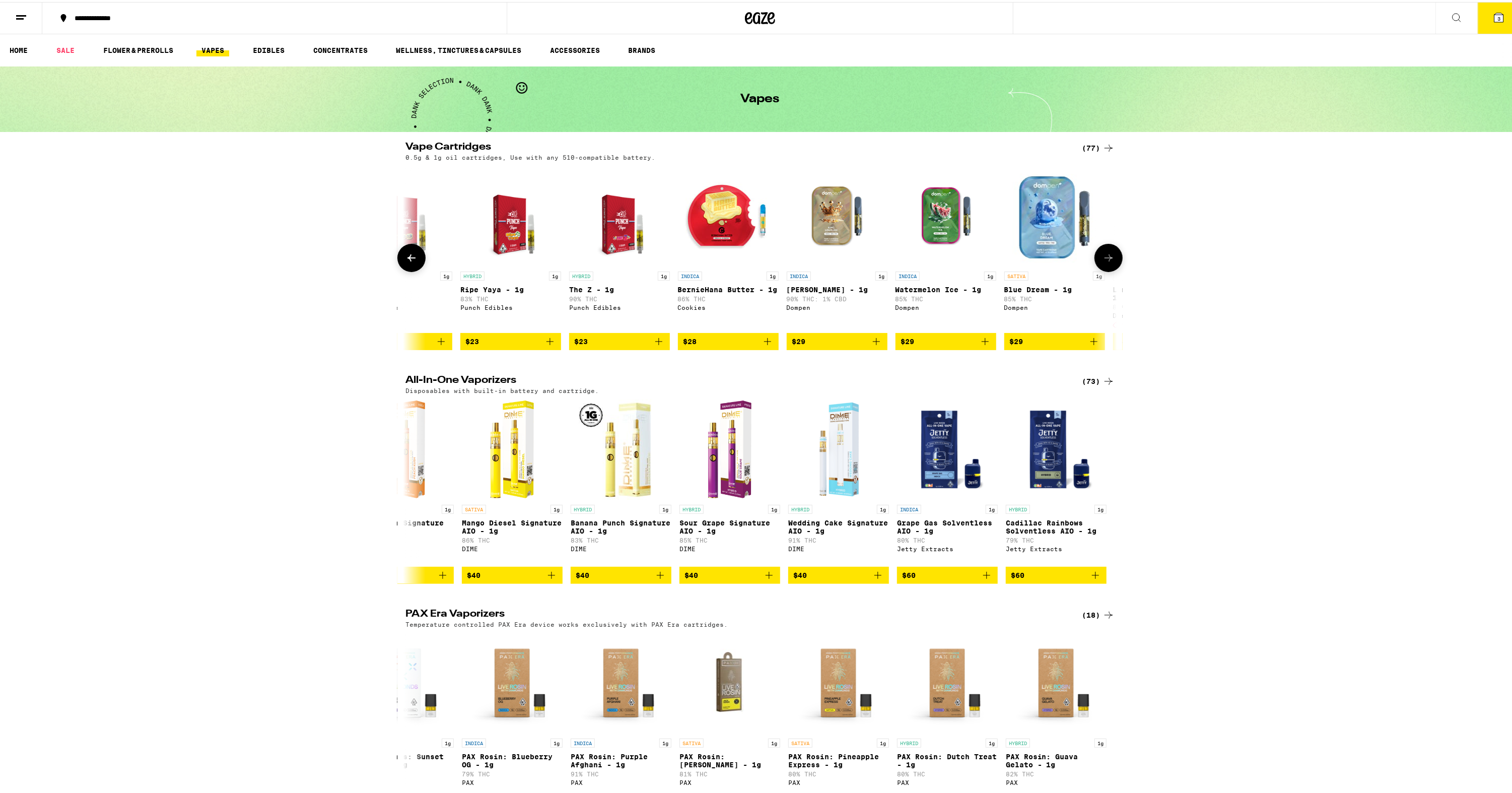
scroll to position [0, 1593]
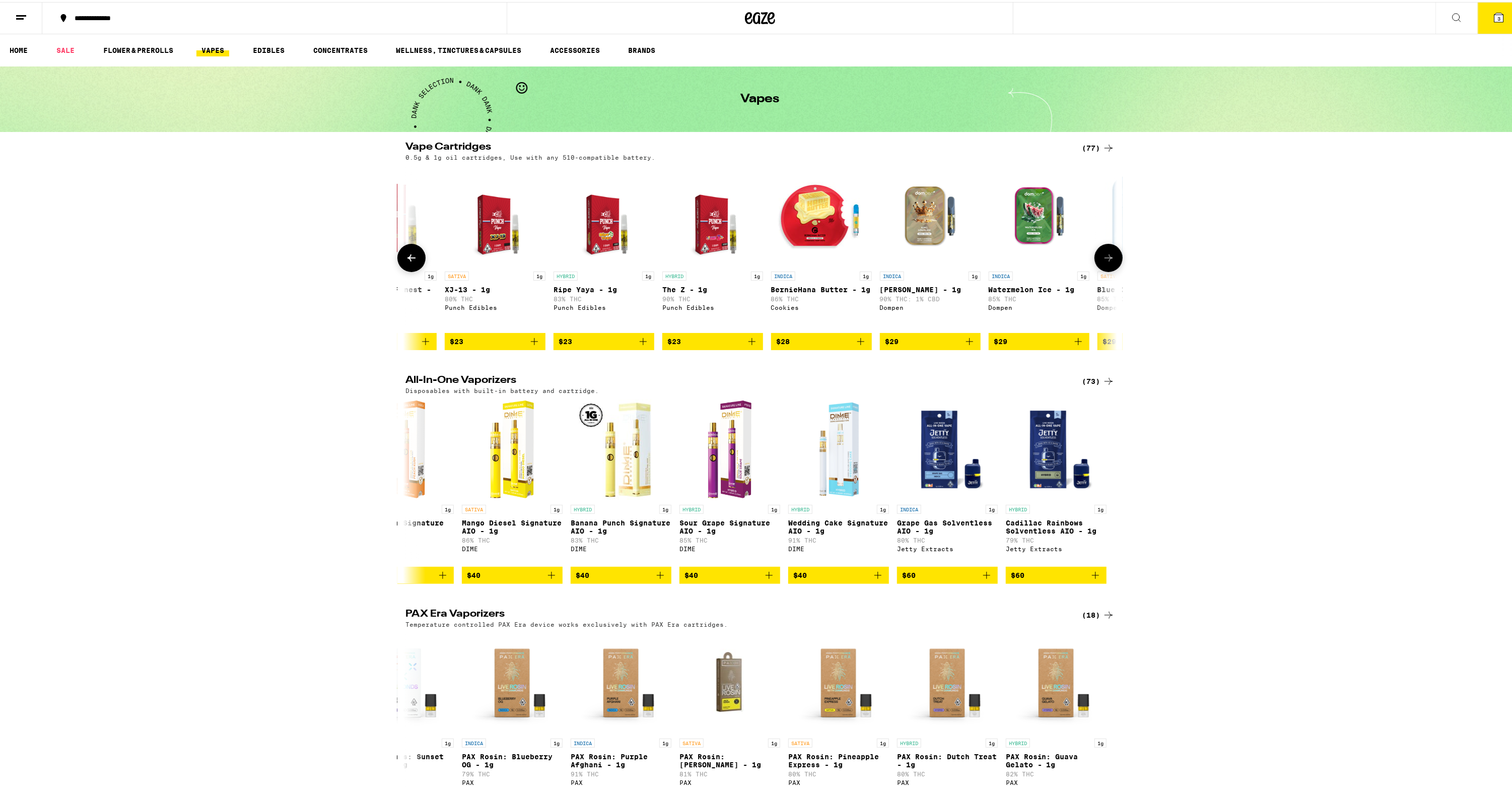
click at [409, 262] on icon at bounding box center [411, 256] width 12 height 12
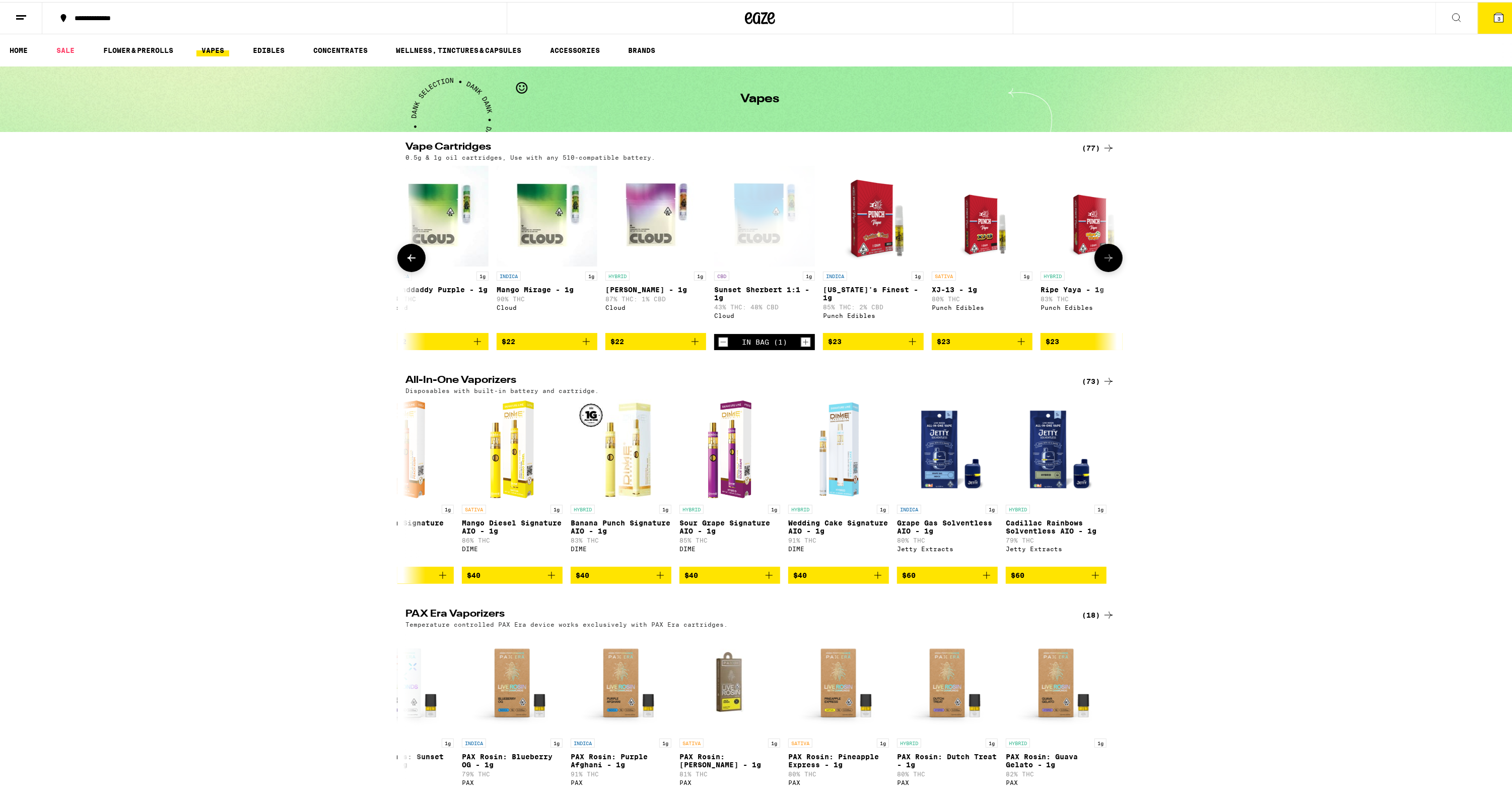
scroll to position [0, 993]
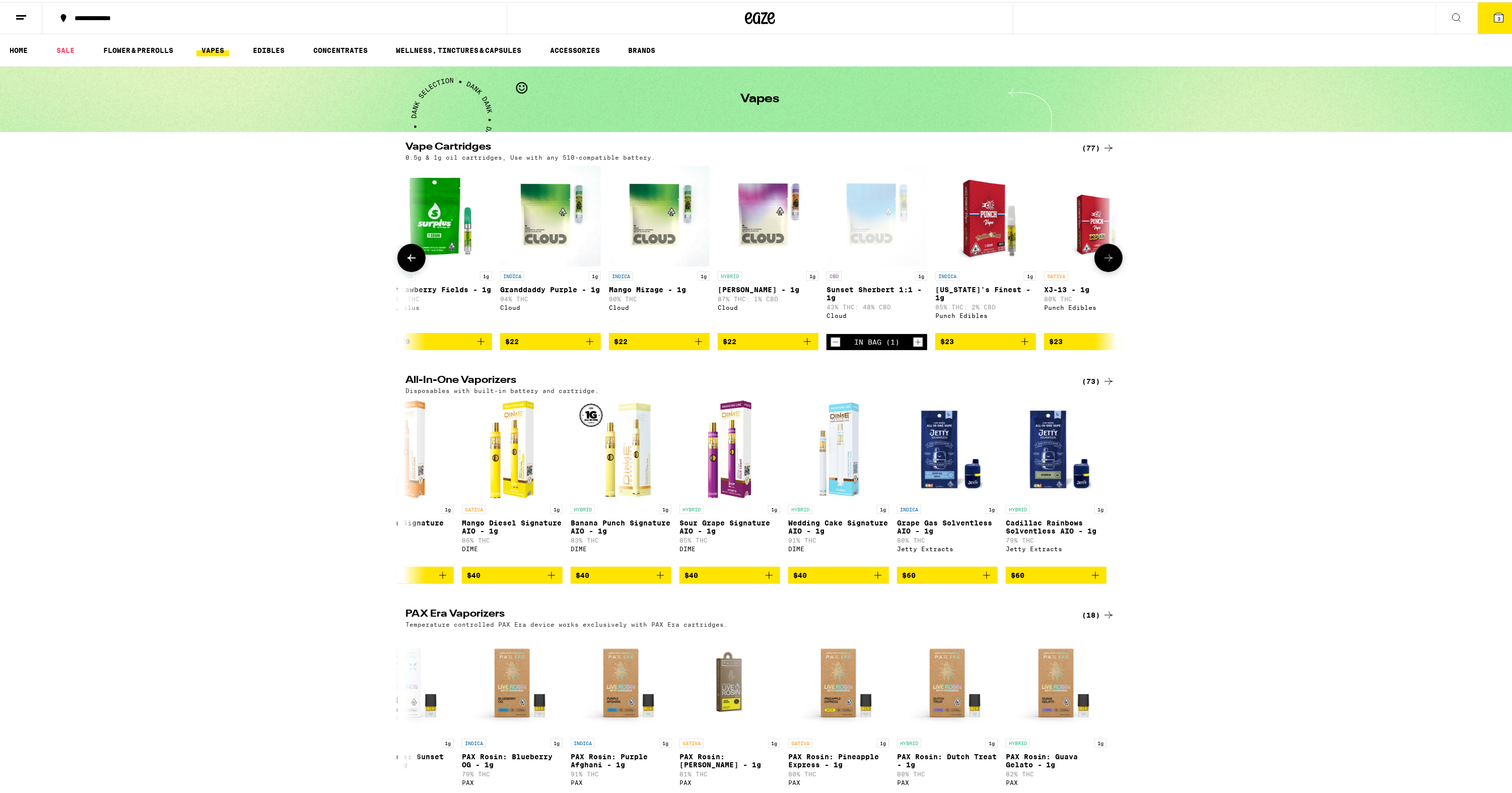
click at [914, 346] on icon "Increment" at bounding box center [918, 339] width 9 height 12
click at [1254, 15] on icon at bounding box center [1499, 15] width 9 height 9
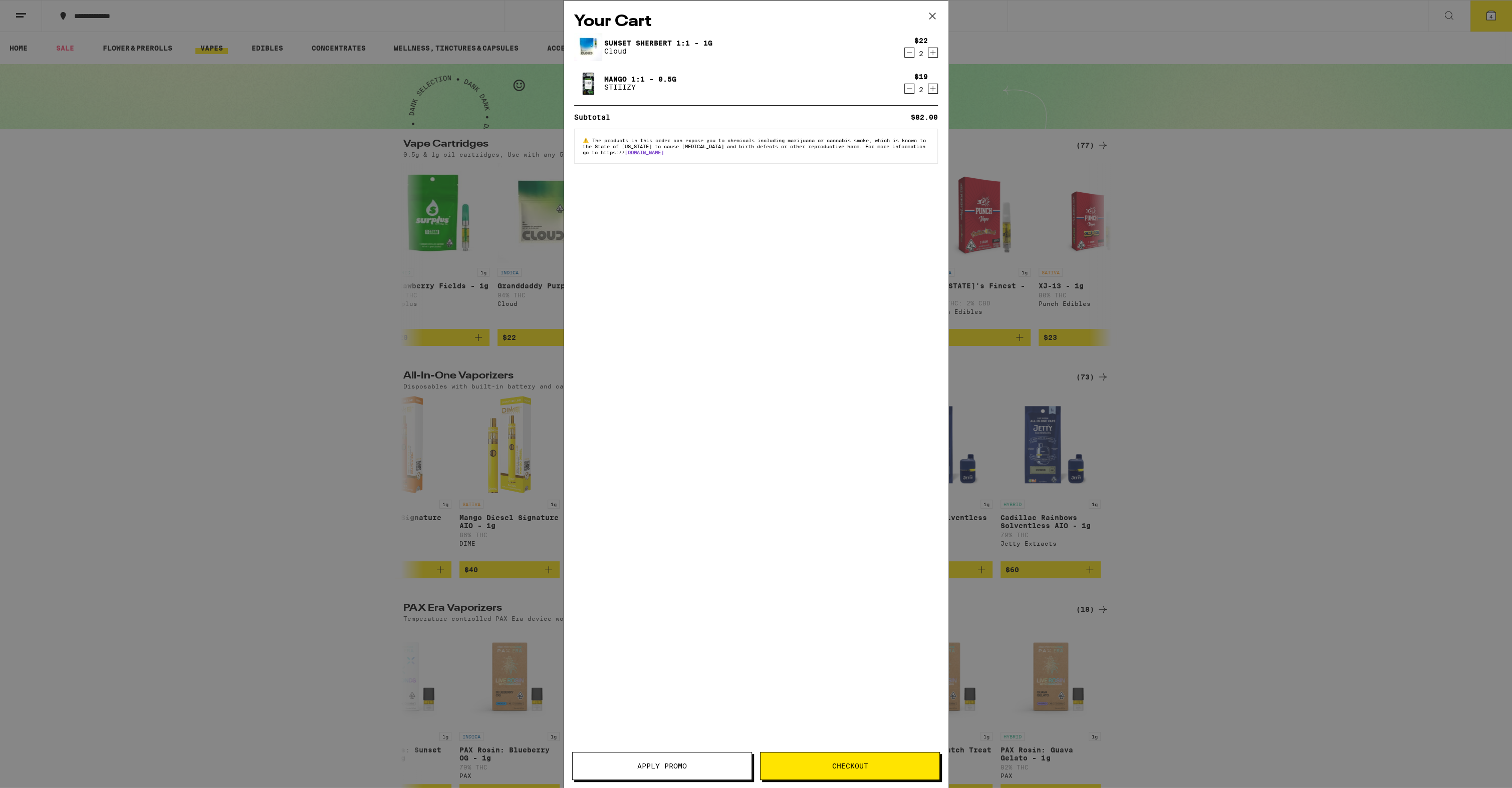
click at [931, 12] on icon at bounding box center [933, 16] width 15 height 15
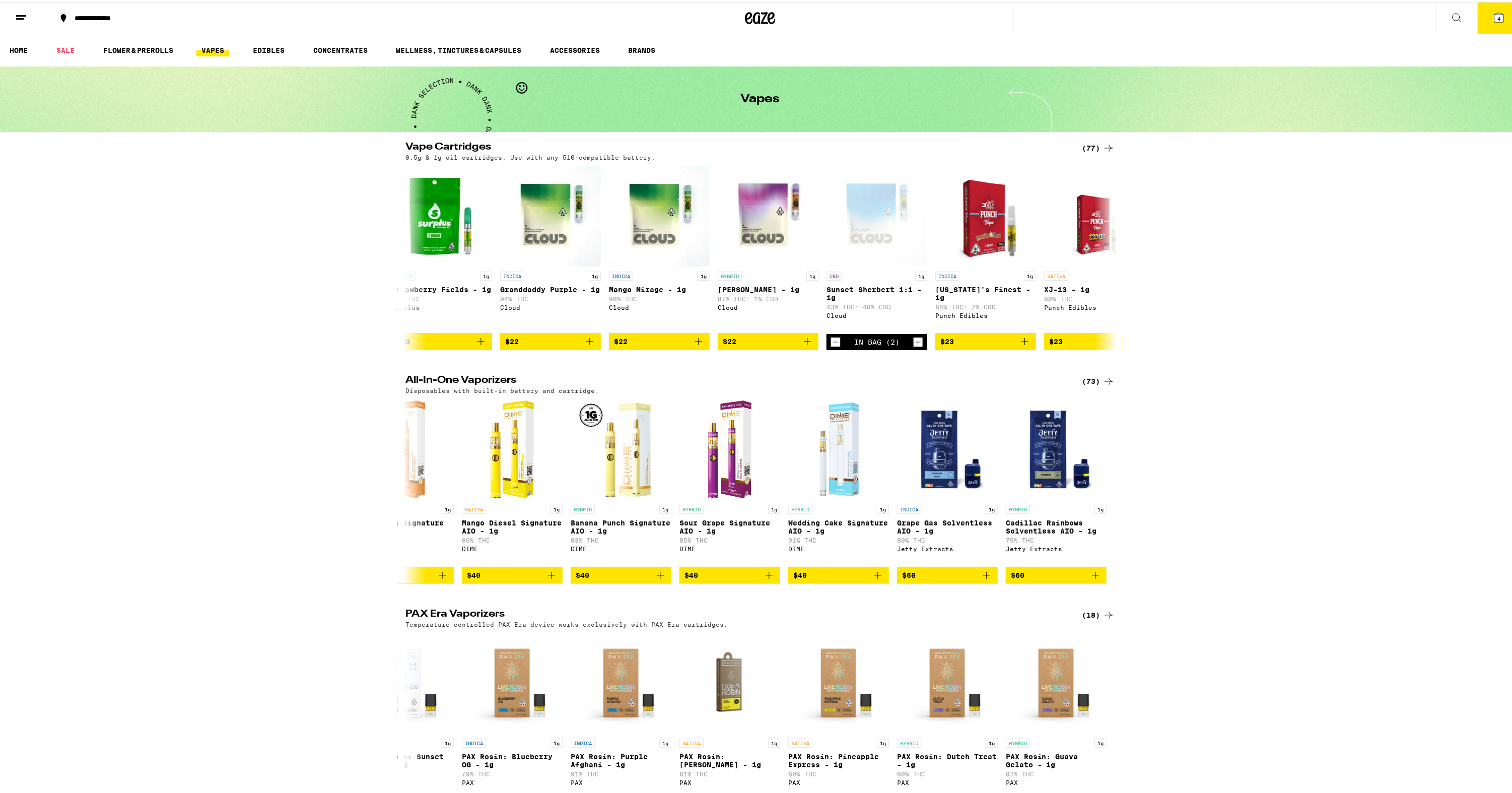
click at [1254, 17] on icon at bounding box center [1499, 15] width 9 height 9
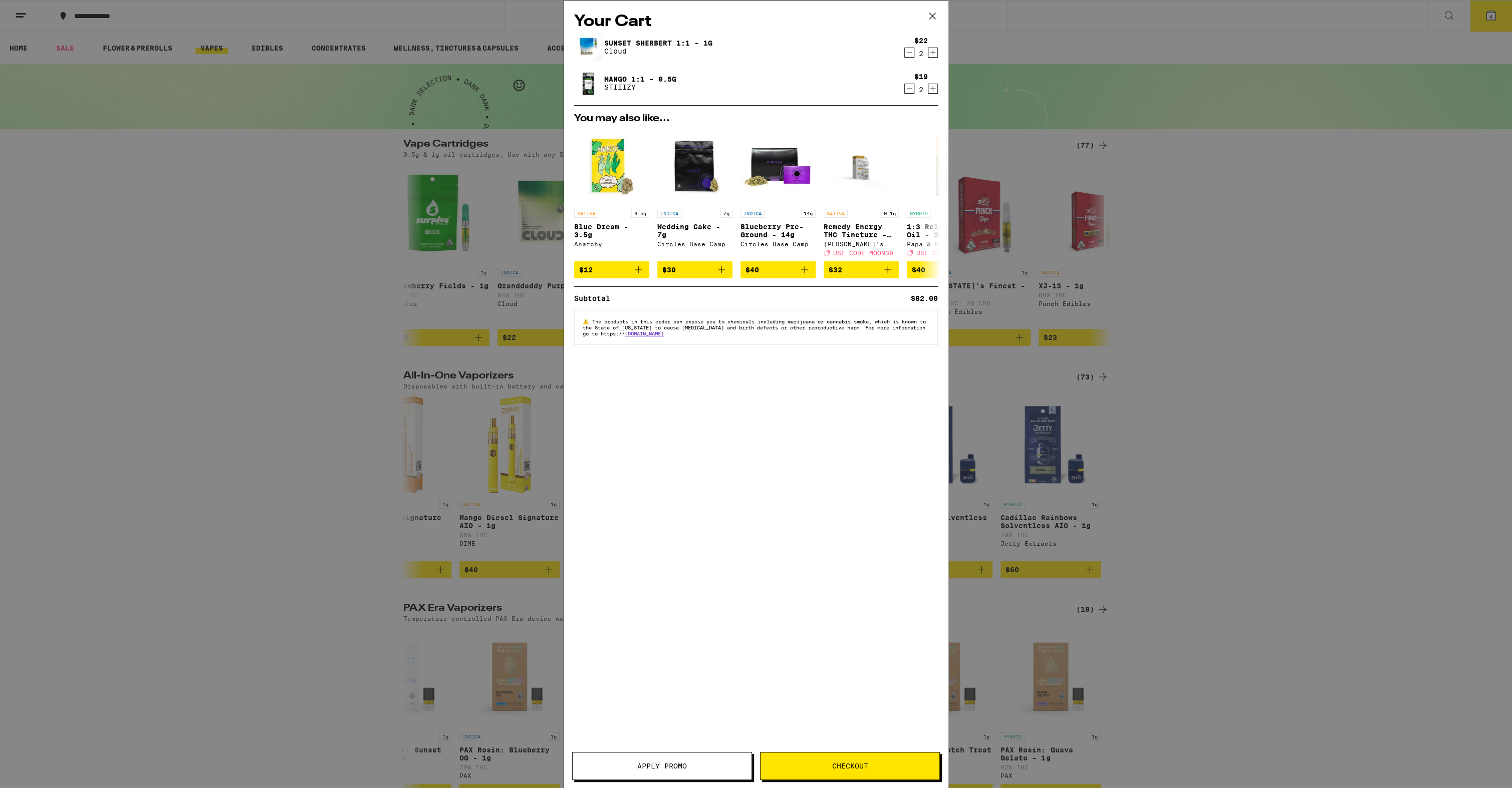
click at [696, 644] on span "Apply Promo" at bounding box center [662, 766] width 179 height 7
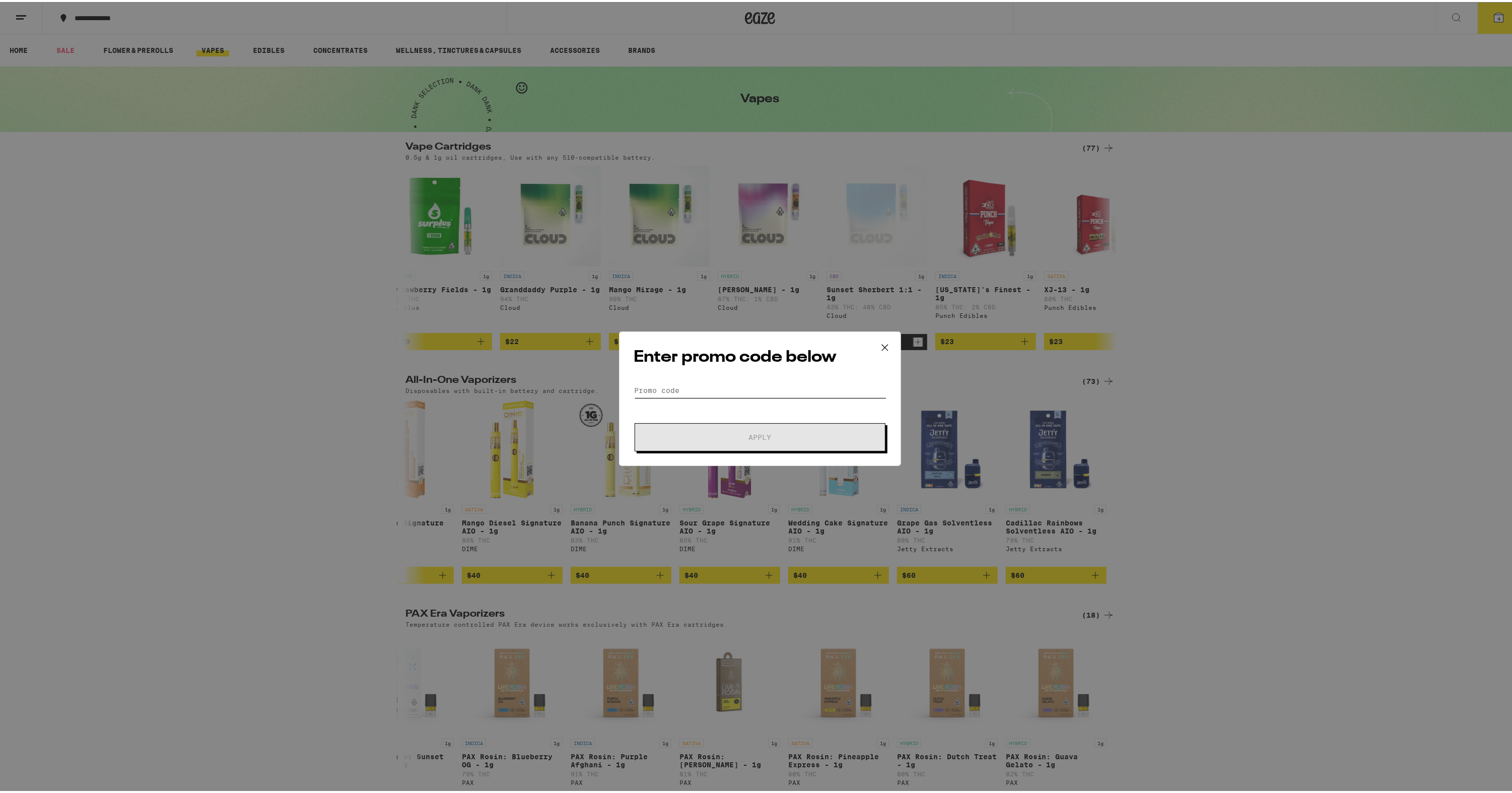
click at [693, 384] on input "Promo Code" at bounding box center [760, 389] width 253 height 15
type input "MOON30"
click at [634, 421] on button "Apply" at bounding box center [759, 435] width 251 height 28
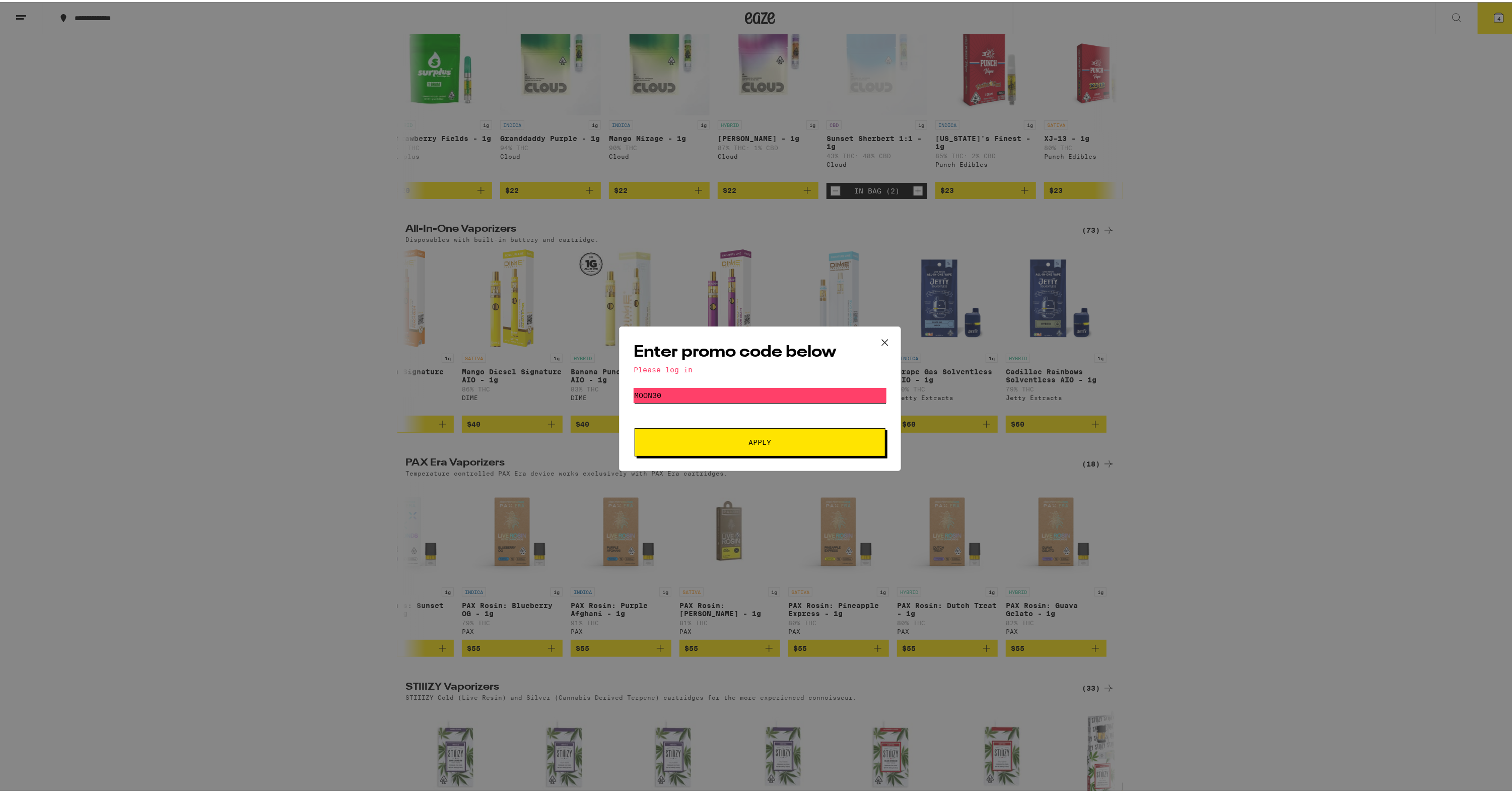
scroll to position [403, 0]
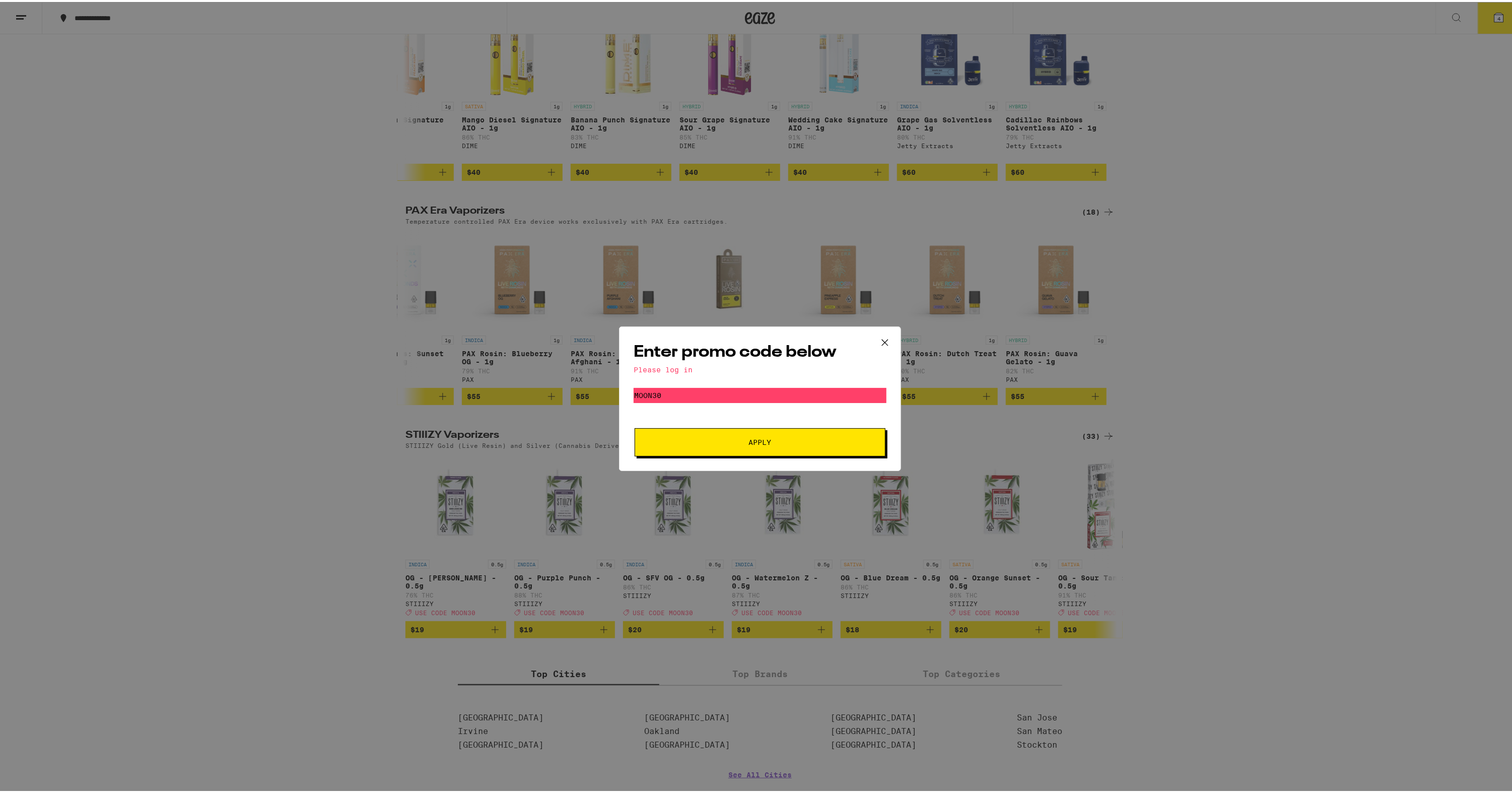
click at [879, 339] on icon at bounding box center [885, 341] width 15 height 15
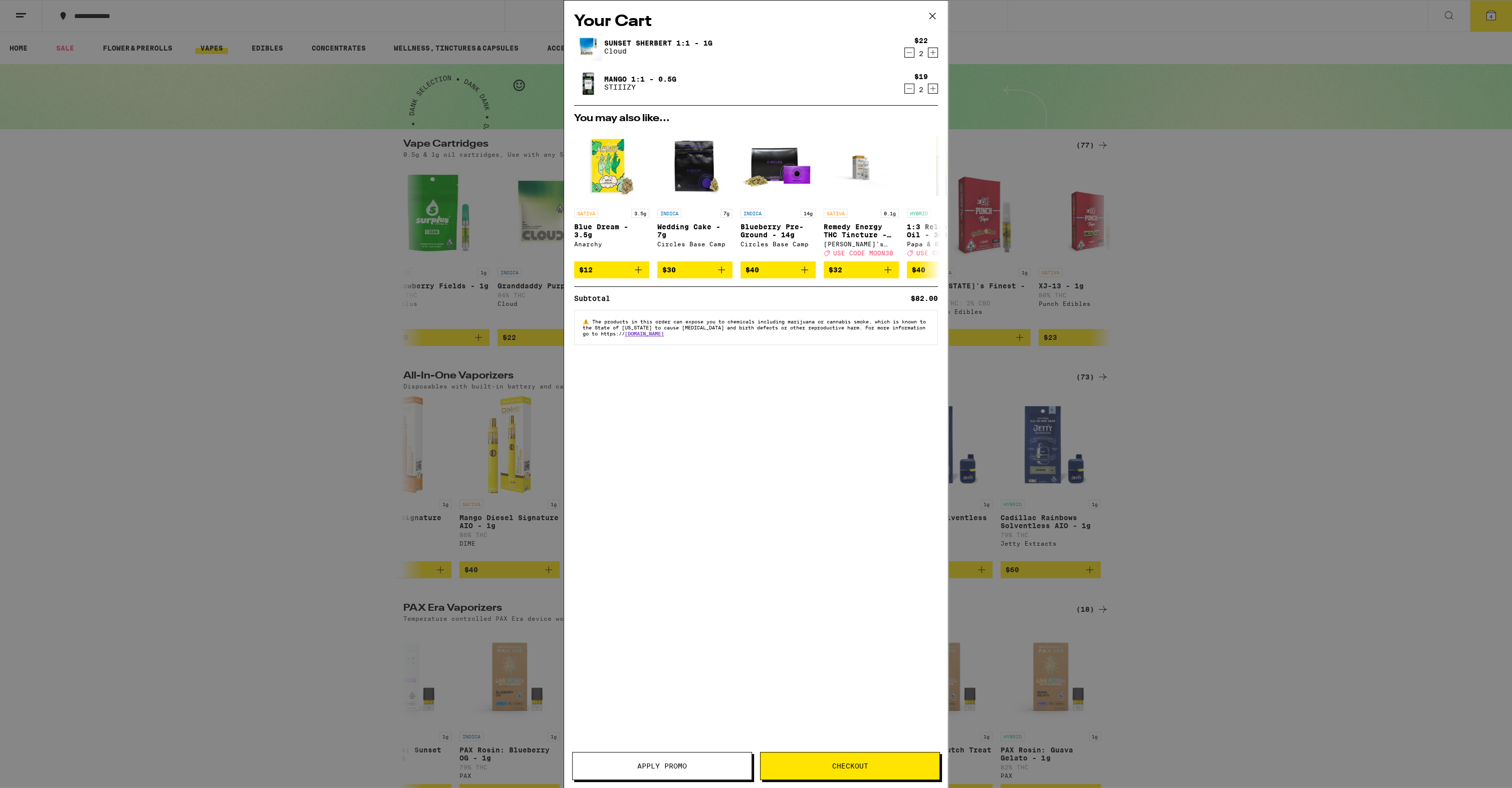
click at [925, 12] on icon at bounding box center [933, 16] width 15 height 15
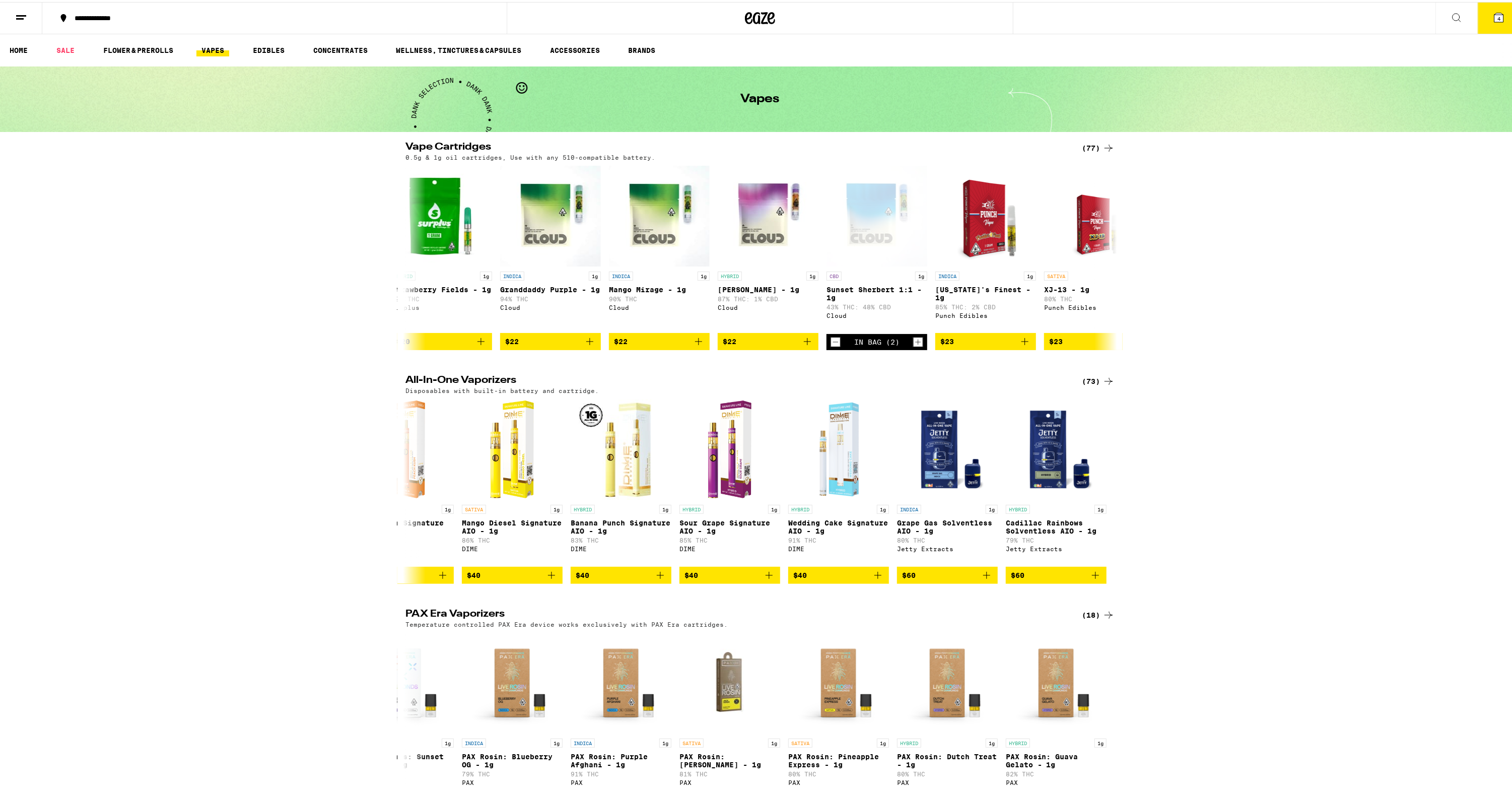
click at [17, 15] on icon at bounding box center [21, 15] width 12 height 12
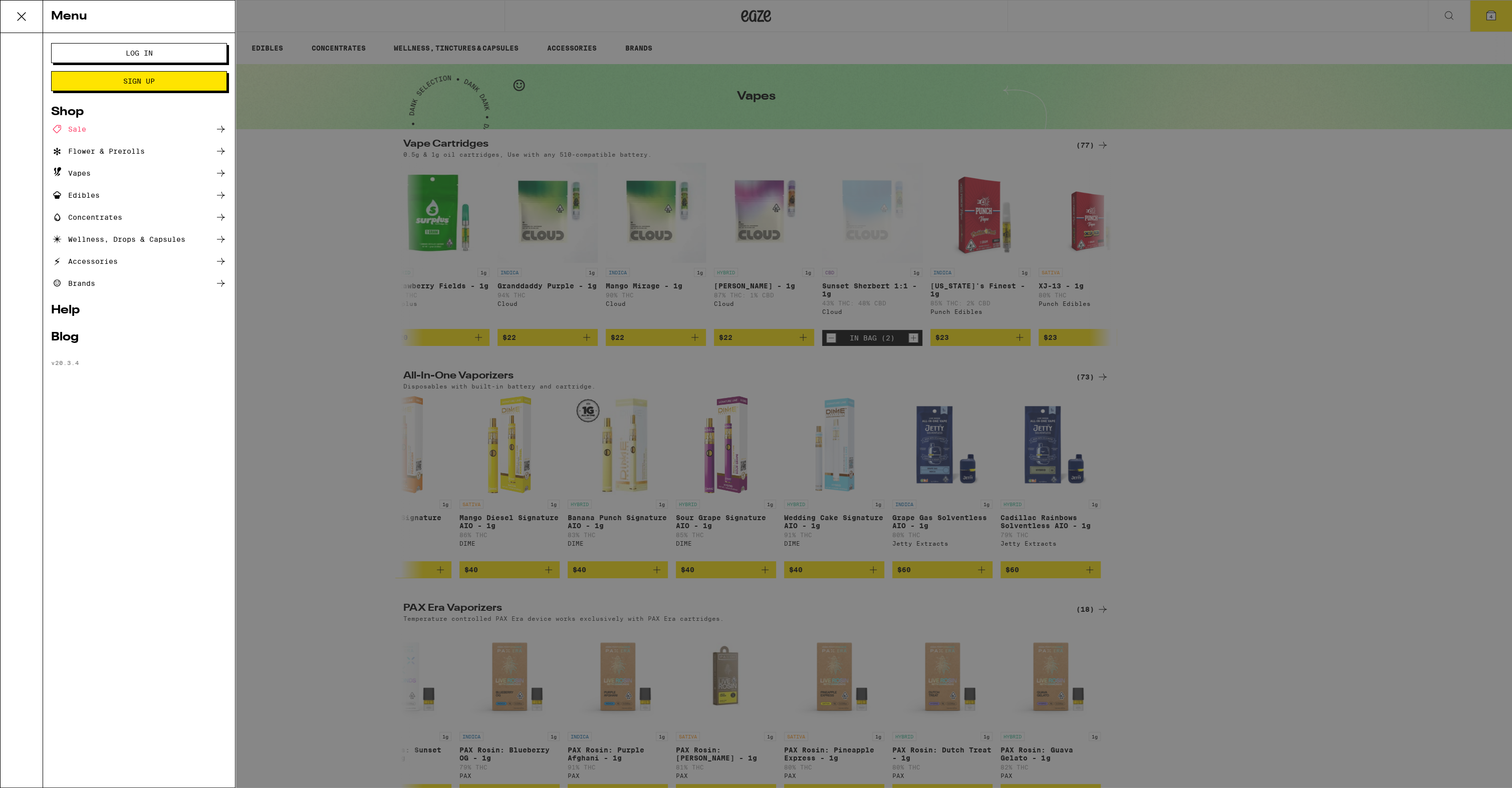
click at [132, 53] on span "Log In" at bounding box center [139, 53] width 27 height 7
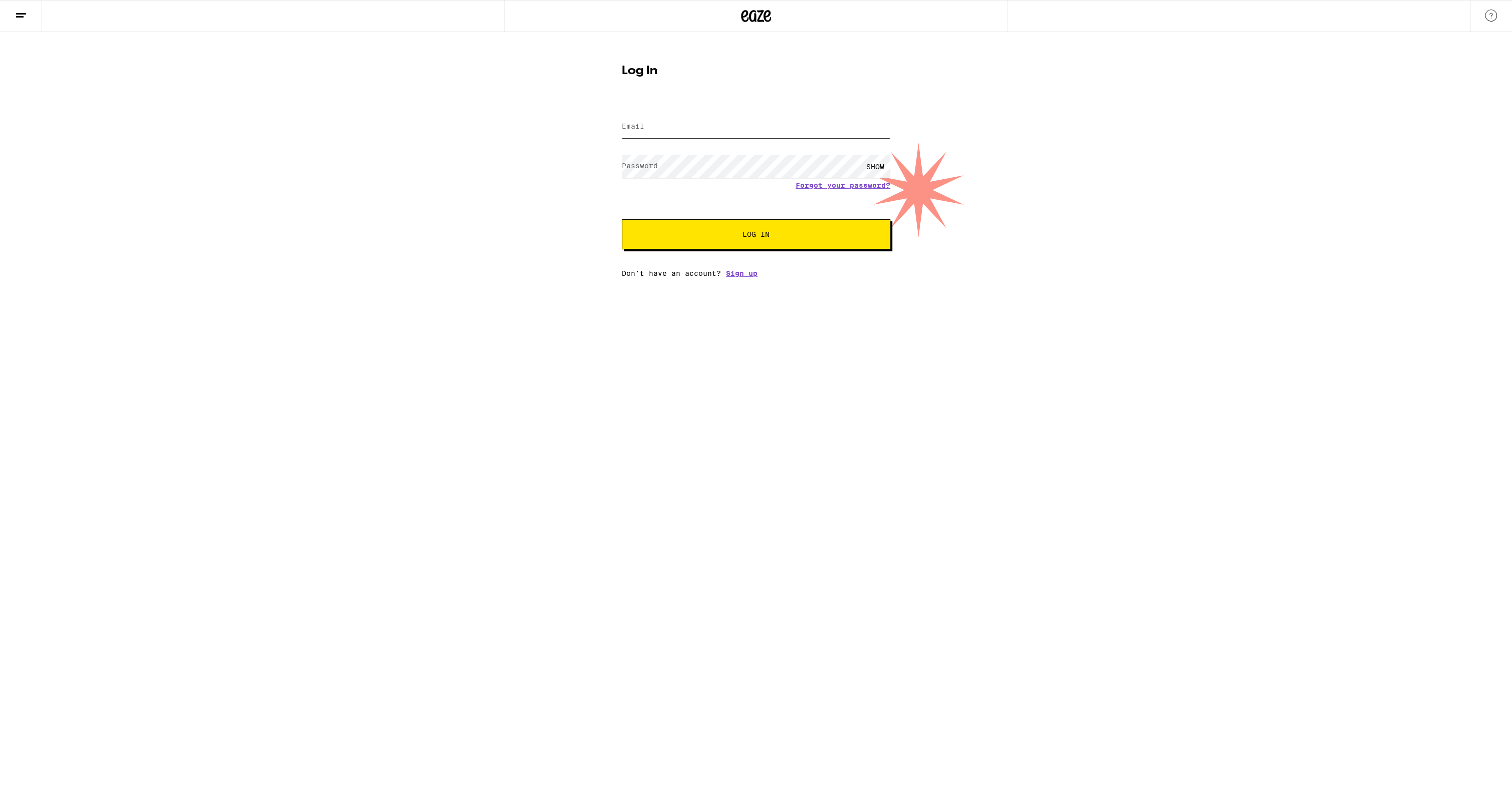
click at [725, 119] on input "Email" at bounding box center [756, 126] width 269 height 23
type input "n.miryegane@gmail.com"
click at [622, 219] on button "Log In" at bounding box center [756, 234] width 269 height 30
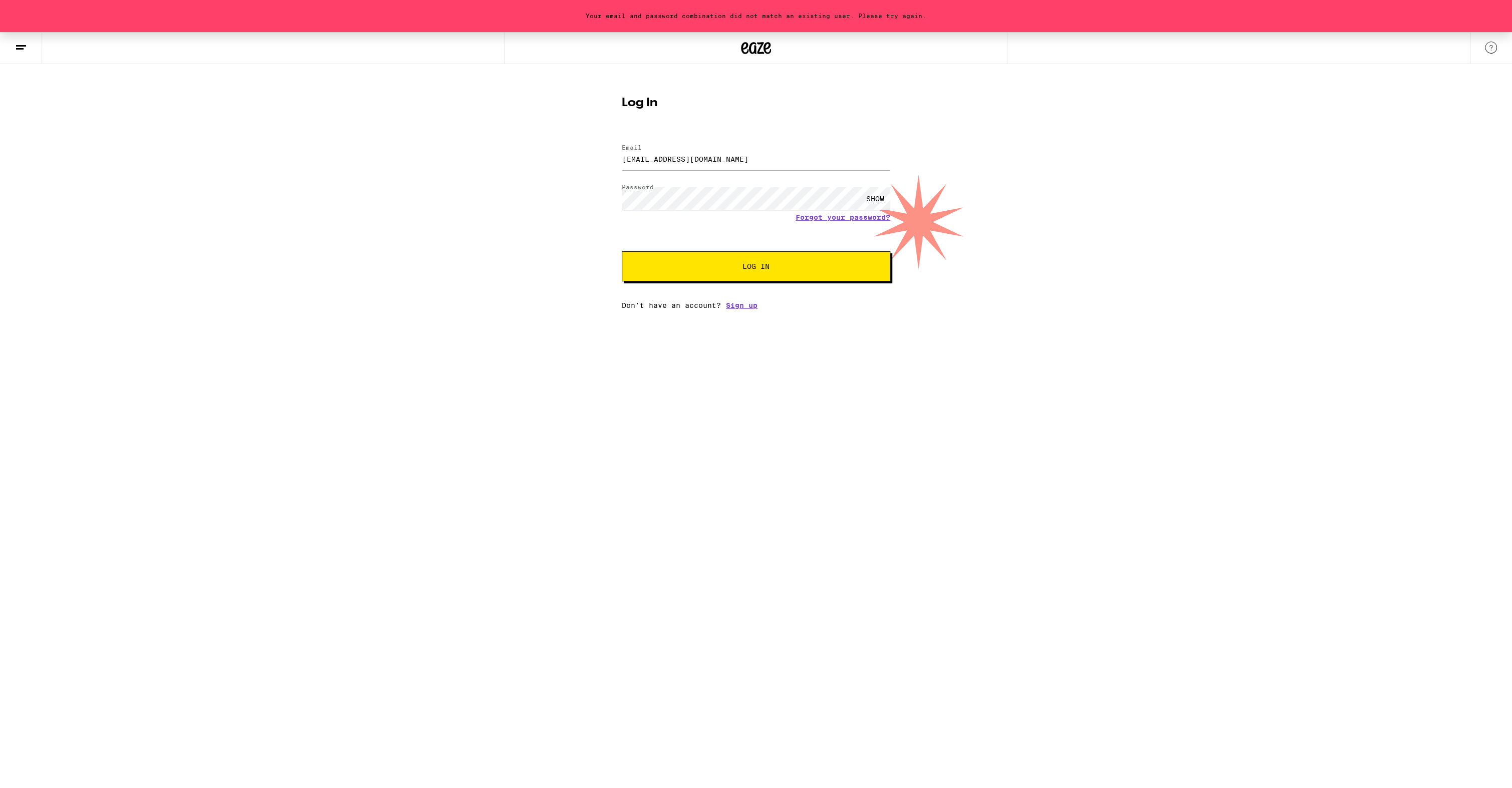
click at [866, 192] on div "SHOW" at bounding box center [876, 199] width 30 height 23
click at [622, 251] on button "Log In" at bounding box center [756, 267] width 269 height 30
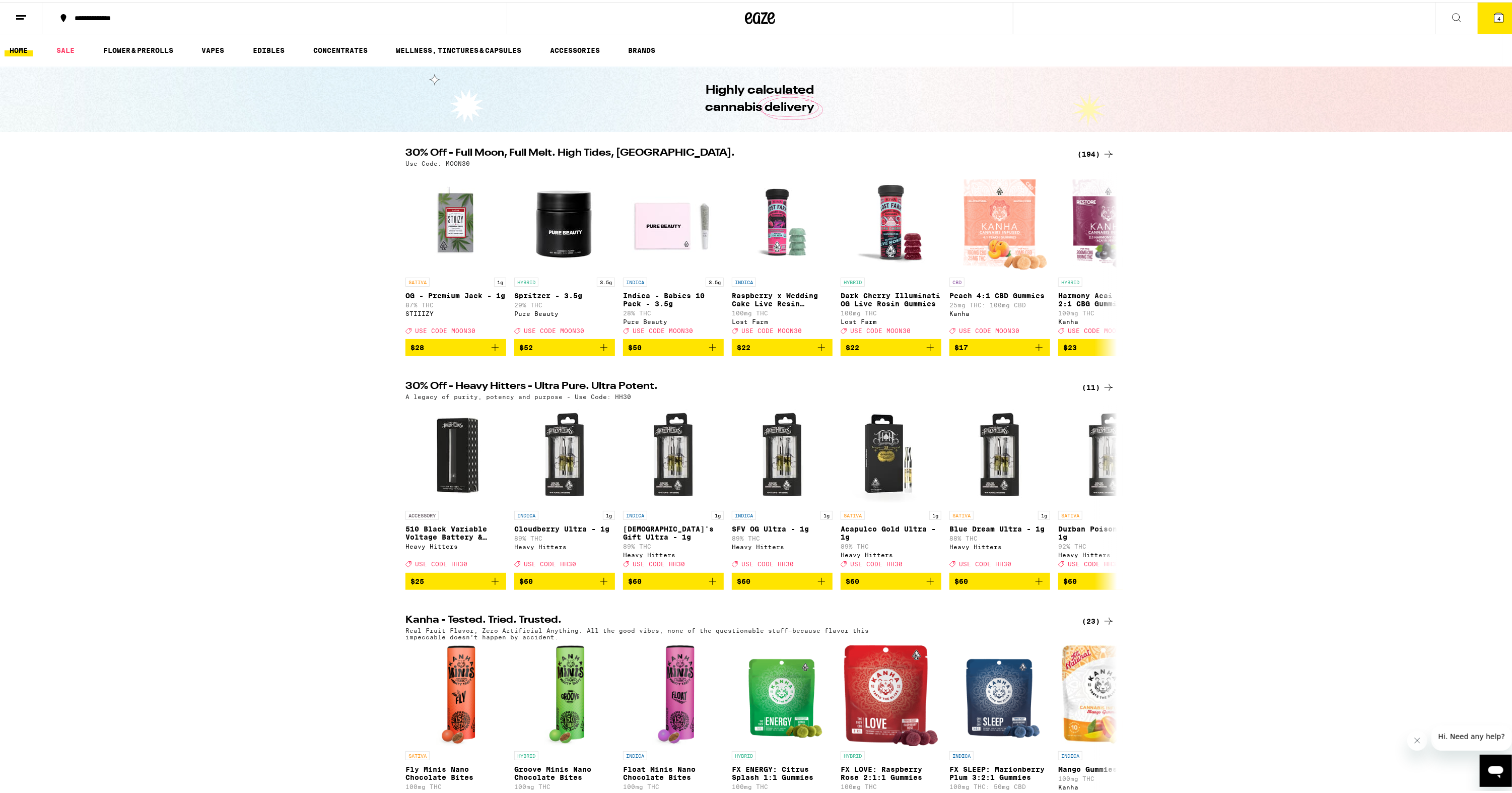
click at [1254, 15] on button "4" at bounding box center [1499, 16] width 42 height 31
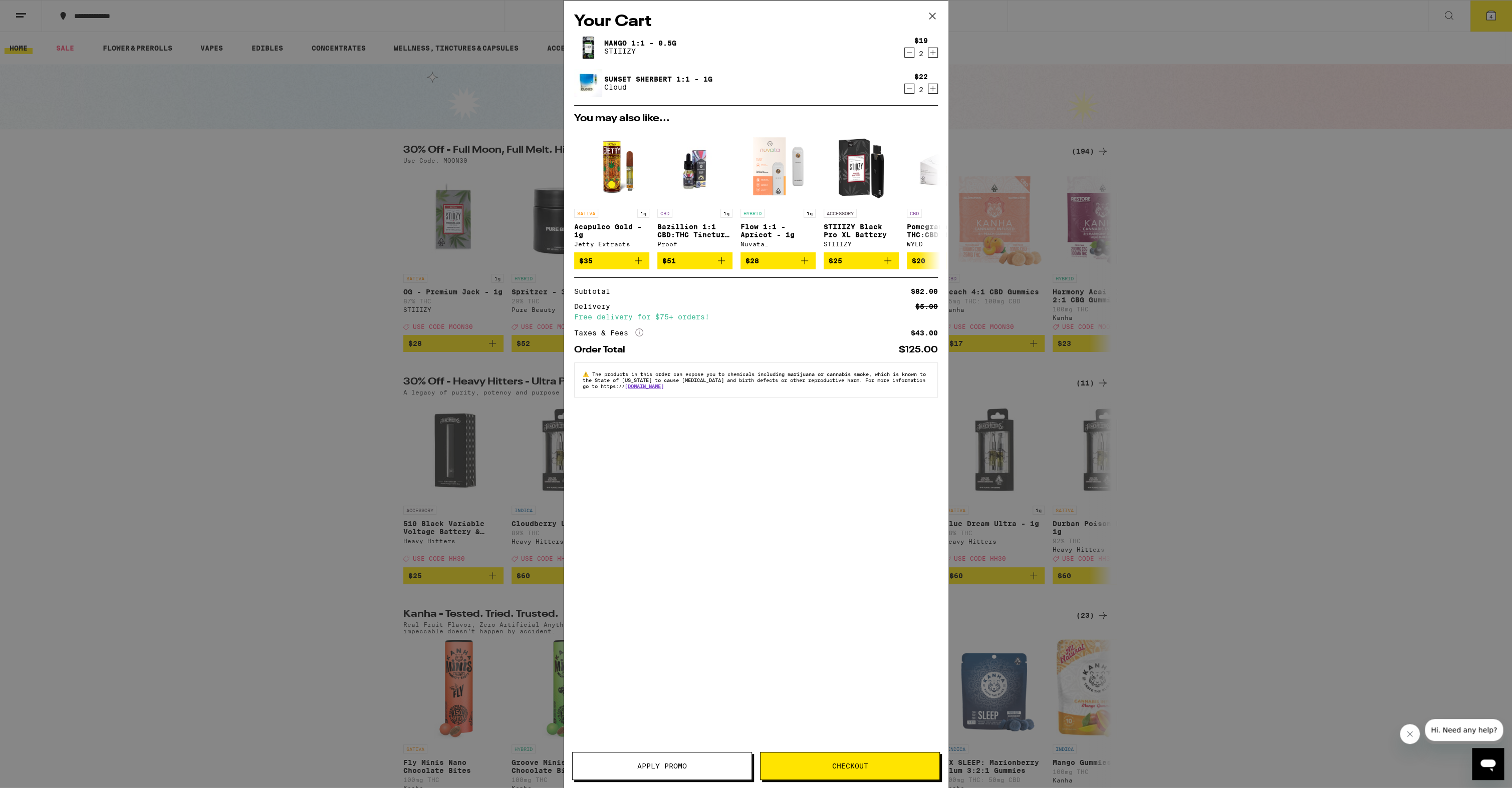
click at [718, 644] on div "Your Cart Mango 1:1 - 0.5g STIIIZY $19 2 Sunset Sherbert 1:1 - 1g Cloud $22 2 Y…" at bounding box center [756, 379] width 383 height 758
click at [716, 644] on button "Apply Promo" at bounding box center [662, 766] width 180 height 28
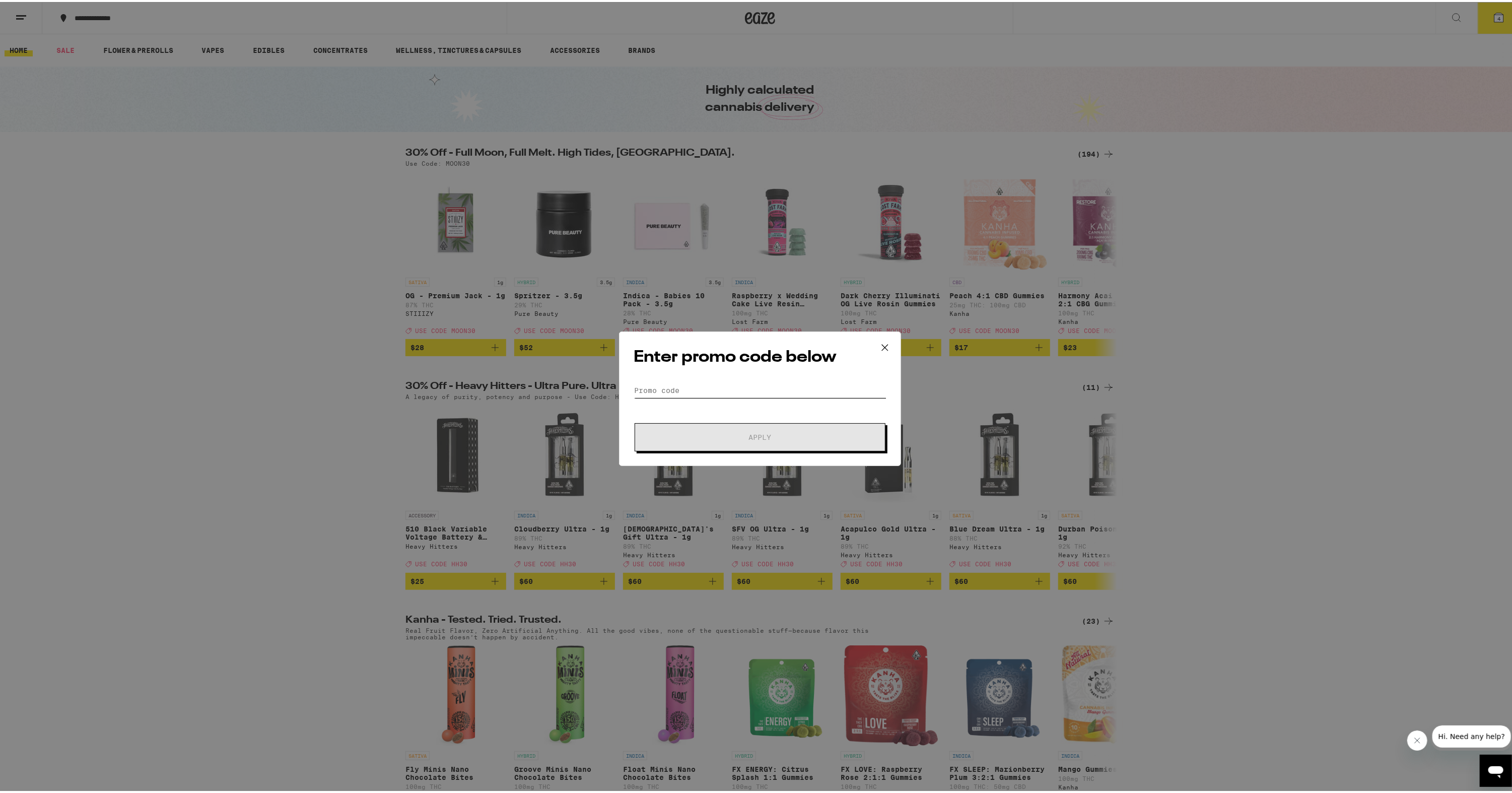
click at [701, 389] on input "Promo Code" at bounding box center [760, 389] width 253 height 15
type input "MOON30"
click at [634, 421] on button "Apply" at bounding box center [759, 435] width 251 height 28
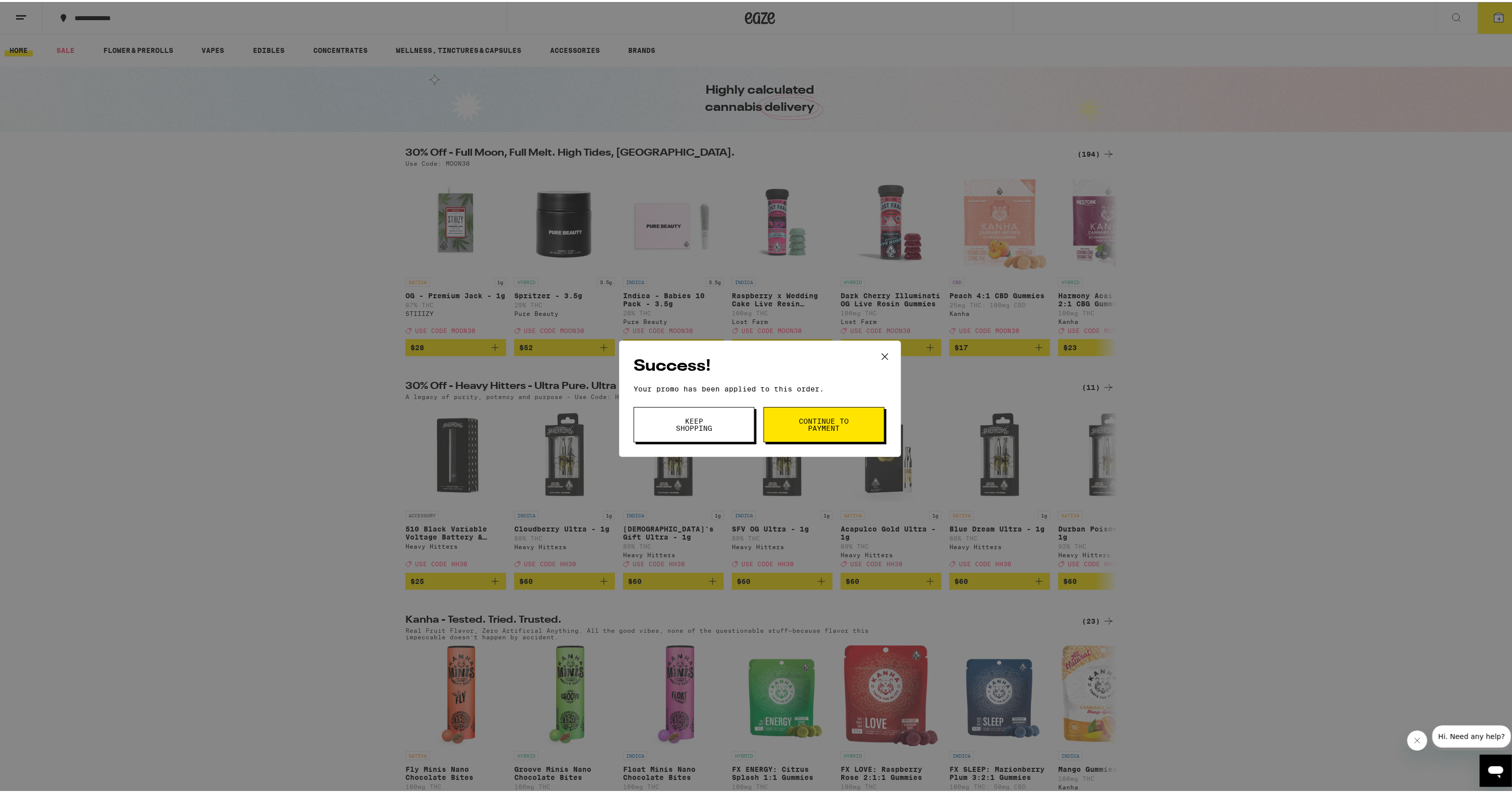
click at [798, 427] on span "Continue to payment" at bounding box center [824, 422] width 51 height 14
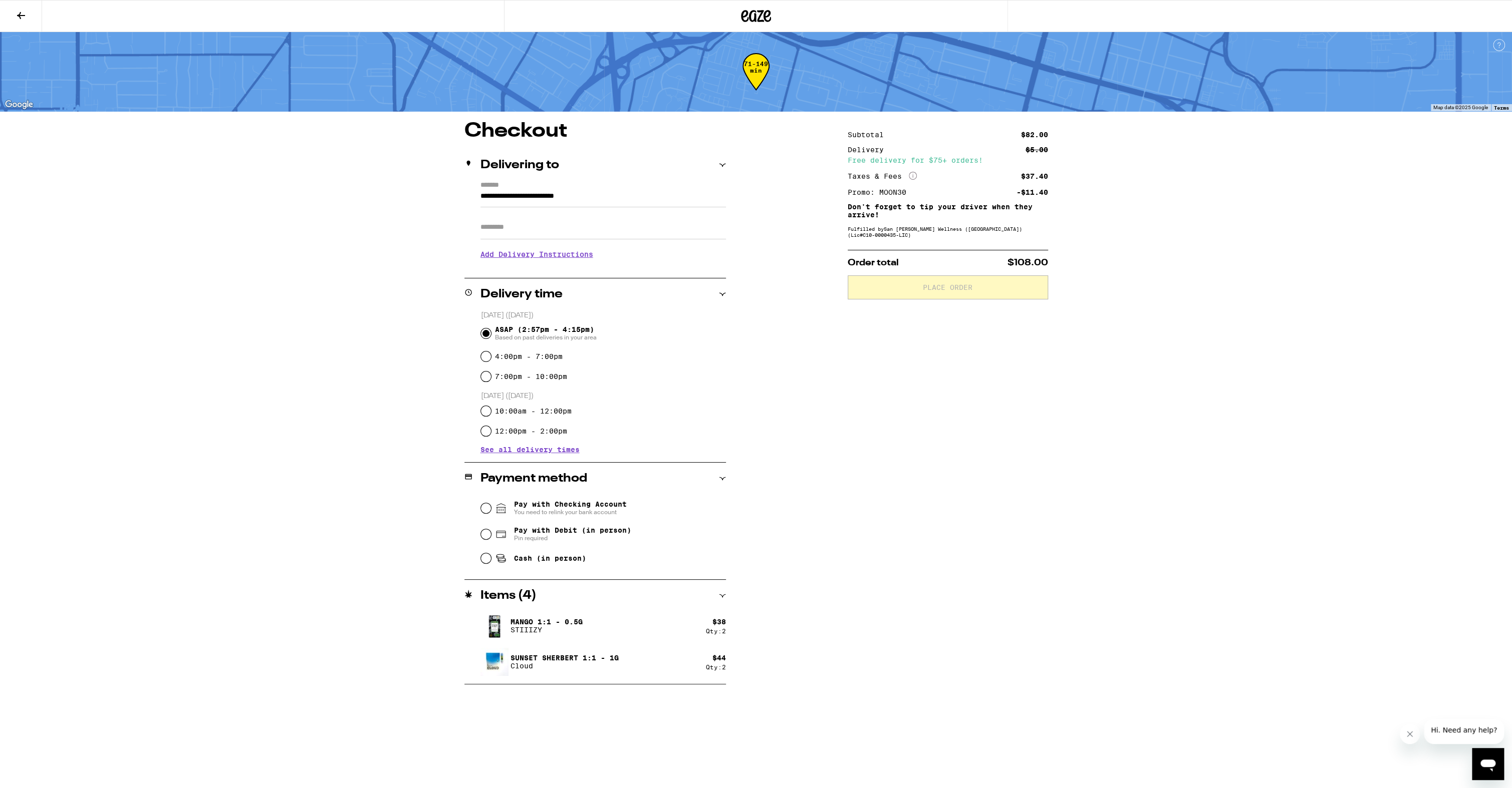
click at [588, 522] on div "Pay with Debit (in person) Pin required" at bounding box center [603, 534] width 245 height 26
click at [588, 526] on div "Pay with Debit (in person) Pin required" at bounding box center [603, 534] width 245 height 26
click at [590, 528] on span "Pay with Debit (in person)" at bounding box center [572, 530] width 118 height 8
click at [491, 530] on input "Pay with Debit (in person) Pin required" at bounding box center [486, 534] width 10 height 10
radio input "true"
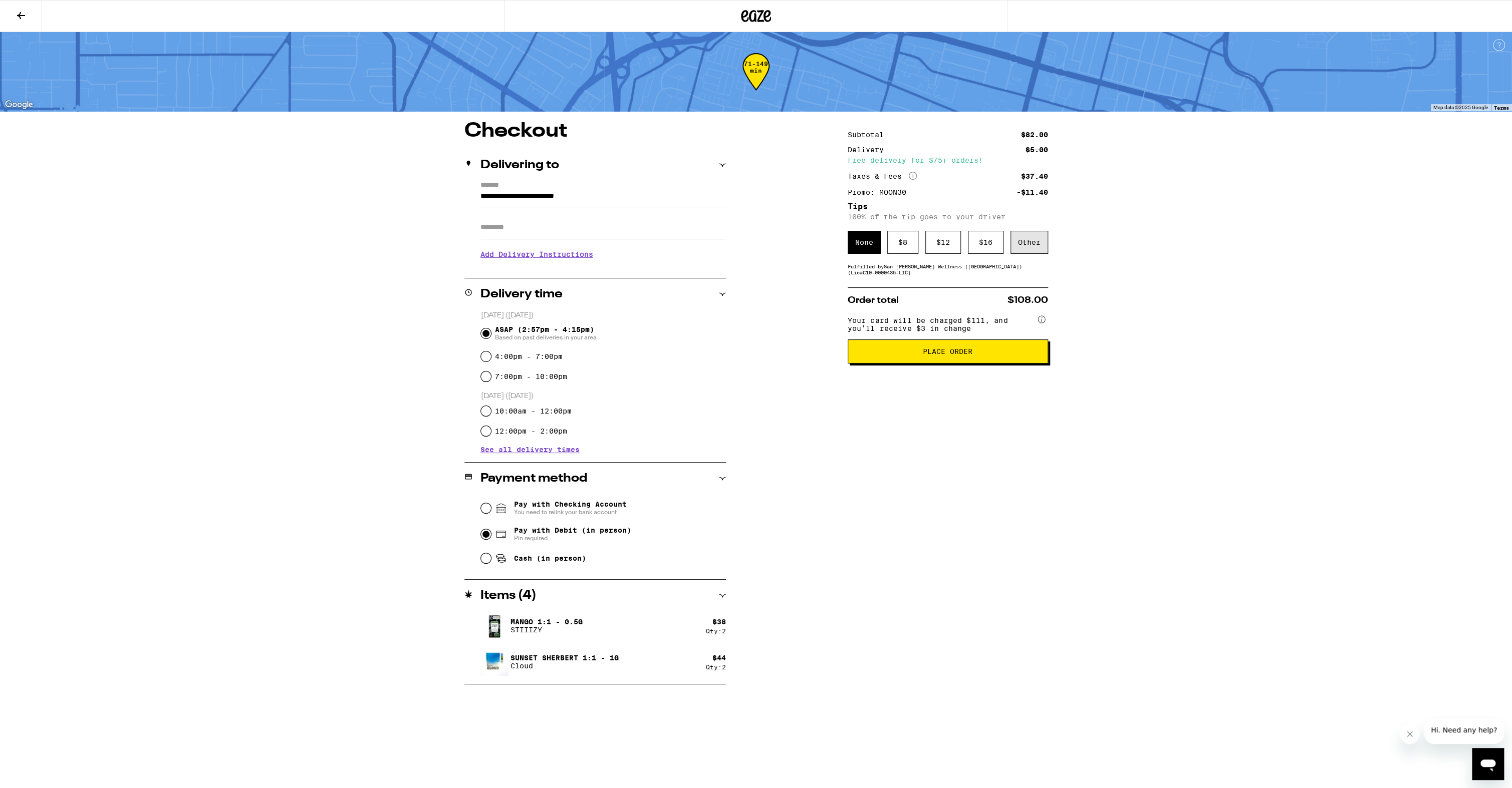
click at [1029, 247] on div "Other" at bounding box center [1029, 243] width 38 height 23
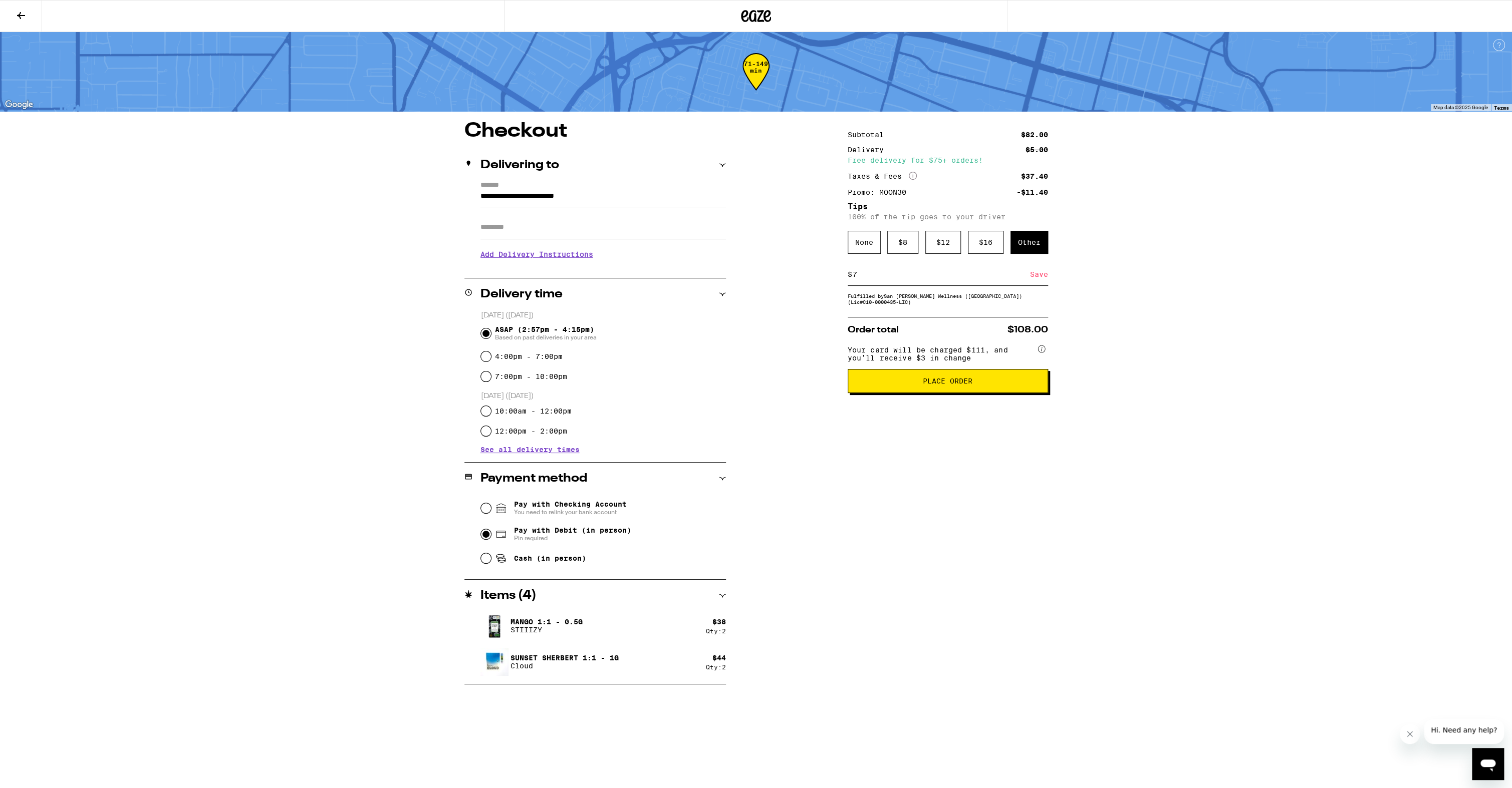
type input "7"
click at [1038, 273] on div "Save" at bounding box center [1039, 274] width 18 height 22
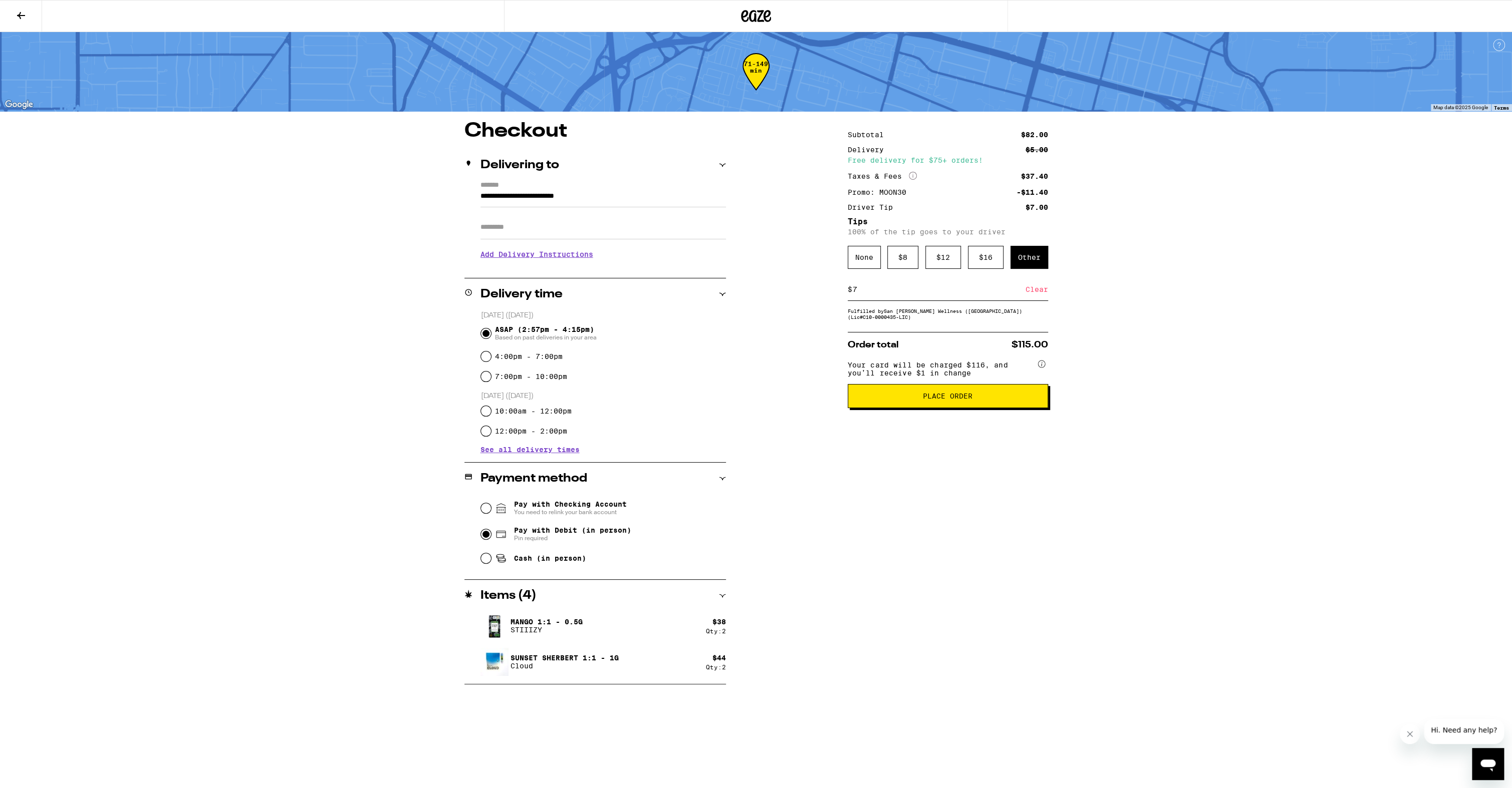
click at [1036, 400] on span "Place Order" at bounding box center [948, 396] width 184 height 7
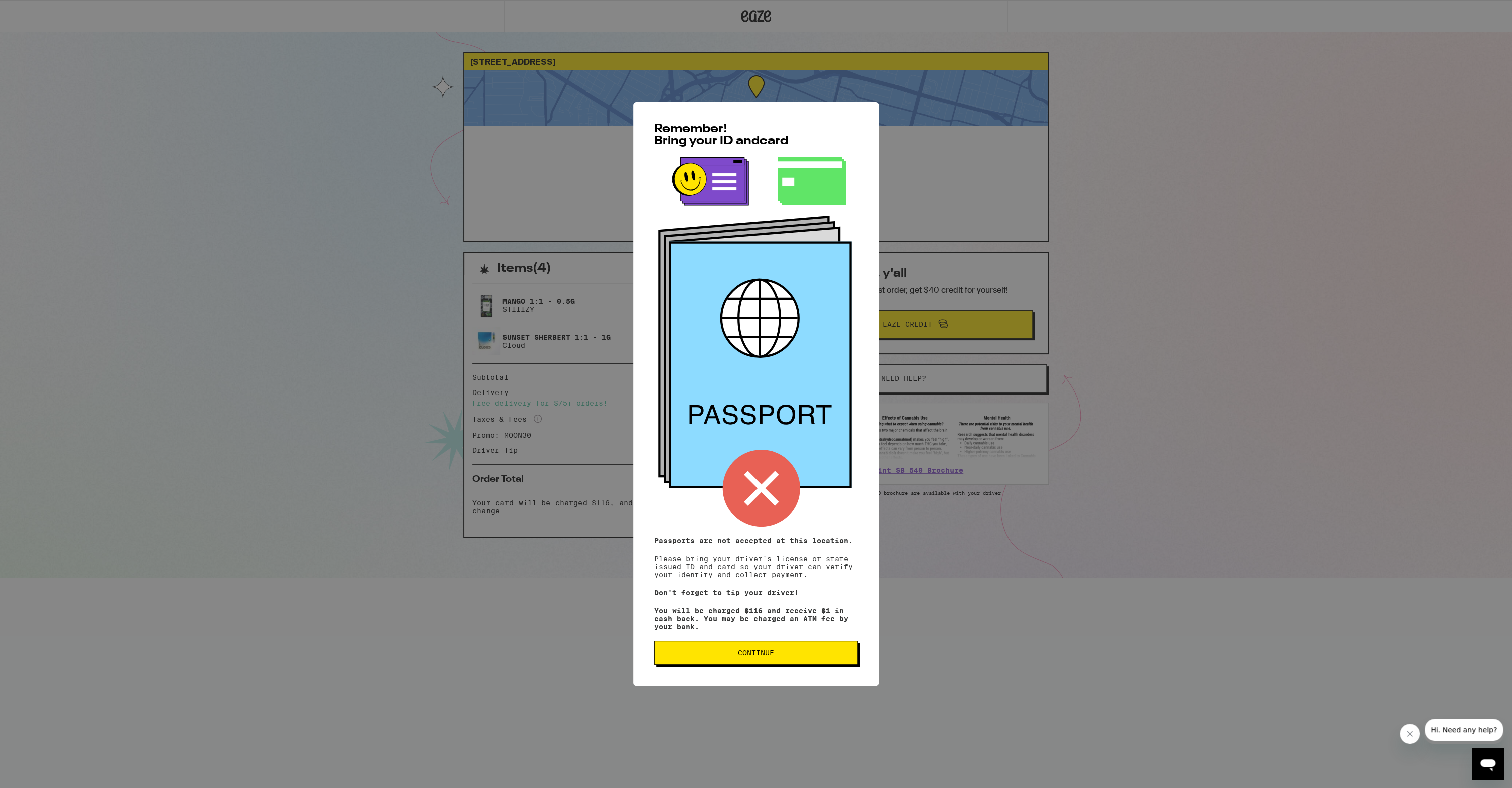
click at [830, 644] on button "Continue" at bounding box center [756, 653] width 203 height 24
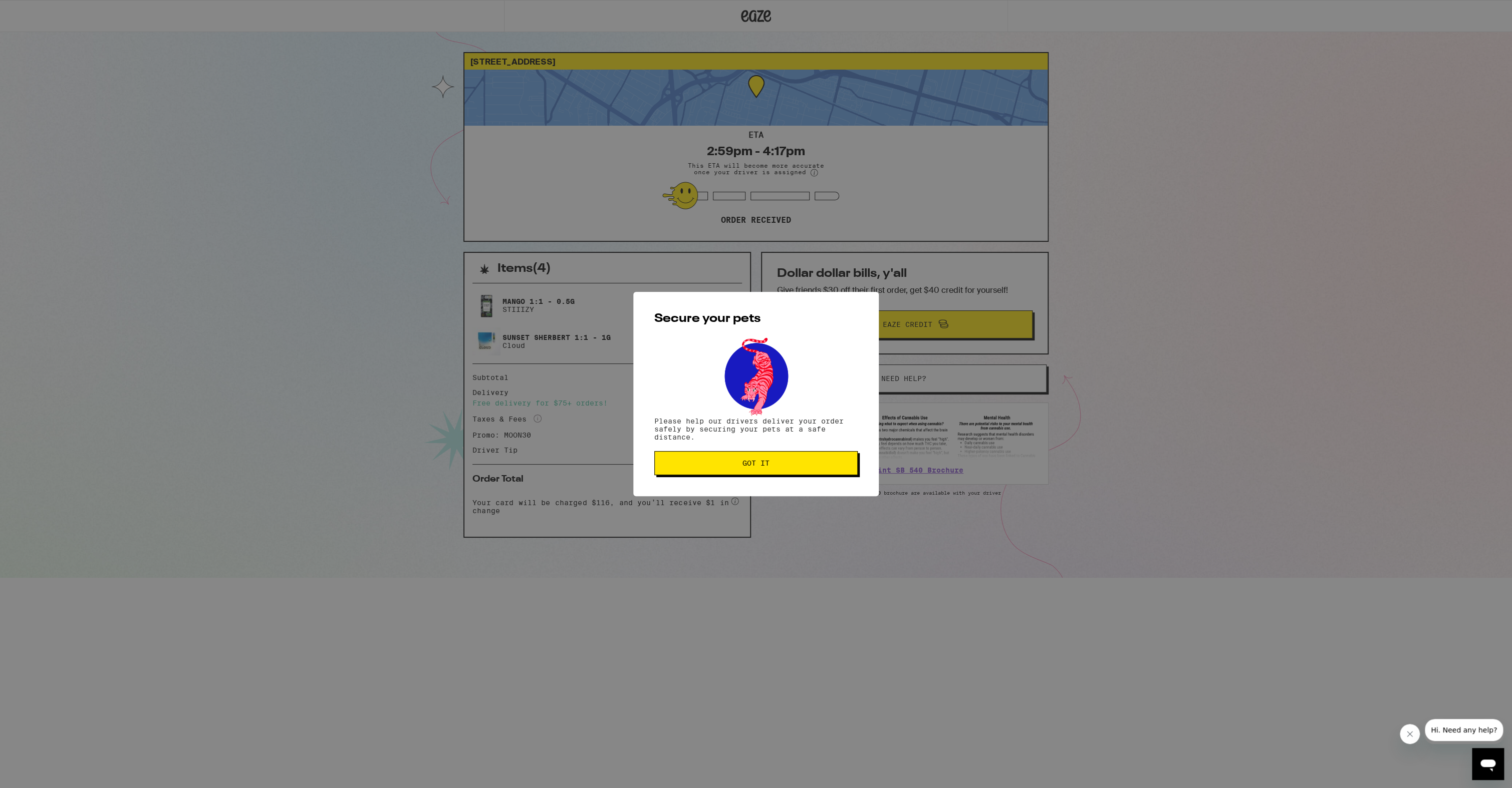
click at [810, 475] on button "Got it" at bounding box center [756, 463] width 203 height 24
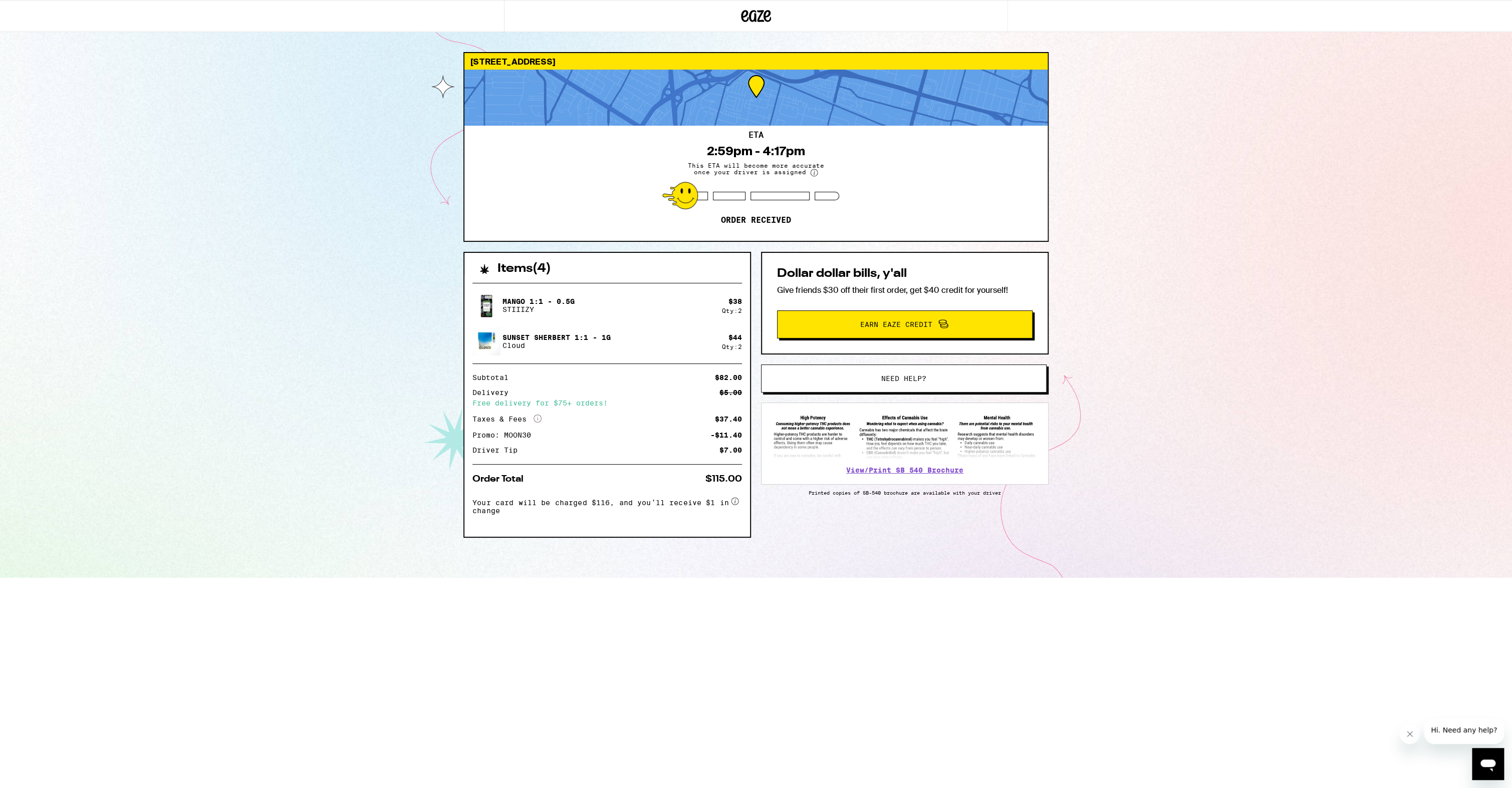
click at [114, 253] on div "1289 Balboa Ct Sunnyvale 94086 ETA 2:59pm - 4:17pm This ETA will become more ac…" at bounding box center [756, 289] width 1512 height 578
click at [545, 341] on p "Cloud" at bounding box center [556, 346] width 108 height 8
